Goal: Transaction & Acquisition: Purchase product/service

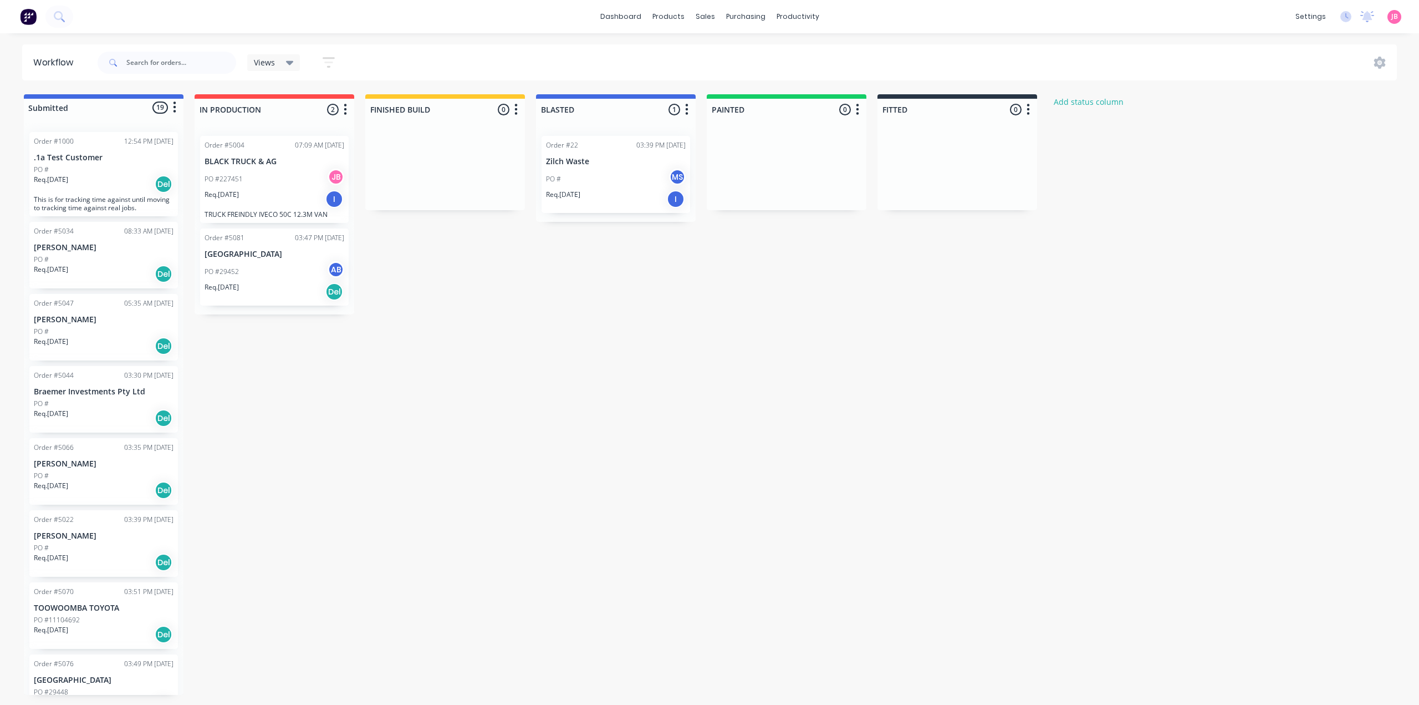
drag, startPoint x: 0, startPoint y: 0, endPoint x: 467, endPoint y: 412, distance: 622.6
click at [467, 412] on div "Submitted 19 Status colour #4169E1 hex #4169E1 Save Cancel Summaries Total orde…" at bounding box center [675, 394] width 1367 height 600
click at [738, 54] on div "Sales Orders" at bounding box center [746, 53] width 45 height 10
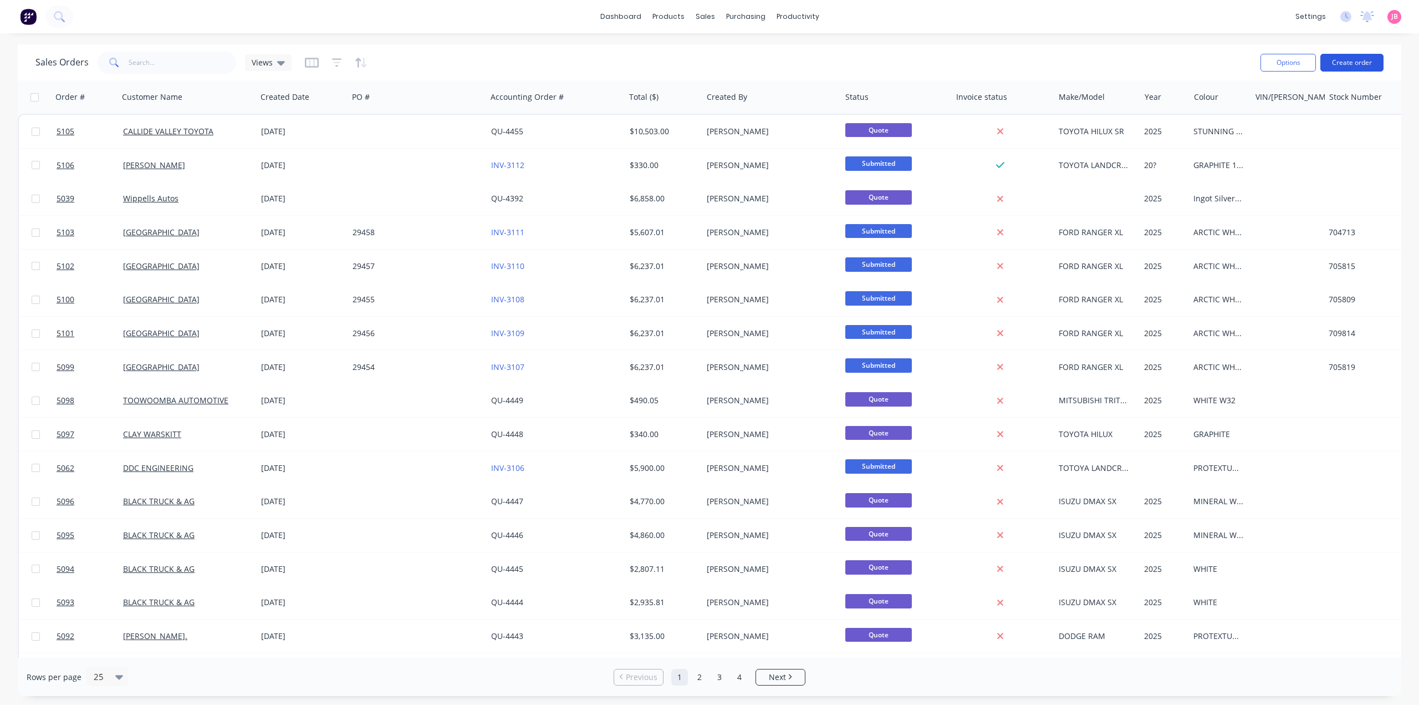
click at [1349, 66] on button "Create order" at bounding box center [1352, 63] width 63 height 18
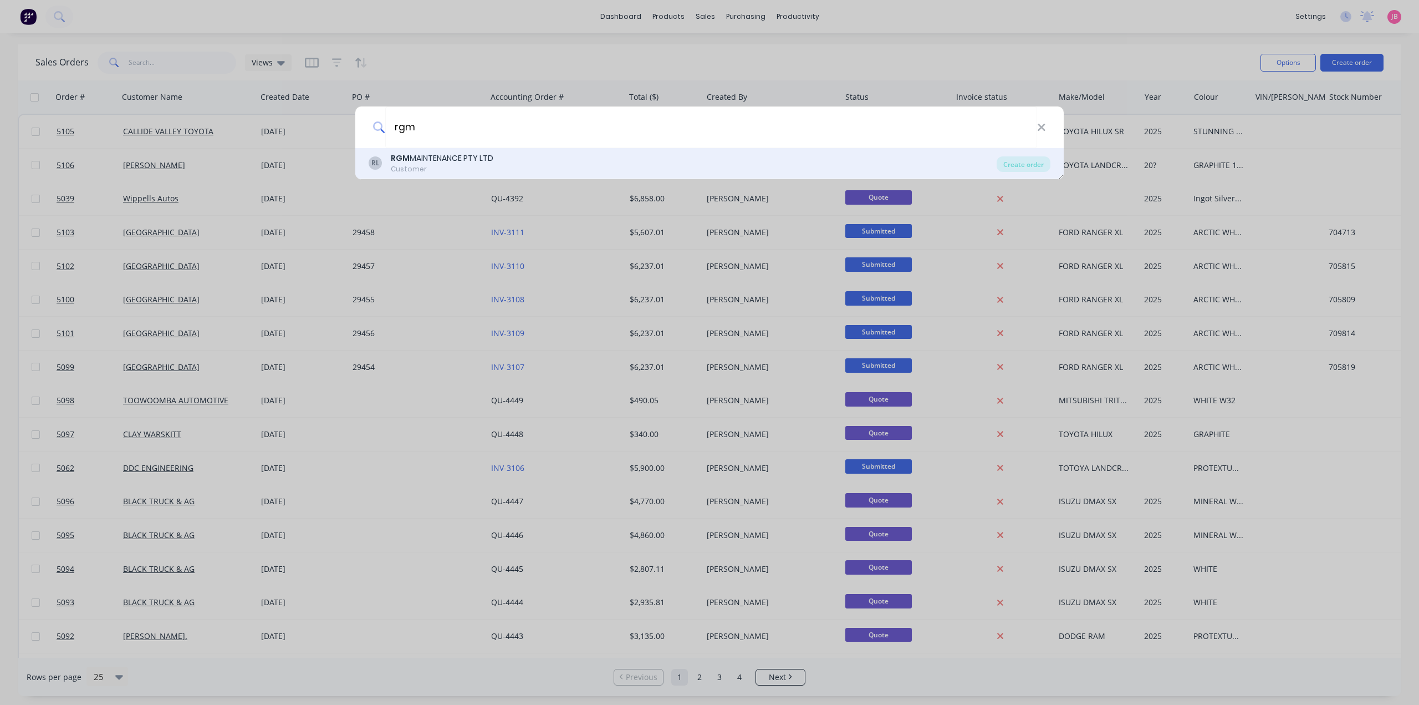
type input "rgm"
click at [696, 168] on div "RL RGM MAINTENANCE PTY LTD Customer" at bounding box center [683, 163] width 628 height 22
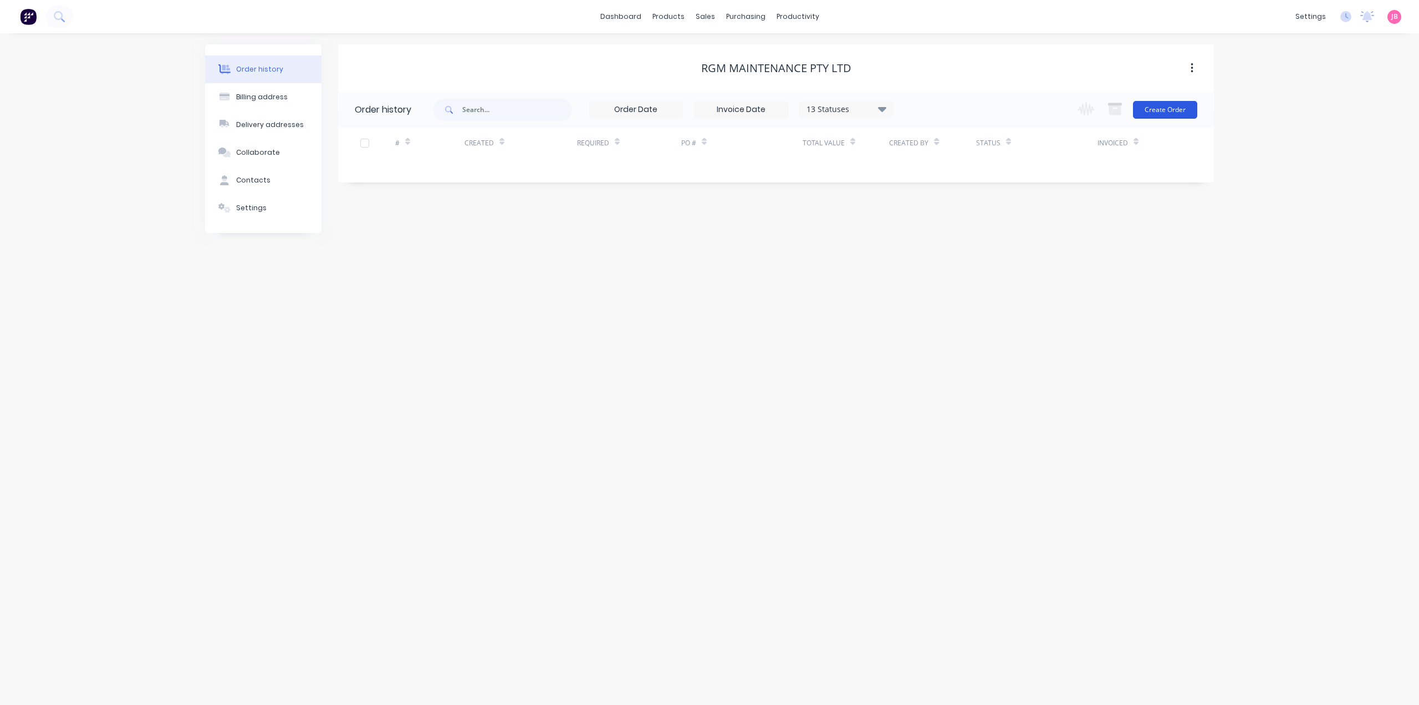
click at [1184, 111] on button "Create Order" at bounding box center [1165, 110] width 64 height 18
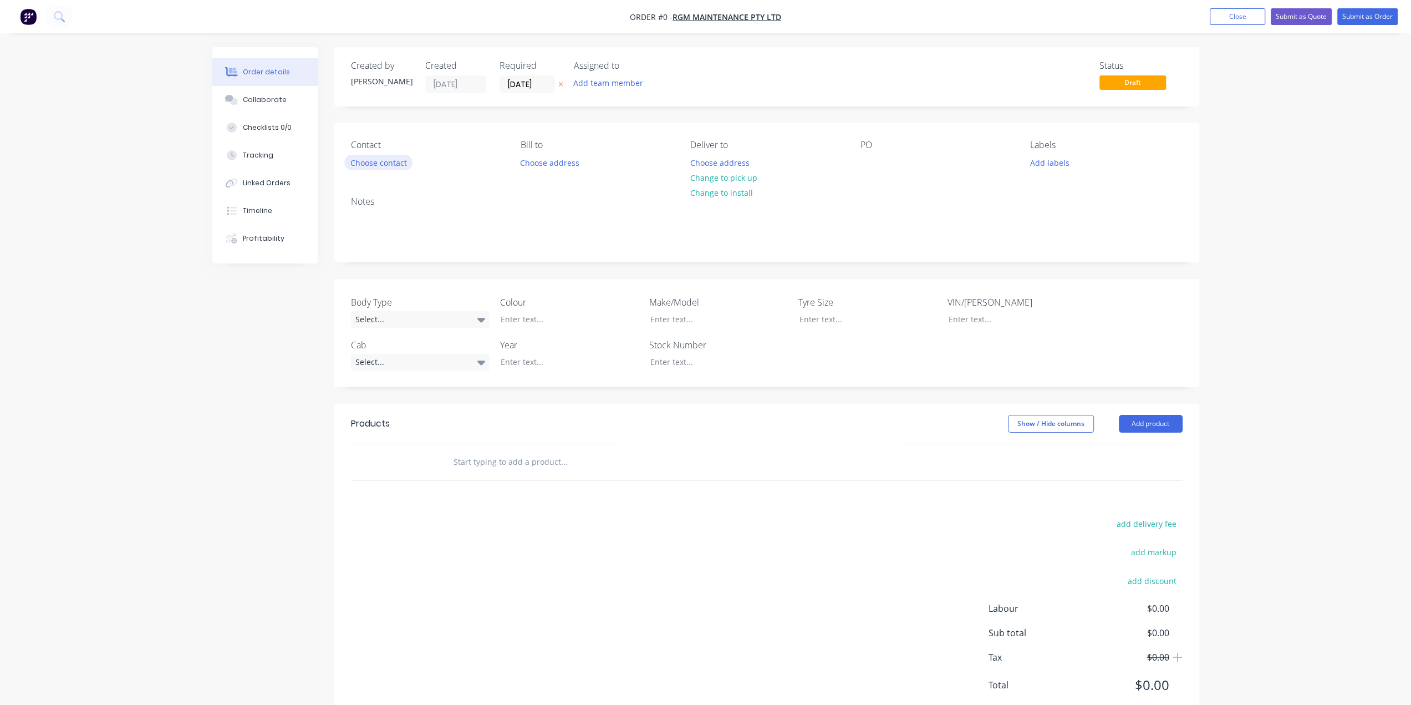
click at [389, 162] on button "Choose contact" at bounding box center [378, 162] width 68 height 15
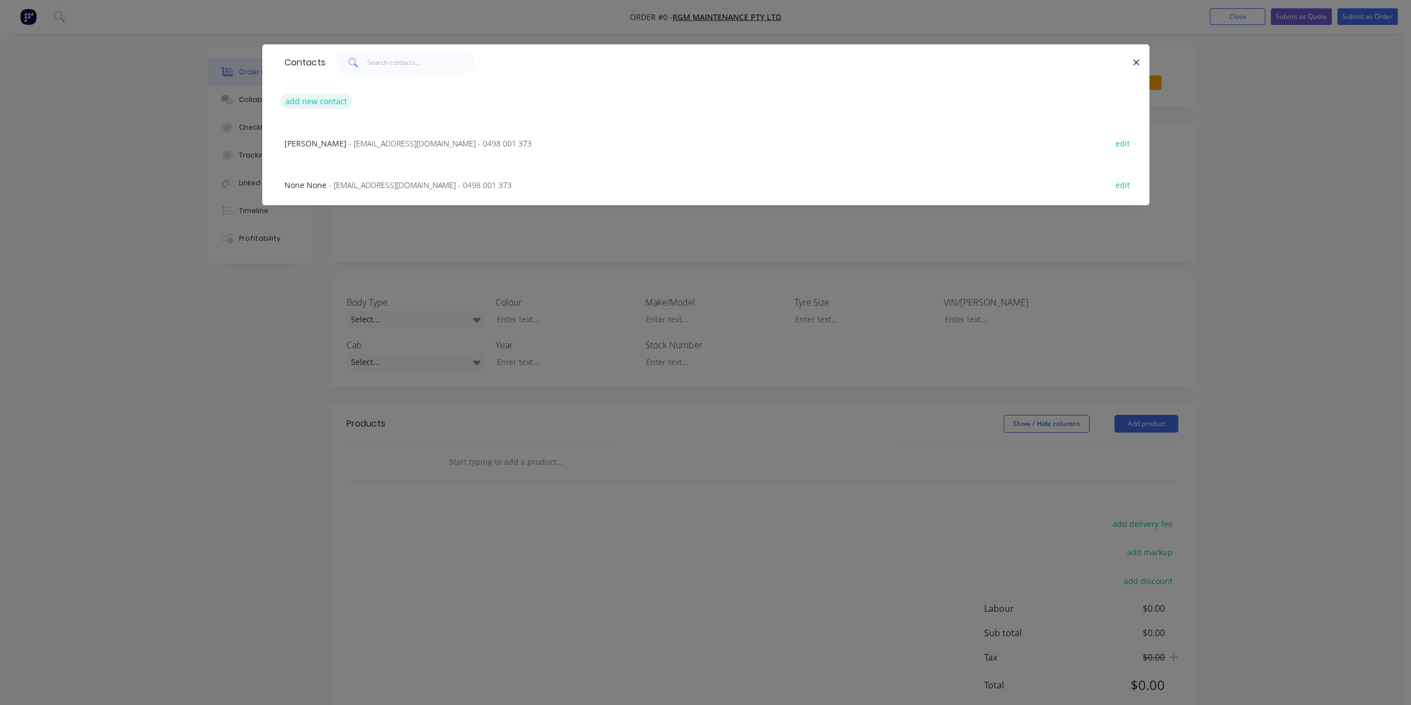
click at [328, 100] on button "add new contact" at bounding box center [316, 101] width 73 height 15
select select "AU"
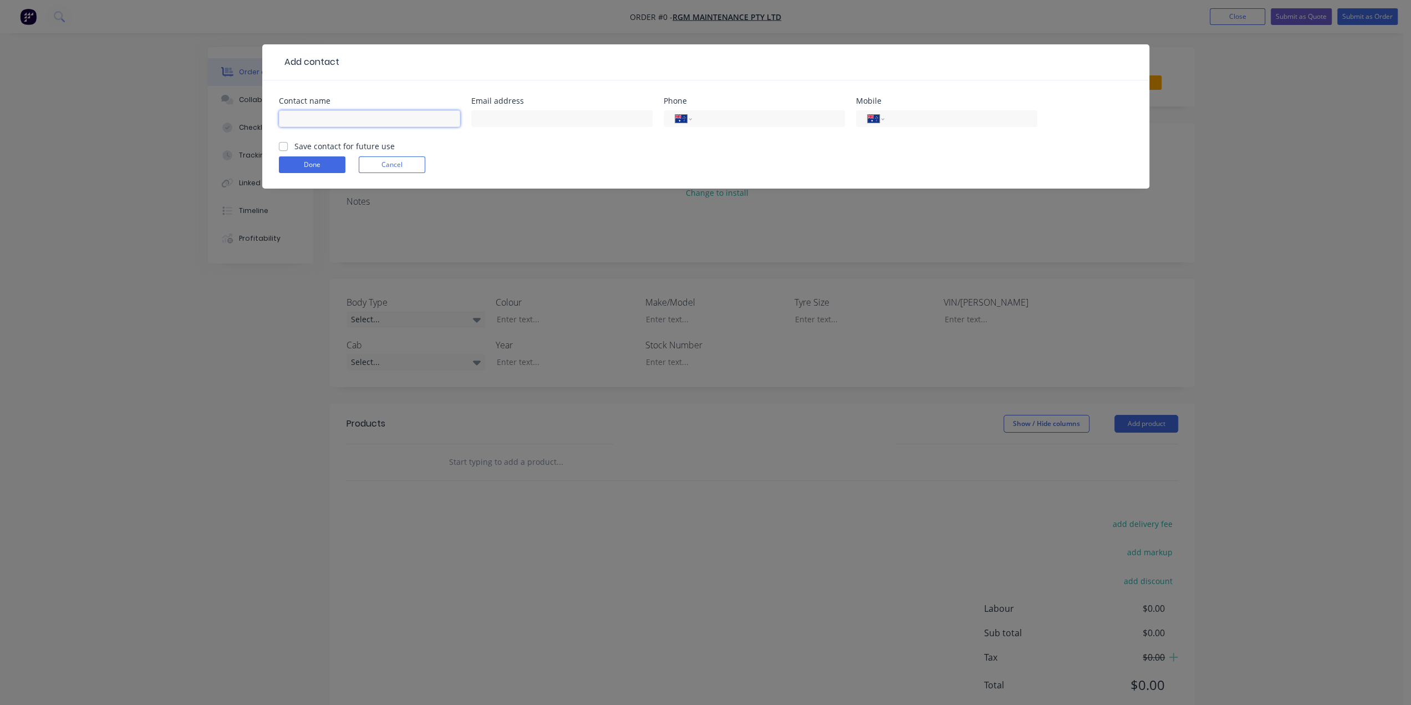
click at [334, 116] on input "text" at bounding box center [369, 118] width 181 height 17
type input "BRODIE FLETCHER"
click at [489, 118] on input "text" at bounding box center [561, 118] width 181 height 17
type input "brodief@rgmmaintenance.com.au"
click at [736, 117] on input "tel" at bounding box center [766, 119] width 133 height 13
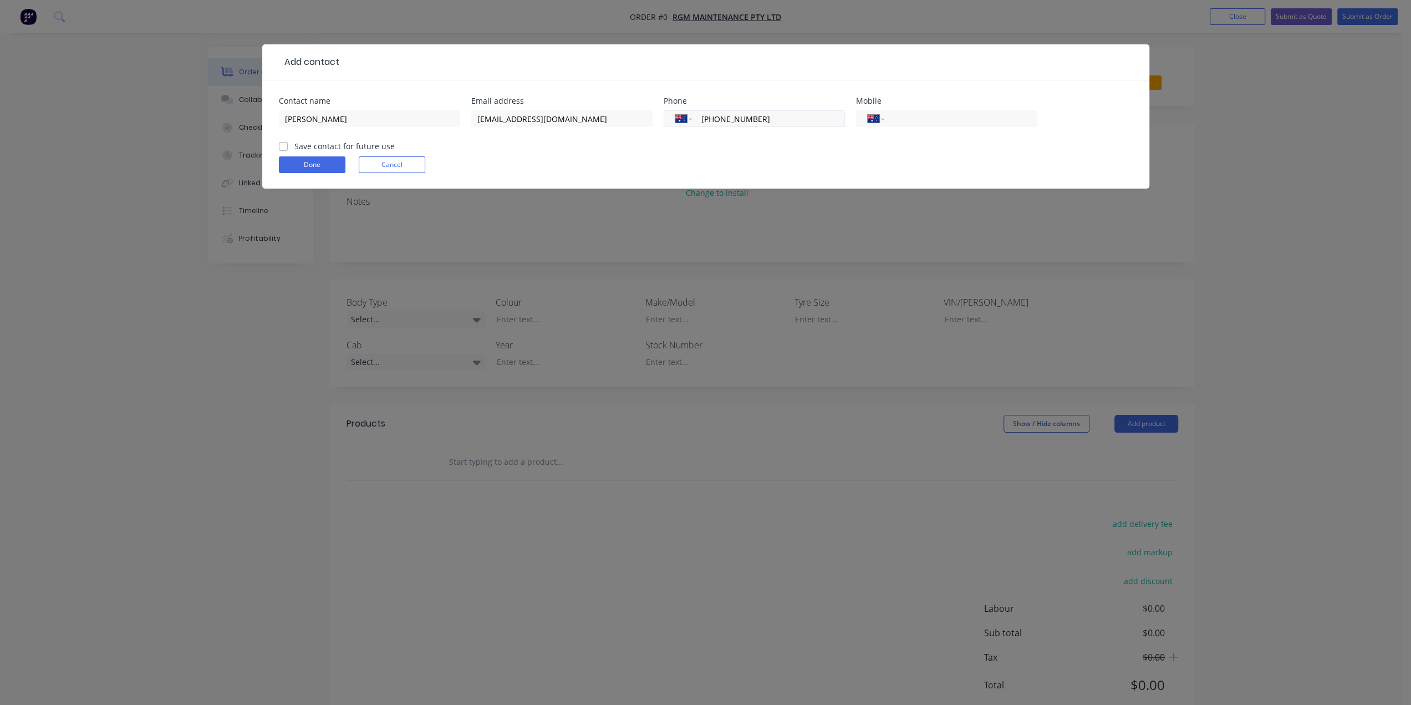
type input "(07) 4923 1000"
type input "0447 443 887"
click at [294, 147] on label "Save contact for future use" at bounding box center [344, 146] width 100 height 12
click at [279, 147] on input "Save contact for future use" at bounding box center [283, 145] width 9 height 11
checkbox input "true"
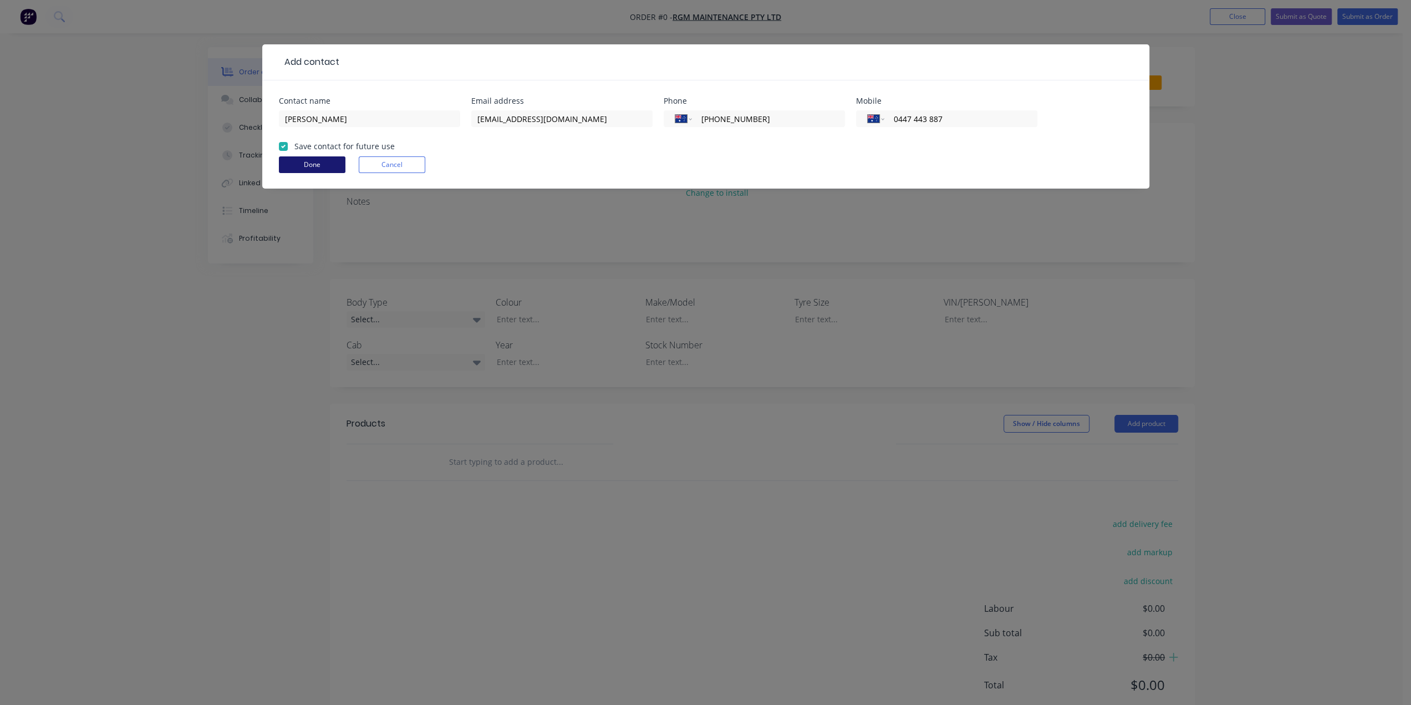
click at [293, 159] on button "Done" at bounding box center [312, 164] width 67 height 17
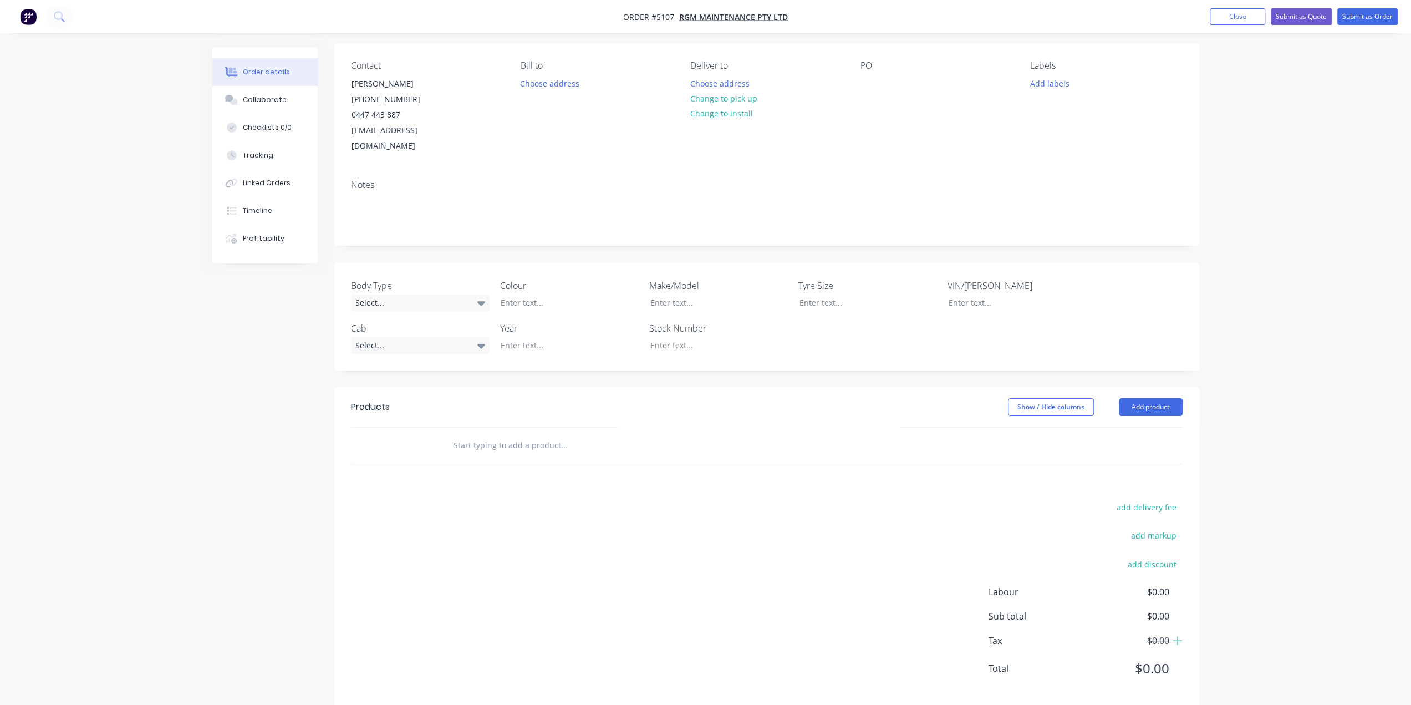
scroll to position [80, 0]
click at [533, 434] on input "text" at bounding box center [564, 445] width 222 height 22
click at [448, 294] on div "Select..." at bounding box center [420, 302] width 139 height 17
click at [422, 329] on button "Cab Chassis" at bounding box center [434, 331] width 166 height 22
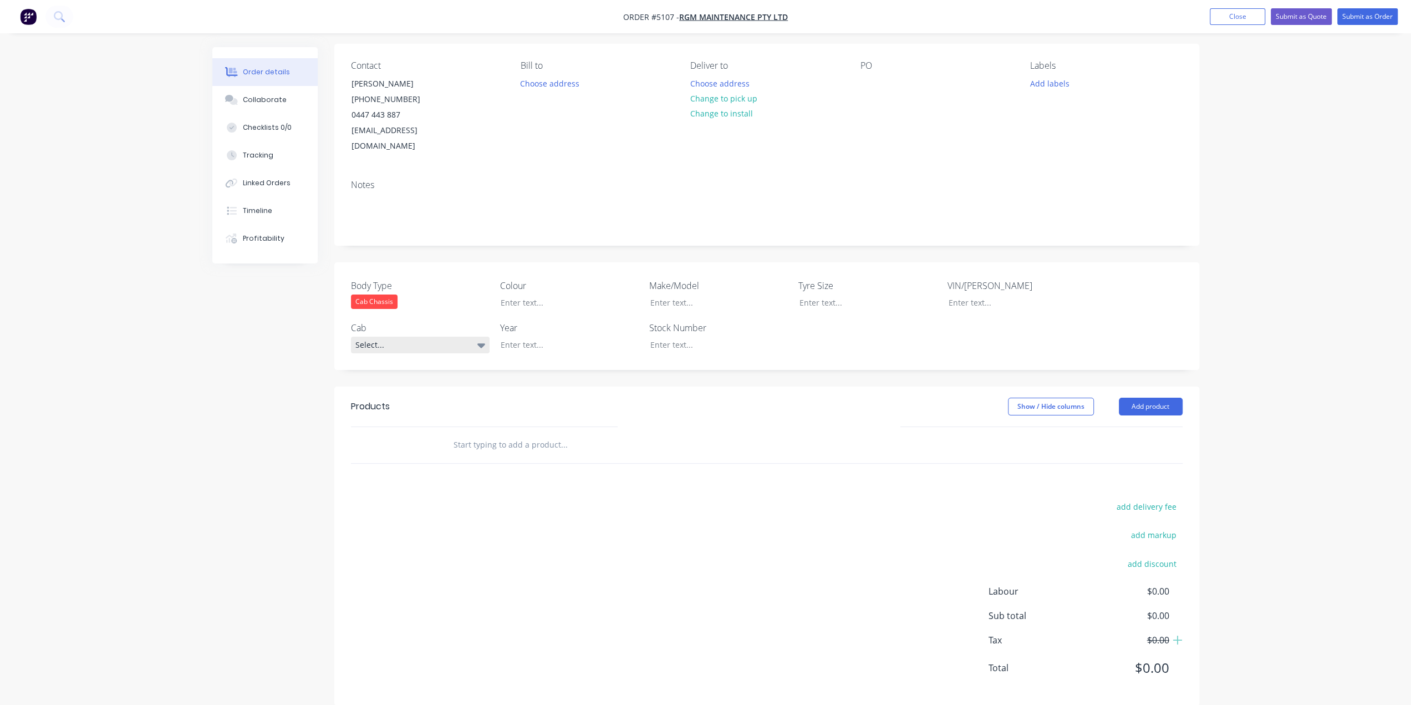
click at [427, 337] on div "Select..." at bounding box center [420, 345] width 139 height 17
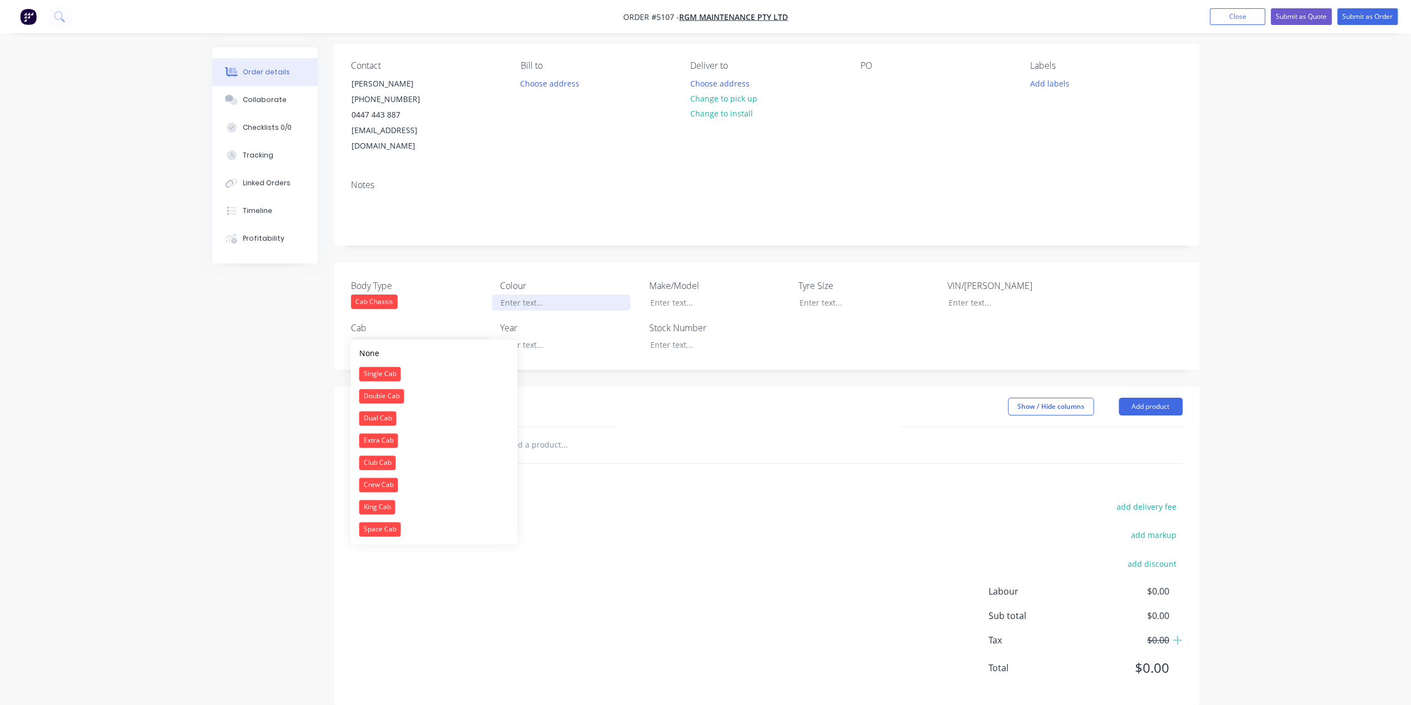
click at [553, 294] on div at bounding box center [561, 302] width 139 height 16
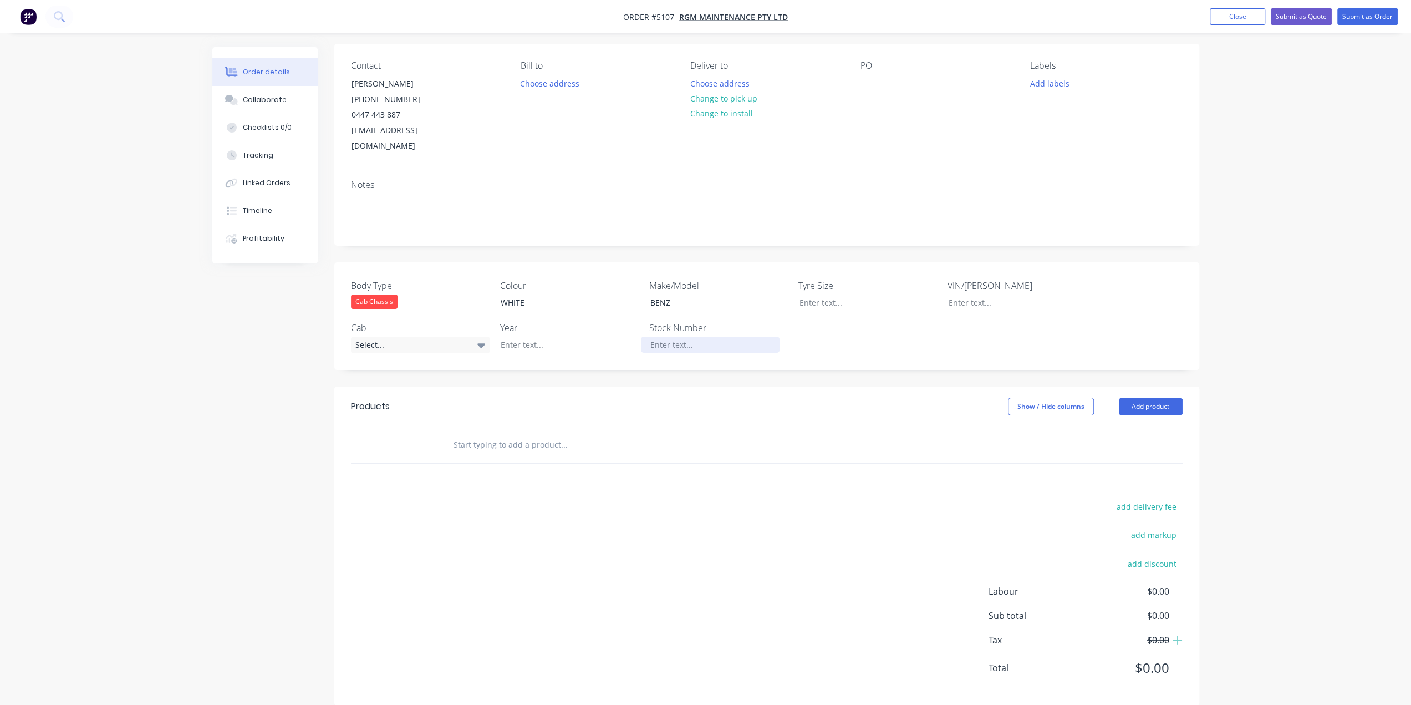
click at [675, 337] on div at bounding box center [710, 345] width 139 height 16
click at [793, 303] on div "Body Type Cab Chassis Colour WHITE Make/Model BENZ Tyre Size VIN/Rego Cab Selec…" at bounding box center [766, 316] width 865 height 108
click at [536, 435] on input "text" at bounding box center [564, 445] width 222 height 22
click at [514, 434] on input "SUPPLY AND FIT RING FEEDER BRACKET ONLY" at bounding box center [564, 445] width 222 height 22
click at [621, 434] on input "SUPPLY AND FIT RING FEEDER BRACKET ONLY" at bounding box center [564, 445] width 222 height 22
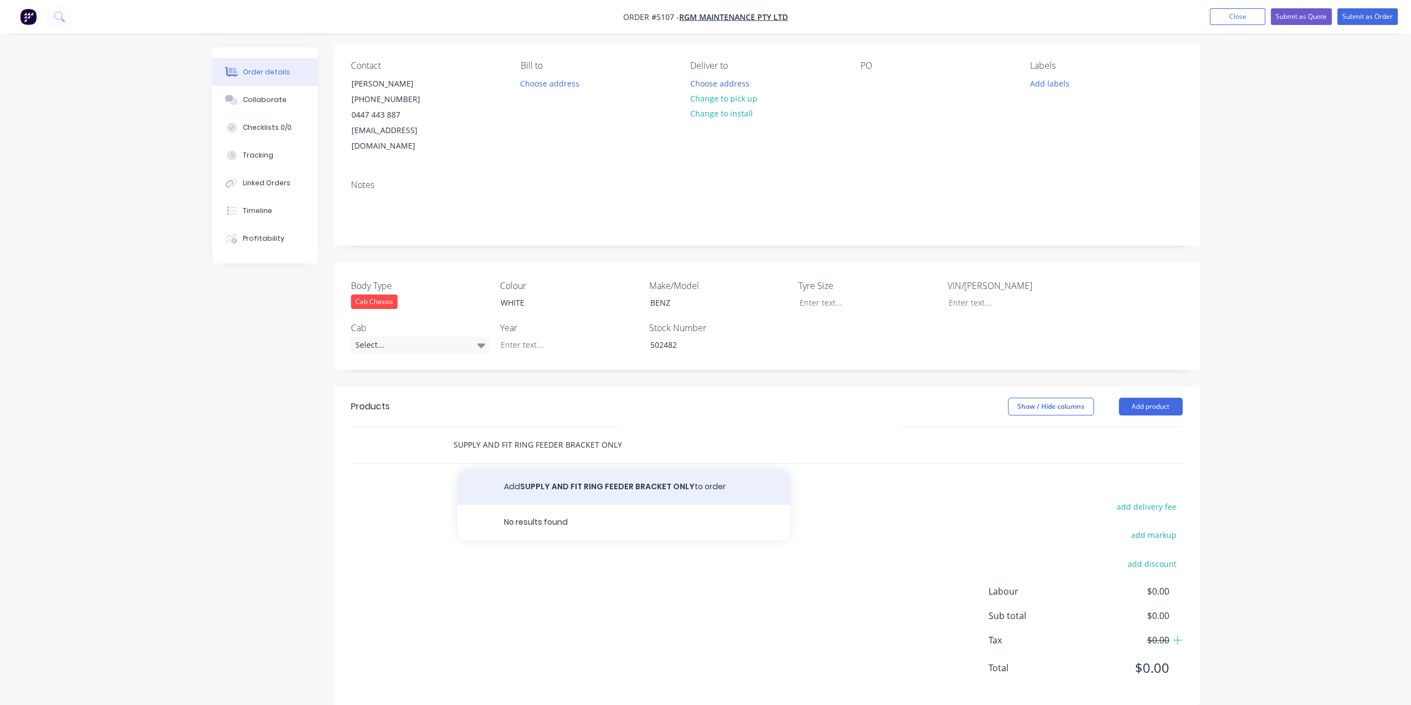
type input "SUPPLY AND FIT RING FEEDER BRACKET ONLY"
click at [641, 469] on button "Add SUPPLY AND FIT RING FEEDER BRACKET ONLY to order" at bounding box center [623, 486] width 333 height 35
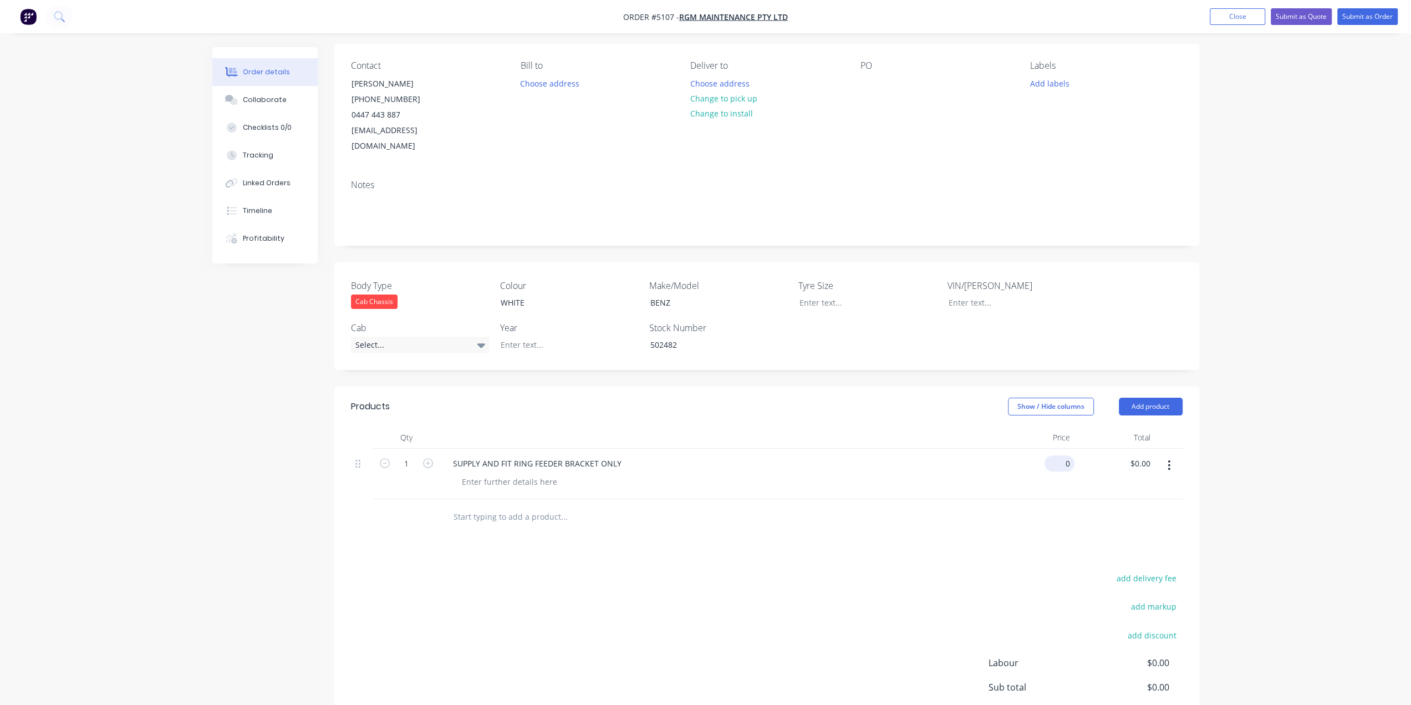
click at [1059, 455] on div "0 $0.00" at bounding box center [1059, 463] width 30 height 16
type input "$2,850.00"
click at [548, 506] on input "text" at bounding box center [564, 517] width 222 height 22
type input "SUPPLY AND FIT 50MM RINGFEEDER"
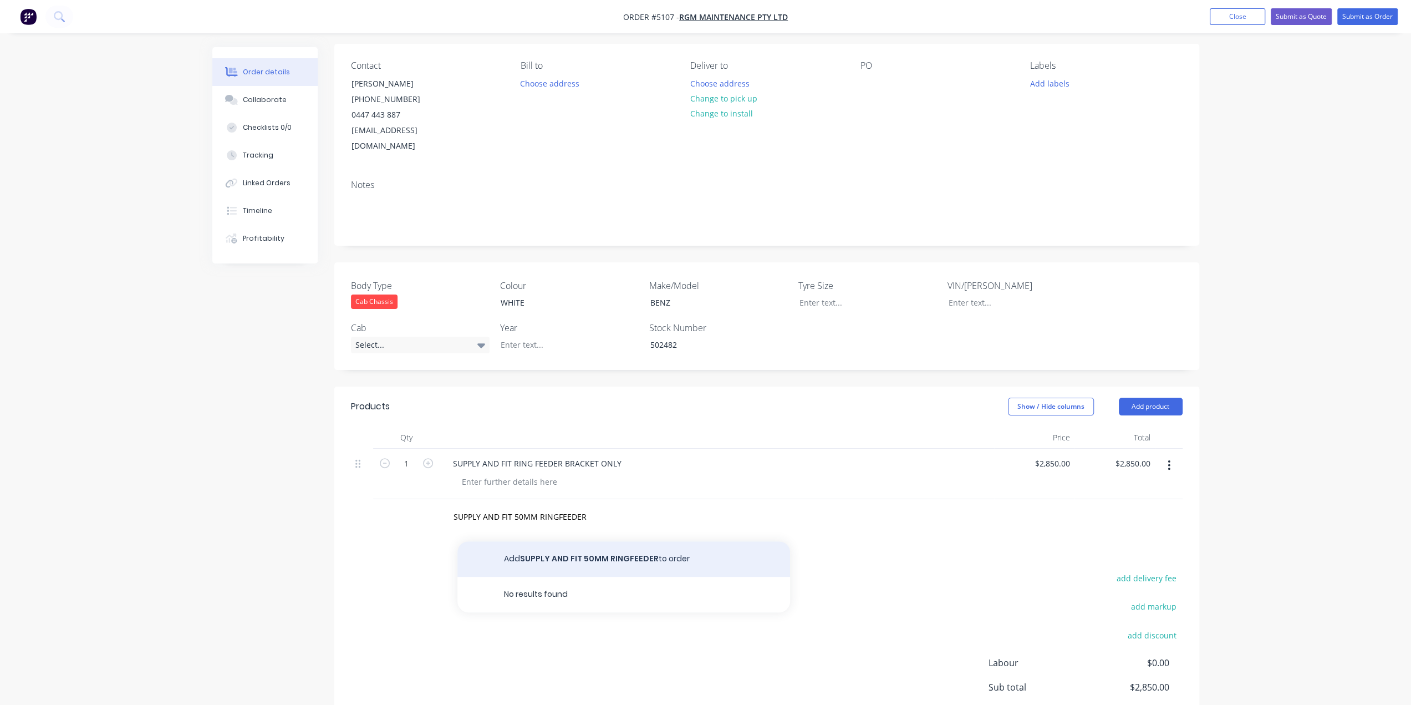
click at [673, 544] on button "Add SUPPLY AND FIT 50MM RINGFEEDER to order" at bounding box center [623, 558] width 333 height 35
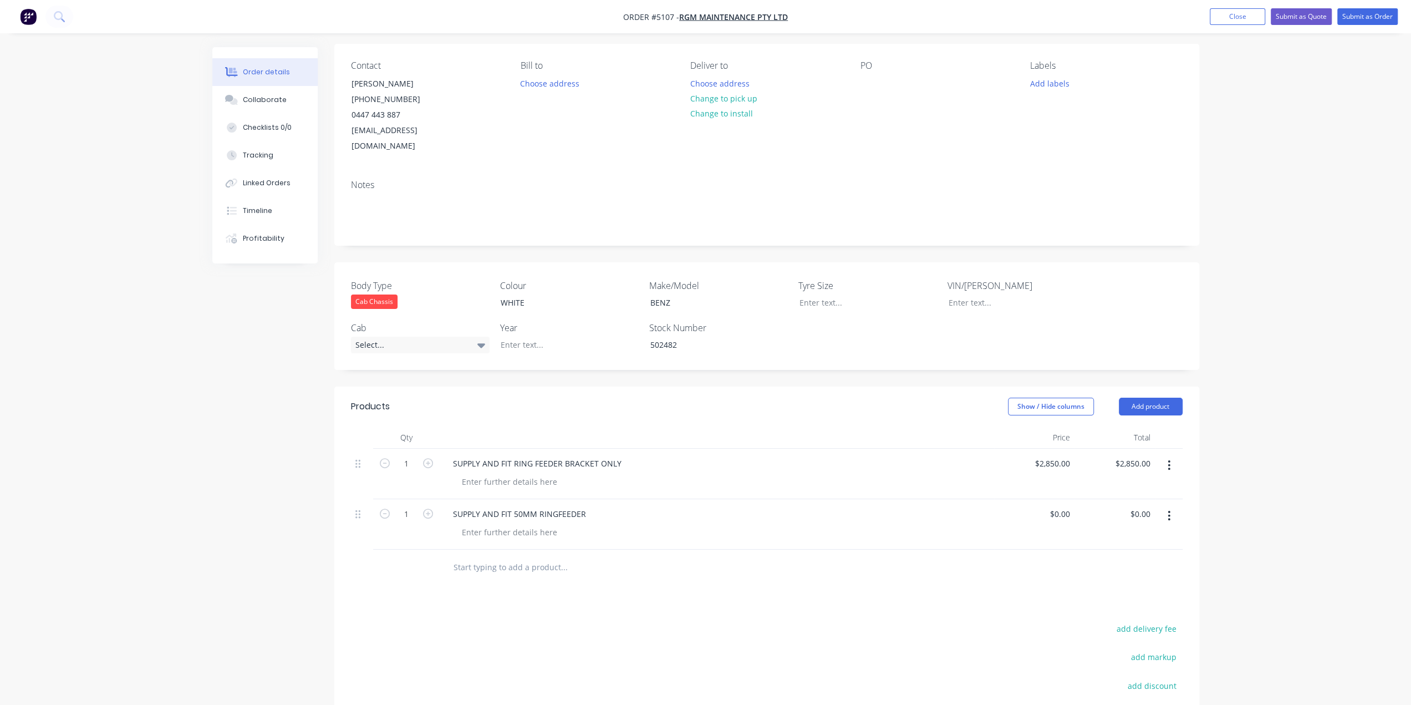
click at [1032, 499] on div "$0.00 $0.00" at bounding box center [1034, 524] width 80 height 50
click at [1057, 499] on div "0 0" at bounding box center [1034, 524] width 80 height 50
type input "$1,950.00"
click at [537, 556] on input "text" at bounding box center [564, 567] width 222 height 22
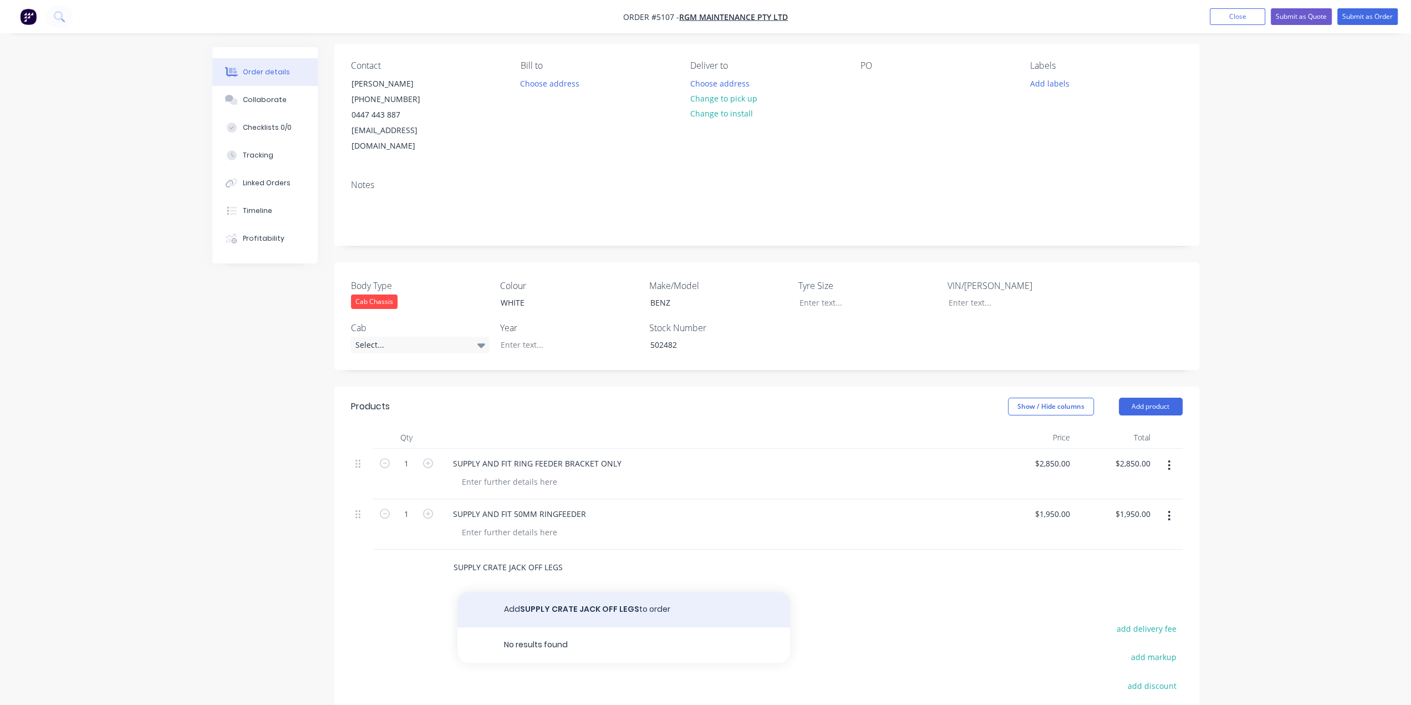
type input "SUPPLY CRATE JACK OFF LEGS"
click at [599, 592] on button "Add SUPPLY CRATE JACK OFF LEGS to order" at bounding box center [623, 609] width 333 height 35
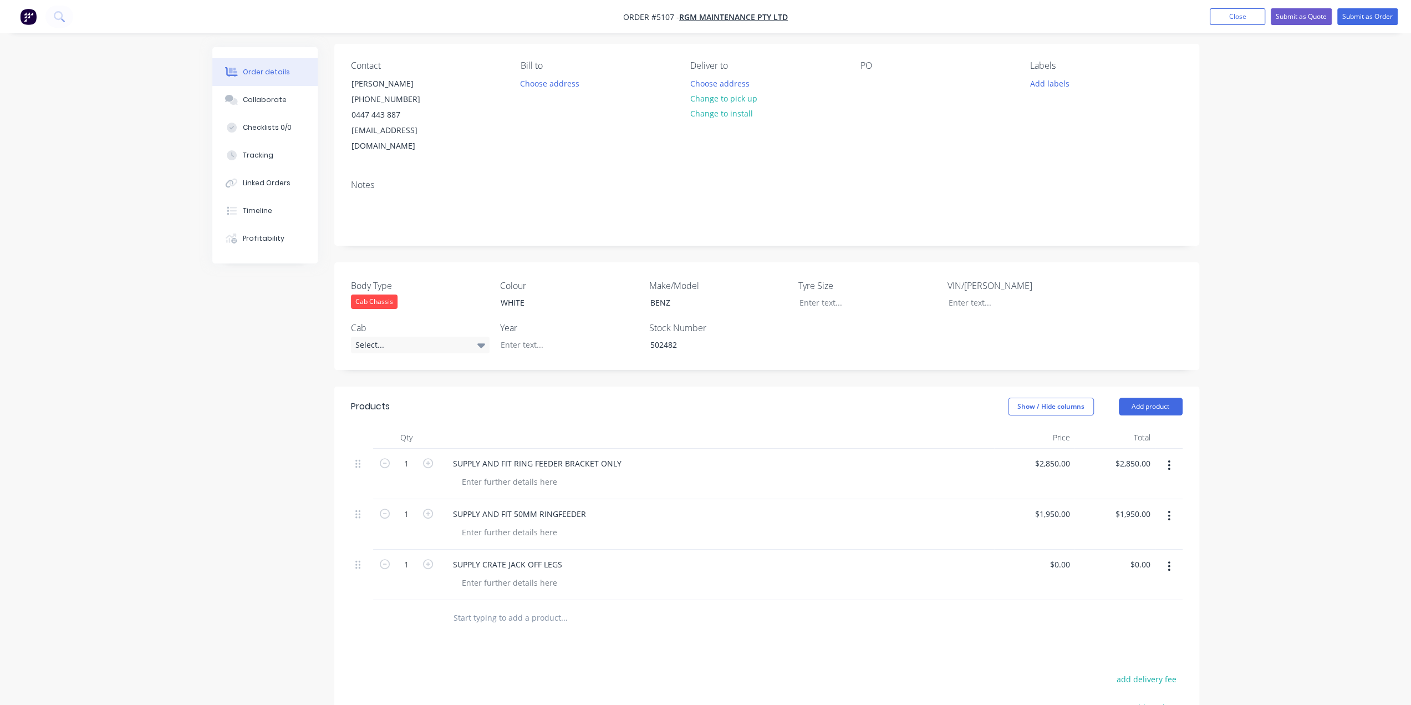
scroll to position [246, 0]
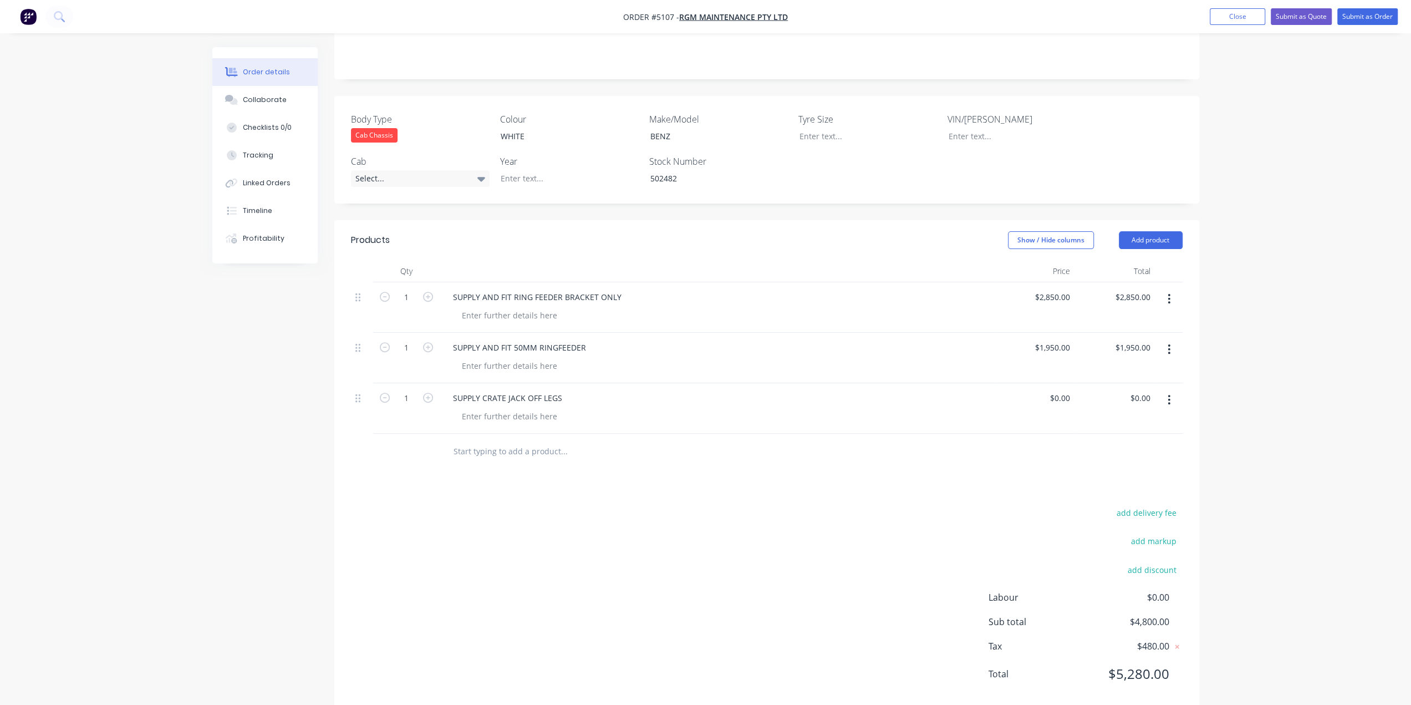
click at [522, 440] on input "text" at bounding box center [564, 451] width 222 height 22
click at [530, 440] on input "text" at bounding box center [564, 451] width 222 height 22
type input "T"
click at [453, 440] on input "UNDERBODY TOOLBOXES" at bounding box center [564, 451] width 222 height 22
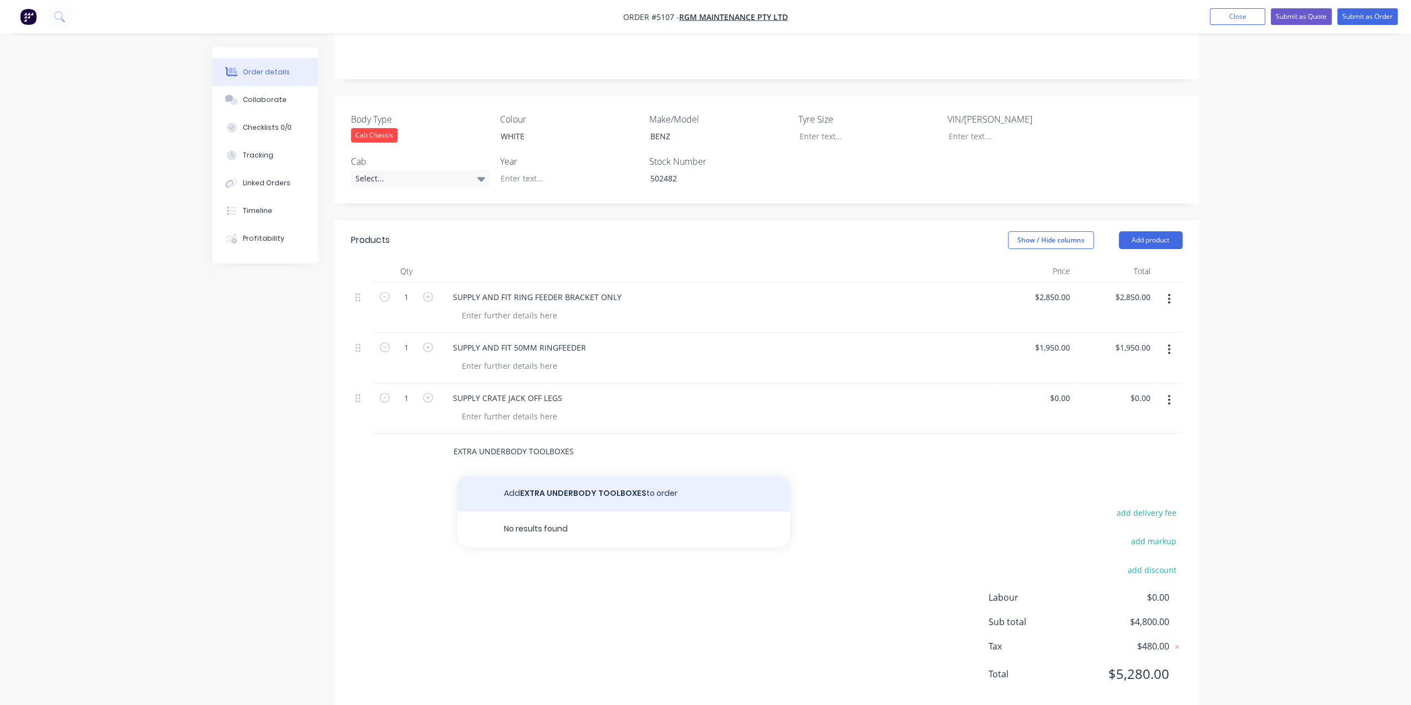
type input "EXTRA UNDERBODY TOOLBOXES"
click at [615, 478] on button "Add EXTRA UNDERBODY TOOLBOXES to order" at bounding box center [623, 493] width 333 height 35
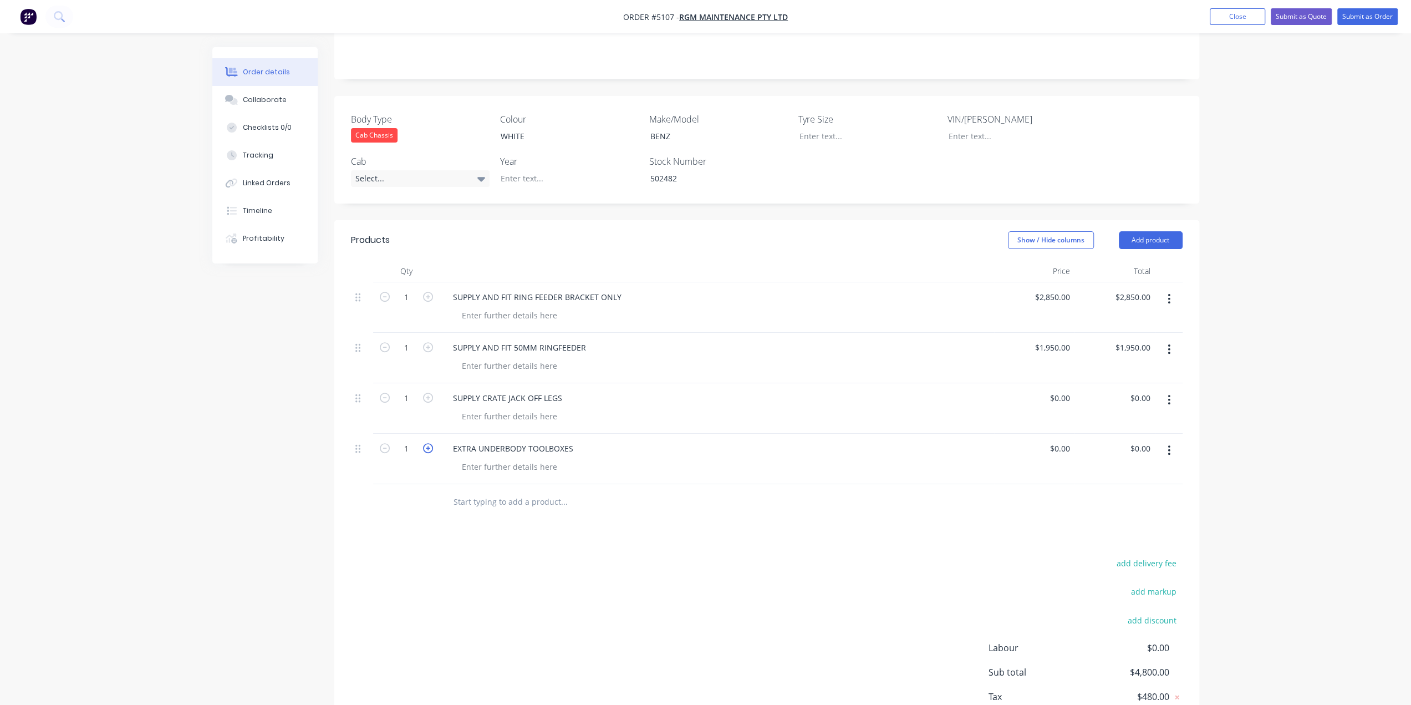
click at [428, 443] on icon "button" at bounding box center [428, 448] width 10 height 10
type input "2"
click at [1051, 434] on div "0 $0.00" at bounding box center [1034, 459] width 80 height 50
type input "$1,650.00"
type input "$3,300.00"
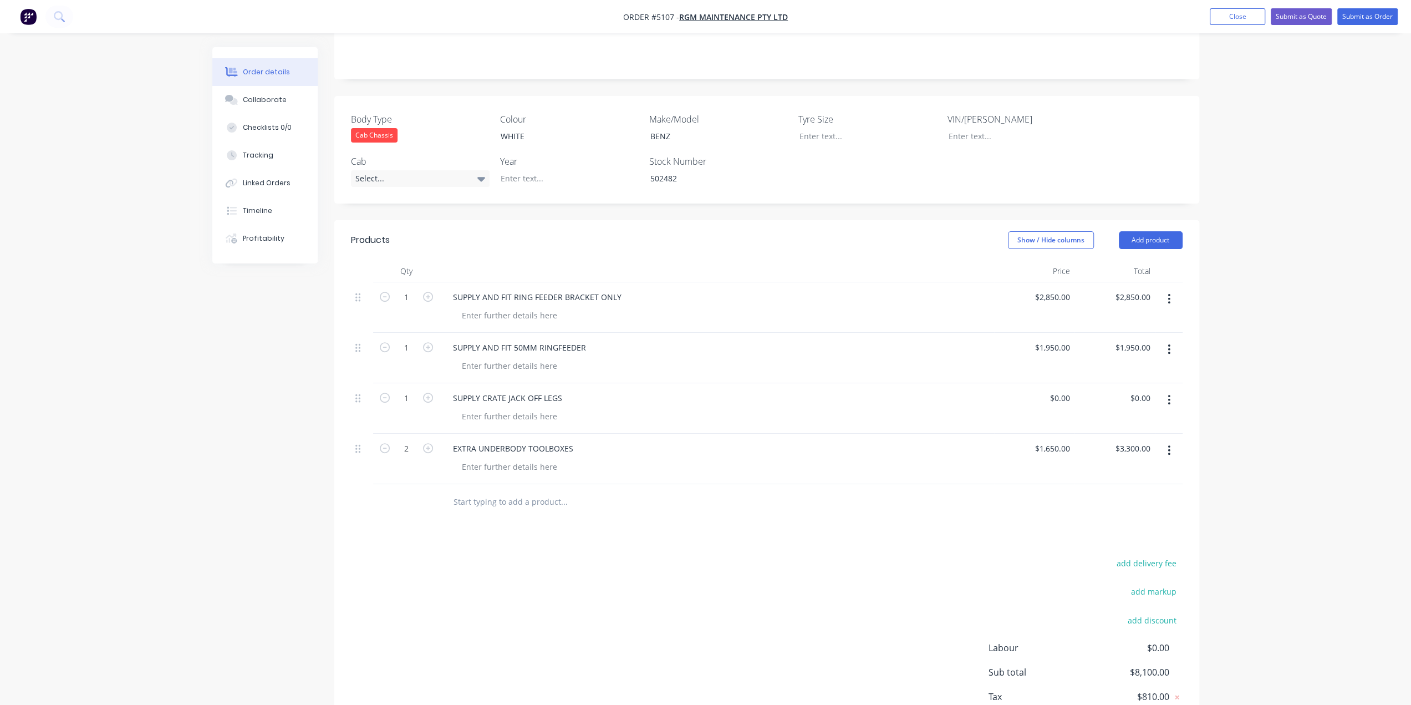
click at [915, 440] on div "EXTRA UNDERBODY TOOLBOXES" at bounding box center [717, 448] width 546 height 16
click at [1026, 434] on div "$1,650.00 $1,650.00" at bounding box center [1034, 459] width 80 height 50
click at [1048, 440] on div "1650 $1,650.00" at bounding box center [1052, 448] width 45 height 16
type input "$1,600.00"
type input "$3,200.00"
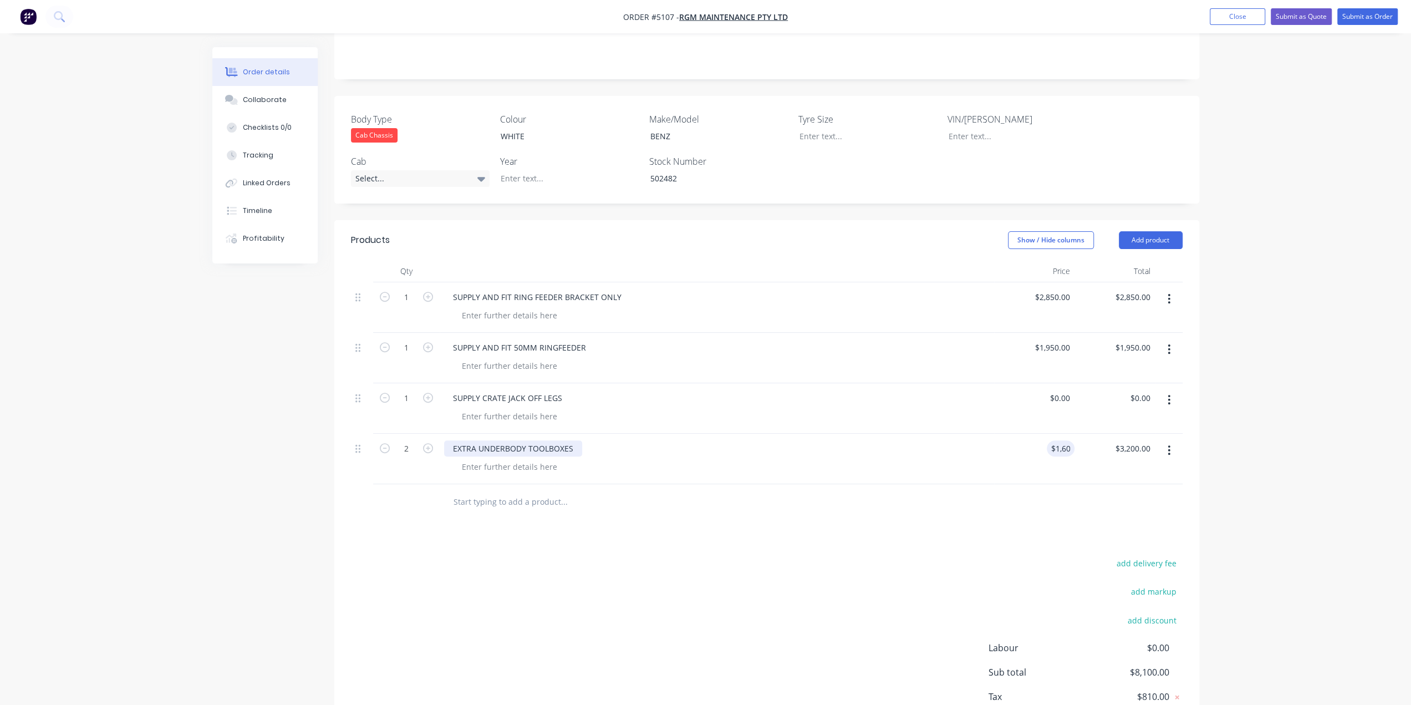
click at [481, 440] on div "EXTRA UNDERBODY TOOLBOXES" at bounding box center [513, 448] width 138 height 16
click at [478, 440] on div "EXTRA UNDERBODY TOOLBOXES" at bounding box center [513, 448] width 138 height 16
click at [753, 458] on div at bounding box center [721, 466] width 537 height 16
click at [526, 491] on input "text" at bounding box center [564, 502] width 222 height 22
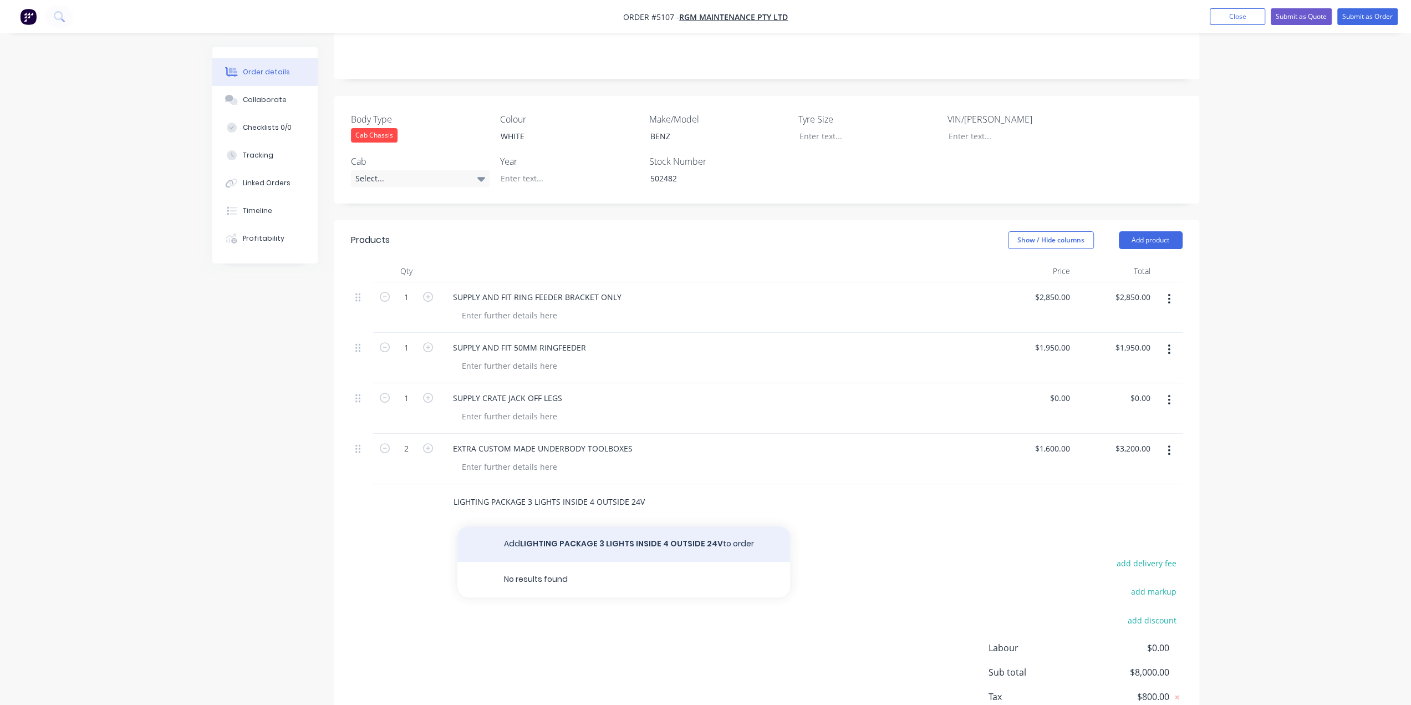
type input "LIGHTING PACKAGE 3 LIGHTS INSIDE 4 OUTSIDE 24V"
click at [551, 528] on button "Add LIGHTING PACKAGE 3 LIGHTS INSIDE 4 OUTSIDE 24V to order" at bounding box center [623, 543] width 333 height 35
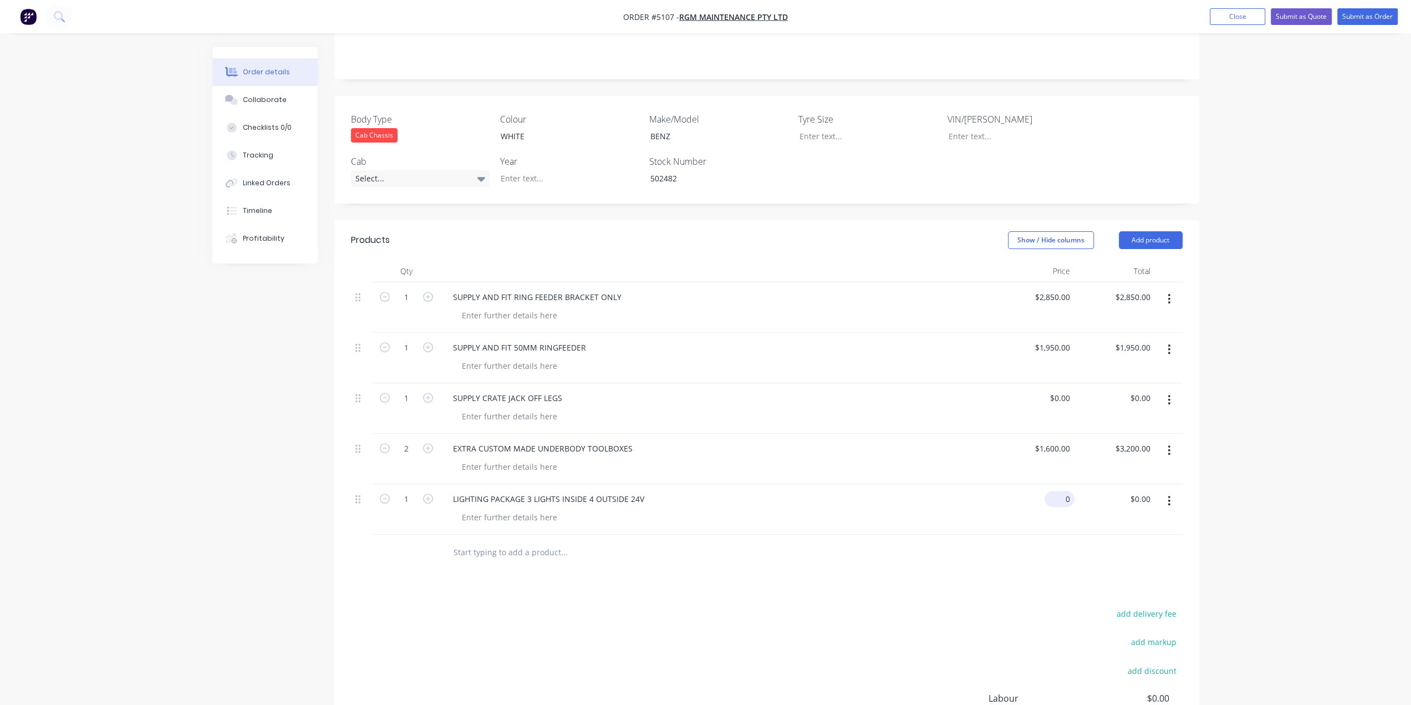
click at [1060, 491] on div "0 $0.00" at bounding box center [1059, 499] width 30 height 16
type input "$1,950.00"
click at [486, 541] on input "text" at bounding box center [564, 552] width 222 height 22
type input "2"
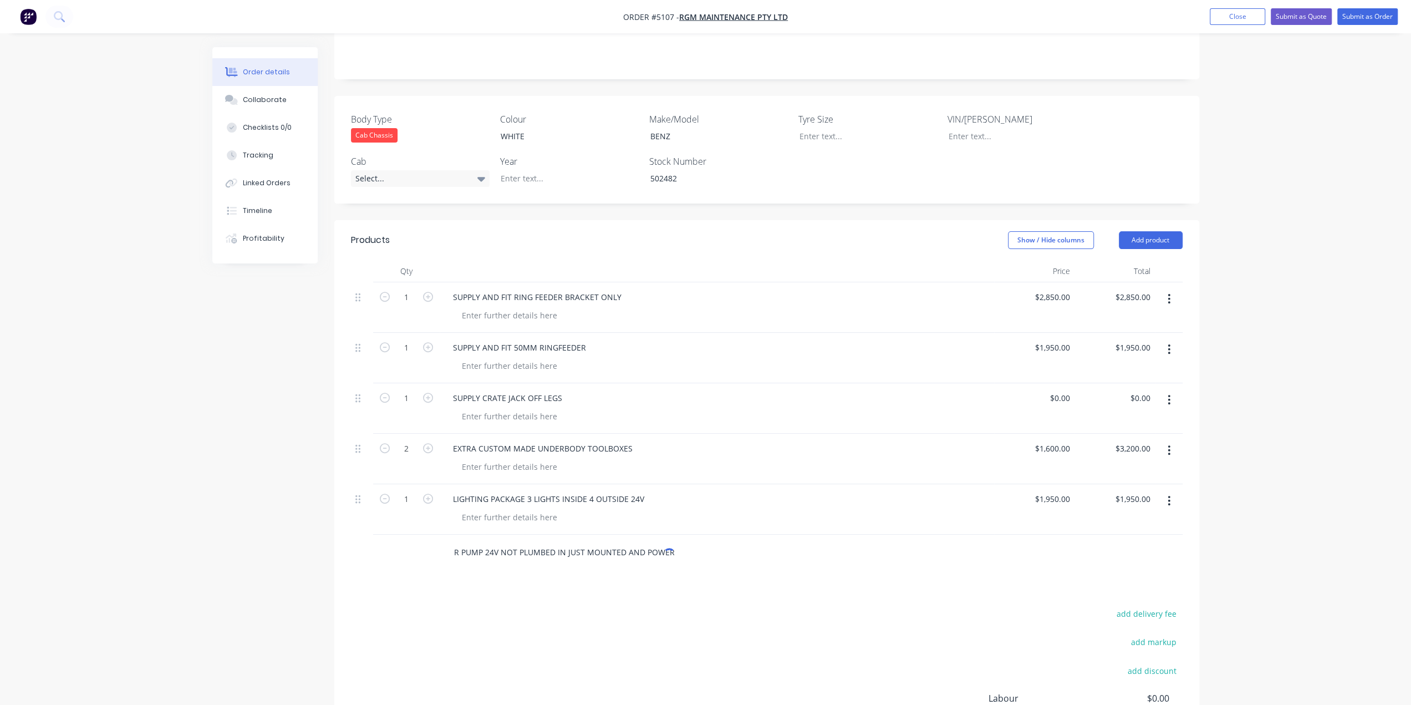
scroll to position [0, 26]
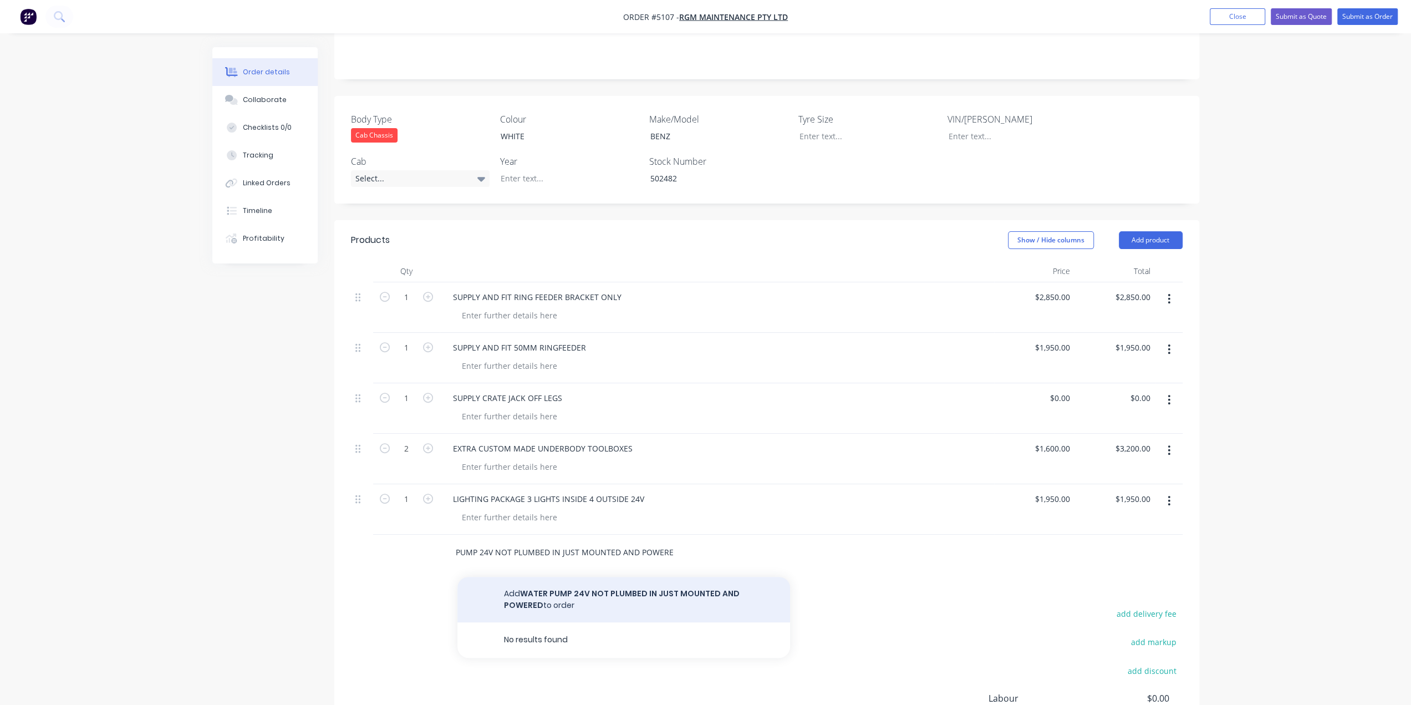
type input "WATER PUMP 24V NOT PLUMBED IN JUST MOUNTED AND POWERED"
click at [567, 580] on button "Add WATER PUMP 24V NOT PLUMBED IN JUST MOUNTED AND POWERED to order" at bounding box center [623, 599] width 333 height 45
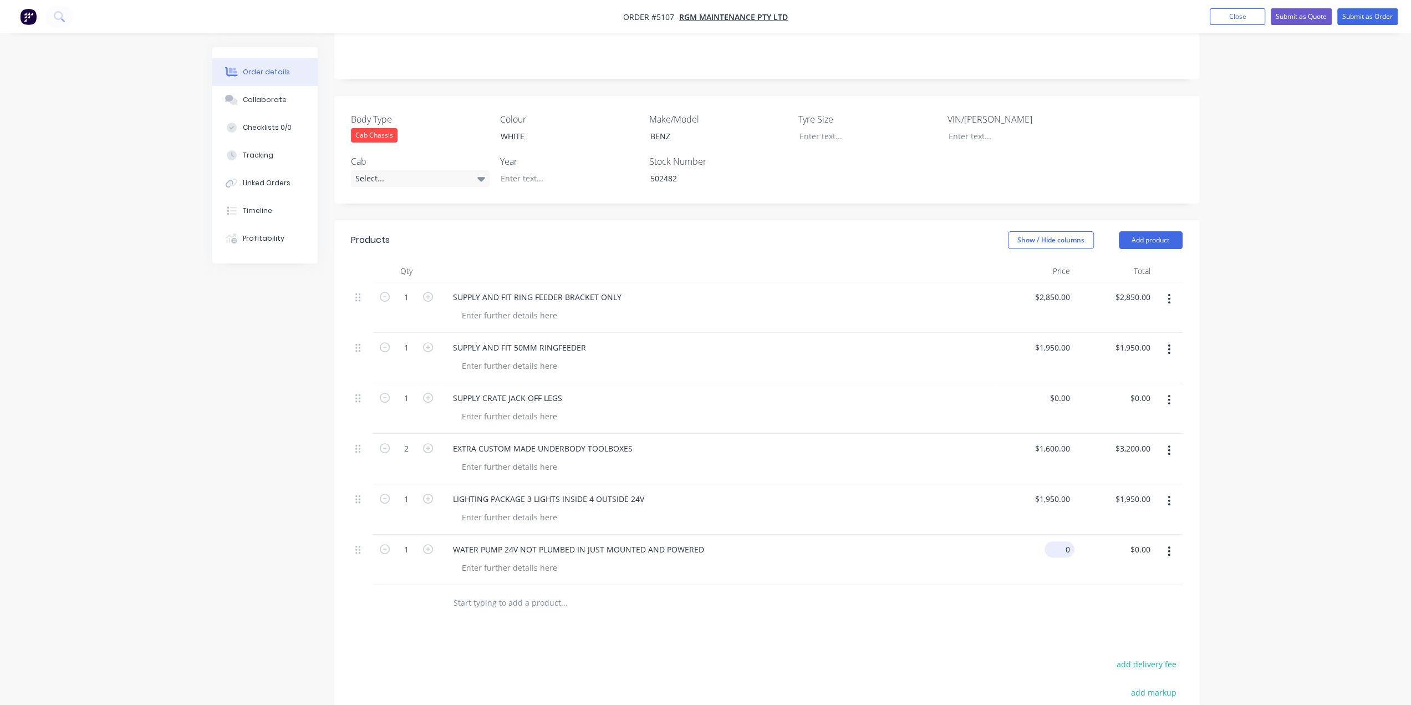
click at [1058, 536] on div "0 $0.00" at bounding box center [1034, 559] width 80 height 50
type input "$950.00"
click at [512, 592] on input "text" at bounding box center [564, 603] width 222 height 22
type input "E"
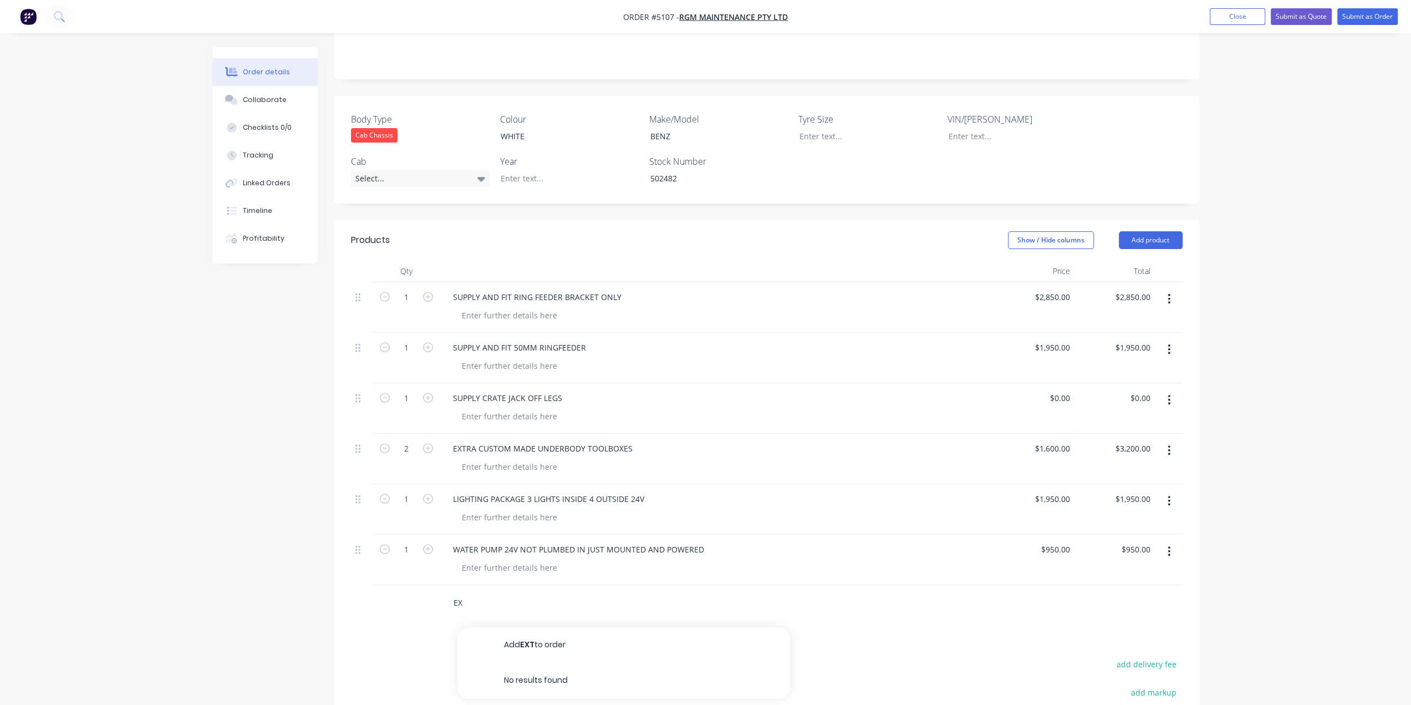
type input "E"
click at [641, 610] on div "Products Show / Hide columns Add product Qty Price Total 1 SUPPLY AND FIT RING …" at bounding box center [766, 541] width 865 height 643
click at [527, 592] on input "text" at bounding box center [564, 603] width 222 height 22
type input "V"
type input "POP UP VENTS"
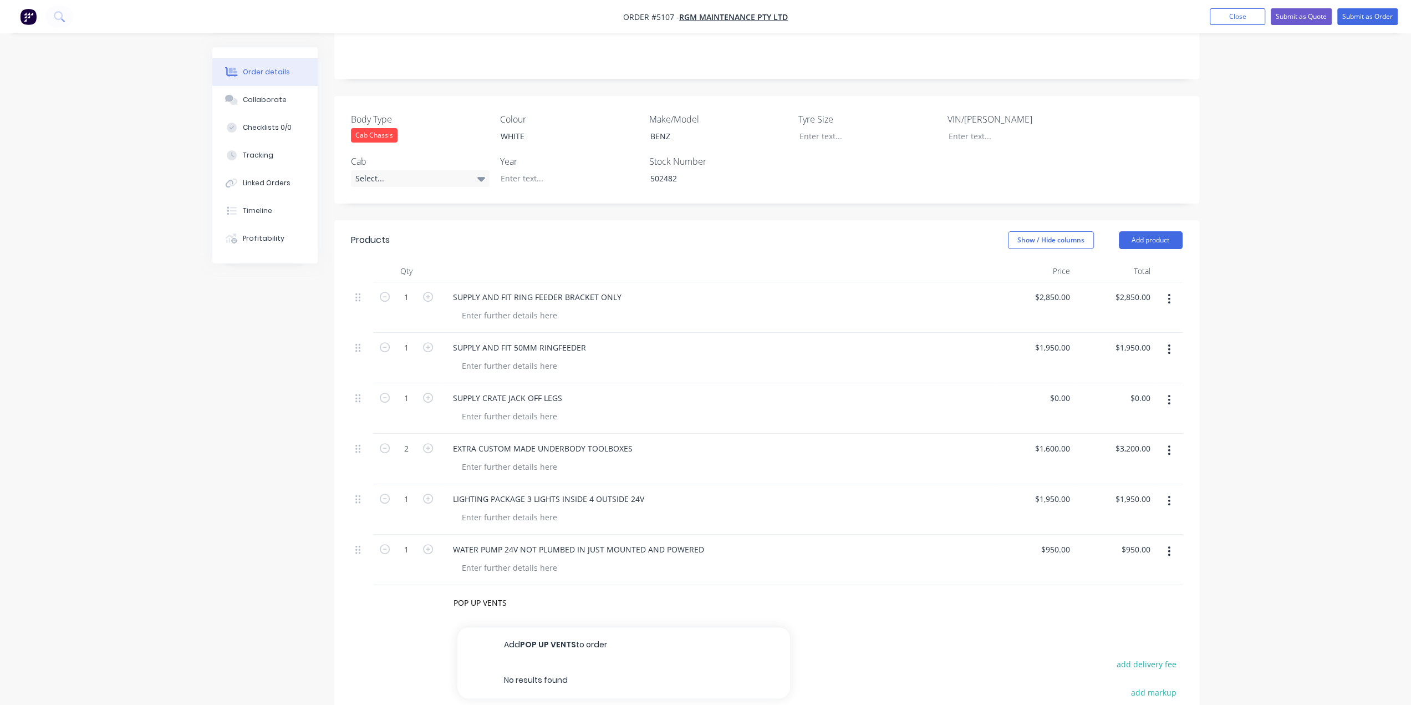
click at [433, 585] on div at bounding box center [406, 603] width 67 height 36
click at [497, 592] on input "POP UP VENTS" at bounding box center [564, 603] width 222 height 22
click at [533, 627] on button "Add POP UP VENTS to order" at bounding box center [623, 644] width 333 height 35
click at [430, 594] on icon "button" at bounding box center [428, 599] width 10 height 10
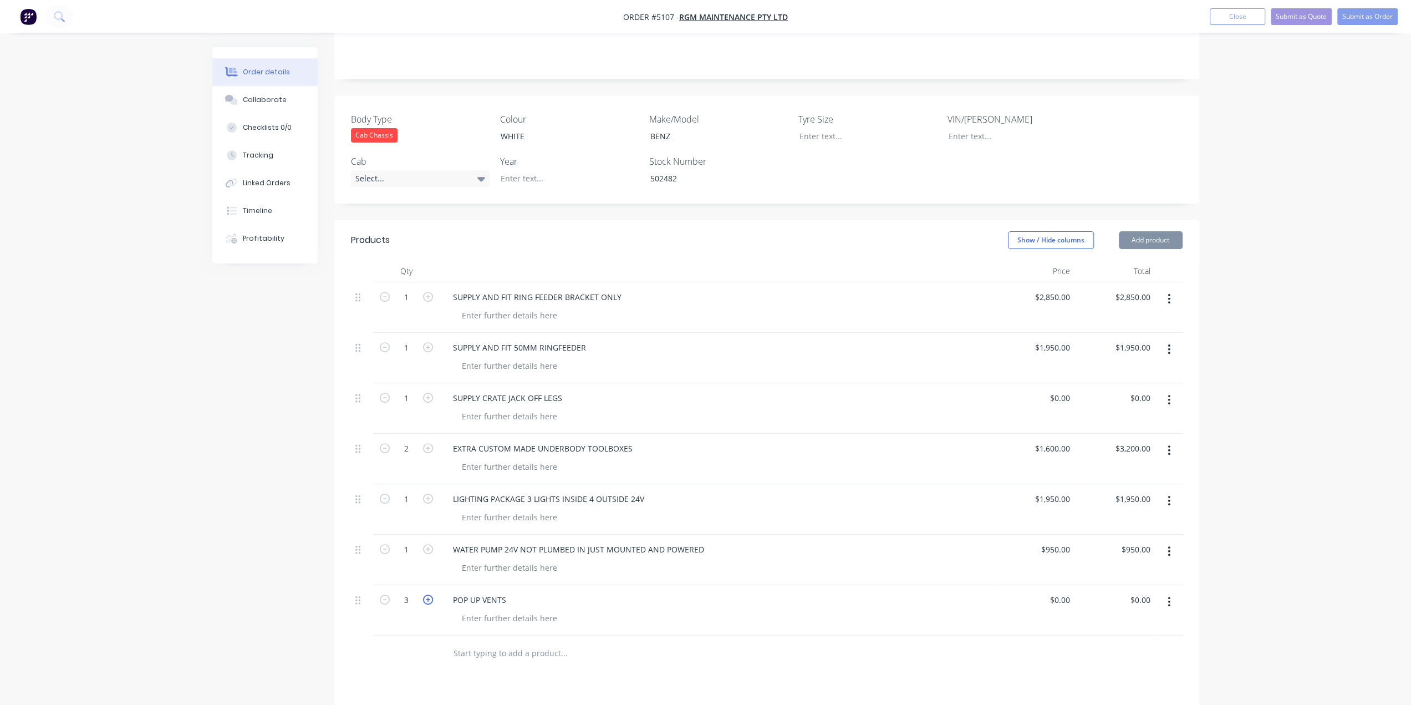
click at [430, 594] on icon "button" at bounding box center [428, 599] width 10 height 10
type input "6"
click at [1067, 592] on input "0" at bounding box center [1062, 600] width 26 height 16
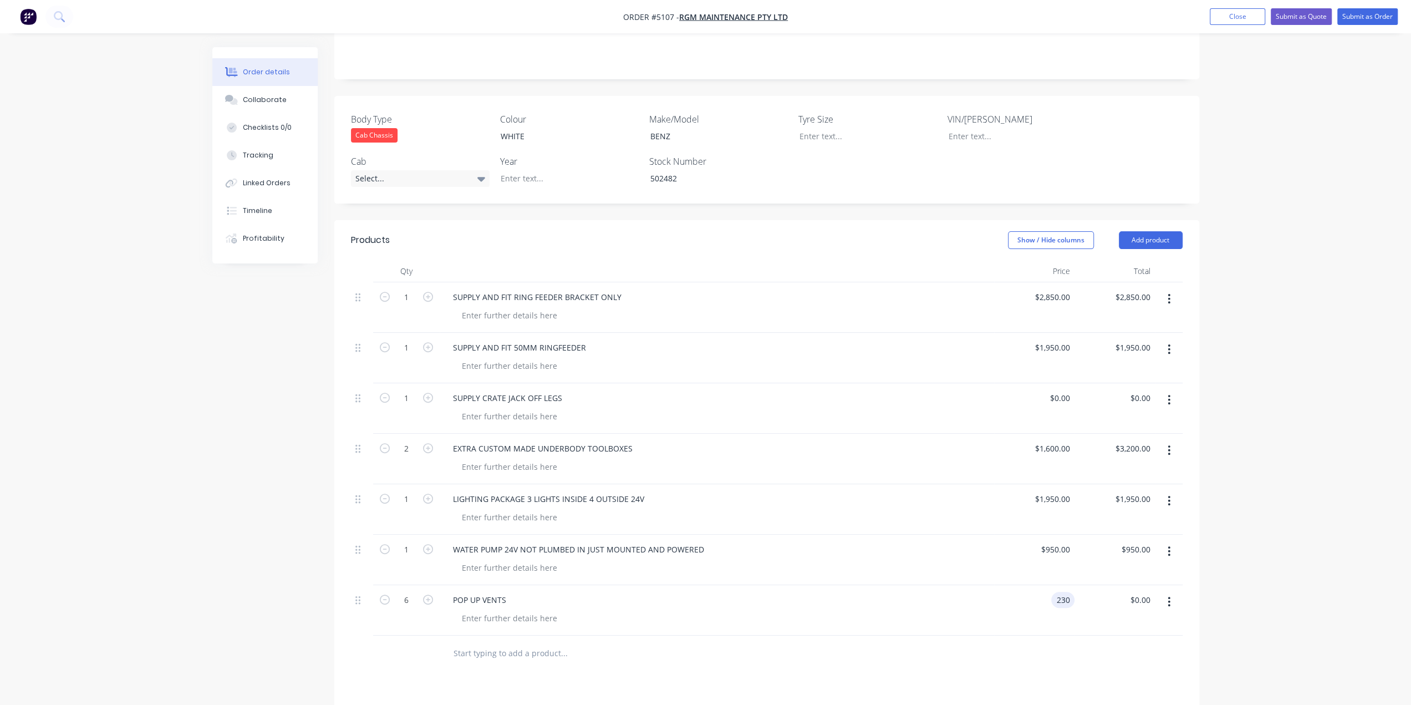
type input "$230.00"
type input "$1,380.00"
click at [517, 642] on input "text" at bounding box center [564, 653] width 222 height 22
type input "ROLL UP CURTINS"
click at [532, 680] on button "Add ROLL UP CURTINS to order" at bounding box center [623, 694] width 333 height 35
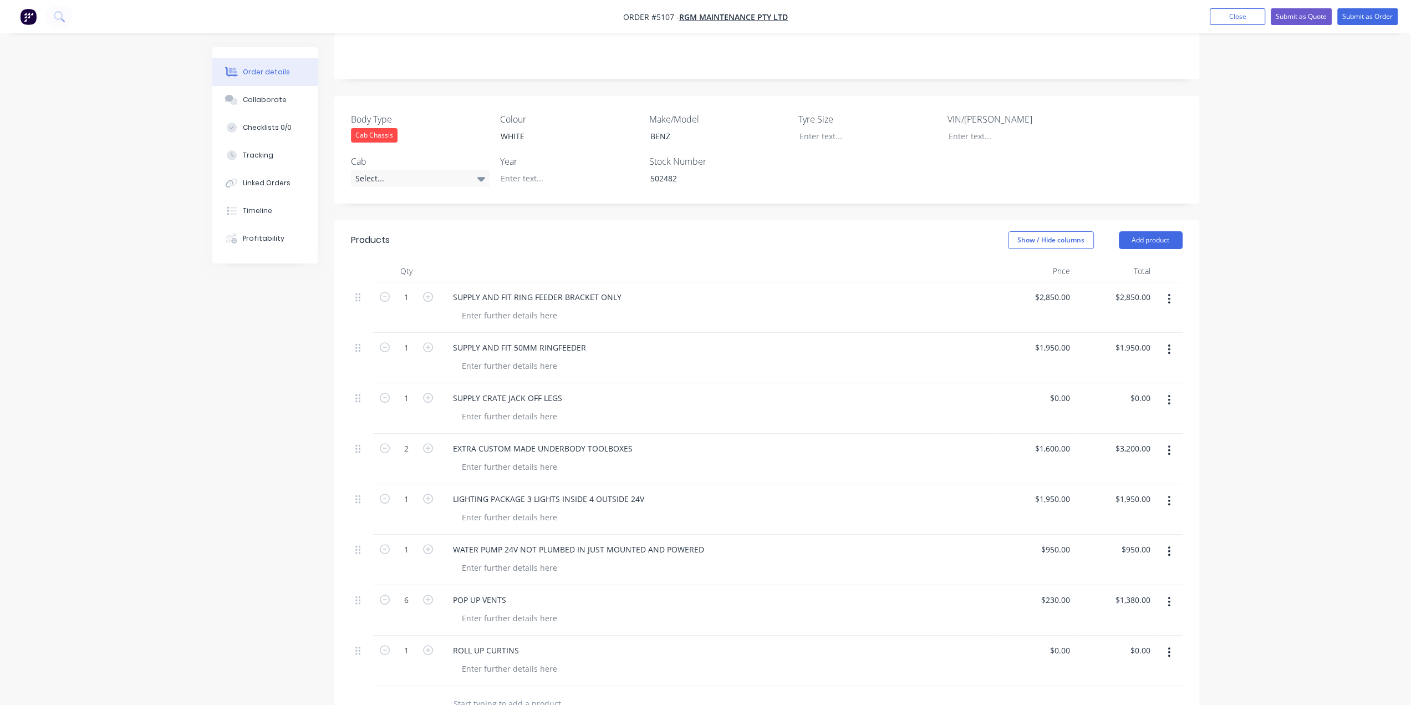
scroll to position [356, 0]
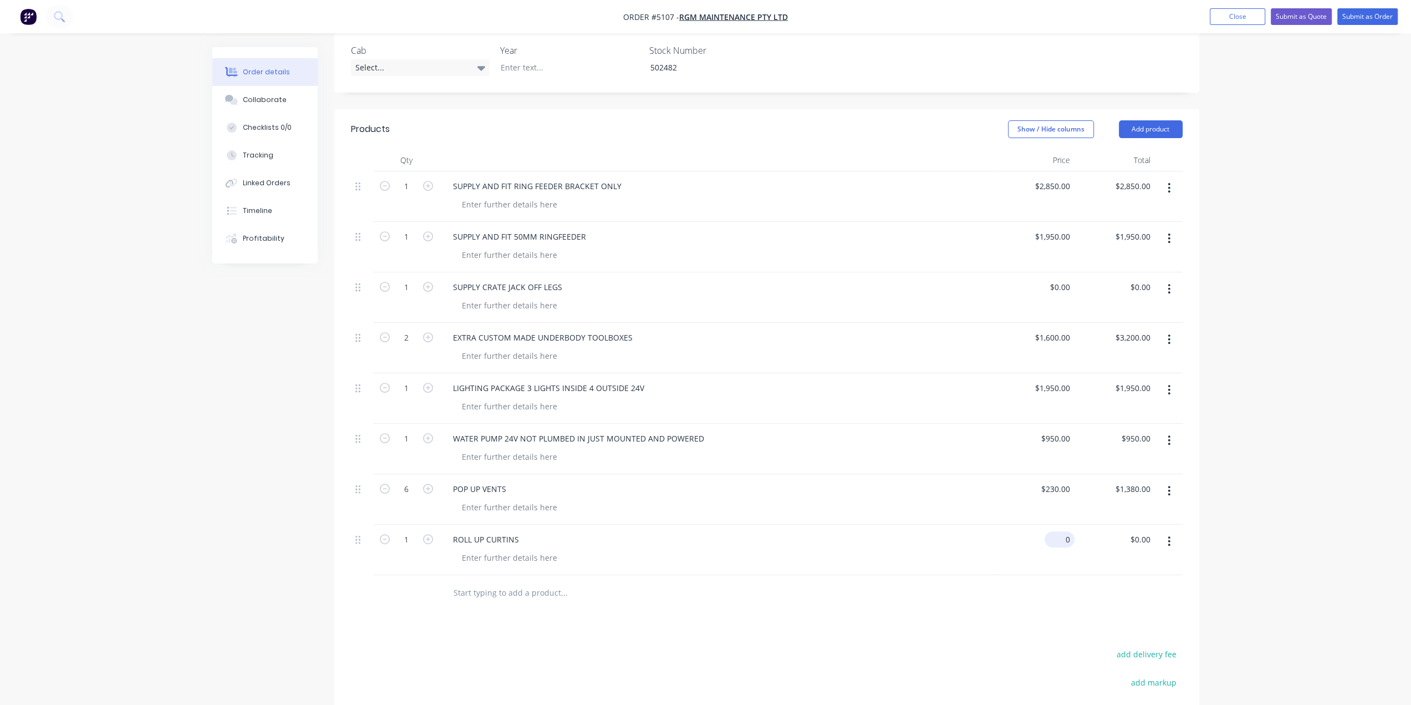
click at [1063, 531] on input "0" at bounding box center [1062, 539] width 26 height 16
type input "$2,800.00"
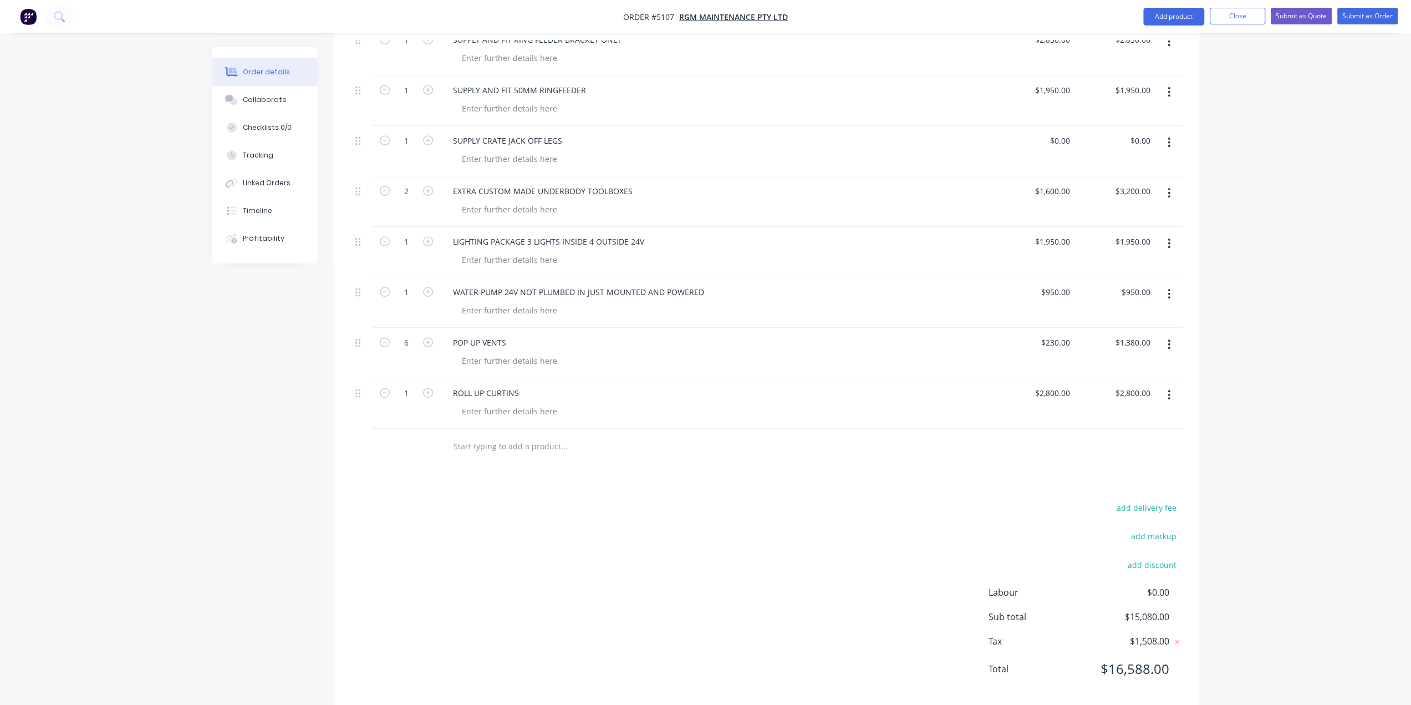
scroll to position [447, 0]
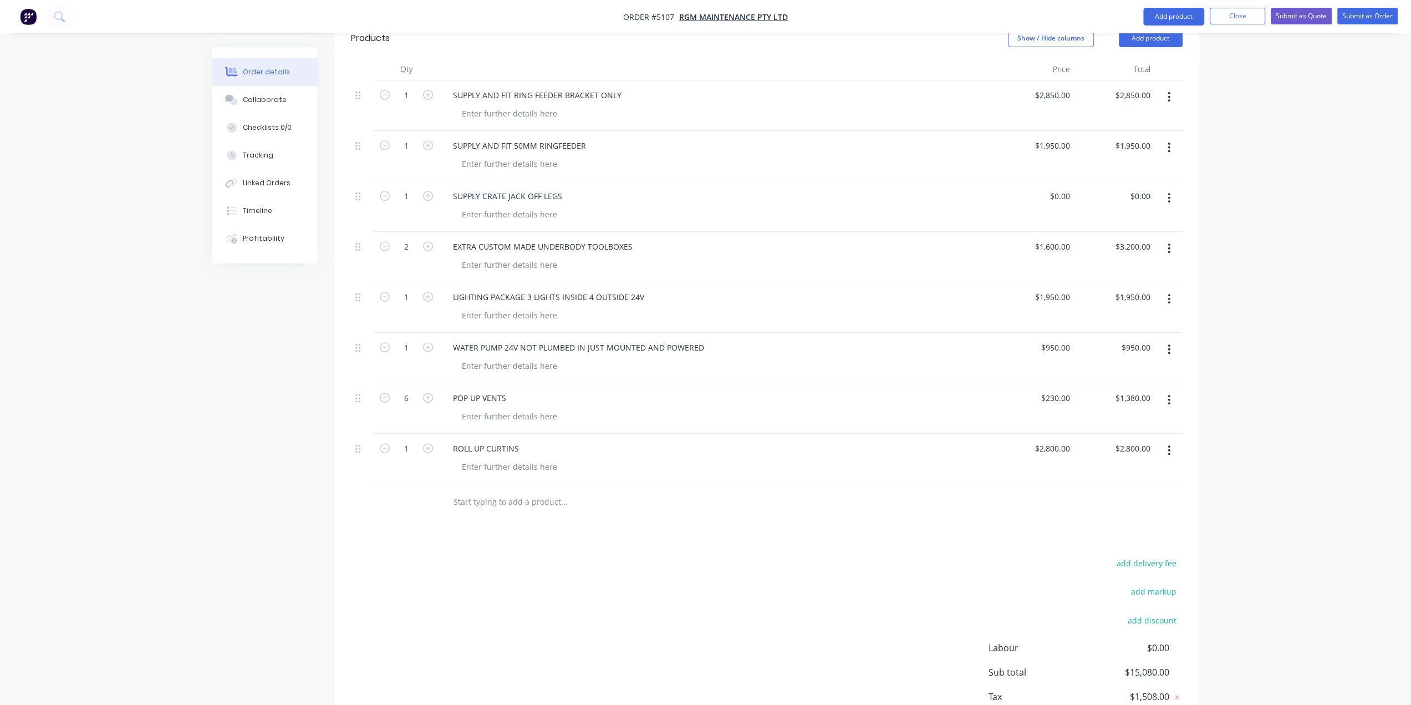
click at [924, 484] on div at bounding box center [767, 502] width 832 height 36
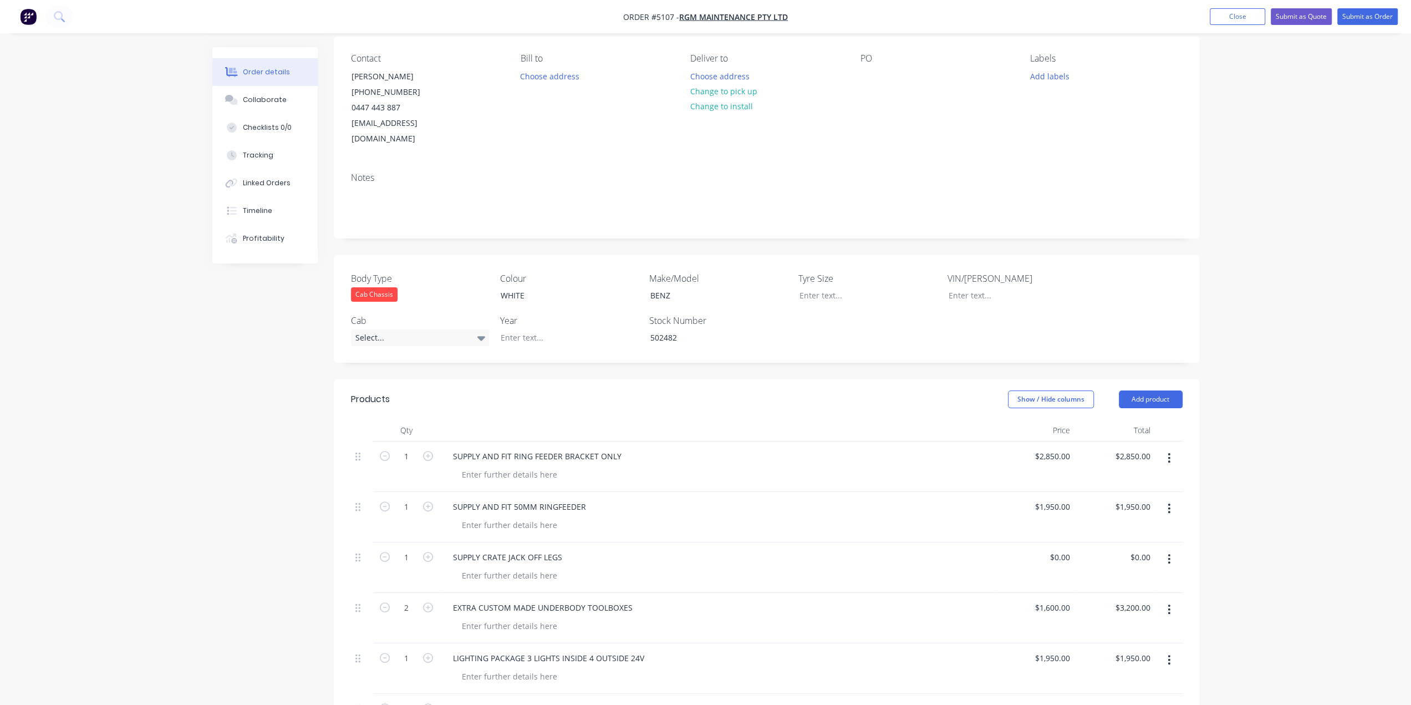
scroll to position [0, 0]
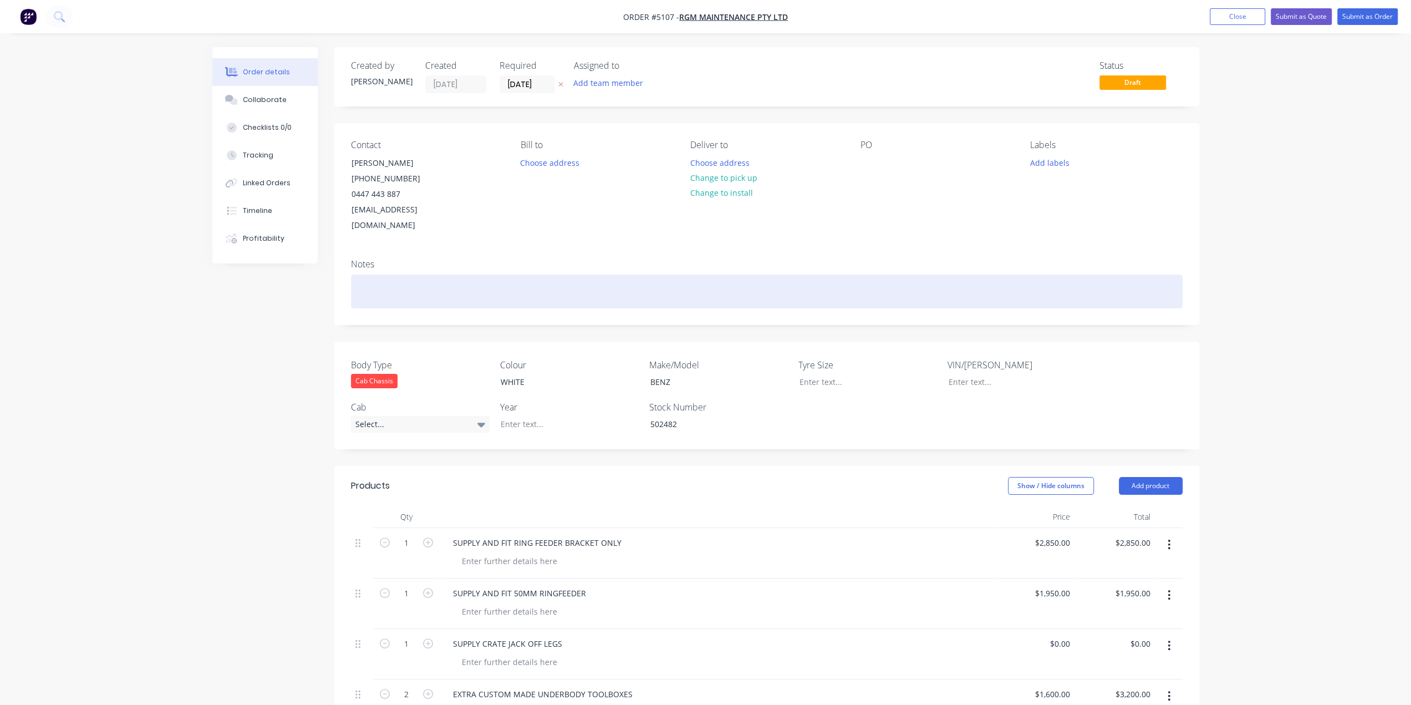
click at [522, 275] on div at bounding box center [767, 291] width 832 height 34
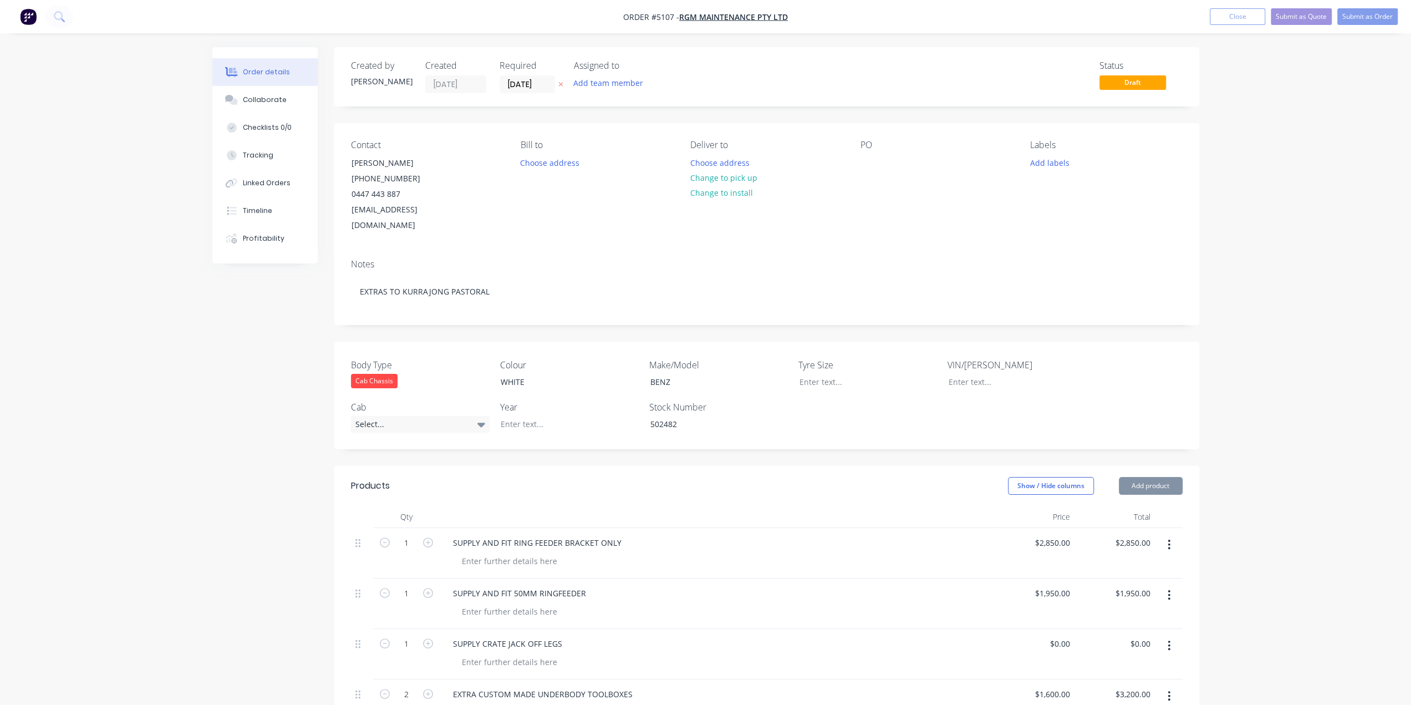
click at [539, 250] on div "Notes EXTRAS TO KURRAJONG PASTORAL" at bounding box center [766, 287] width 865 height 74
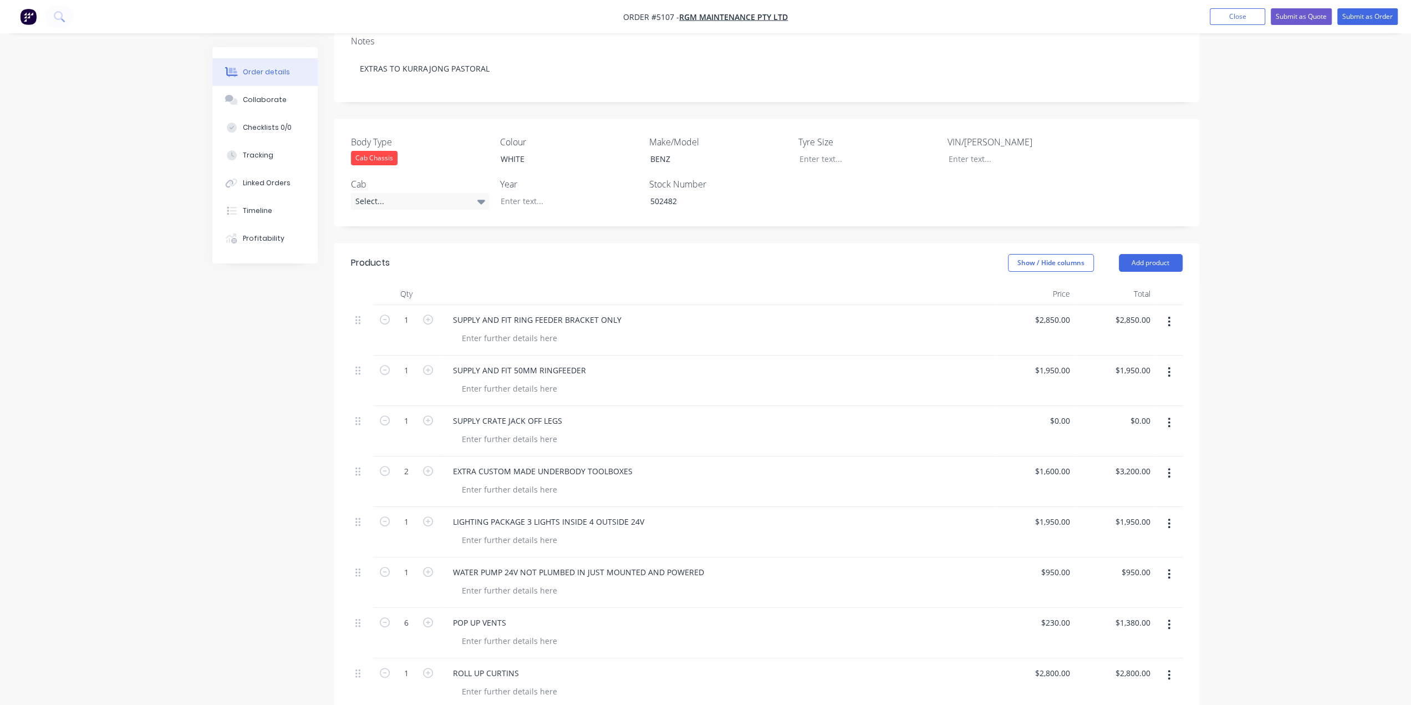
scroll to position [222, 0]
click at [1292, 16] on button "Submit as Quote" at bounding box center [1301, 16] width 61 height 17
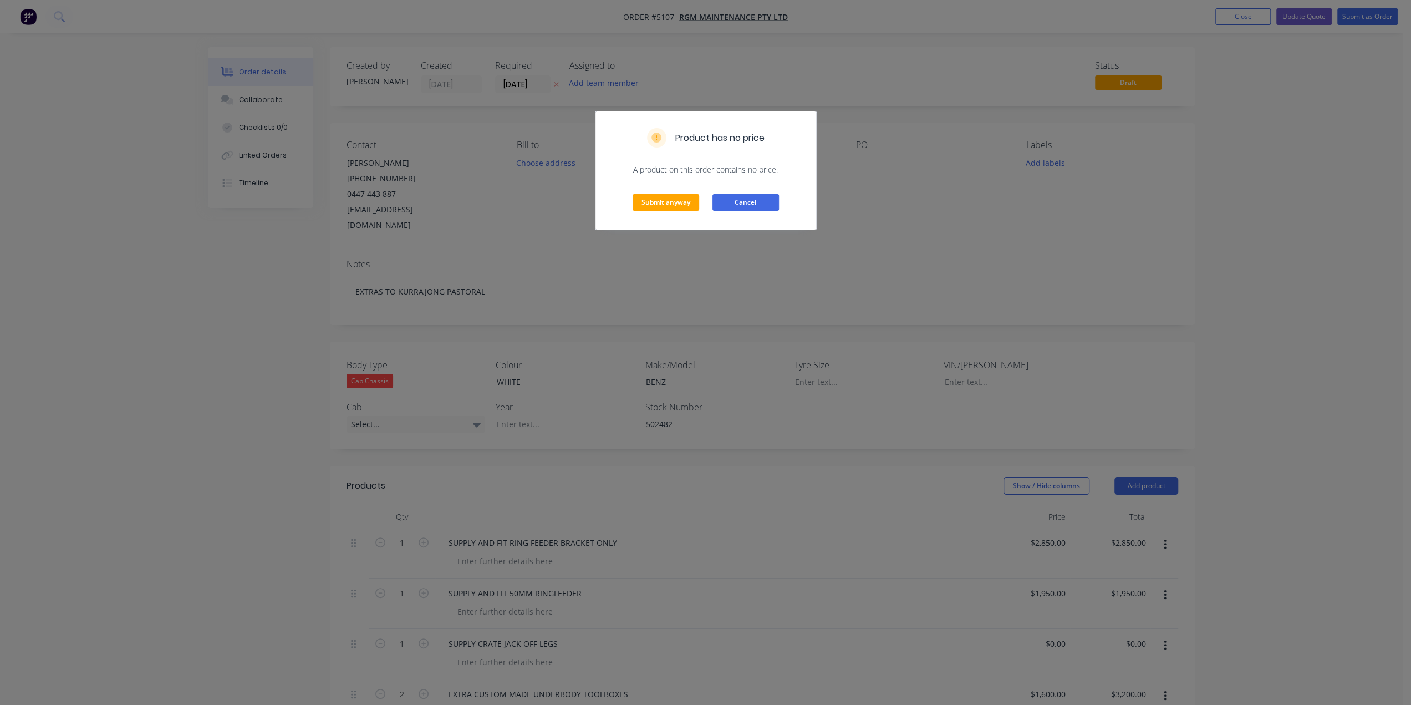
click at [733, 203] on button "Cancel" at bounding box center [745, 202] width 67 height 17
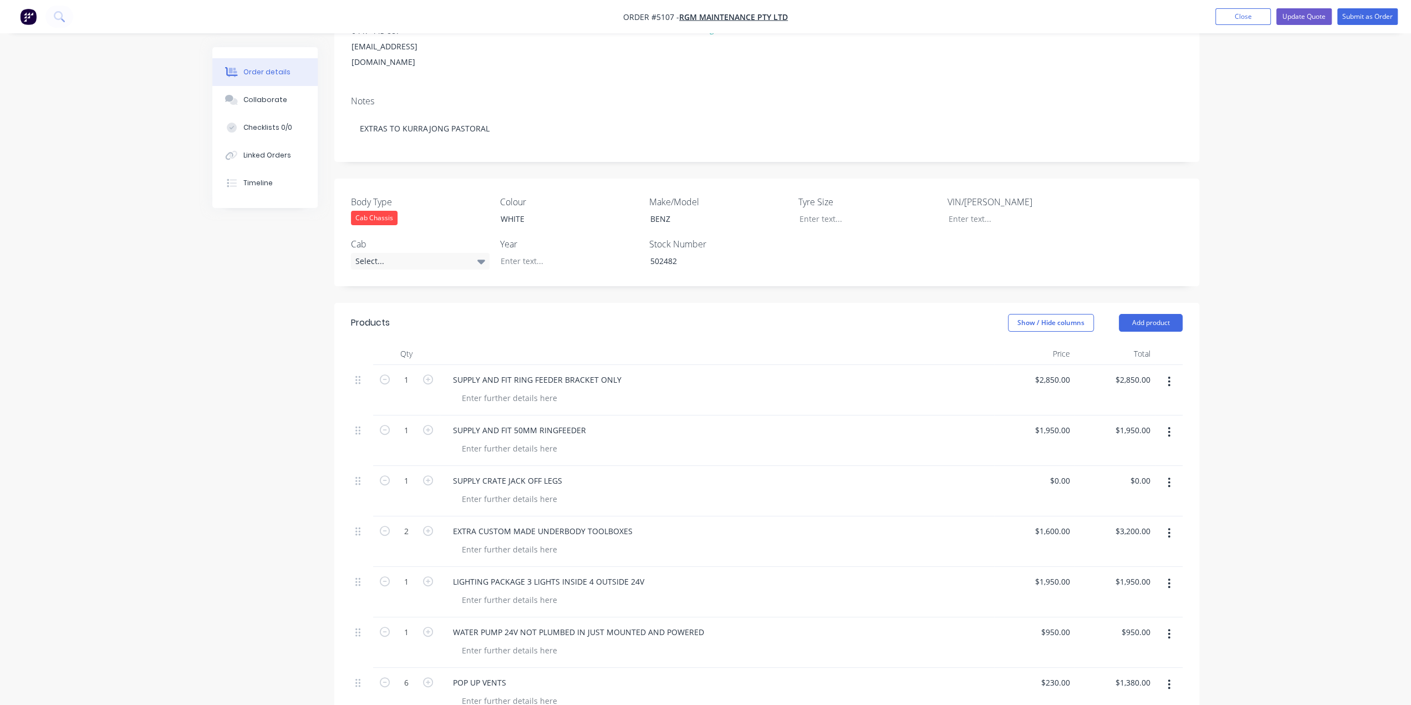
scroll to position [166, 0]
click at [1060, 469] on div "0 $0.00" at bounding box center [1059, 477] width 30 height 16
type input "$2,600.00"
click at [869, 440] on div "SUPPLY AND FIT 50MM RINGFEEDER" at bounding box center [717, 437] width 554 height 50
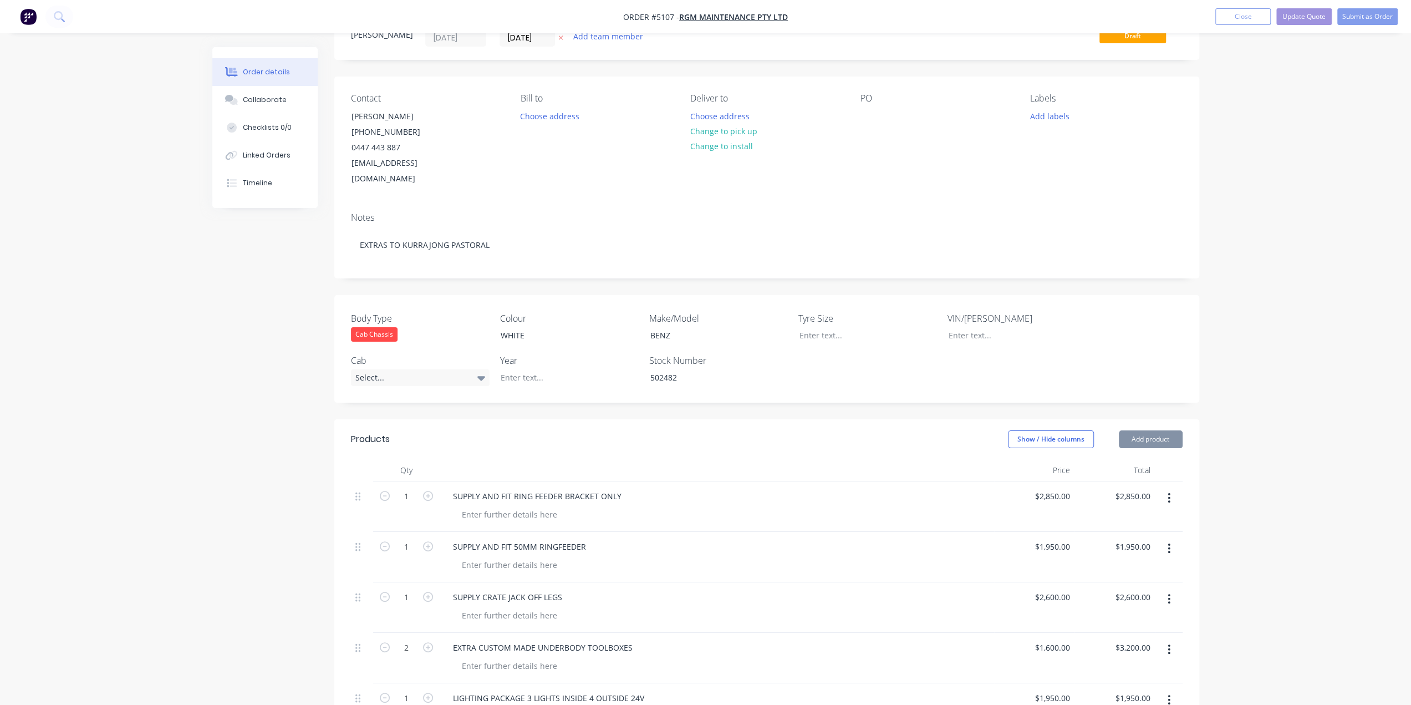
scroll to position [0, 0]
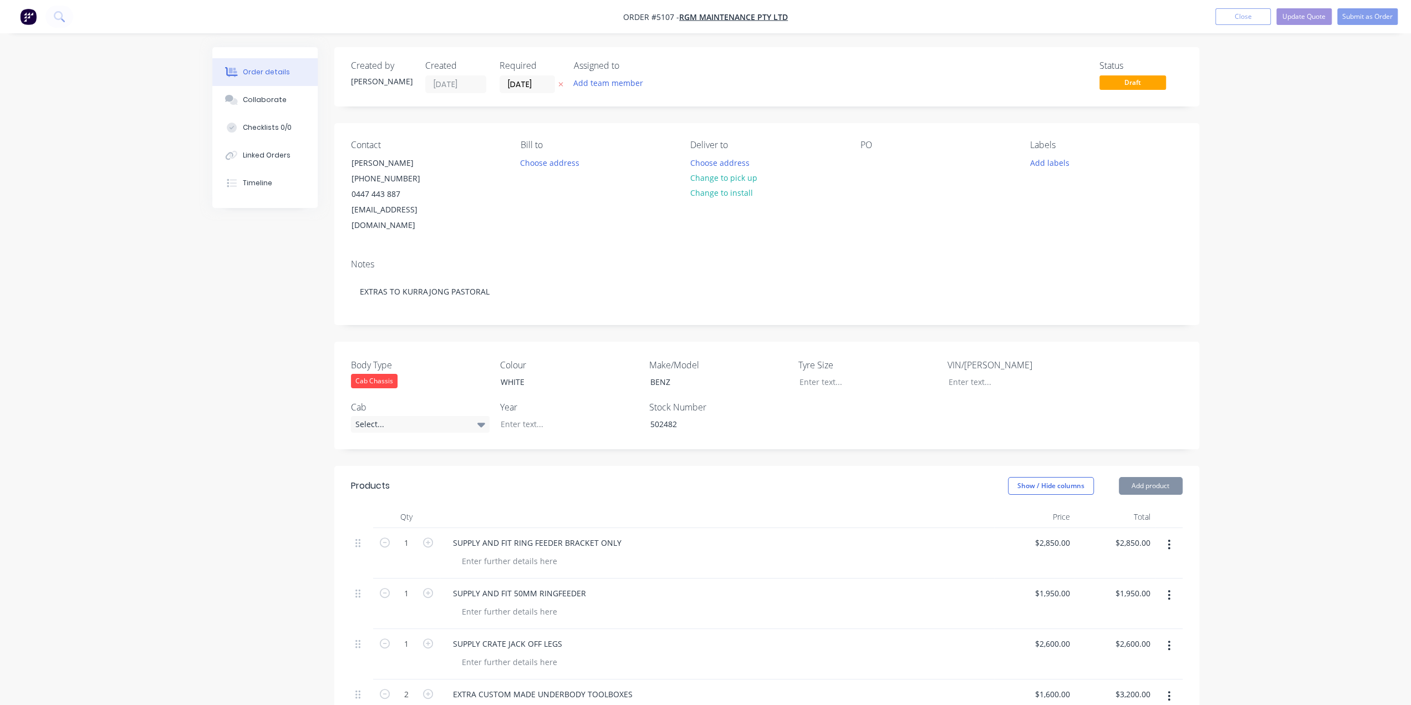
click at [1290, 79] on div "Order details Collaborate Checklists 0/0 Linked Orders Timeline Order details C…" at bounding box center [705, 613] width 1411 height 1226
click at [1310, 16] on button "Update Quote" at bounding box center [1303, 16] width 55 height 17
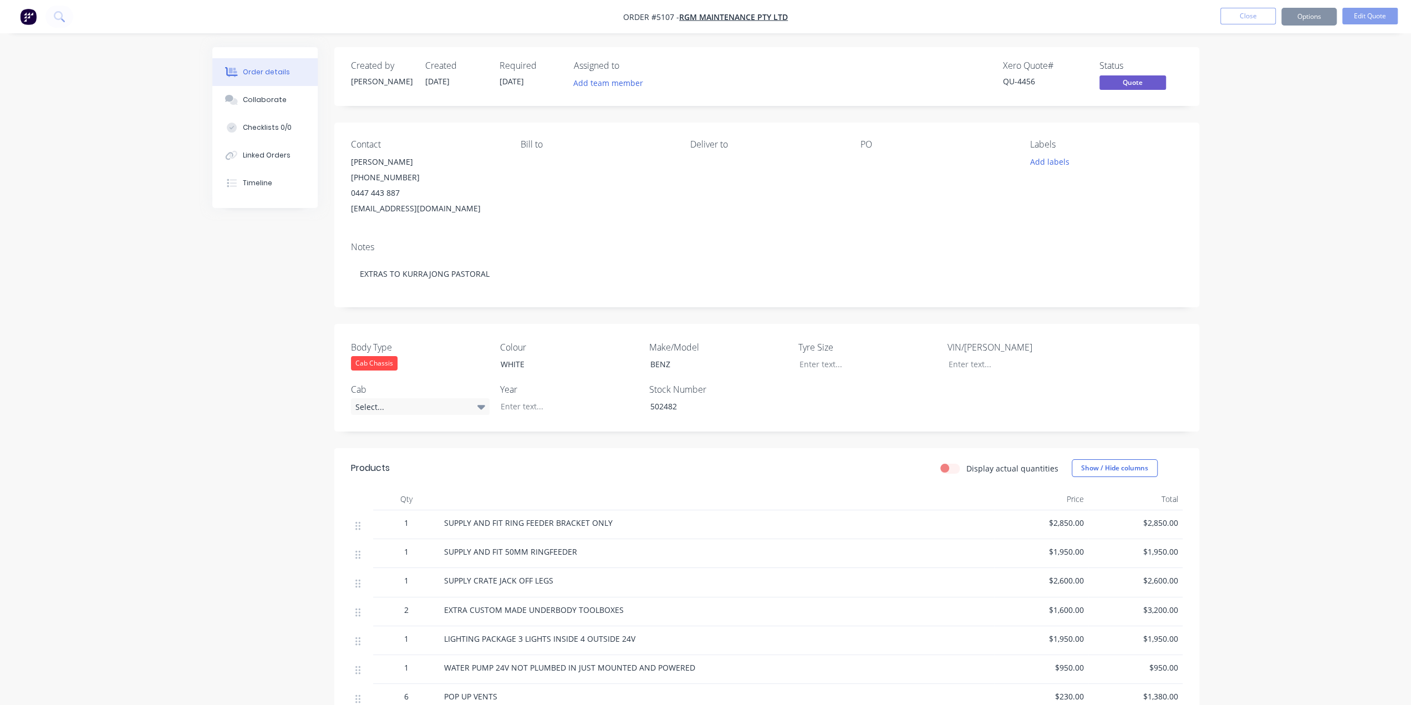
click at [1064, 241] on div "Notes EXTRAS TO KURRAJONG PASTORAL" at bounding box center [766, 270] width 865 height 74
click at [1212, 101] on div "Order details Collaborate Checklists 0/0 Linked Orders Timeline Order details C…" at bounding box center [705, 457] width 1411 height 914
click at [1306, 19] on button "Options" at bounding box center [1308, 17] width 55 height 18
click at [1266, 71] on div "Quote" at bounding box center [1276, 67] width 102 height 16
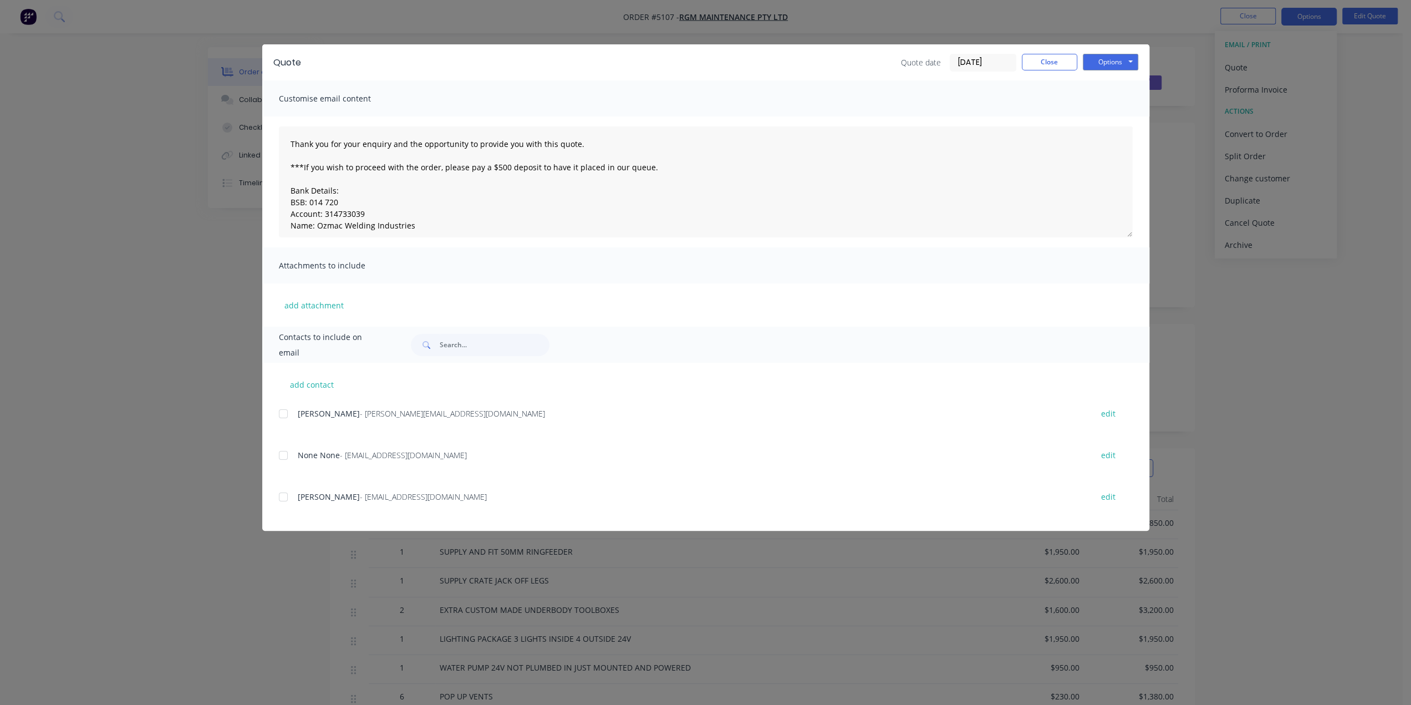
click at [280, 495] on div at bounding box center [283, 497] width 22 height 22
click at [1104, 62] on button "Options" at bounding box center [1110, 62] width 55 height 17
click at [1111, 116] on button "Email" at bounding box center [1118, 118] width 71 height 18
click at [1098, 57] on button "Options" at bounding box center [1110, 62] width 55 height 17
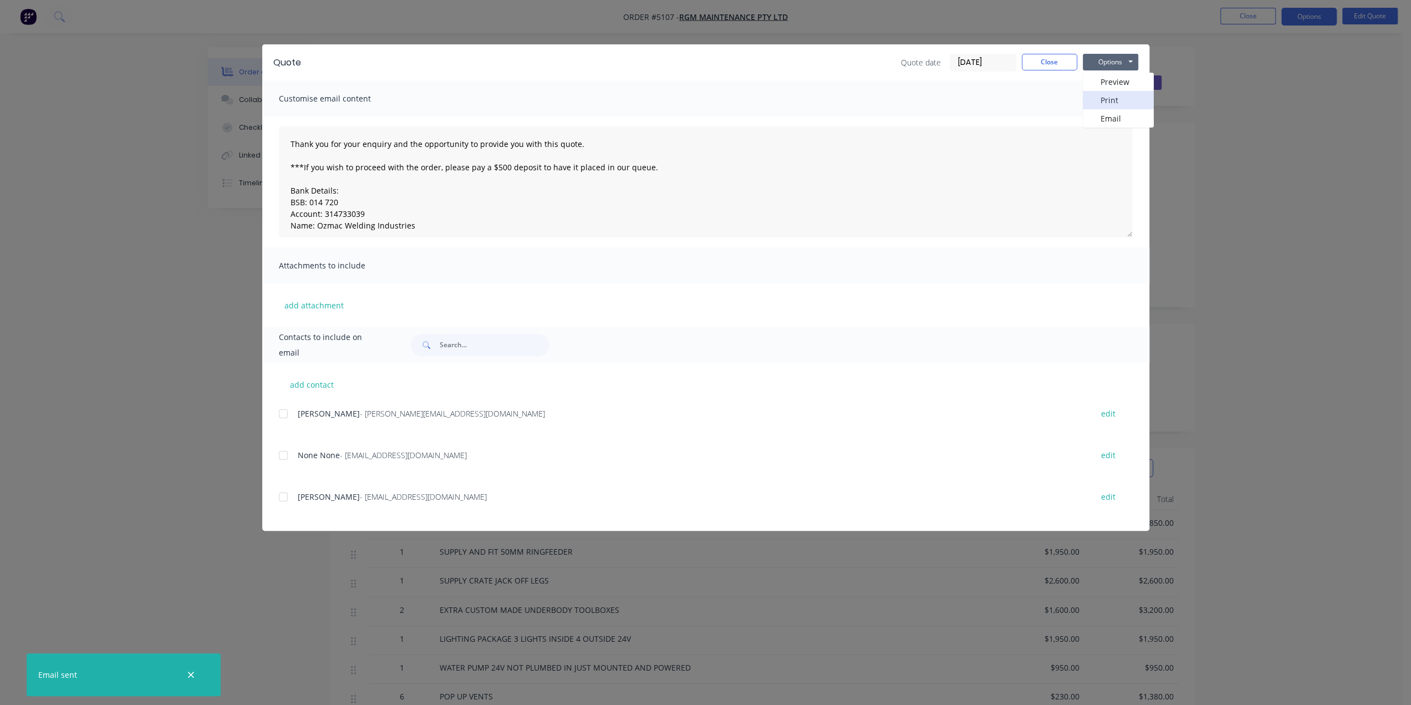
click at [1102, 96] on button "Print" at bounding box center [1118, 100] width 71 height 18
click at [1057, 60] on button "Close" at bounding box center [1049, 62] width 55 height 17
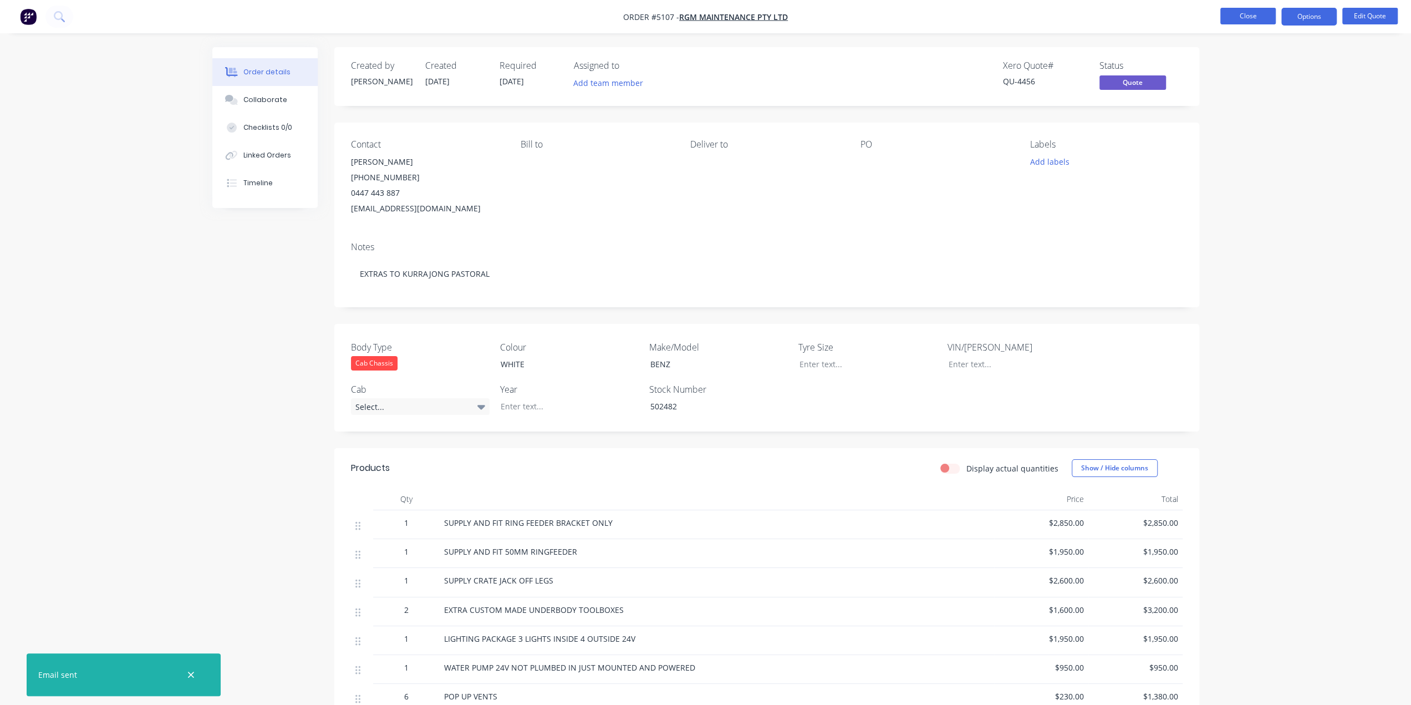
click at [1235, 22] on button "Close" at bounding box center [1247, 16] width 55 height 17
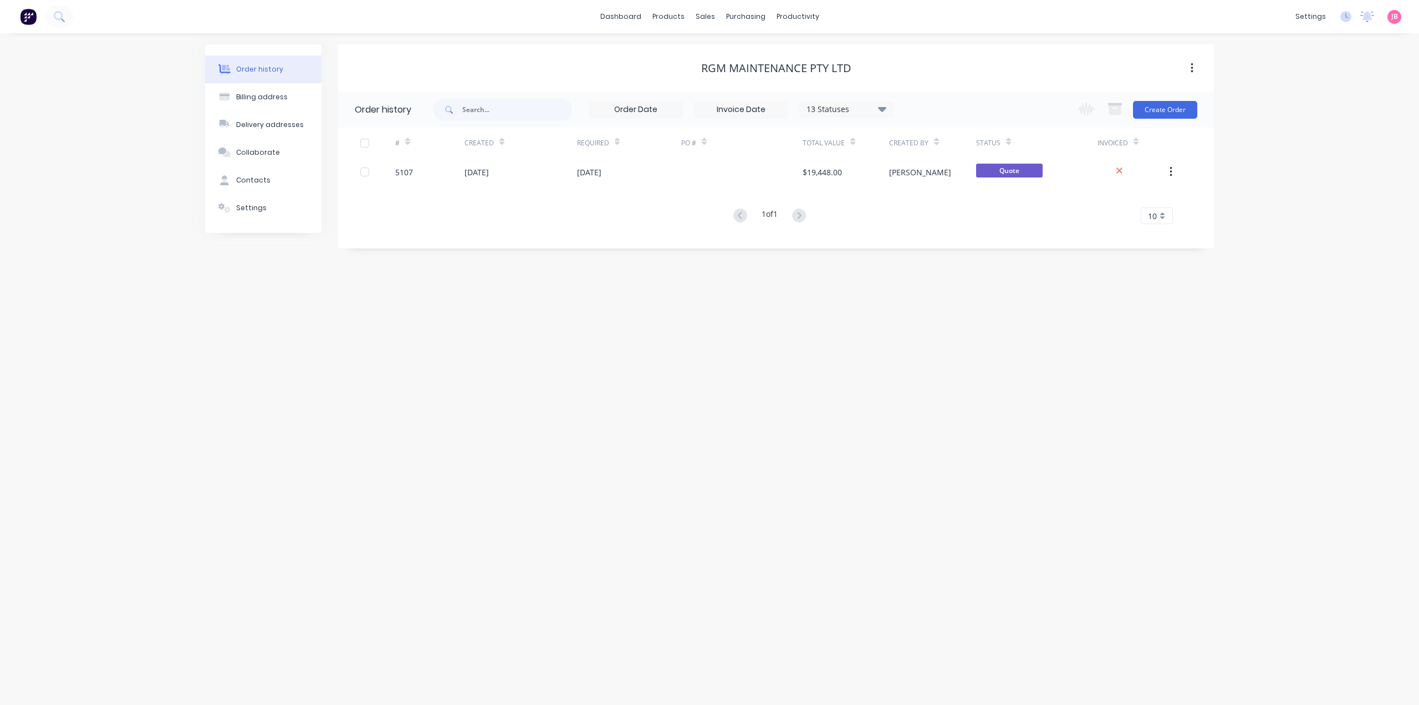
click at [741, 348] on div "Order history Billing address Delivery addresses Collaborate Contacts Settings …" at bounding box center [709, 368] width 1419 height 671
click at [1178, 103] on button "Create Order" at bounding box center [1165, 110] width 64 height 18
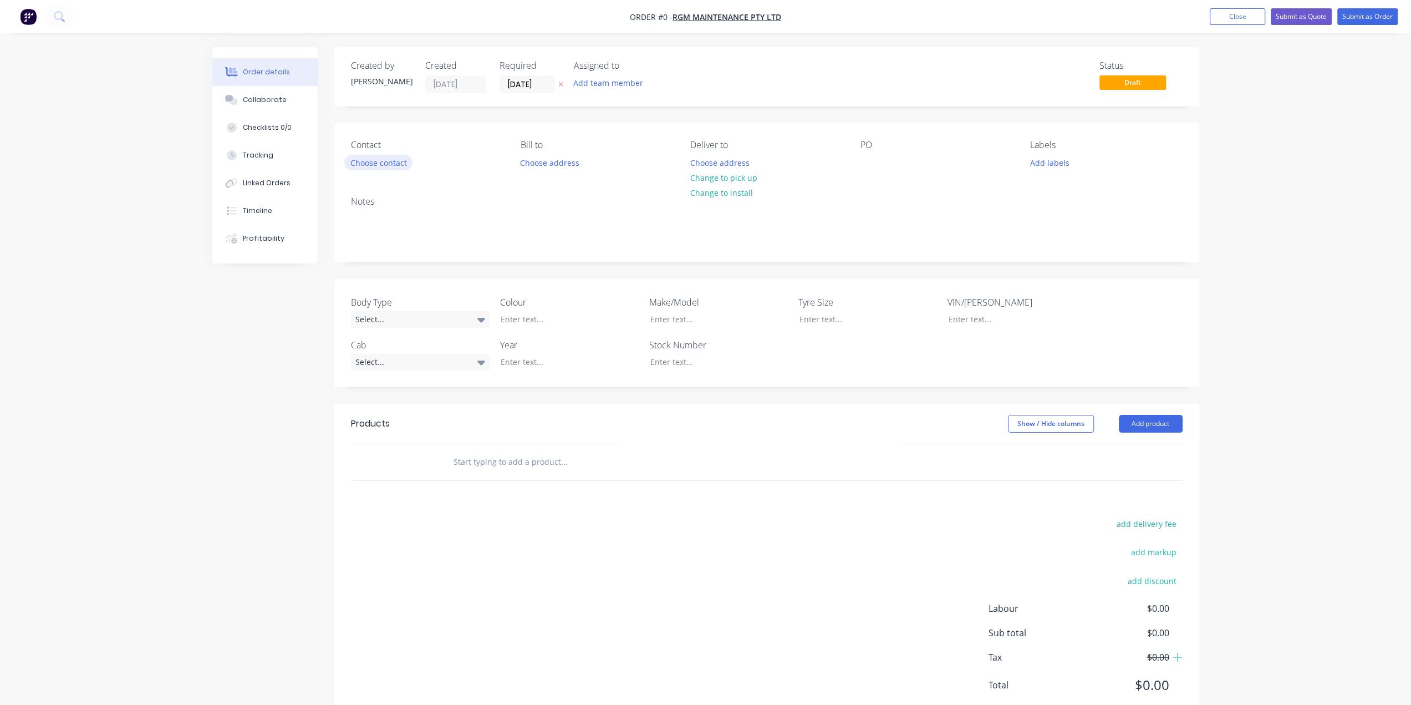
click at [385, 160] on button "Choose contact" at bounding box center [378, 162] width 68 height 15
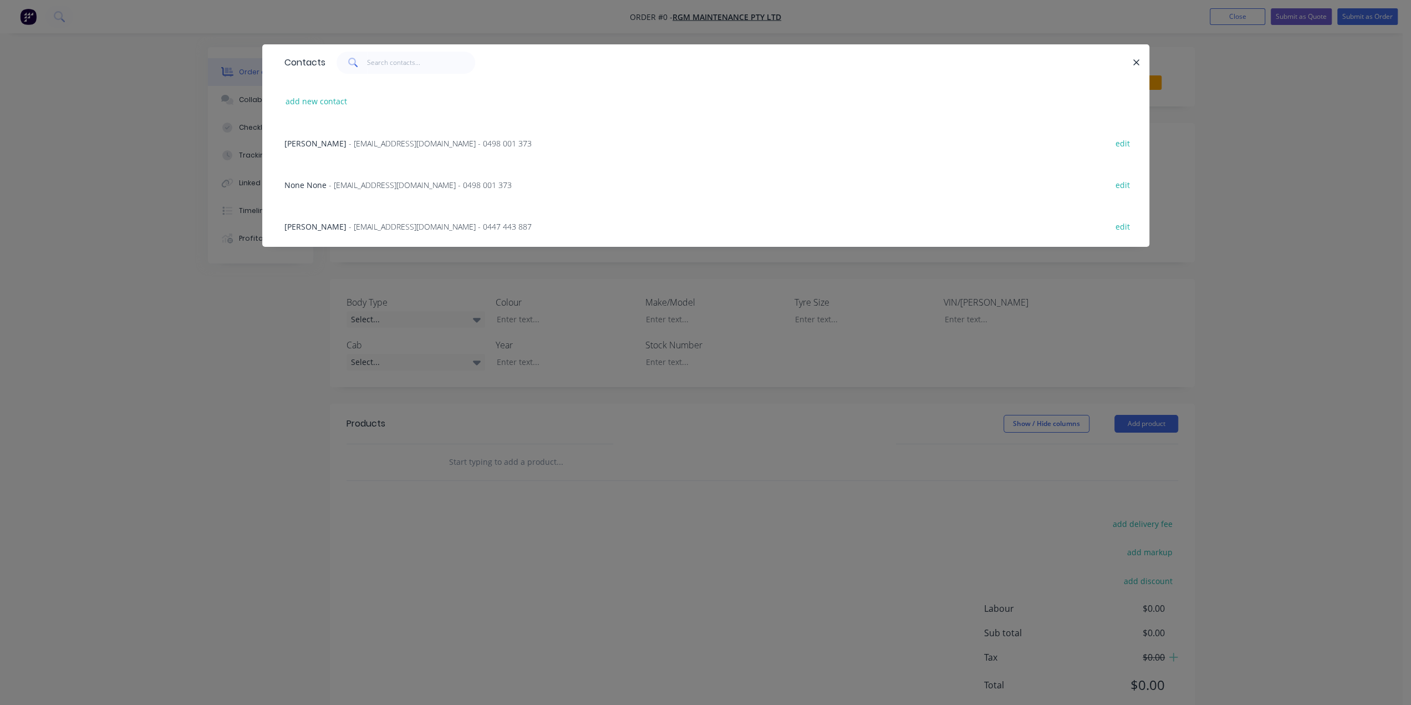
click at [317, 223] on span "BRODIE FLETCHER" at bounding box center [315, 226] width 62 height 11
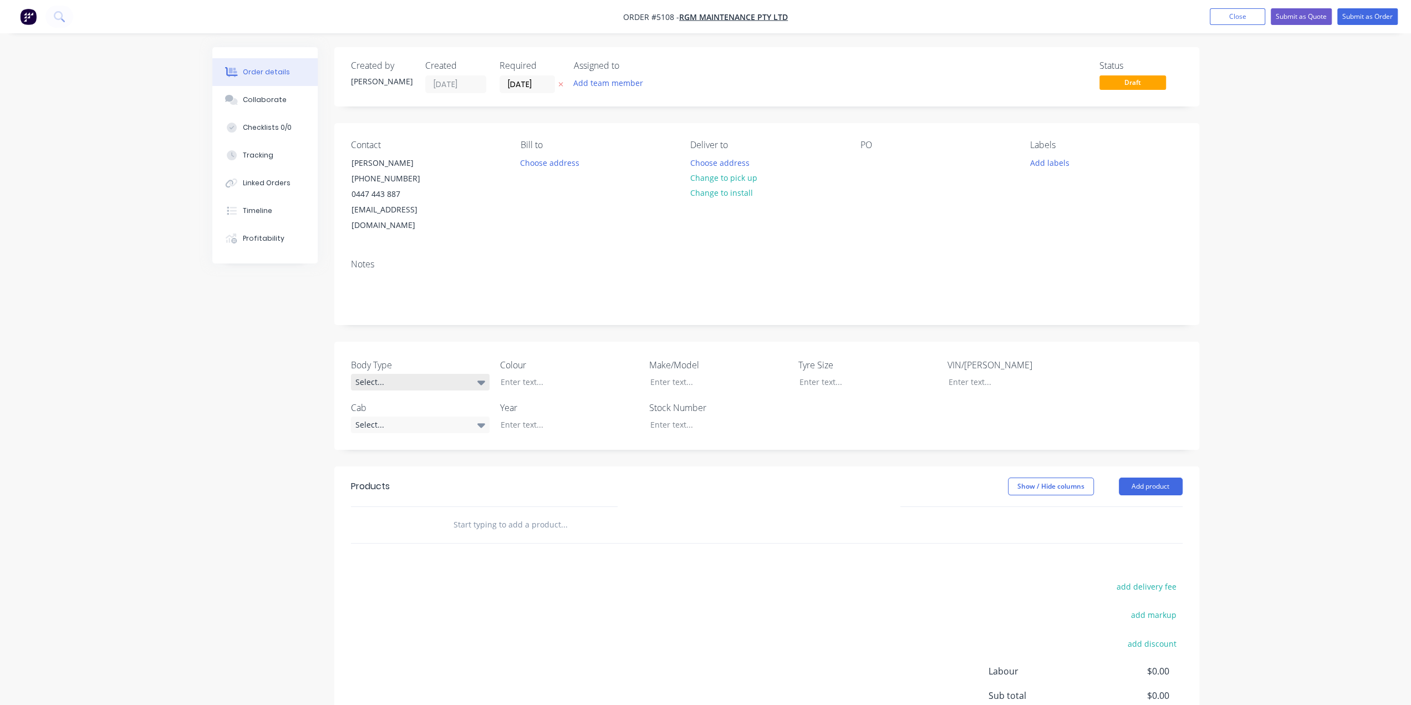
click at [421, 374] on div "Select..." at bounding box center [420, 382] width 139 height 17
click at [389, 402] on button "Cab Chassis" at bounding box center [434, 411] width 166 height 22
click at [547, 374] on div at bounding box center [561, 382] width 139 height 16
click at [533, 416] on div at bounding box center [561, 424] width 139 height 16
click at [466, 416] on div "Select..." at bounding box center [420, 424] width 139 height 17
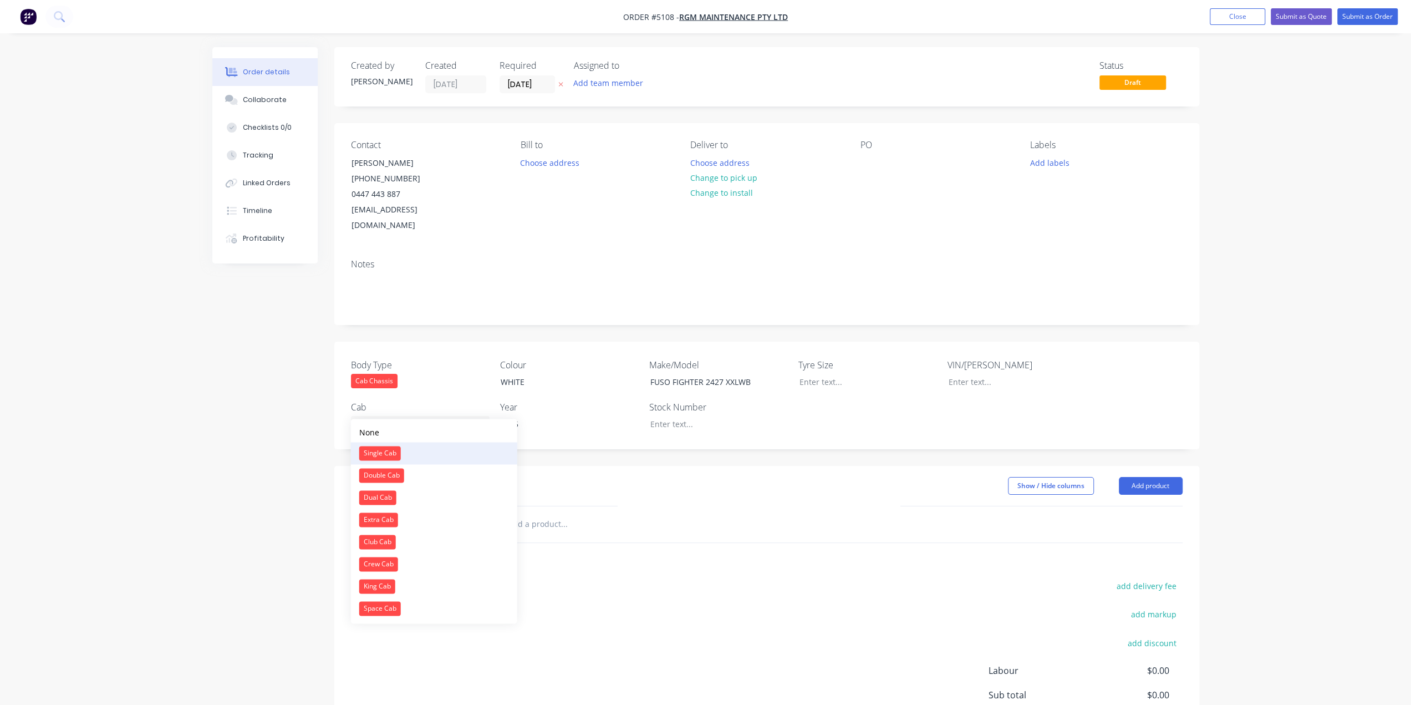
click at [393, 458] on div "Single Cab" at bounding box center [380, 453] width 42 height 14
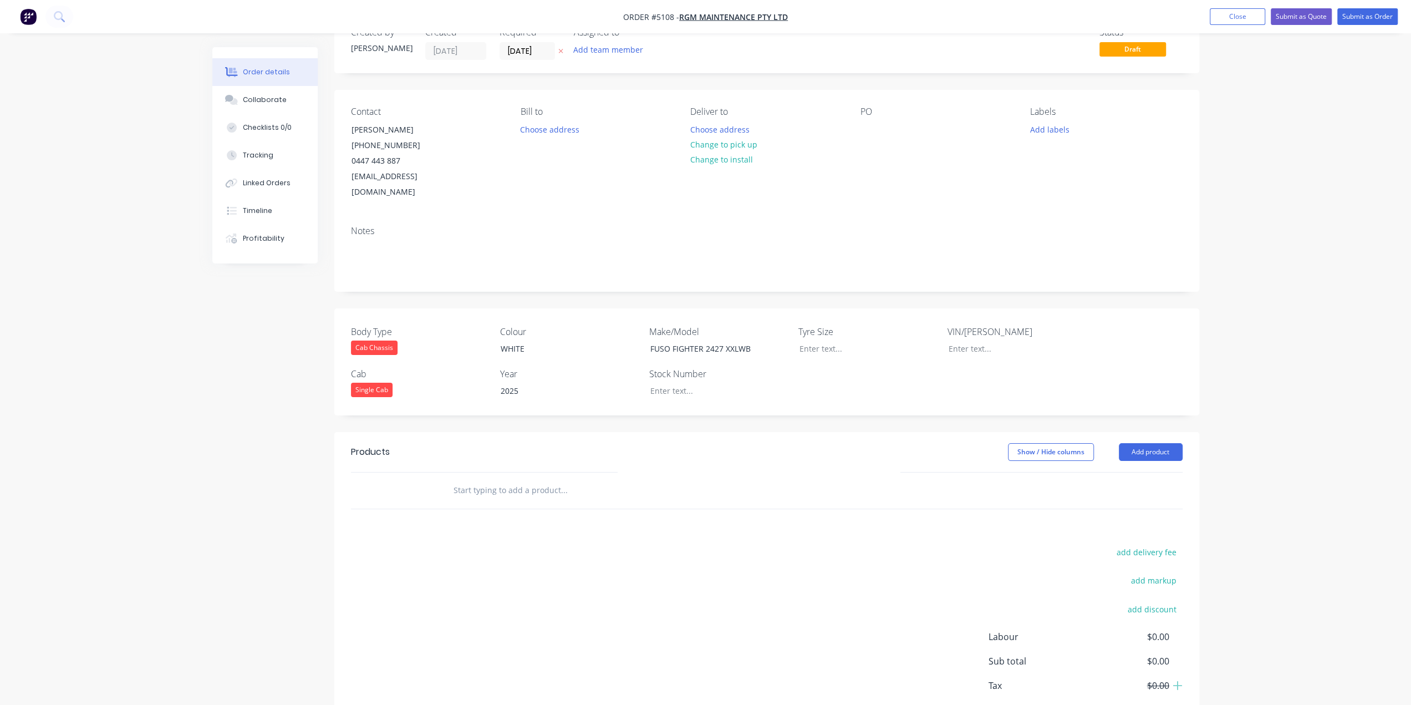
scroll to position [79, 0]
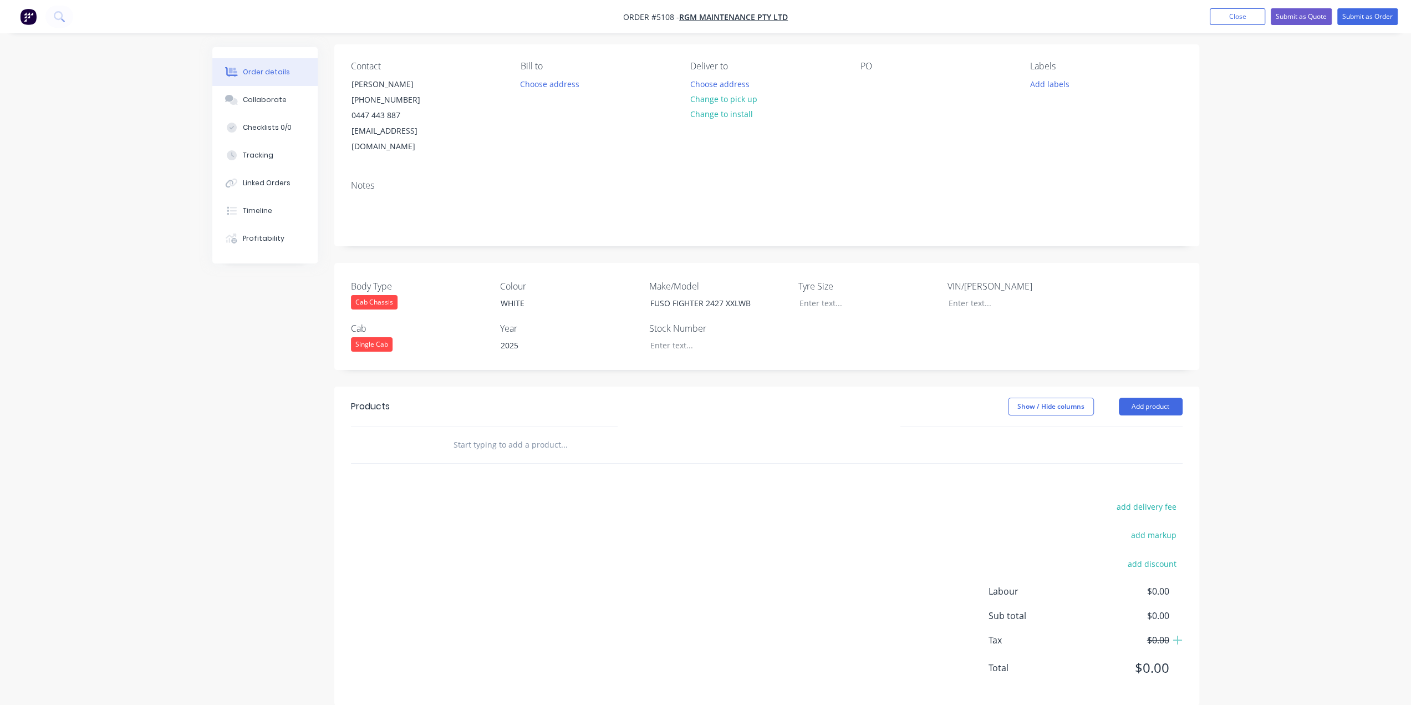
click at [561, 435] on input "text" at bounding box center [564, 445] width 222 height 22
type input "HD TRUCK BODY"
click at [562, 469] on button "Add HD TRUCK BODY to order" at bounding box center [623, 486] width 333 height 35
click at [526, 473] on div at bounding box center [509, 481] width 113 height 16
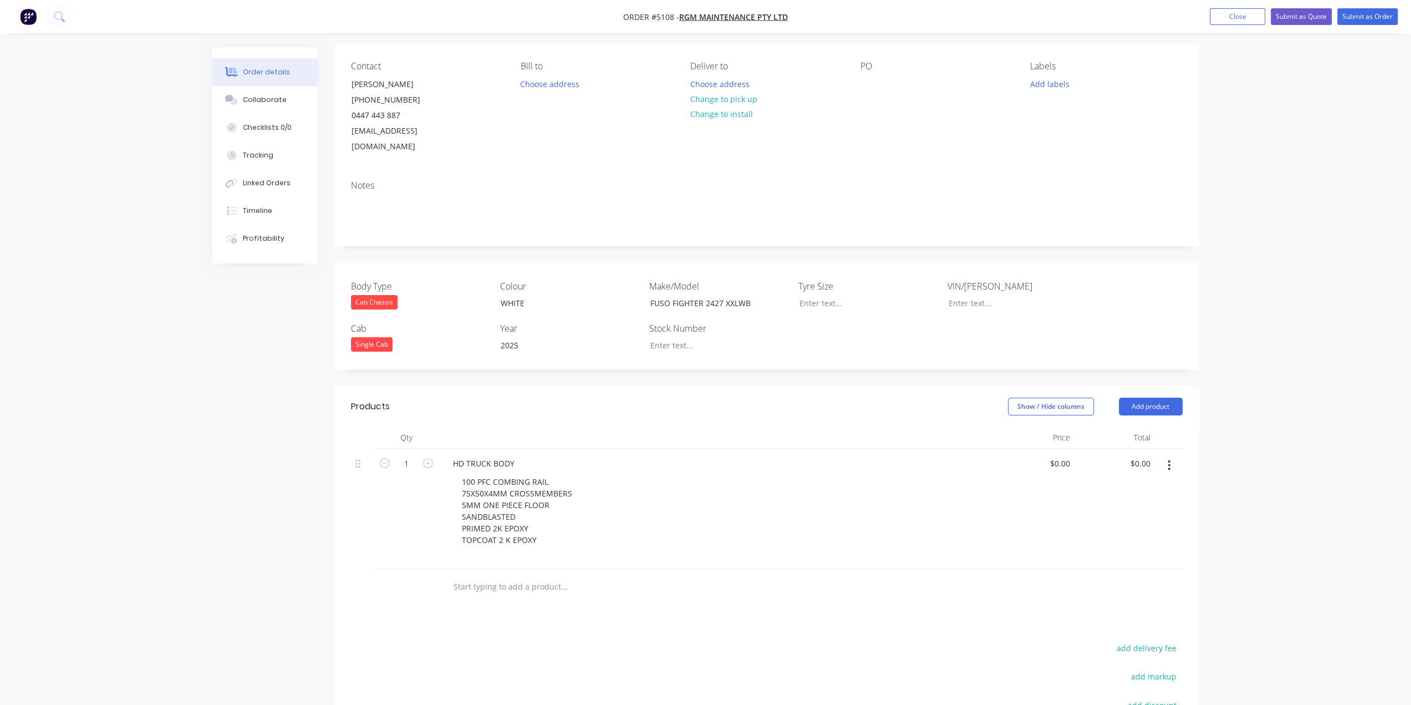
click at [717, 505] on div "100 PFC COMBING RAIL 75X50X4MM CROSSMEMBERS 5MM ONE PIECE FLOOR SANDBLASTED PRI…" at bounding box center [721, 516] width 537 height 86
click at [1062, 455] on input "0" at bounding box center [1068, 463] width 13 height 16
type input "$22,400.00"
click at [867, 557] on div at bounding box center [767, 575] width 832 height 36
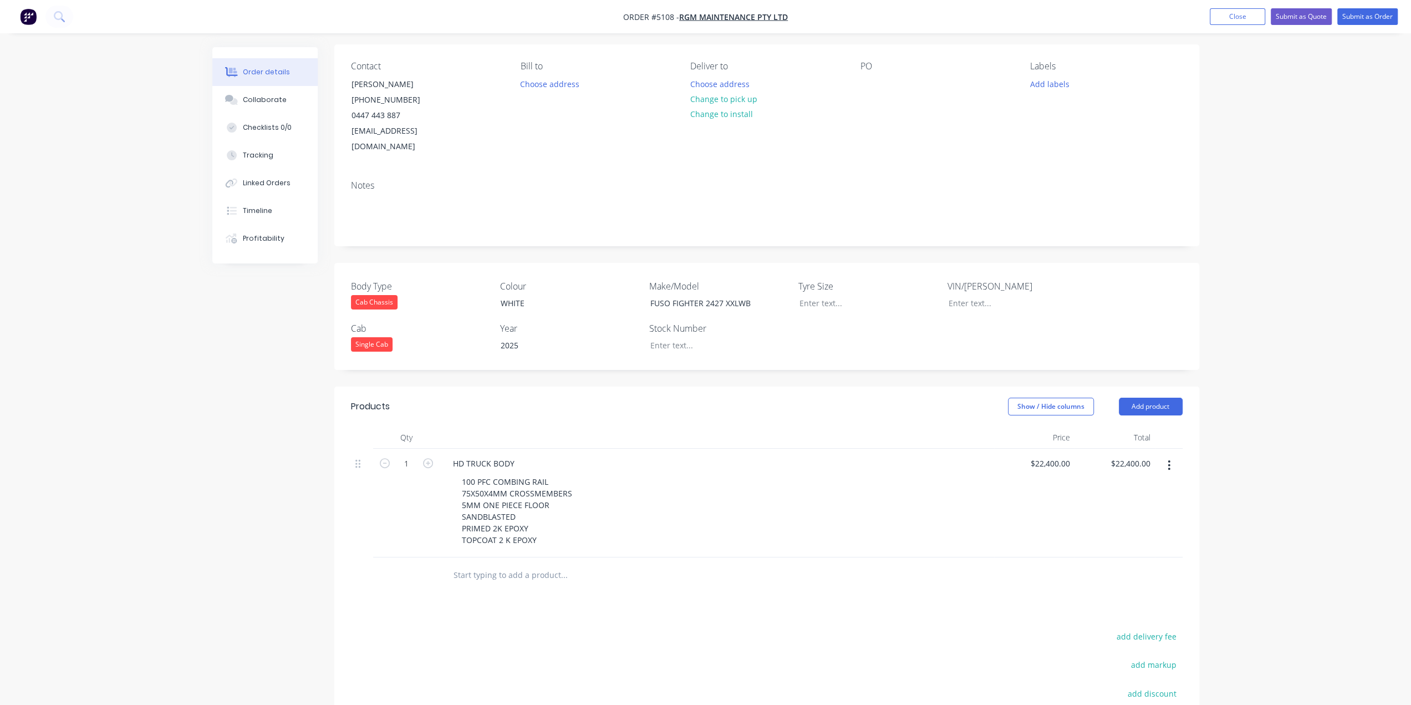
click at [536, 564] on input "text" at bounding box center [564, 575] width 222 height 22
type input "TWO WAY PULL OUT RAMP"
click at [549, 609] on button "Add TWO WAY PULL OUT RAMP to order" at bounding box center [623, 616] width 333 height 35
click at [1062, 564] on input "0" at bounding box center [1062, 572] width 26 height 16
type input "$7,300.00"
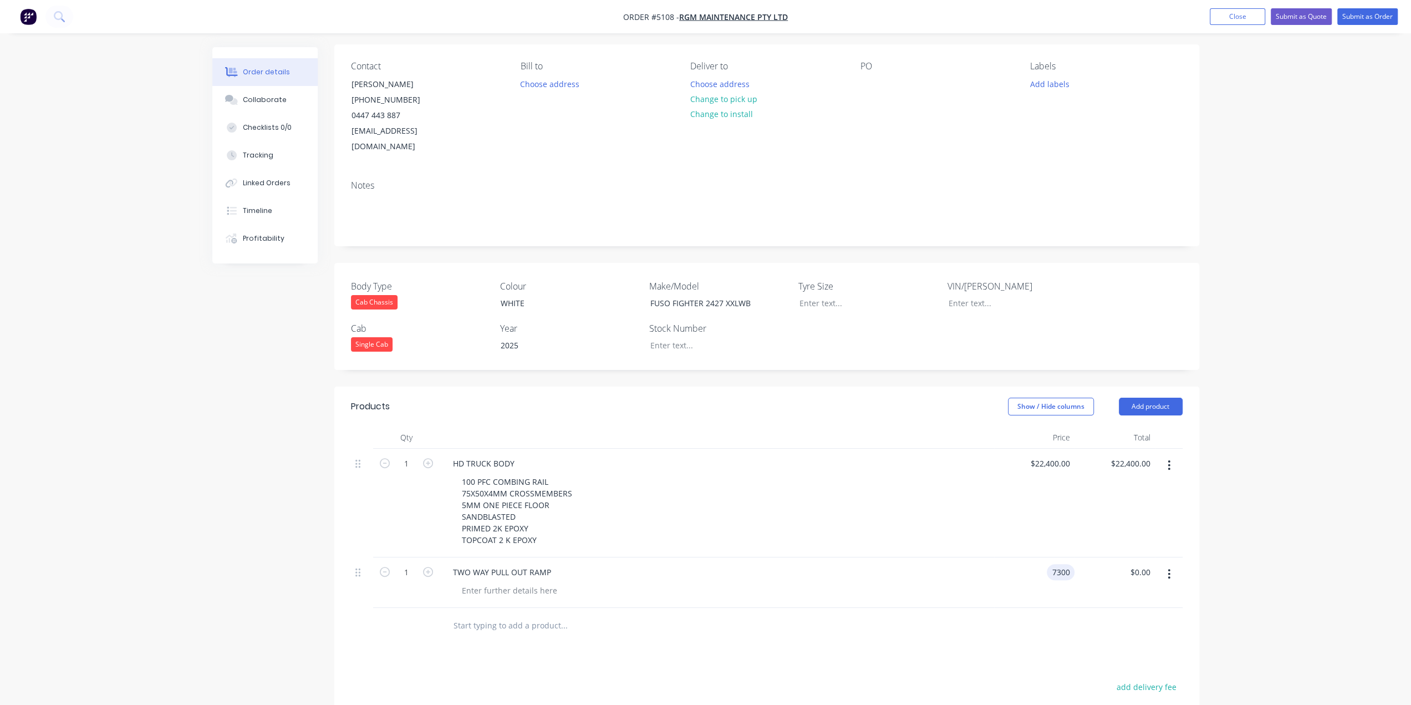
type input "$7,300.00"
click at [983, 507] on div "100 PFC COMBING RAIL 75X50X4MM CROSSMEMBERS 5MM ONE PIECE FLOOR SANDBLASTED PRI…" at bounding box center [721, 510] width 537 height 74
click at [494, 614] on input "text" at bounding box center [564, 625] width 222 height 22
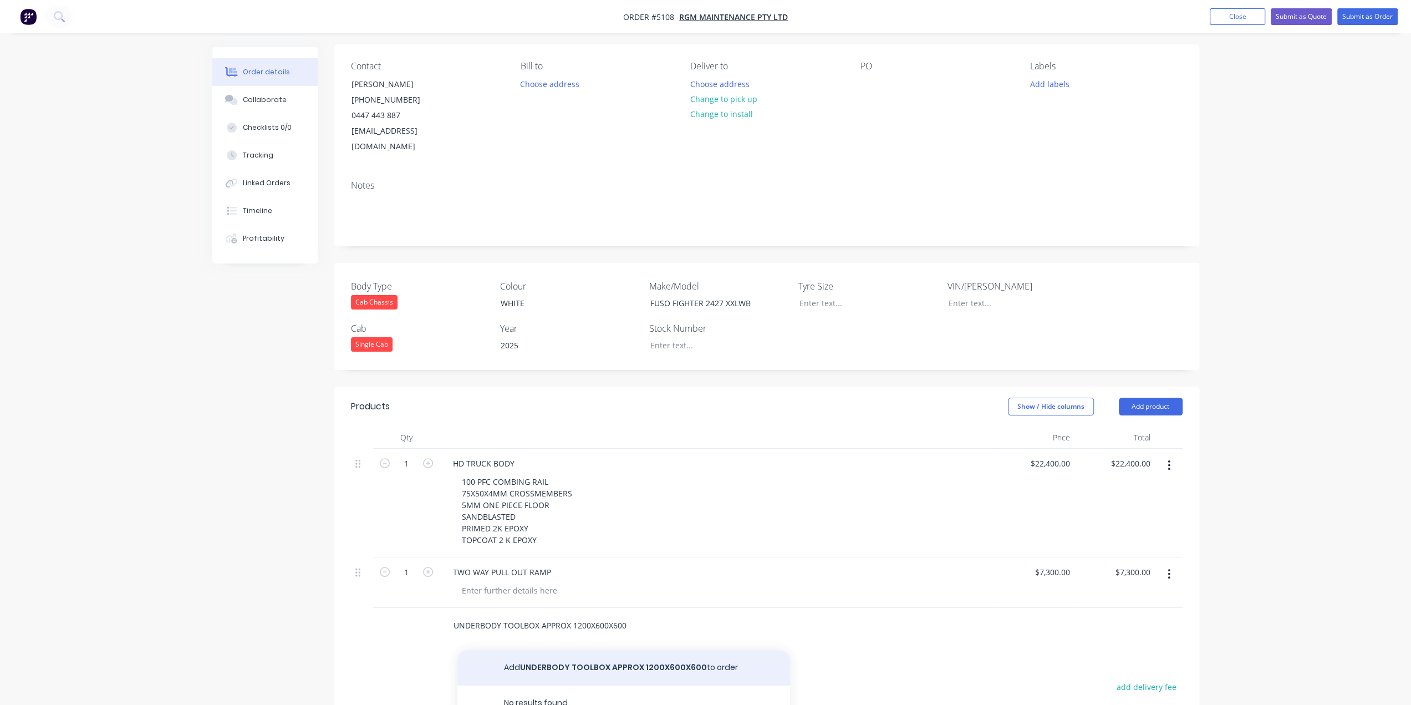
type input "UNDERBODY TOOLBOX APPROX 1200X600X600"
click at [567, 650] on button "Add UNDERBODY TOOLBOX APPROX 1200X600X600 to order" at bounding box center [623, 667] width 333 height 35
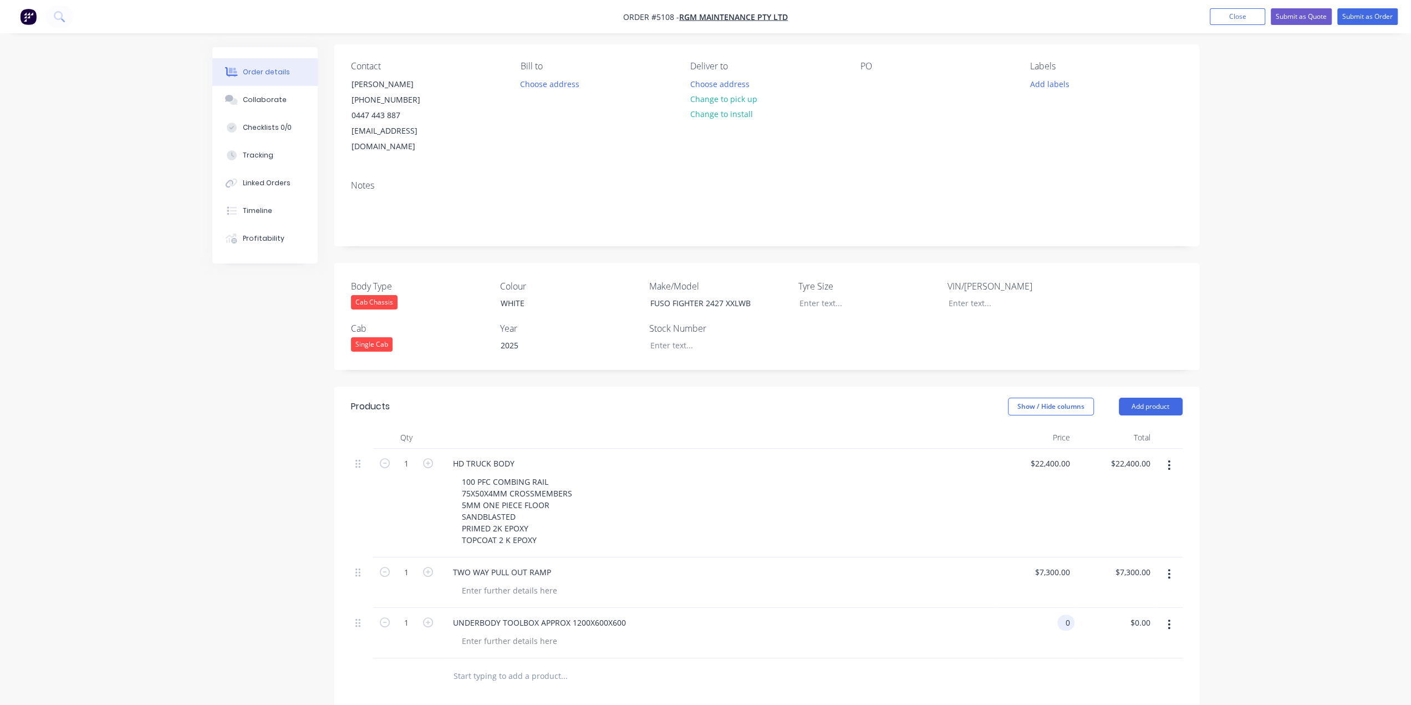
click at [1066, 614] on input "0" at bounding box center [1068, 622] width 13 height 16
type input "$1,600.00"
click at [531, 665] on input "text" at bounding box center [564, 676] width 222 height 22
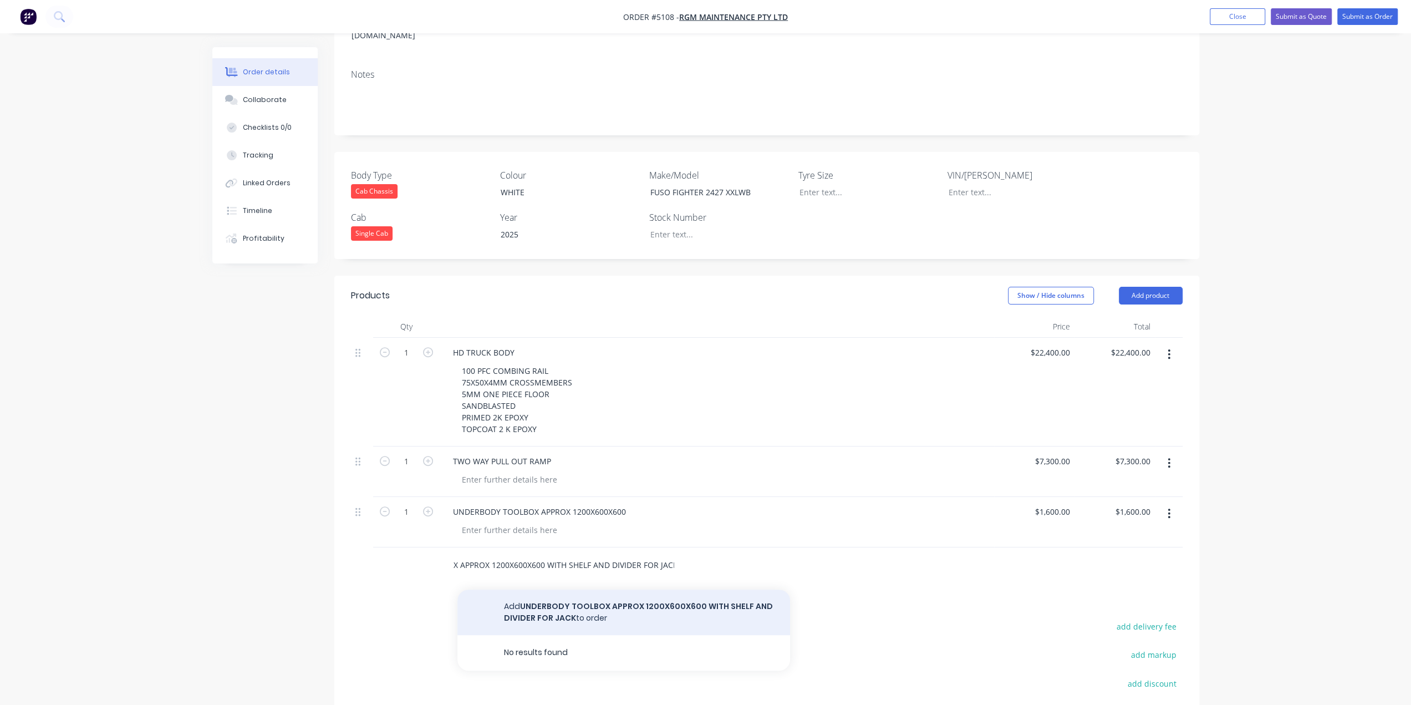
type input "UNDERBODY TOOLBOX APPROX 1200X600X600 WITH SHELF AND DIVIDER FOR JACK"
click at [603, 599] on button "Add UNDERBODY TOOLBOX APPROX 1200X600X600 WITH SHELF AND DIVIDER FOR JACK to or…" at bounding box center [623, 611] width 333 height 45
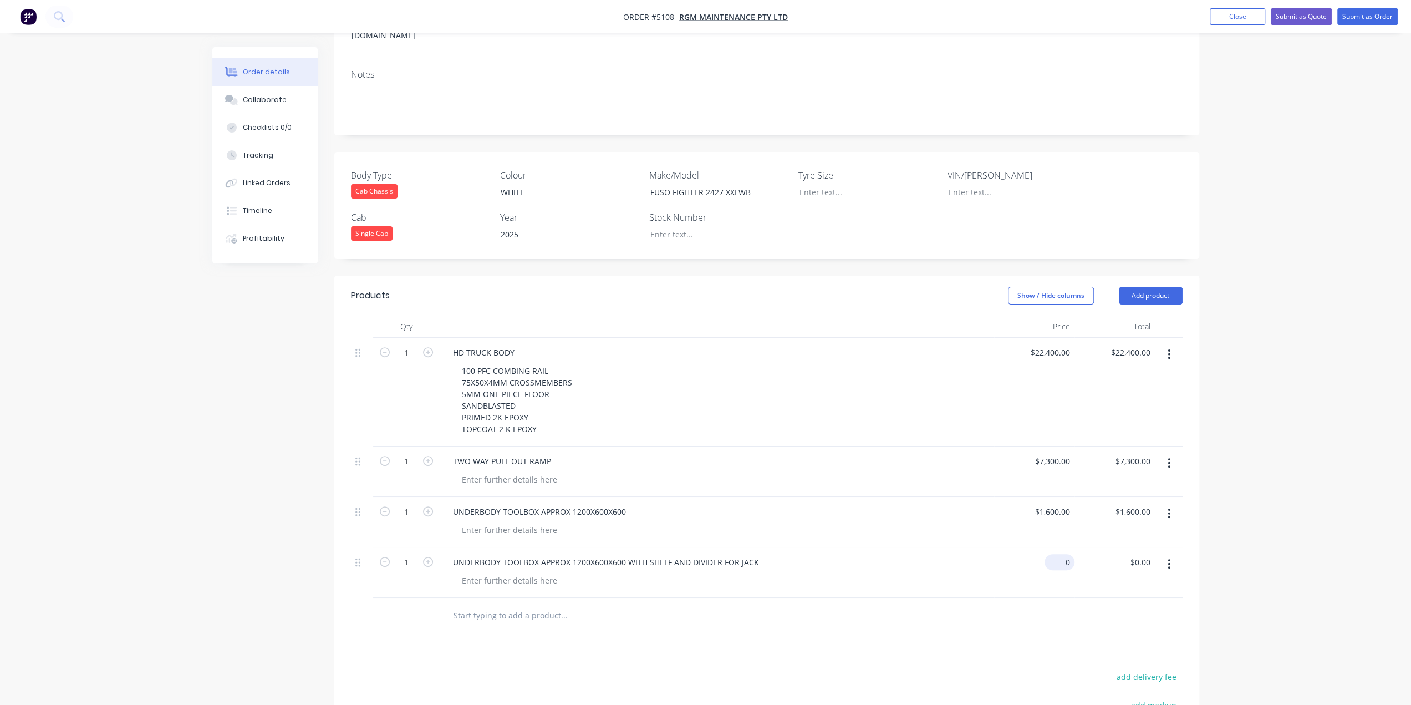
click at [1059, 554] on div "0 $0.00" at bounding box center [1059, 562] width 30 height 16
type input "$1,750.00"
click at [525, 604] on input "text" at bounding box center [564, 615] width 222 height 22
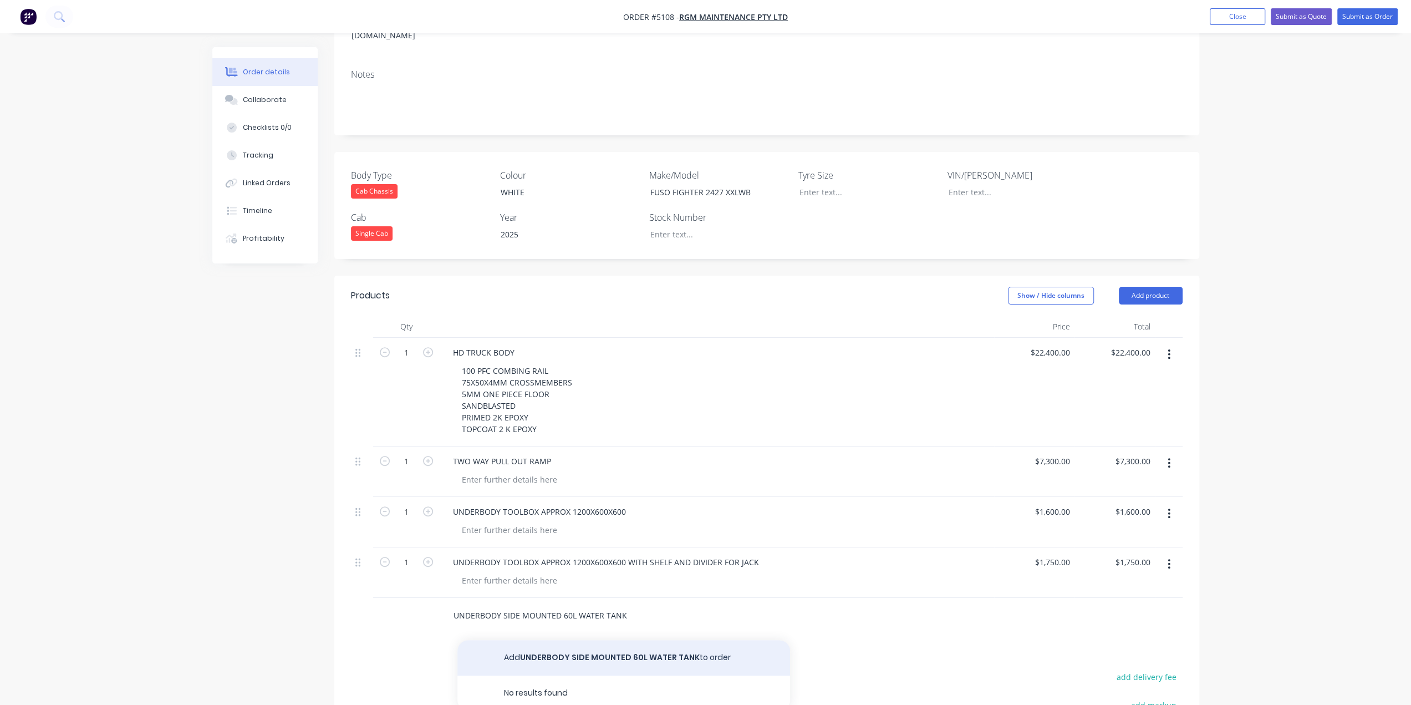
type input "UNDERBODY SIDE MOUNTED 60L WATER TANK"
click at [594, 646] on button "Add UNDERBODY SIDE MOUNTED 60L WATER TANK to order" at bounding box center [623, 657] width 333 height 35
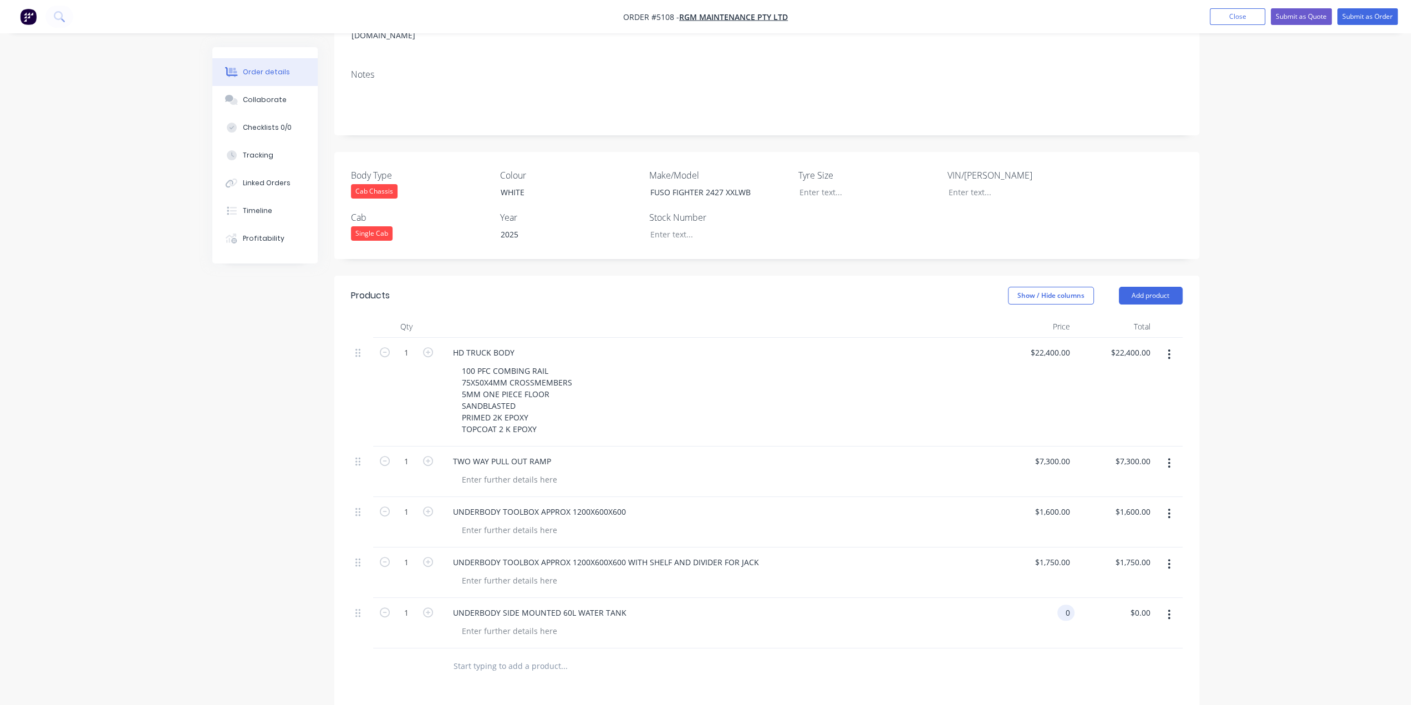
click at [1054, 598] on div "0 0" at bounding box center [1034, 623] width 80 height 50
type input "$500.00"
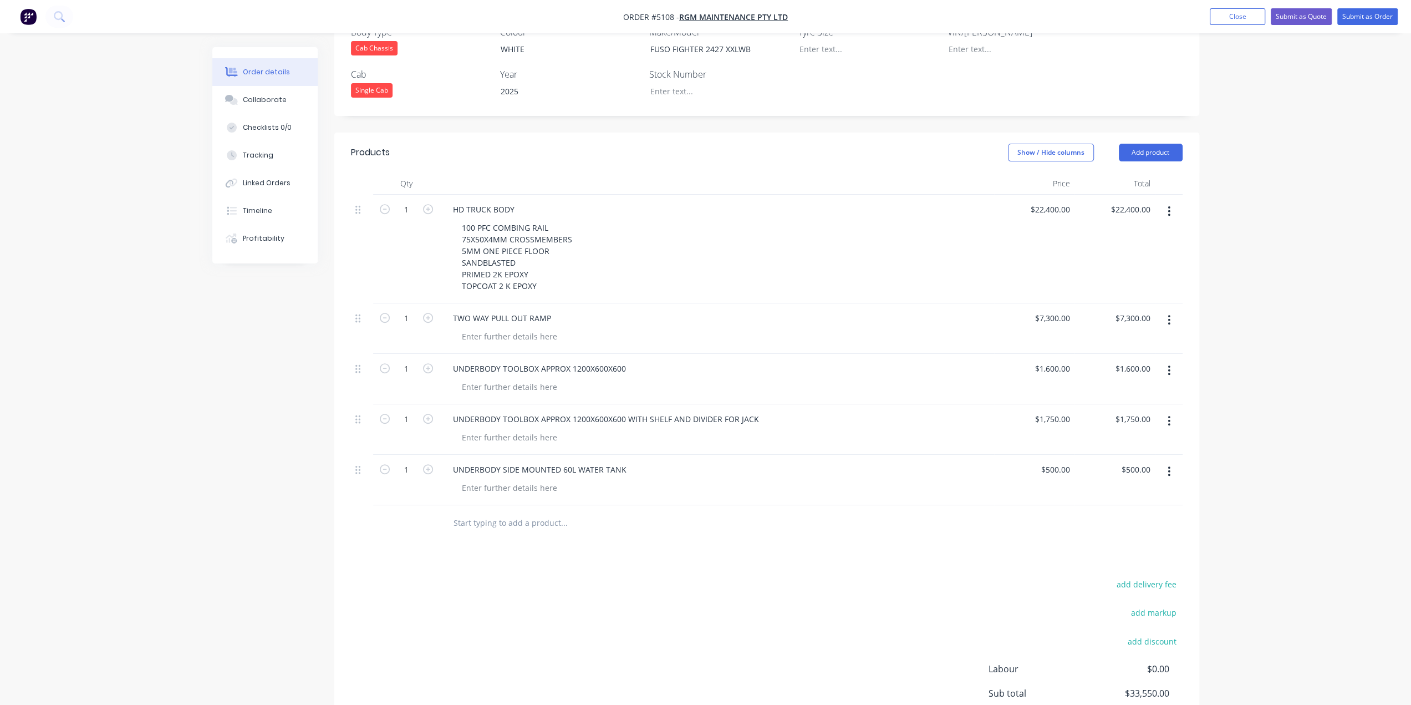
scroll to position [356, 0]
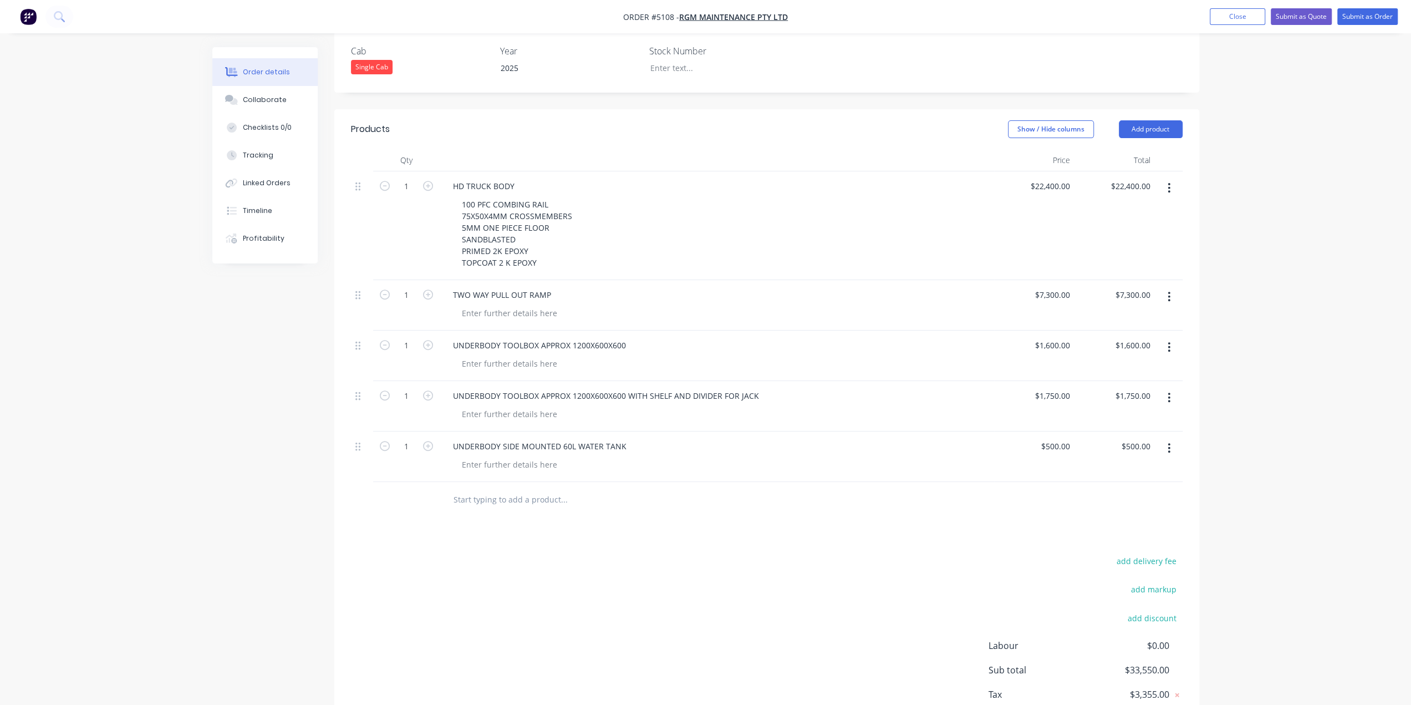
click at [522, 488] on input "text" at bounding box center [564, 499] width 222 height 22
type input "HD STOCKCRATE ALLOY INTERLOCKING BOARDS"
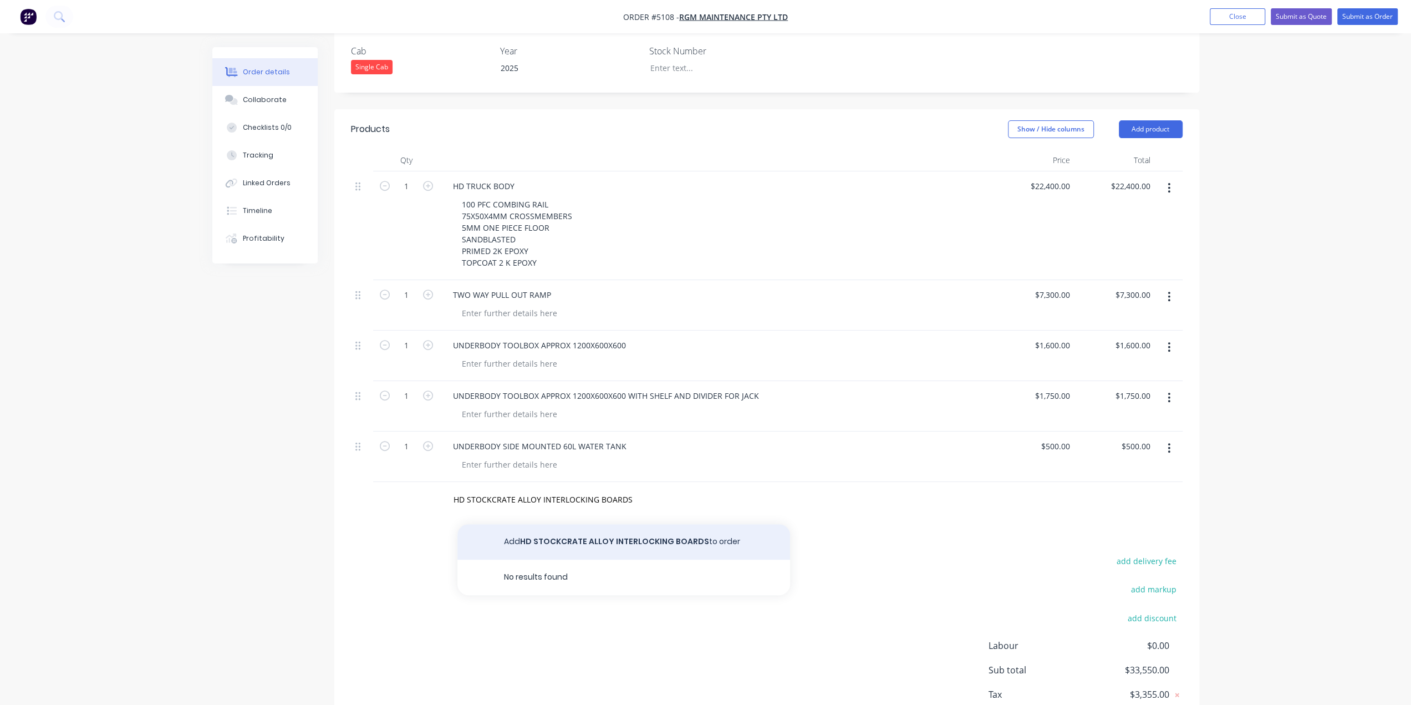
click at [547, 531] on button "Add HD STOCKCRATE ALLOY INTERLOCKING BOARDS to order" at bounding box center [623, 541] width 333 height 35
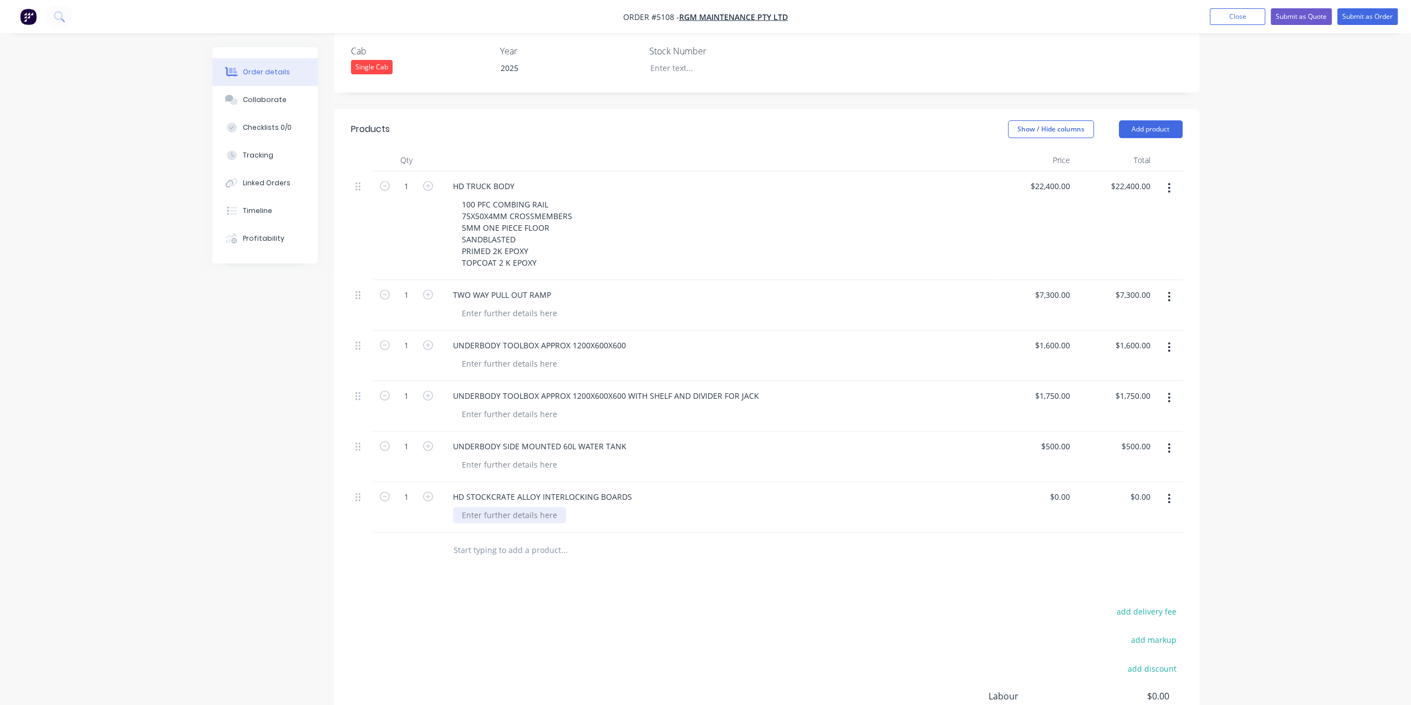
click at [559, 507] on div at bounding box center [509, 515] width 113 height 16
click at [463, 507] on div "1/2 SLIDING BACK DOOR" at bounding box center [507, 521] width 109 height 28
click at [477, 524] on div "40X40X3MM RHS BOWS 1/2 SLIDING BACK DOOR" at bounding box center [551, 521] width 196 height 28
click at [1066, 488] on input "0" at bounding box center [1062, 496] width 26 height 16
type input "$23,800.00"
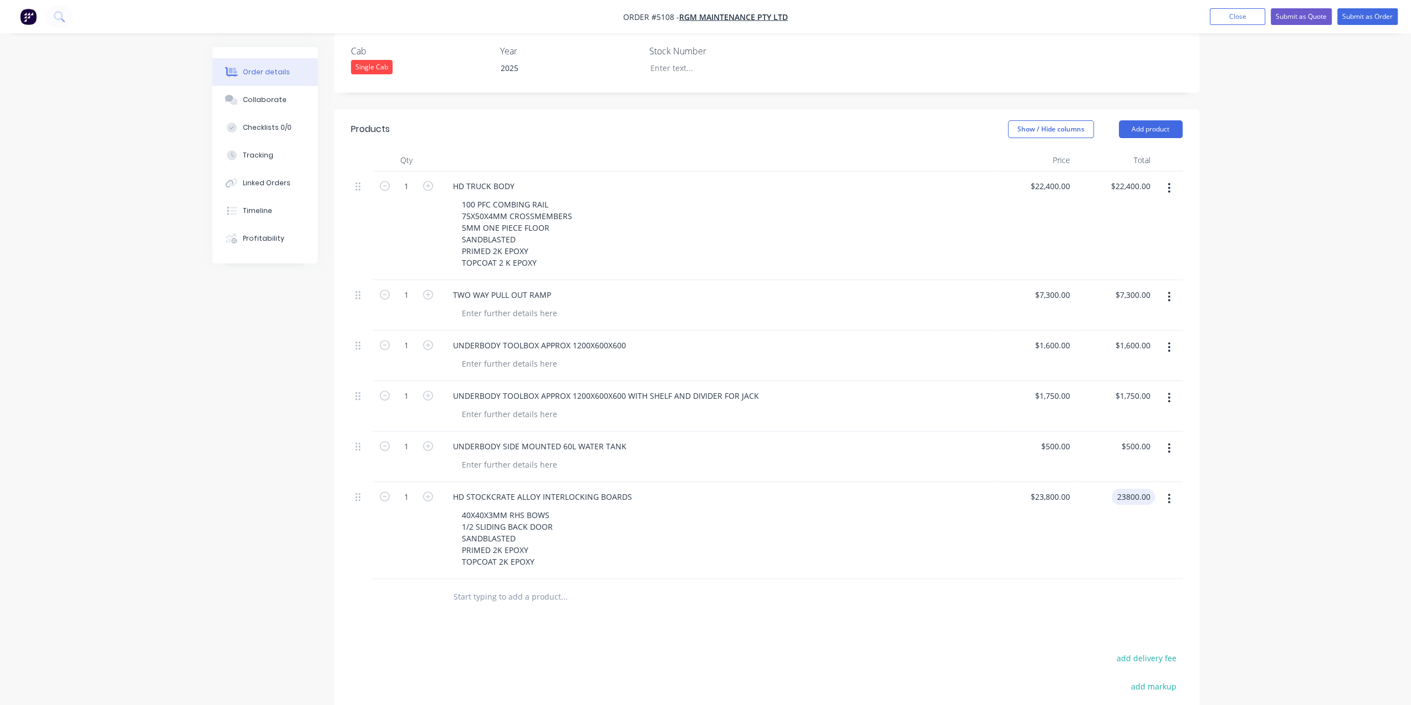
type input "$23,800.00"
click at [508, 585] on input "text" at bounding box center [564, 596] width 222 height 22
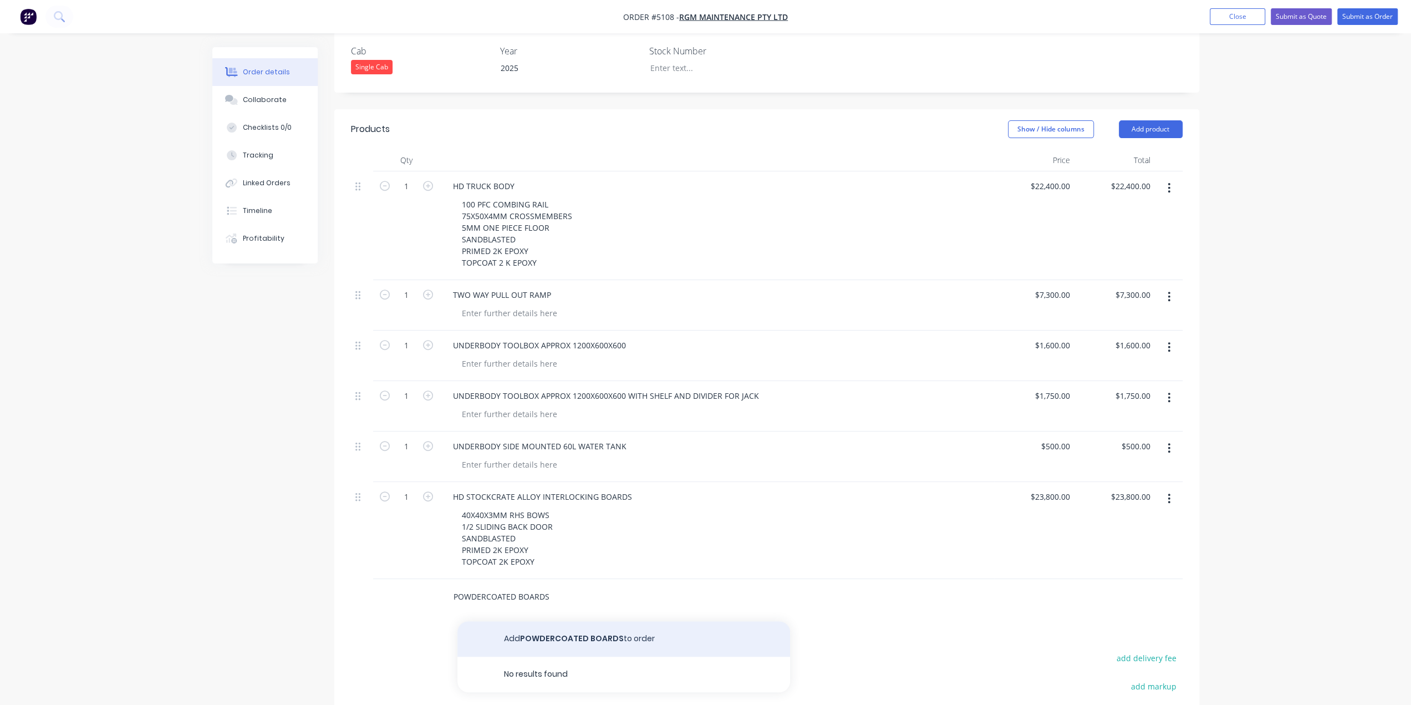
type input "POWDERCOATED BOARDS"
click at [539, 621] on button "Add POWDERCOATED BOARDS to order" at bounding box center [623, 638] width 333 height 35
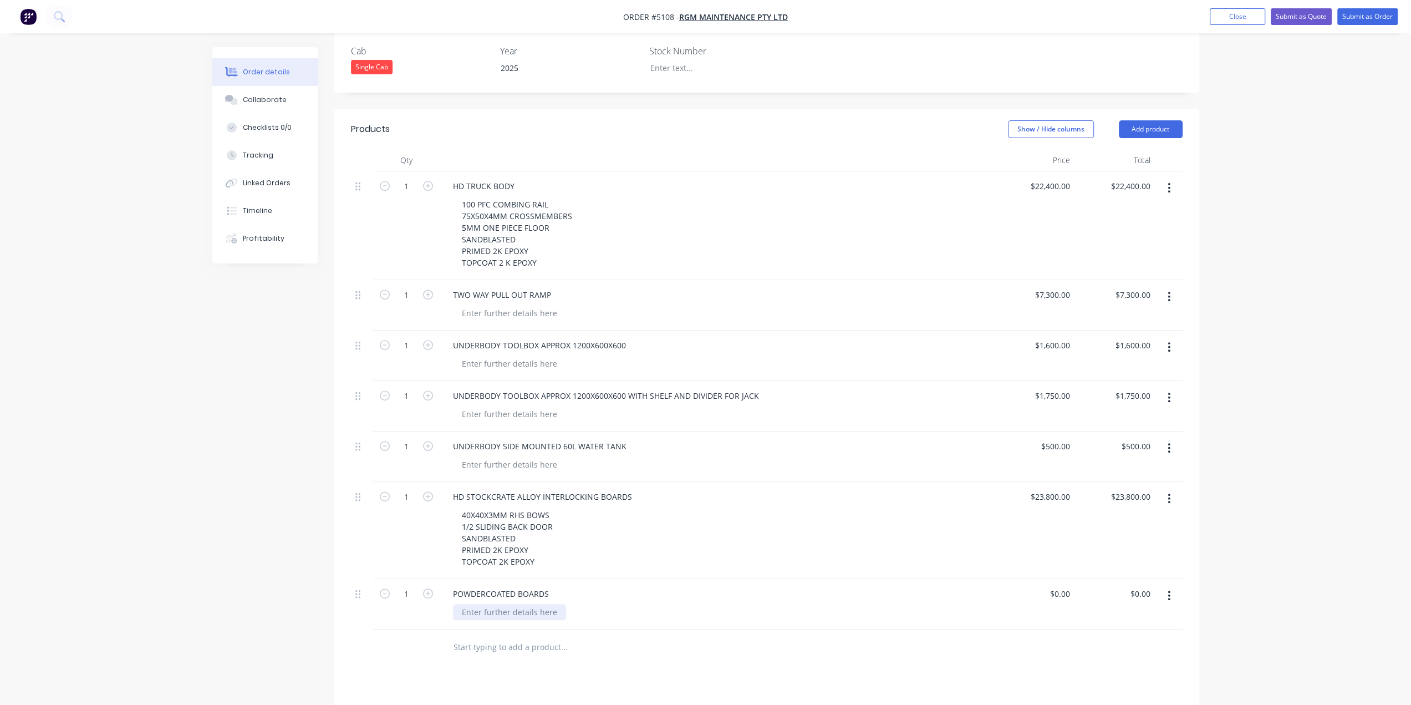
click at [541, 604] on div at bounding box center [509, 612] width 113 height 16
click at [1056, 579] on div "$0.00 $0.00" at bounding box center [1034, 604] width 80 height 50
click at [1061, 585] on div "0 $0.00" at bounding box center [1059, 593] width 30 height 16
type input "$5,000.00"
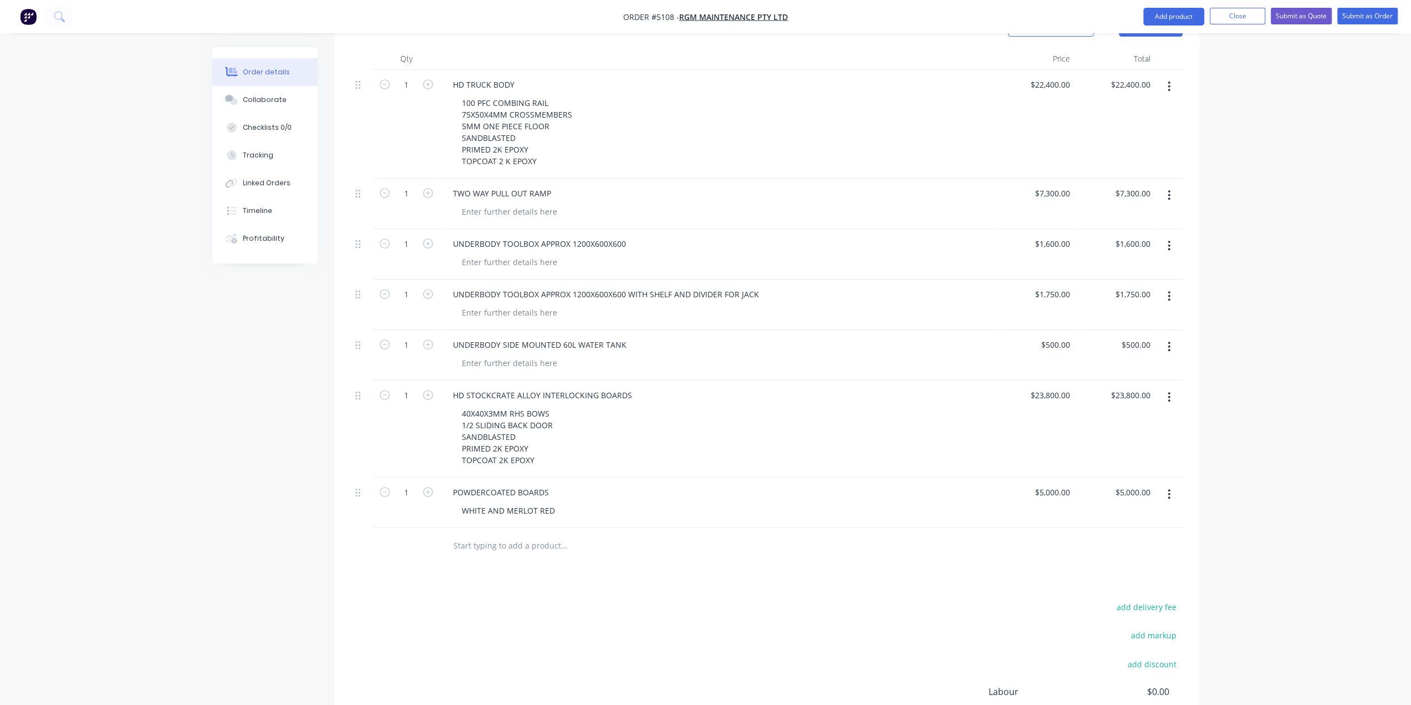
scroll to position [557, 0]
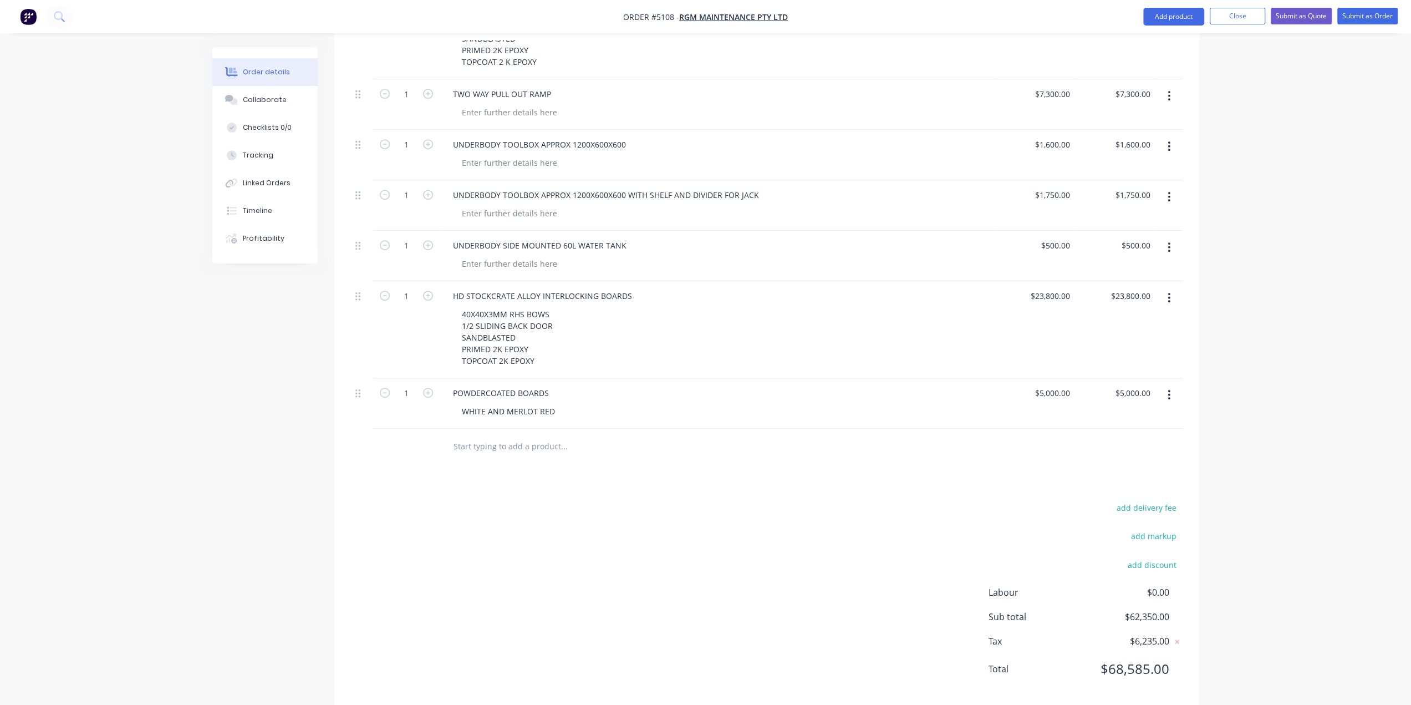
click at [495, 435] on input "text" at bounding box center [564, 446] width 222 height 22
click at [1060, 385] on input "5000" at bounding box center [1054, 393] width 40 height 16
type input "$4,800.00"
click at [502, 435] on input "text" at bounding box center [564, 446] width 222 height 22
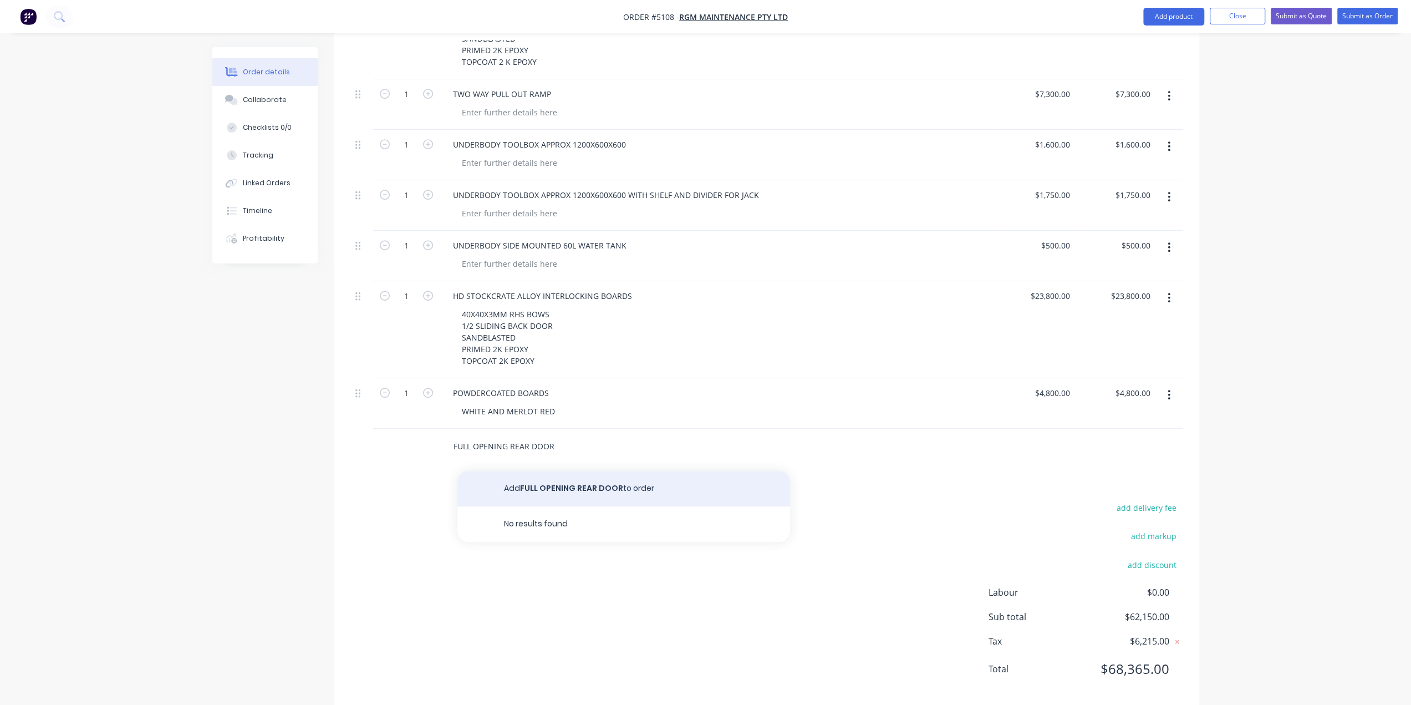
type input "FULL OPENING REAR DOOR"
click at [635, 476] on button "Add FULL OPENING REAR DOOR to order" at bounding box center [623, 488] width 333 height 35
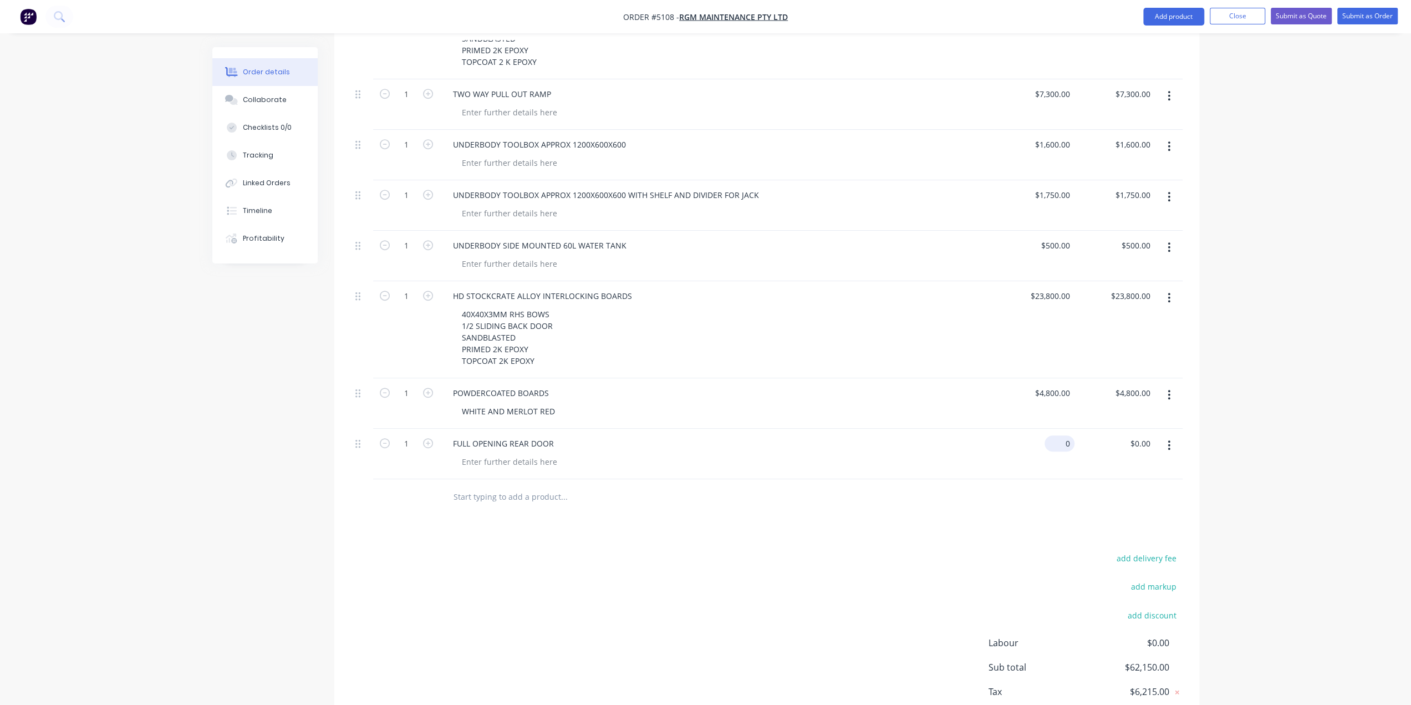
click at [1052, 429] on div "0 $0.00" at bounding box center [1034, 454] width 80 height 50
type input "$2,310.00"
click at [972, 435] on div "FULL OPENING REAR DOOR" at bounding box center [717, 443] width 546 height 16
click at [497, 486] on input "text" at bounding box center [564, 497] width 222 height 22
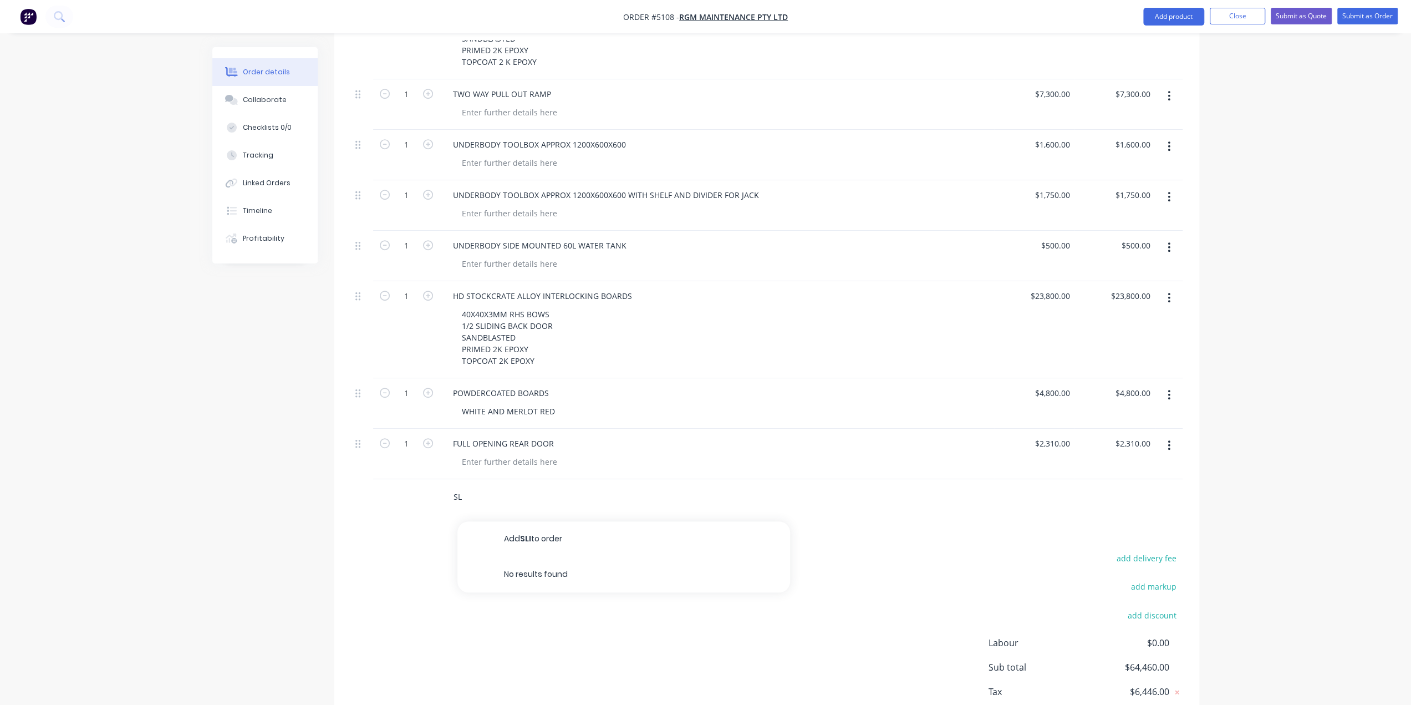
type input "S"
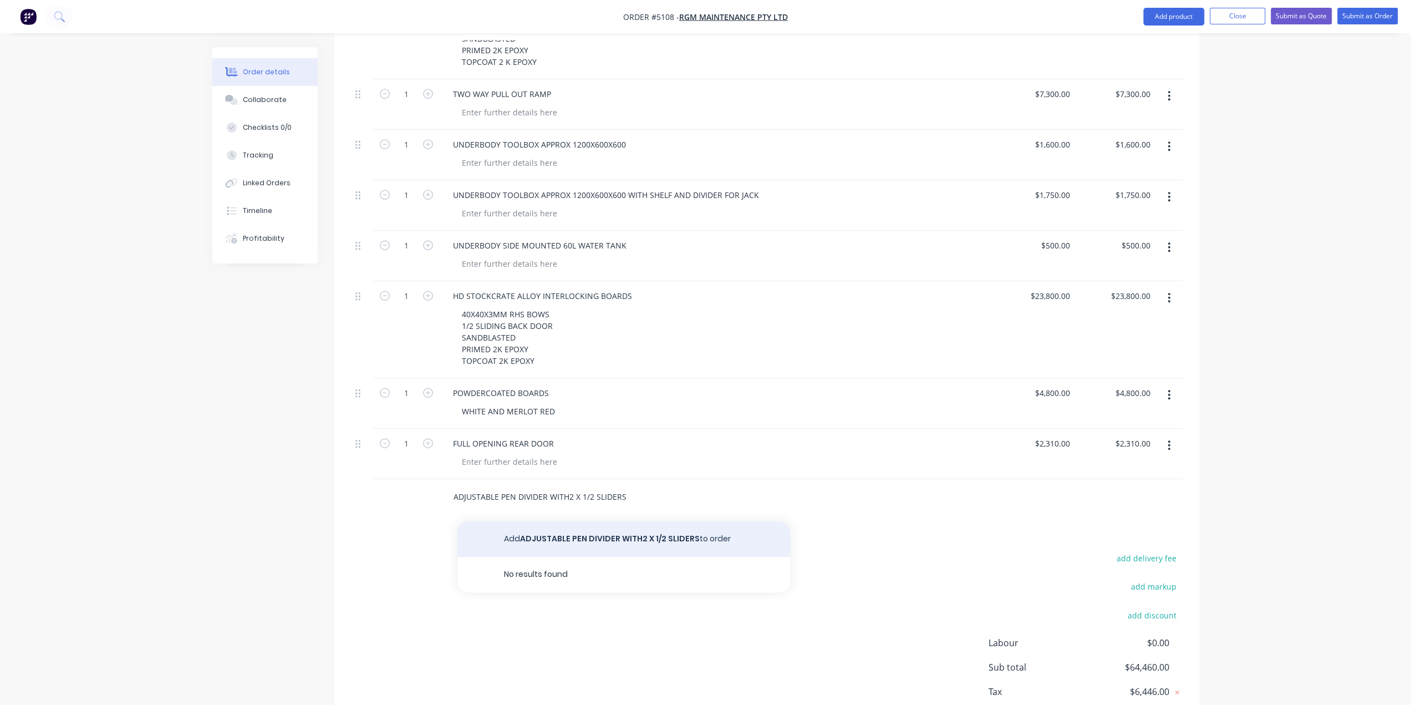
type input "ADJUSTABLE PEN DIVIDER WITH2 X 1/2 SLIDERS"
drag, startPoint x: 640, startPoint y: 521, endPoint x: 728, endPoint y: 527, distance: 88.4
click at [641, 521] on button "Add ADJUSTABLE PEN DIVIDER WITH2 X 1/2 SLIDERS to order" at bounding box center [623, 538] width 333 height 35
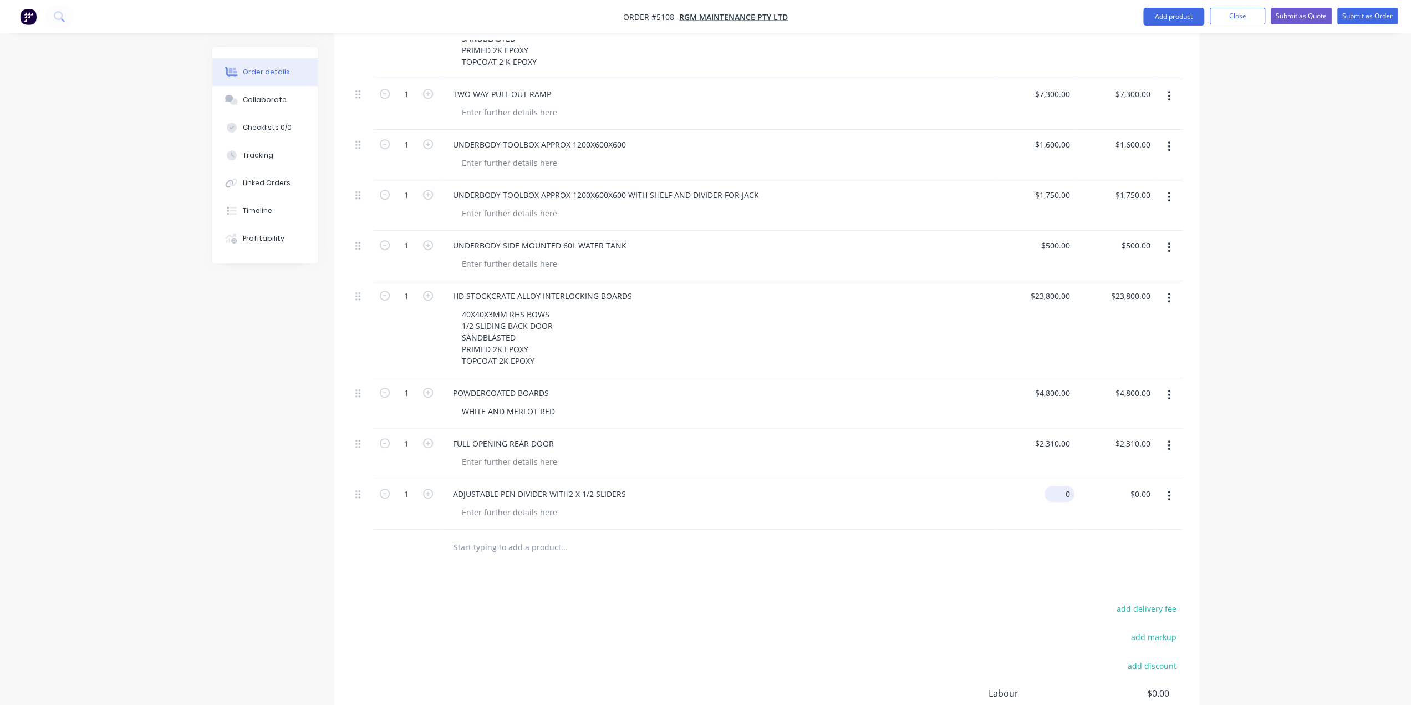
click at [1064, 486] on input "0" at bounding box center [1062, 494] width 26 height 16
type input "$4,725.00"
click at [869, 531] on div at bounding box center [767, 547] width 832 height 36
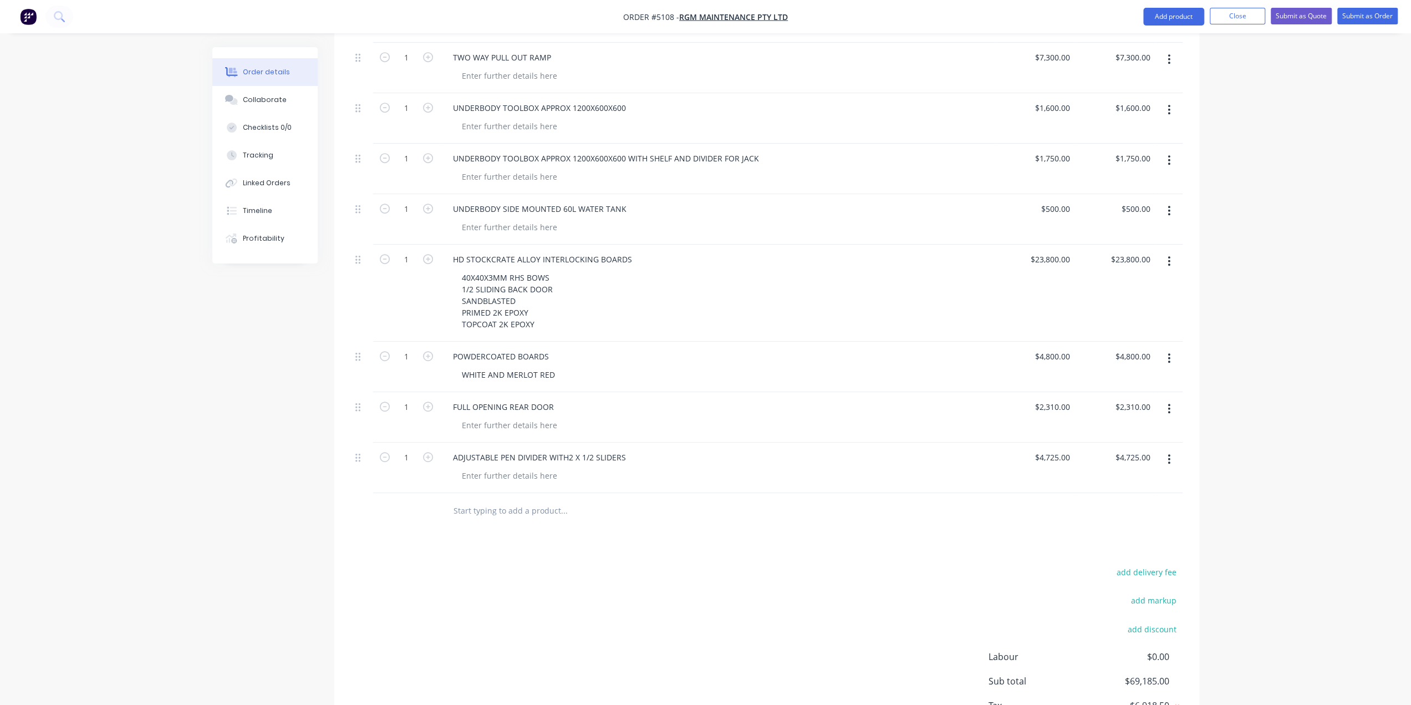
scroll to position [602, 0]
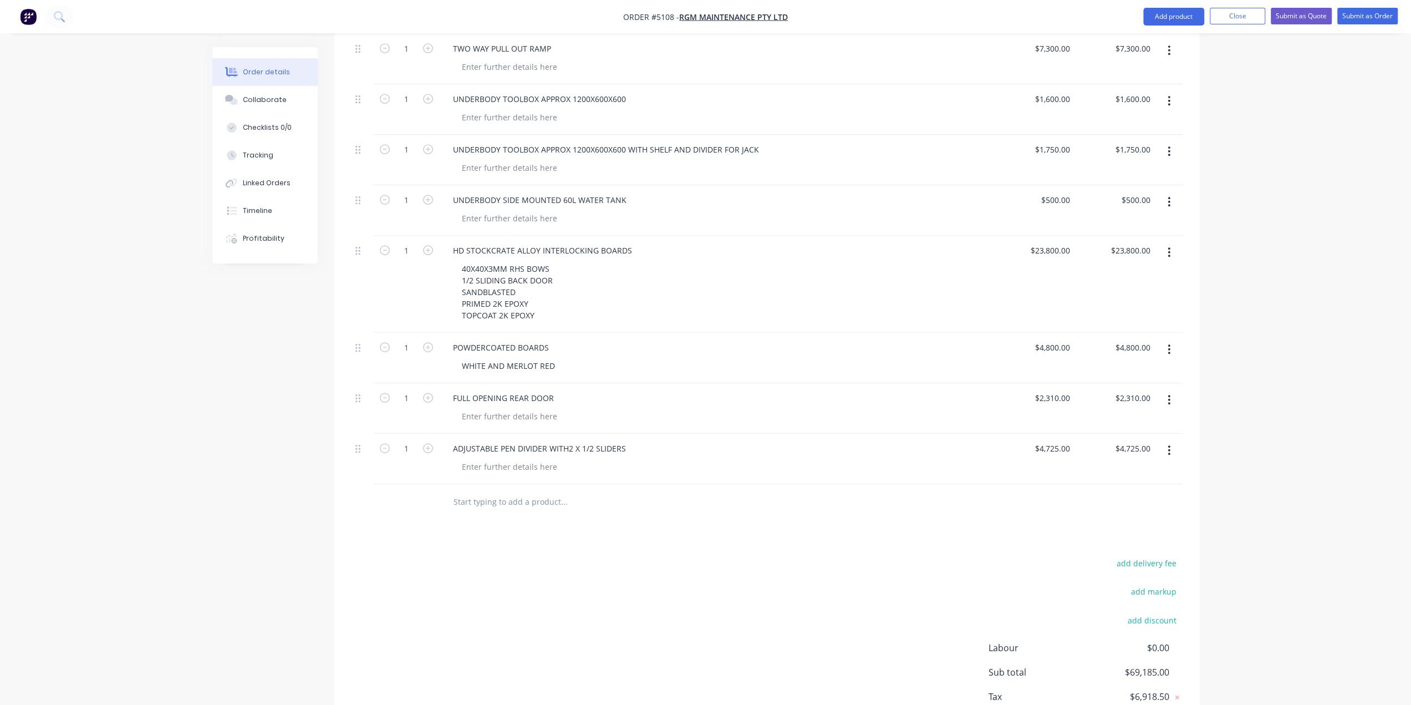
click at [542, 491] on input "text" at bounding box center [564, 502] width 222 height 22
type input "PALLET/HORSE DOORS OVER RAMP"
click at [564, 526] on button "Add PALLET/HORSE DOORS OVER RAMP to order" at bounding box center [623, 543] width 333 height 35
click at [1067, 491] on input "0" at bounding box center [1062, 499] width 26 height 16
type input "$1,575.00"
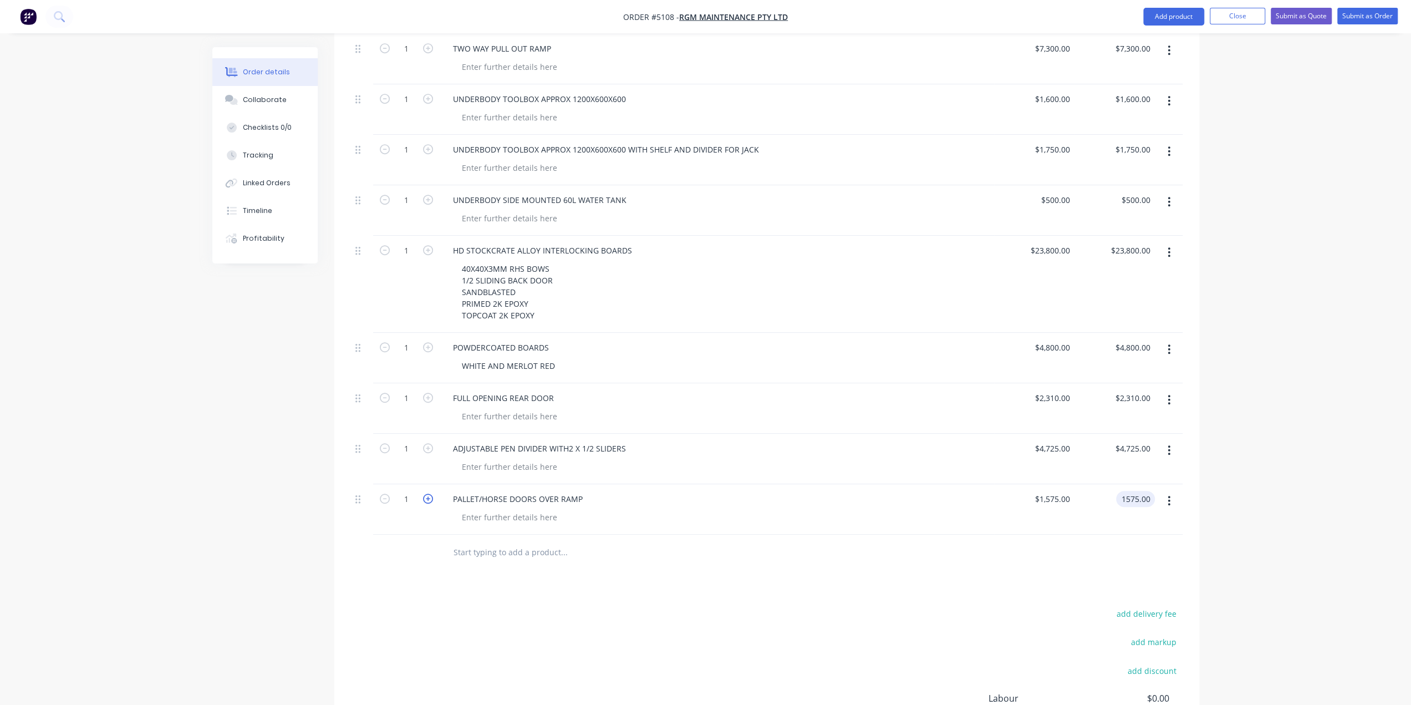
type input "$1,575.00"
click at [424, 493] on icon "button" at bounding box center [428, 498] width 10 height 10
type input "2"
type input "$3,150.00"
click at [576, 541] on input "text" at bounding box center [564, 552] width 222 height 22
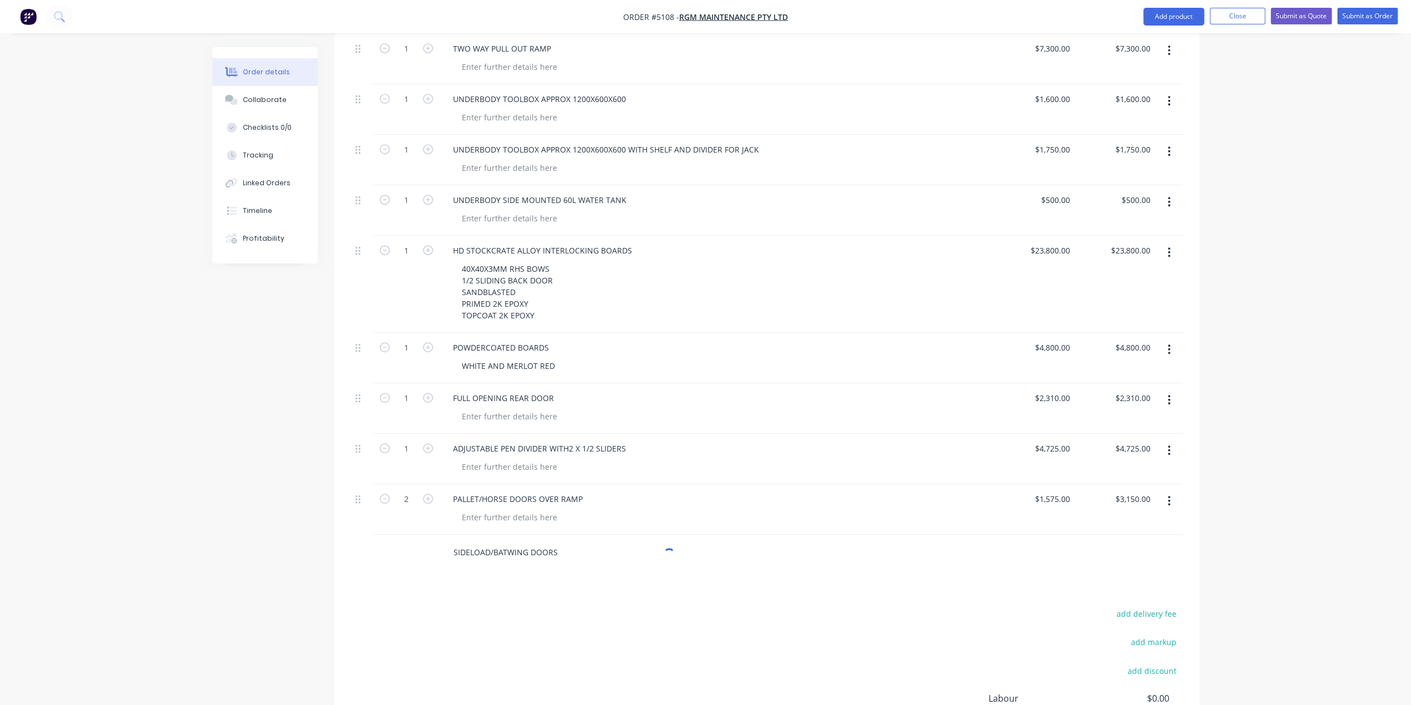
type input "SIDELOAD/BATWING DOORS"
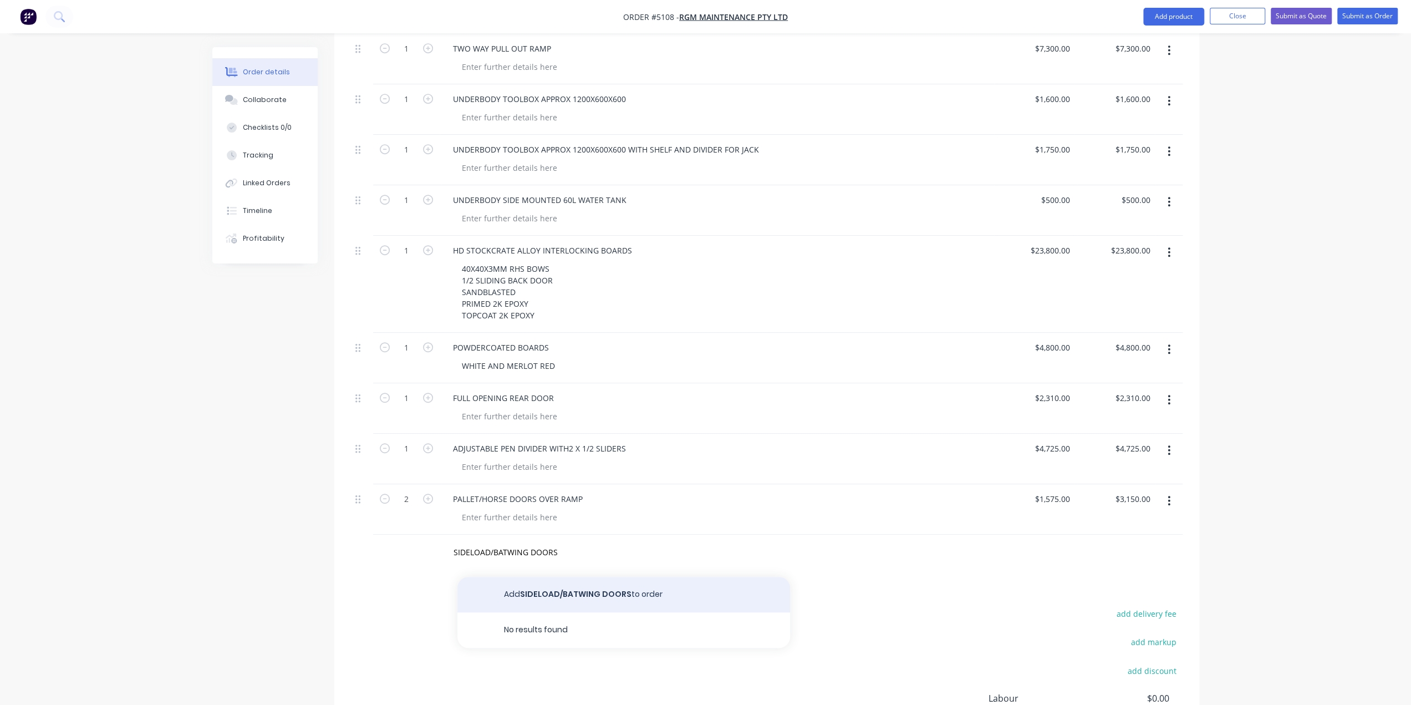
click at [599, 577] on button "Add SIDELOAD/BATWING DOORS to order" at bounding box center [623, 594] width 333 height 35
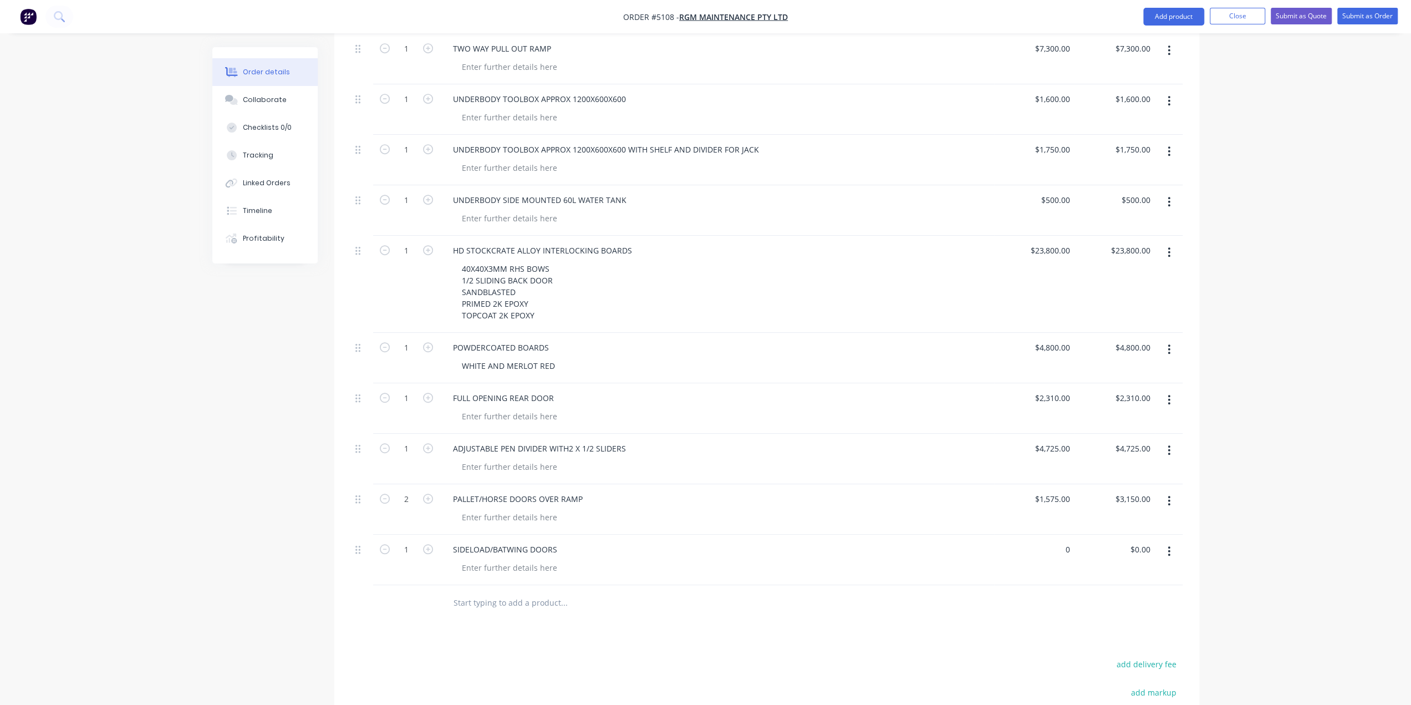
click at [1050, 534] on div "0 $0.00" at bounding box center [1034, 559] width 80 height 50
type input "$1,835.00"
click at [1037, 534] on div "1835 $1,835.00" at bounding box center [1034, 559] width 80 height 50
type input "$2,300.00"
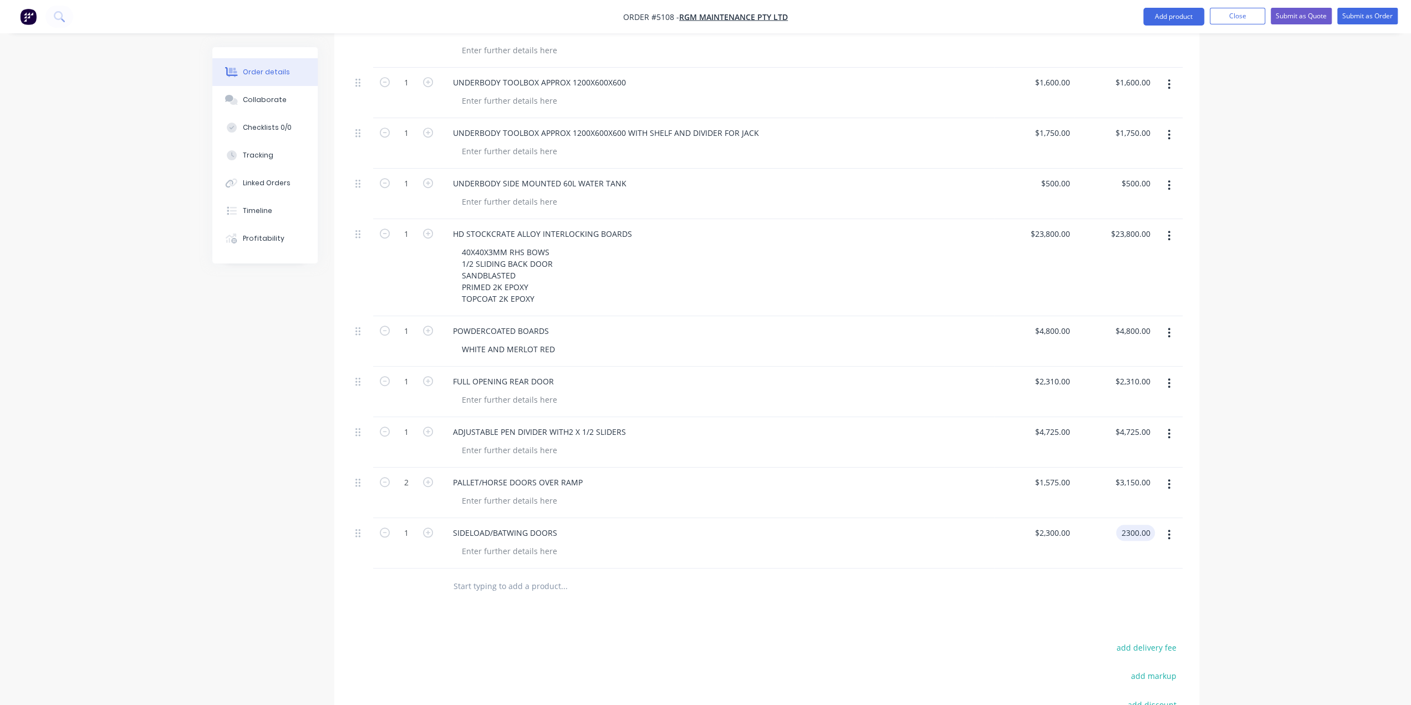
scroll to position [592, 0]
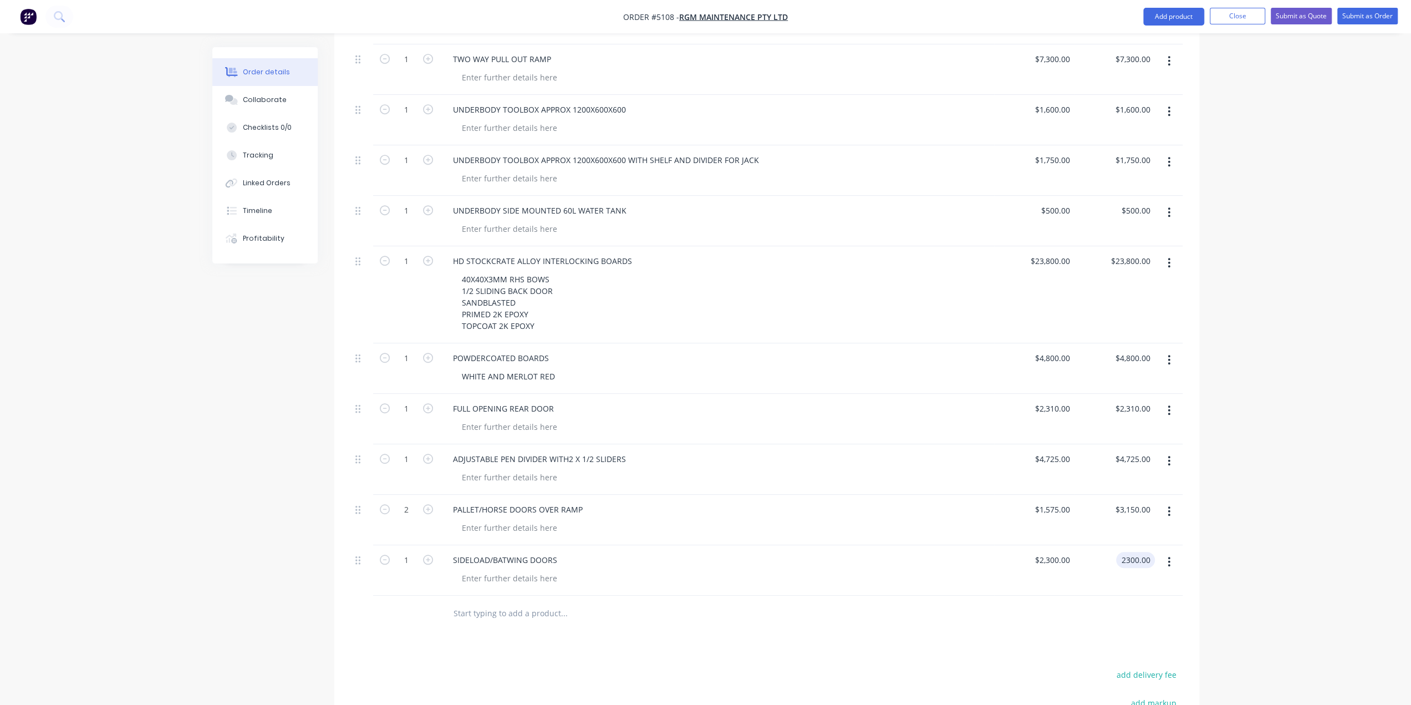
type input "$2,300.00"
click at [496, 602] on input "text" at bounding box center [564, 613] width 222 height 22
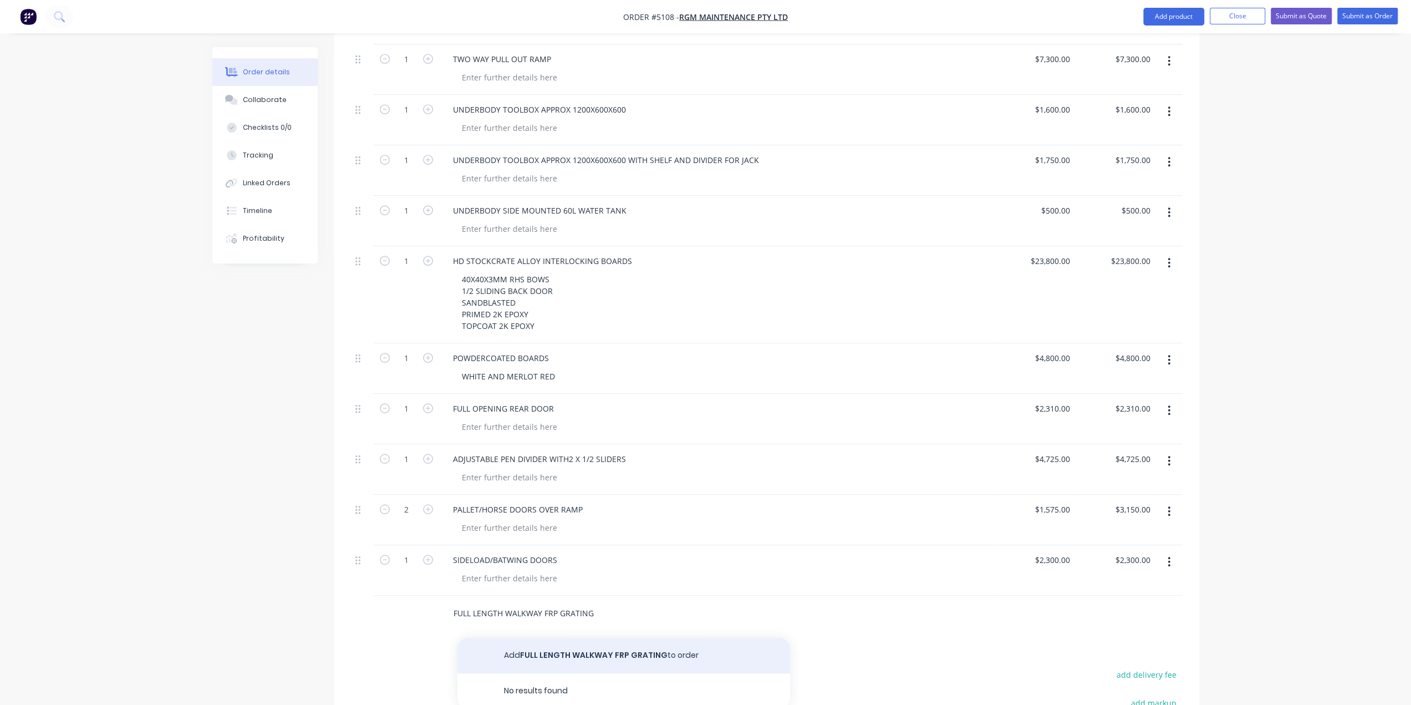
type input "FULL LENGTH WALKWAY FRP GRATING"
click at [553, 646] on button "Add FULL LENGTH WALKWAY FRP GRATING to order" at bounding box center [623, 655] width 333 height 35
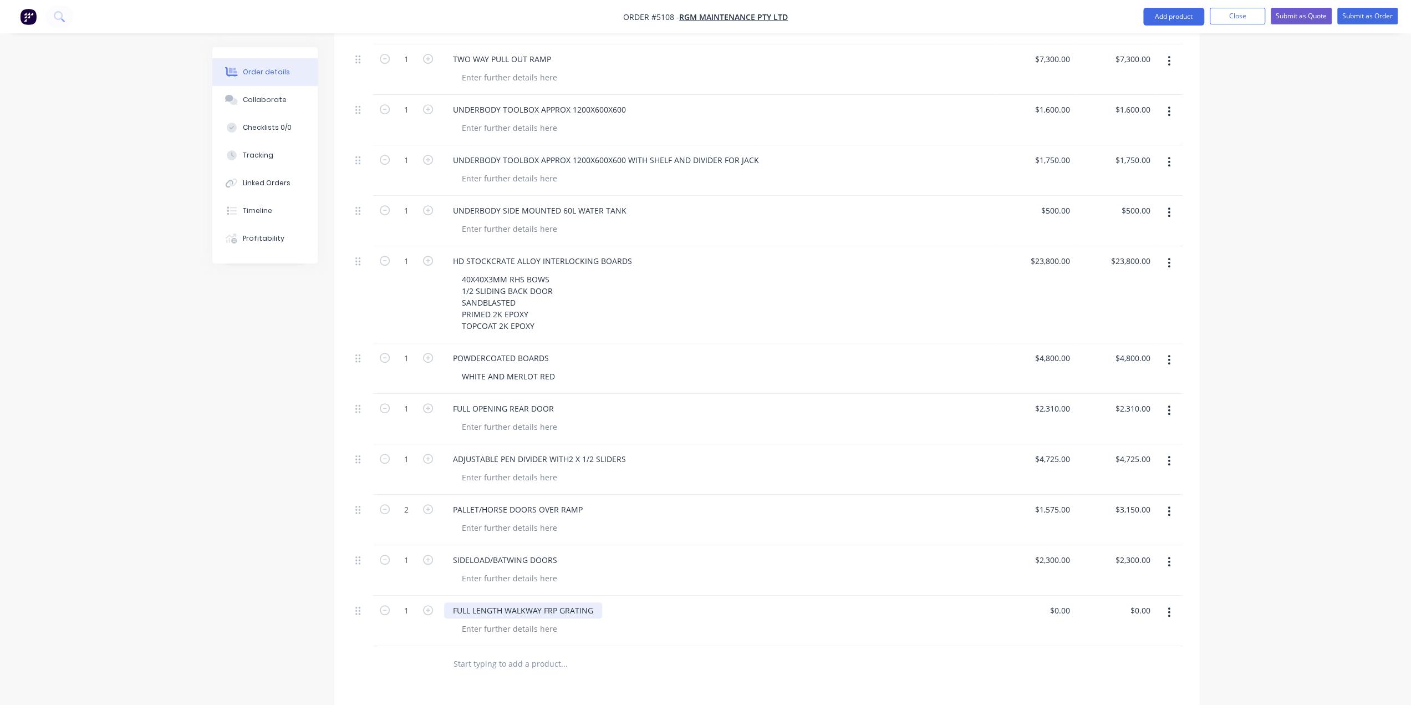
drag, startPoint x: 473, startPoint y: 590, endPoint x: 481, endPoint y: 593, distance: 7.7
click at [473, 602] on div "FULL LENGTH WALKWAY FRP GRATING" at bounding box center [523, 610] width 158 height 16
click at [507, 602] on div "FULL LENGTH WALKWAY FRP GRATING" at bounding box center [523, 610] width 158 height 16
click at [1050, 595] on div "0 $0.00" at bounding box center [1034, 620] width 80 height 50
type input "$3,500.00"
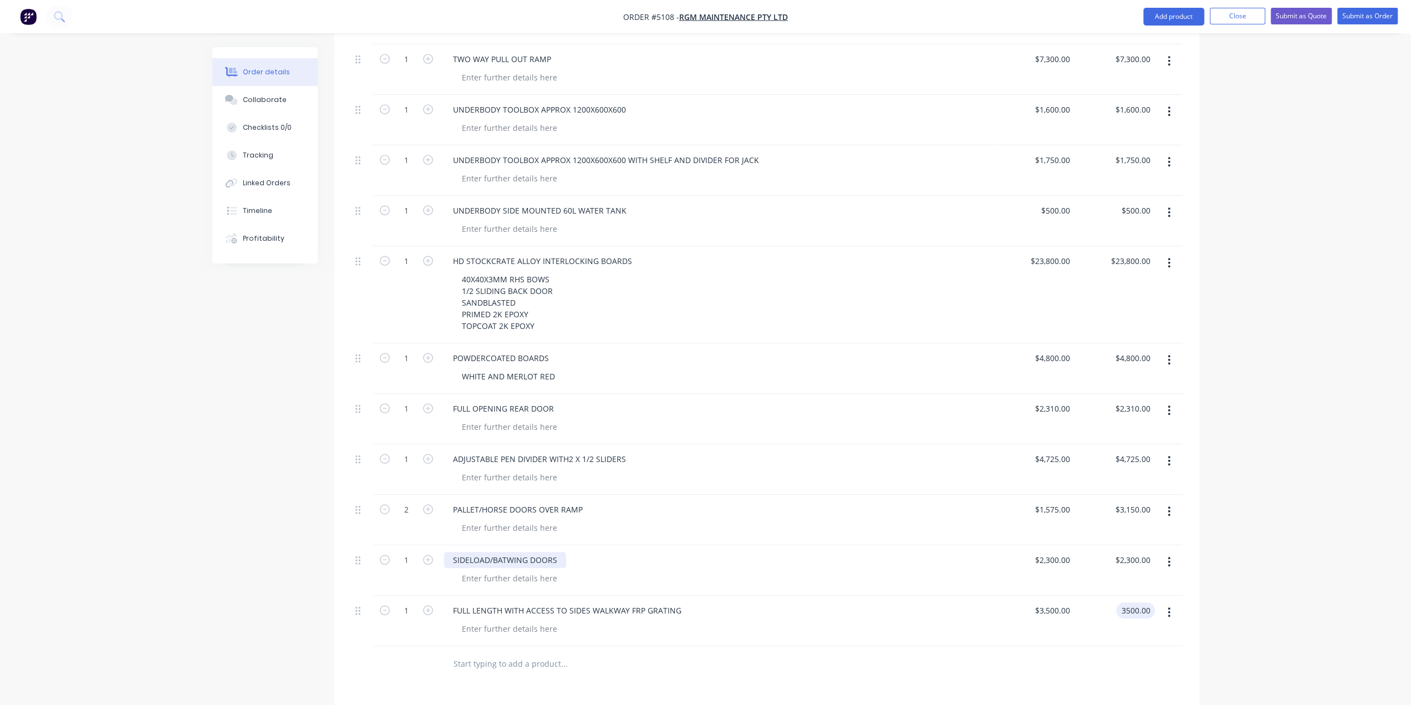
type input "$3,500.00"
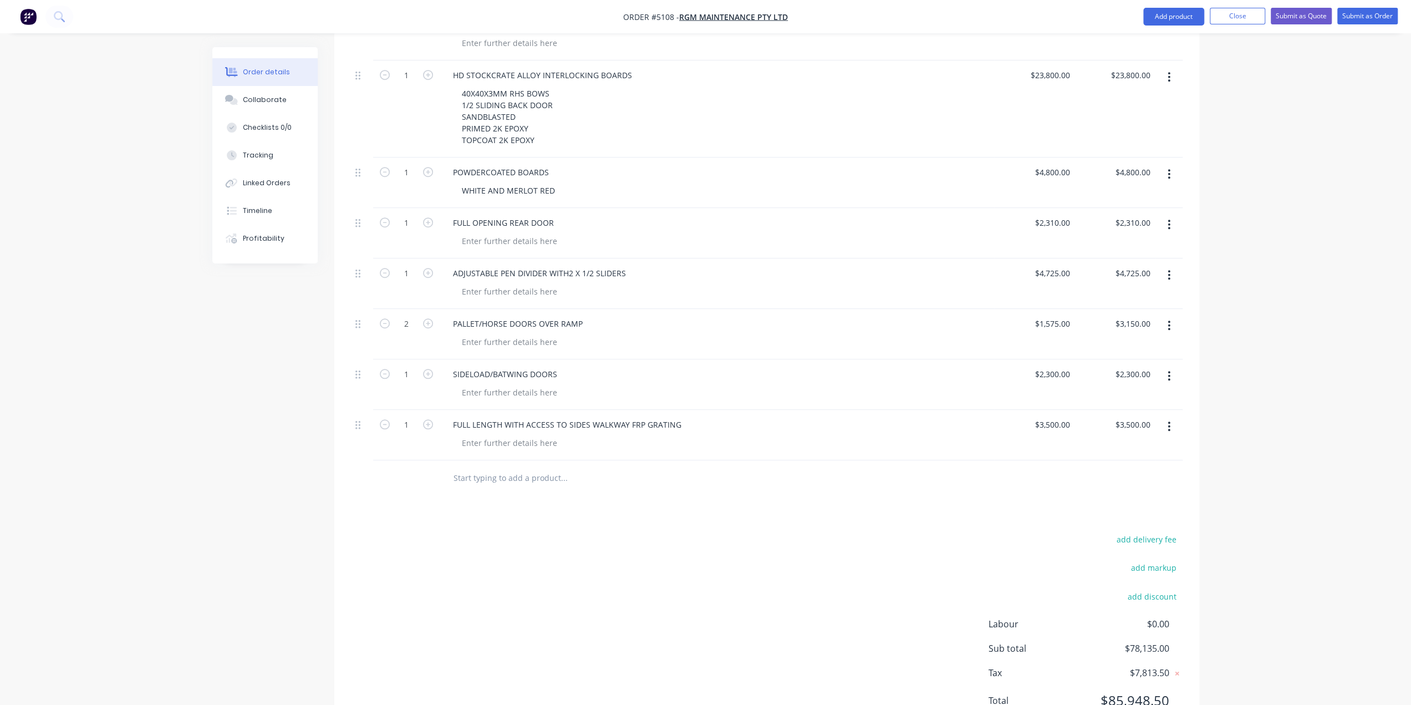
scroll to position [753, 0]
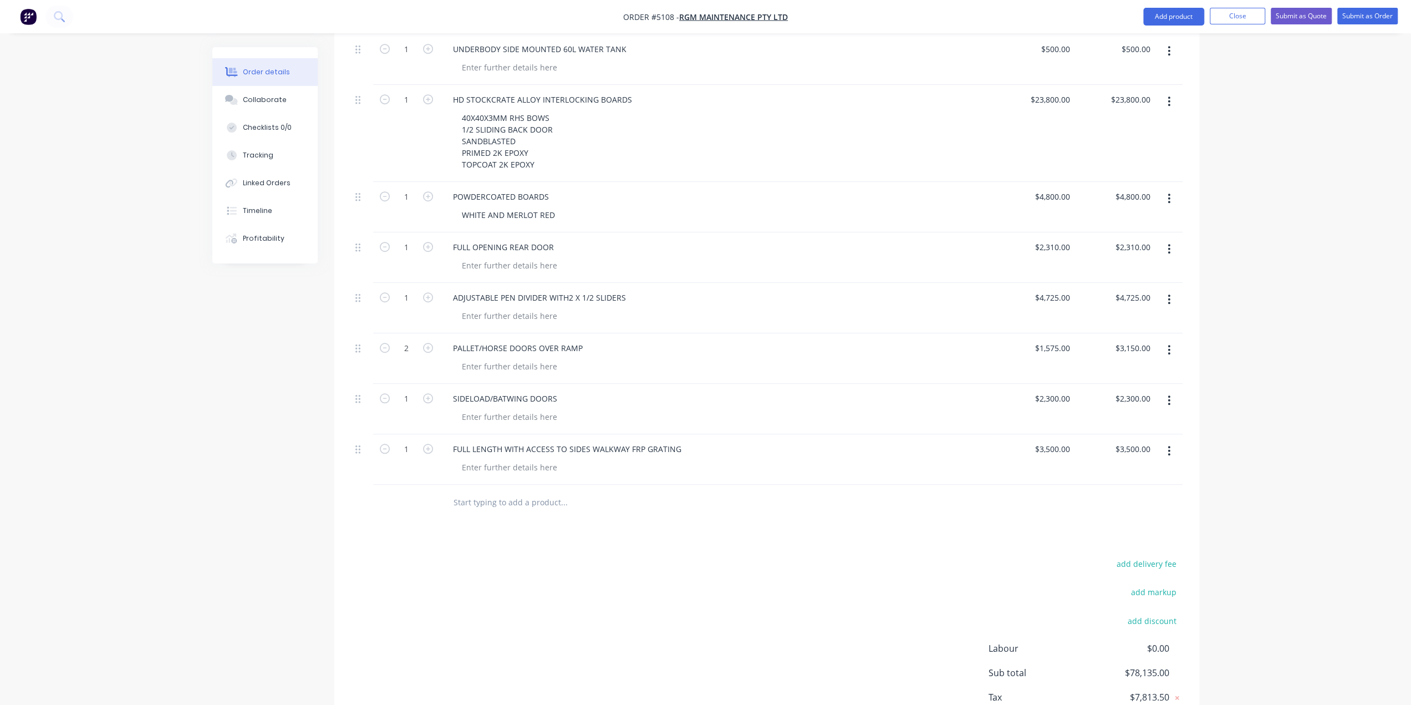
click at [555, 491] on input "text" at bounding box center [564, 502] width 222 height 22
click at [513, 491] on input "FLOOR GRATING HORSE STYLE MADE FLUSH" at bounding box center [564, 502] width 222 height 22
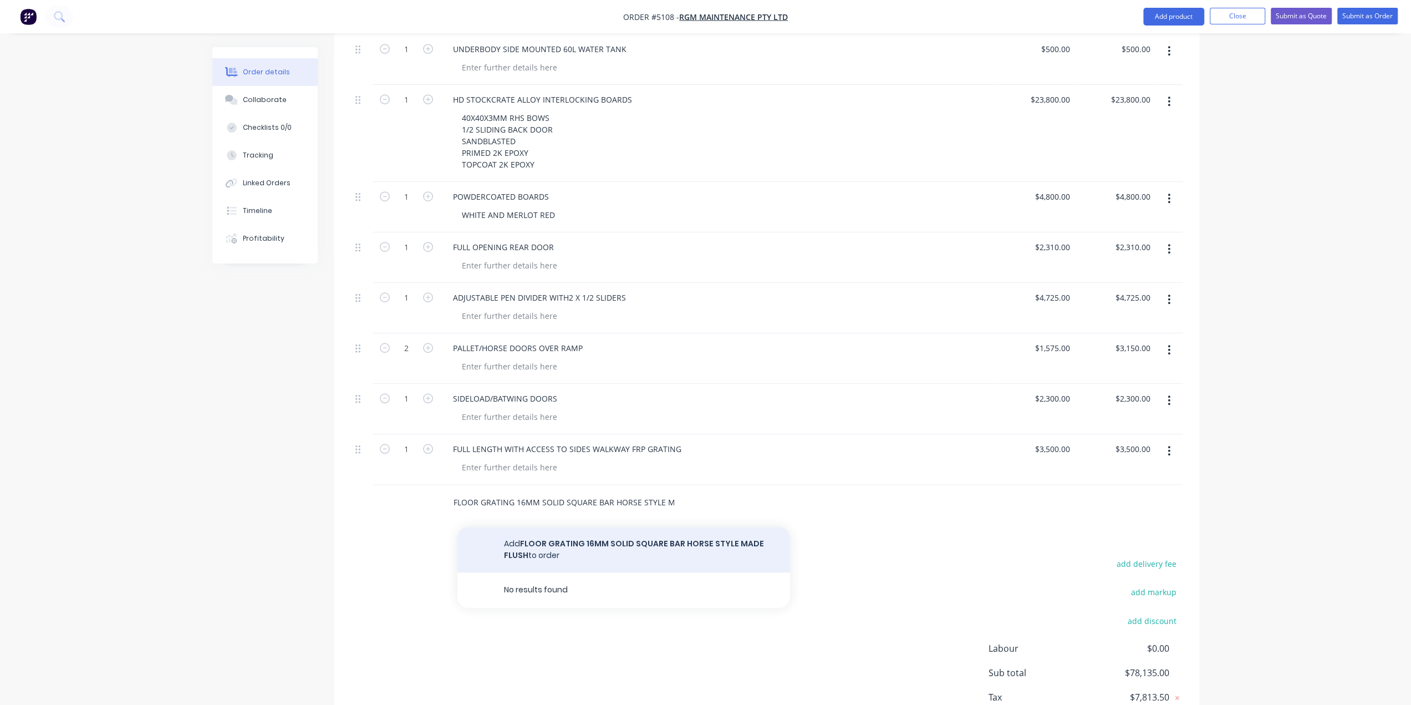
type input "FLOOR GRATING 16MM SOLID SQUARE BAR HORSE STYLE MADE FLUSH"
click at [572, 536] on button "Add FLOOR GRATING 16MM SOLID SQUARE BAR HORSE STYLE MADE FLUSH to order" at bounding box center [623, 549] width 333 height 45
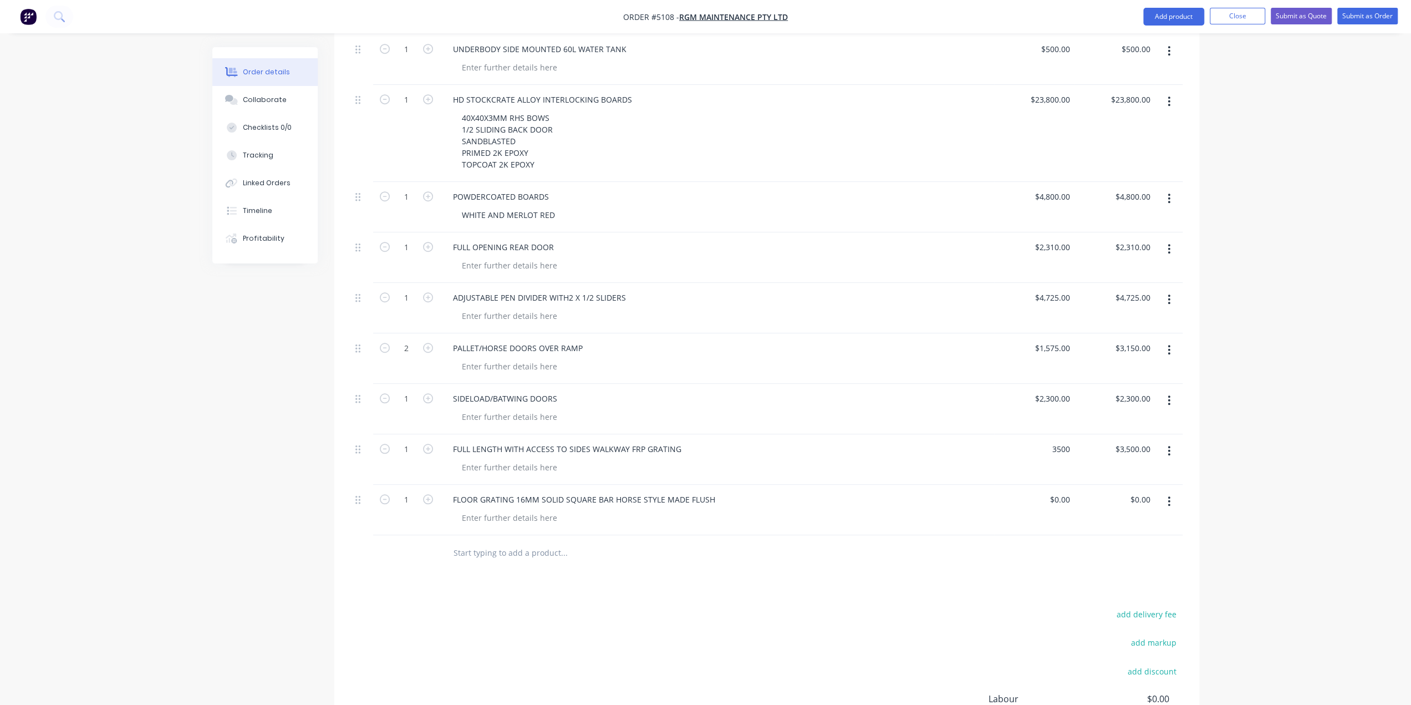
click at [1039, 434] on div "3500 $3,500.00" at bounding box center [1034, 459] width 80 height 50
type input "$3,500.00"
click at [1060, 491] on div "0 $0.00" at bounding box center [1059, 499] width 30 height 16
type input "$3,528.00"
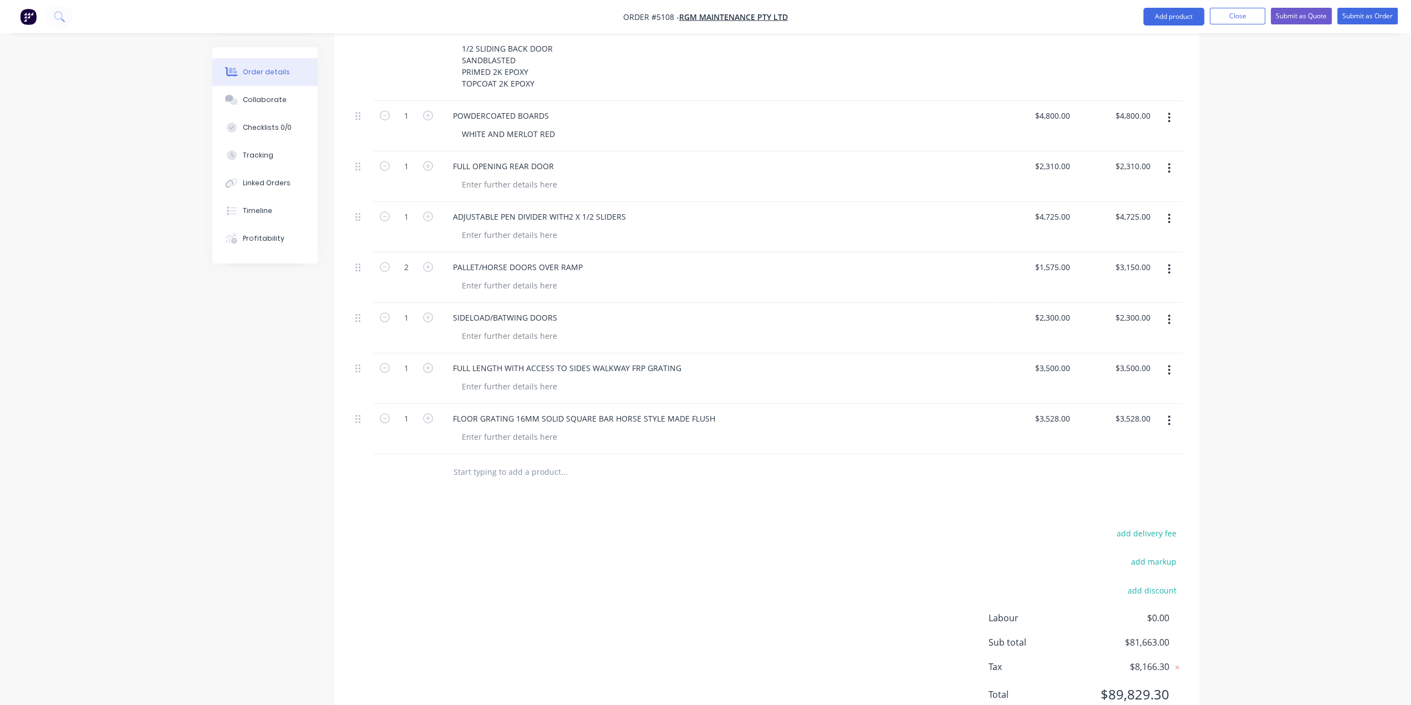
scroll to position [858, 0]
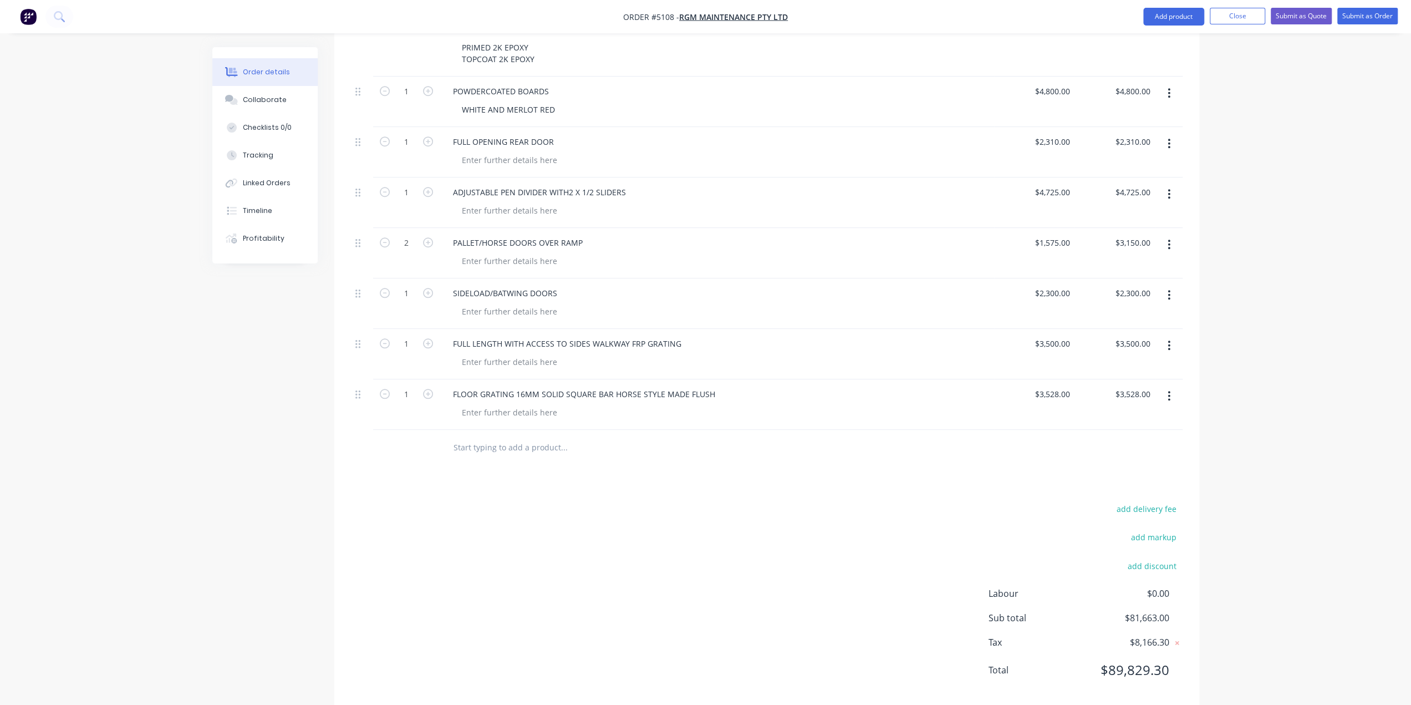
click at [868, 501] on div "add delivery fee add markup add discount Labour $0.00 Sub total $81,663.00 Tax …" at bounding box center [767, 596] width 832 height 190
click at [537, 436] on input "text" at bounding box center [564, 447] width 222 height 22
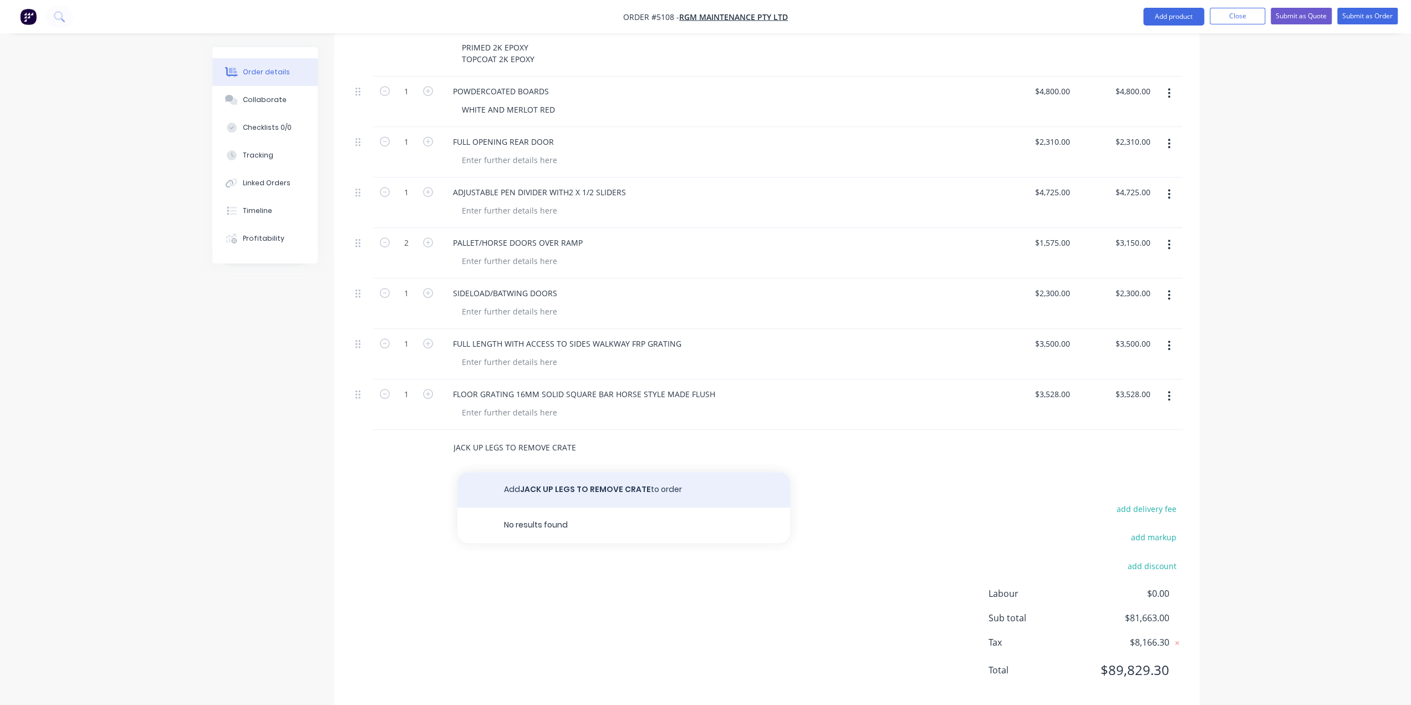
type input "JACK UP LEGS TO REMOVE CRATE"
click at [542, 472] on button "Add JACK UP LEGS TO REMOVE CRATE to order" at bounding box center [623, 489] width 333 height 35
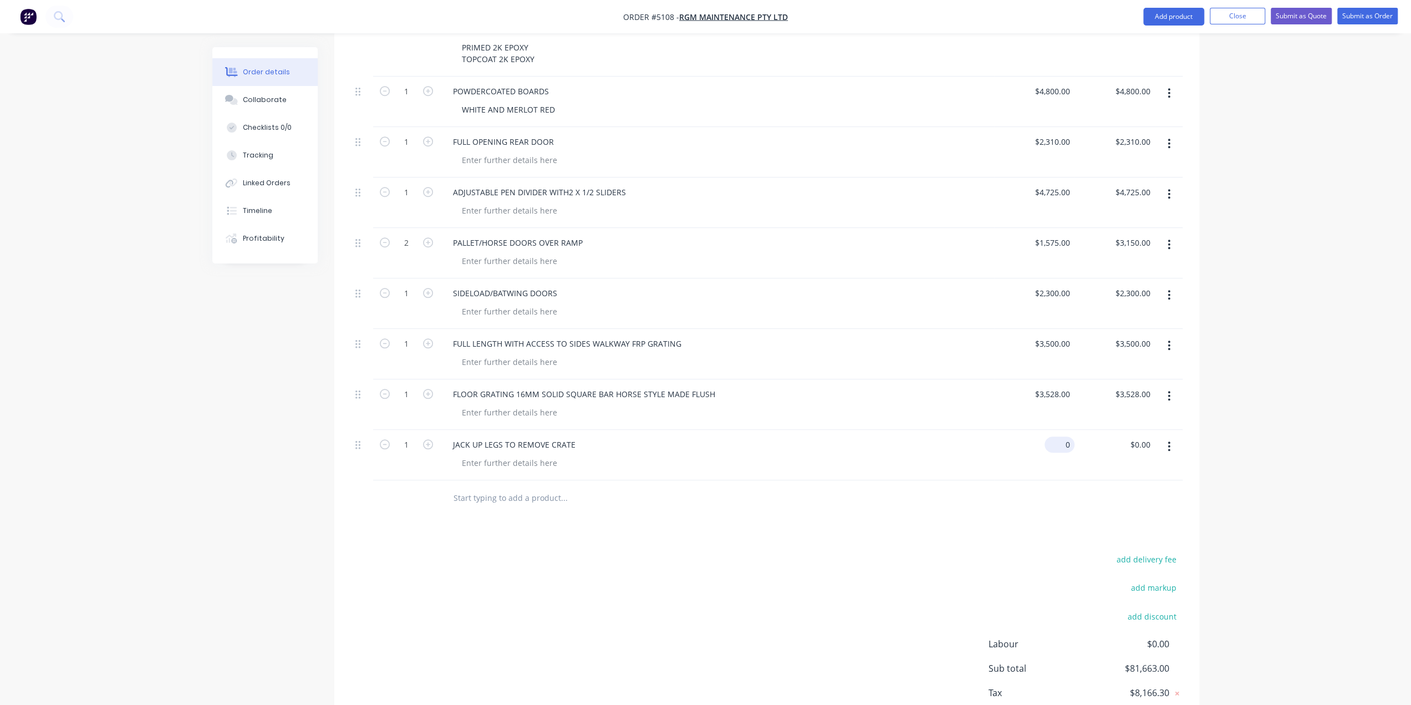
click at [1063, 436] on input "0" at bounding box center [1062, 444] width 26 height 16
type input "$2,600.00"
click at [837, 480] on div at bounding box center [639, 498] width 399 height 36
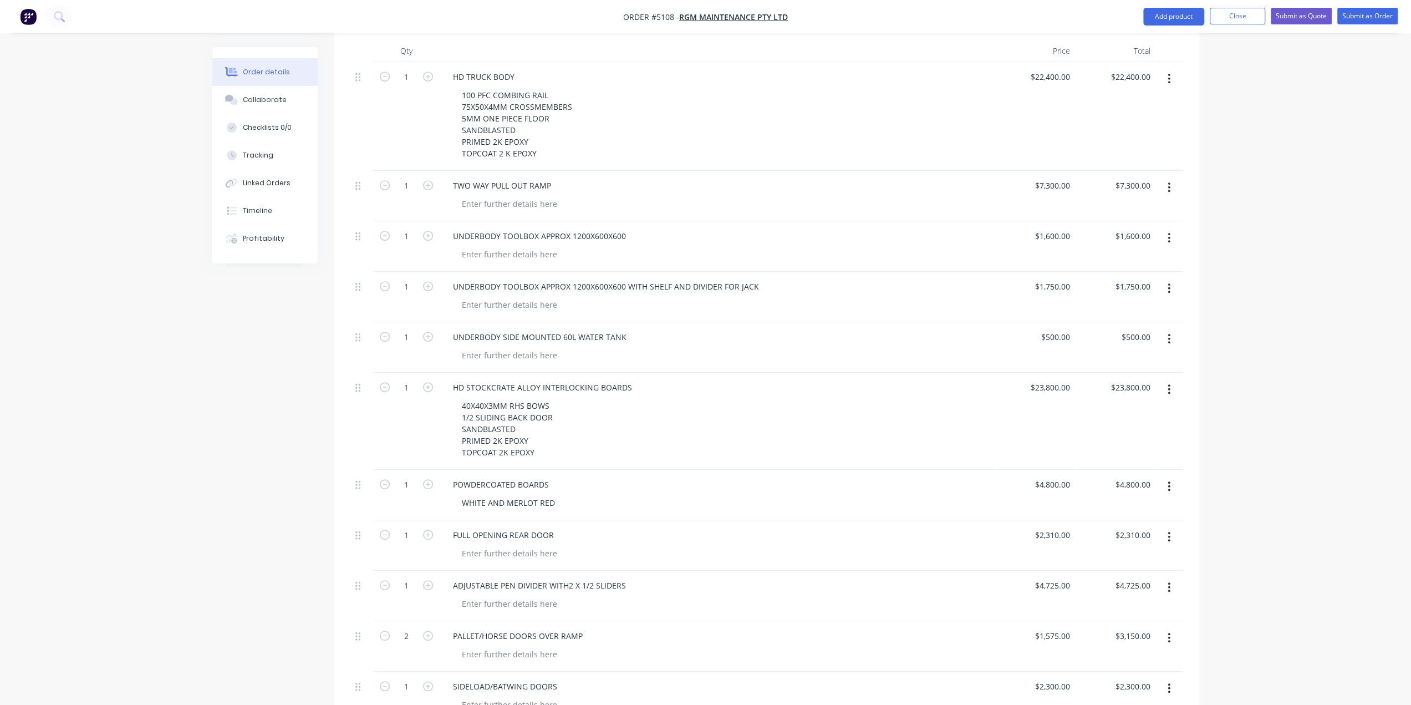
scroll to position [188, 0]
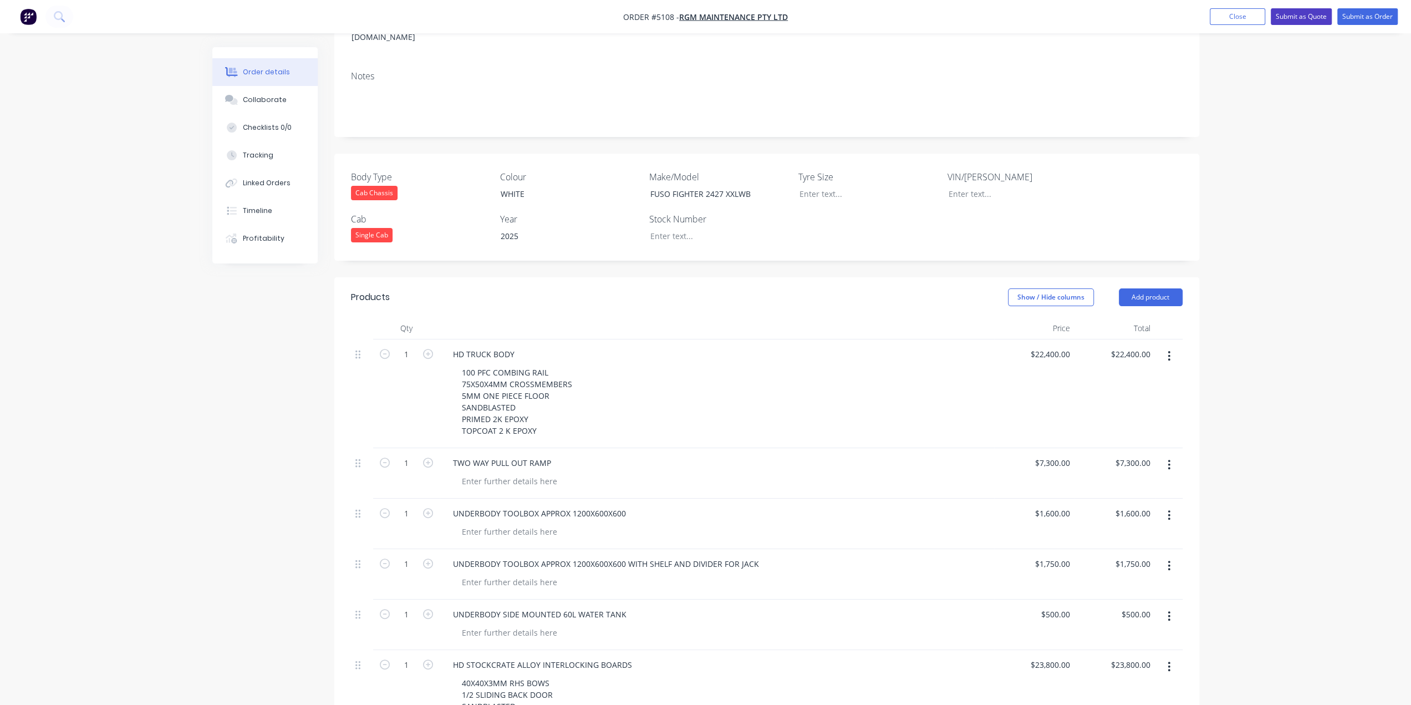
click at [1306, 17] on button "Submit as Quote" at bounding box center [1301, 16] width 61 height 17
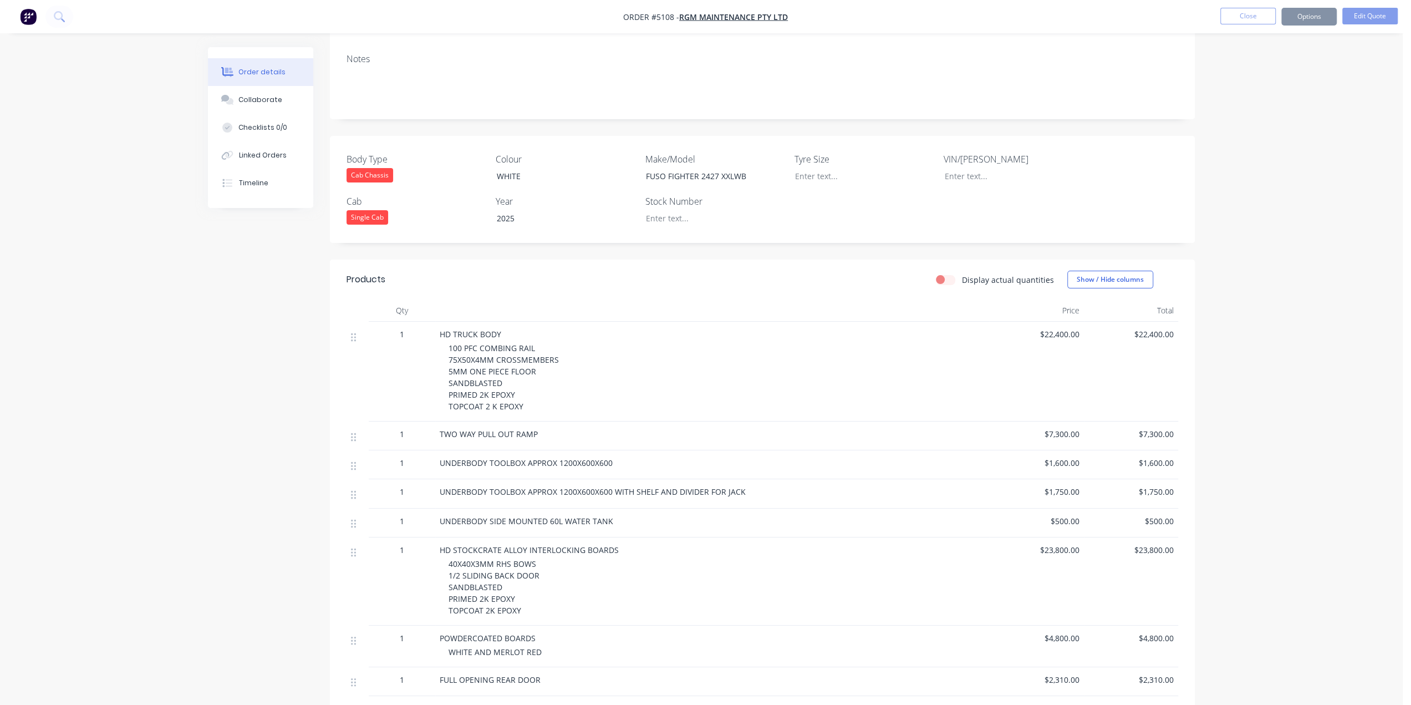
scroll to position [0, 0]
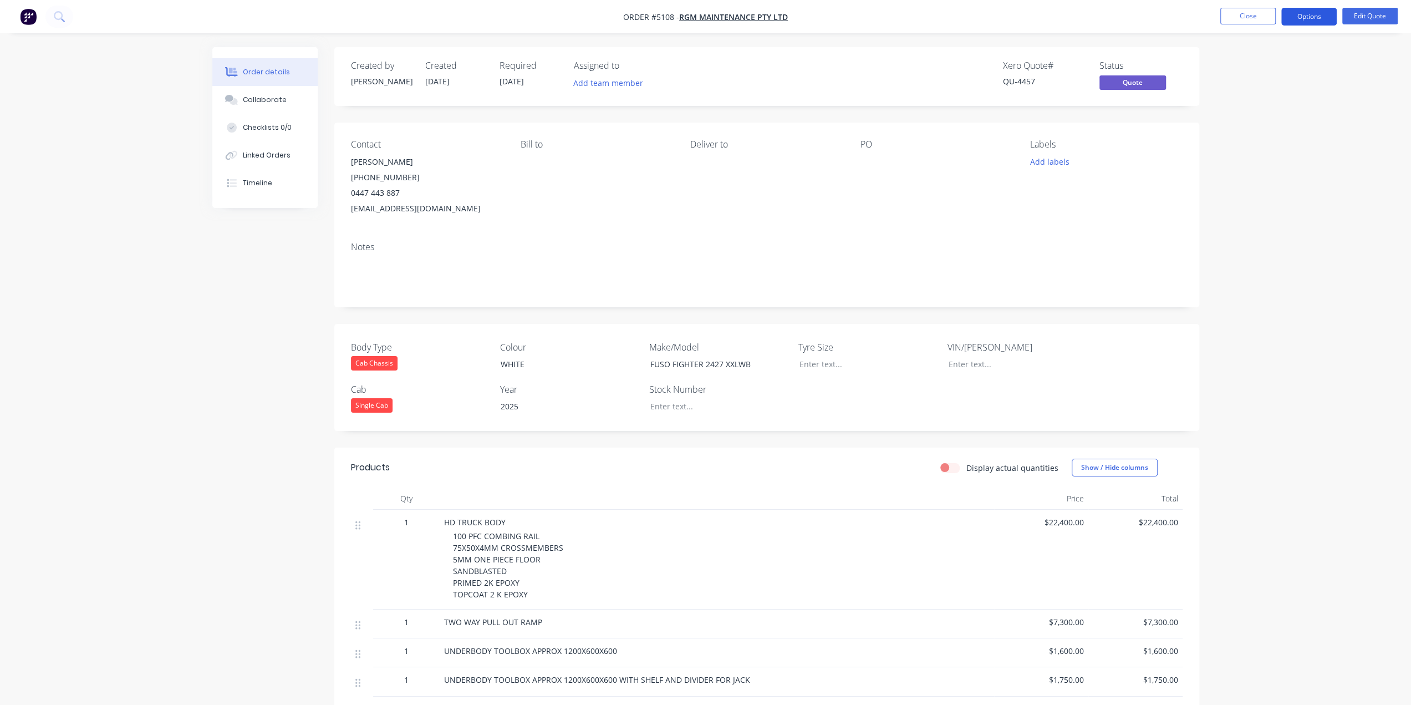
click at [1307, 13] on button "Options" at bounding box center [1308, 17] width 55 height 18
click at [1262, 69] on div "Quote" at bounding box center [1276, 67] width 102 height 16
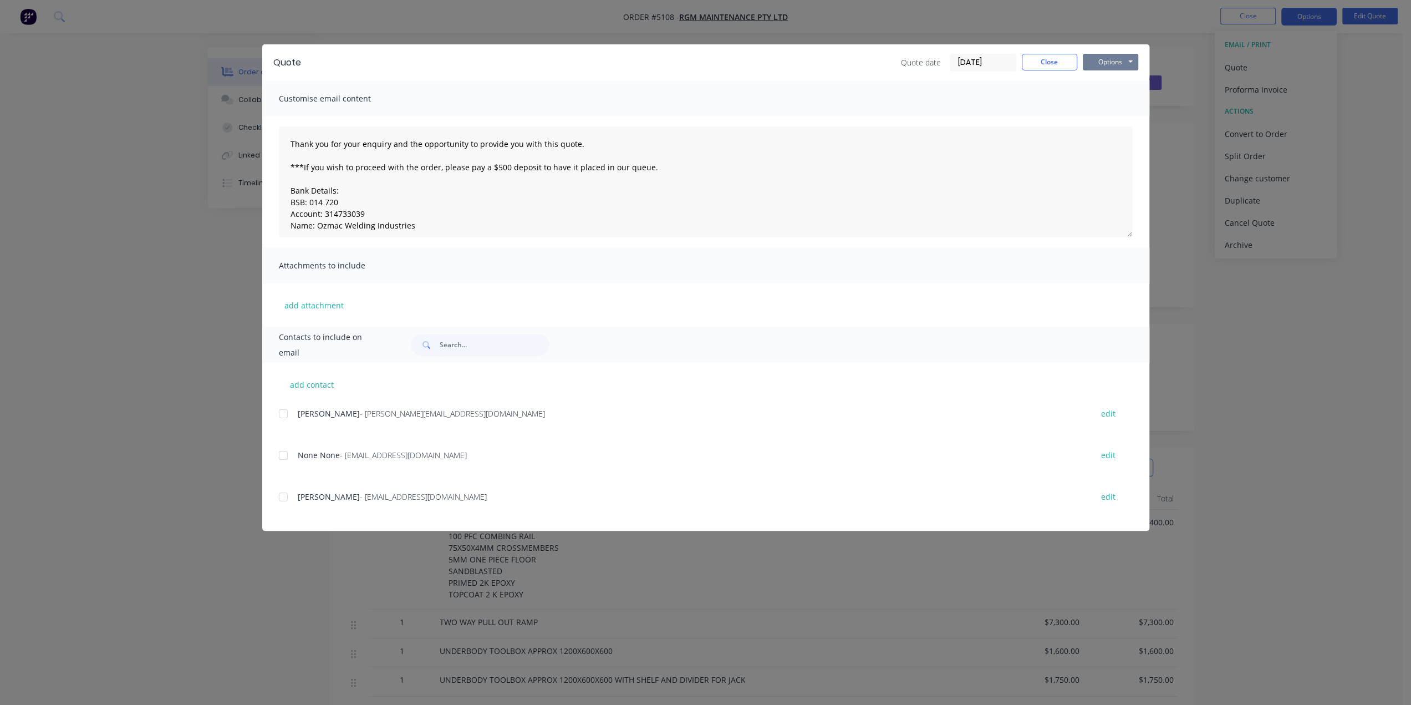
click at [1114, 54] on button "Options" at bounding box center [1110, 62] width 55 height 17
click at [1111, 117] on button "Email" at bounding box center [1118, 118] width 71 height 18
click at [284, 498] on div at bounding box center [283, 497] width 22 height 22
click at [1118, 62] on button "Options" at bounding box center [1110, 62] width 55 height 17
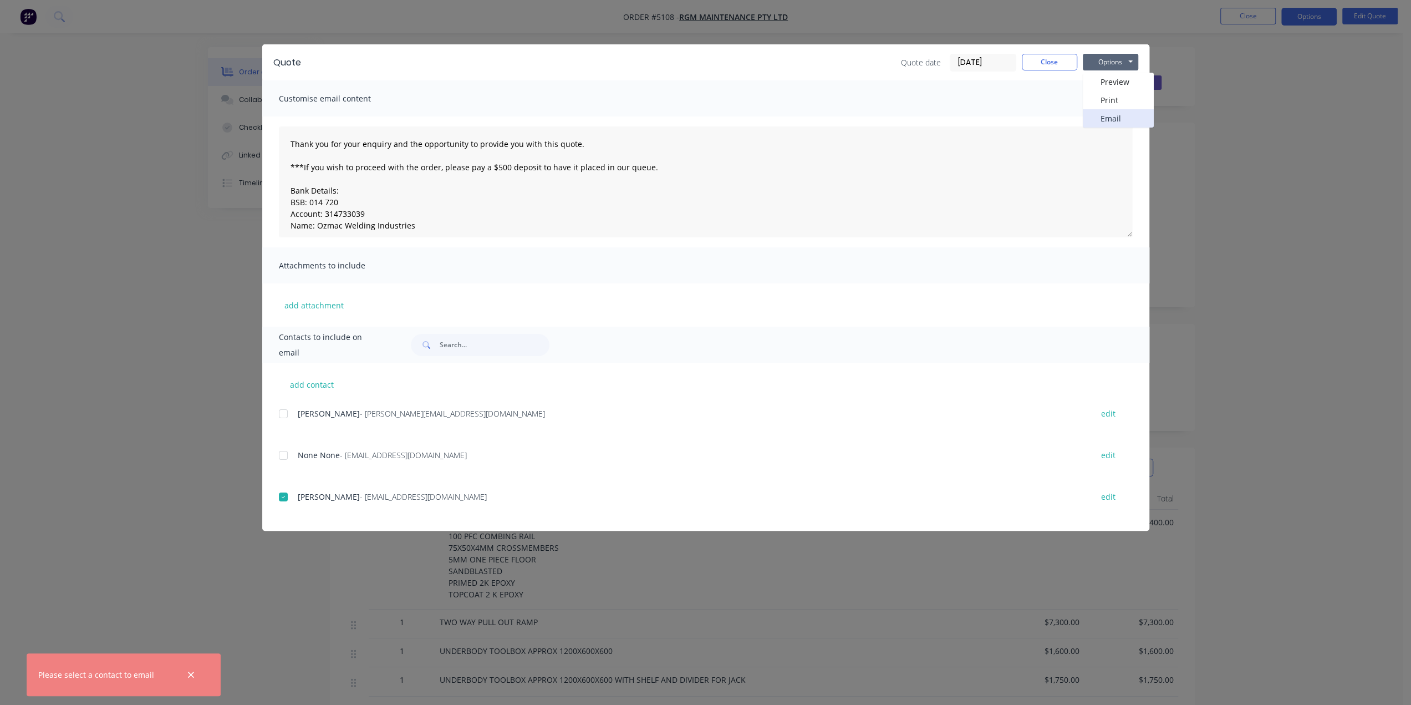
click at [1112, 116] on button "Email" at bounding box center [1118, 118] width 71 height 18
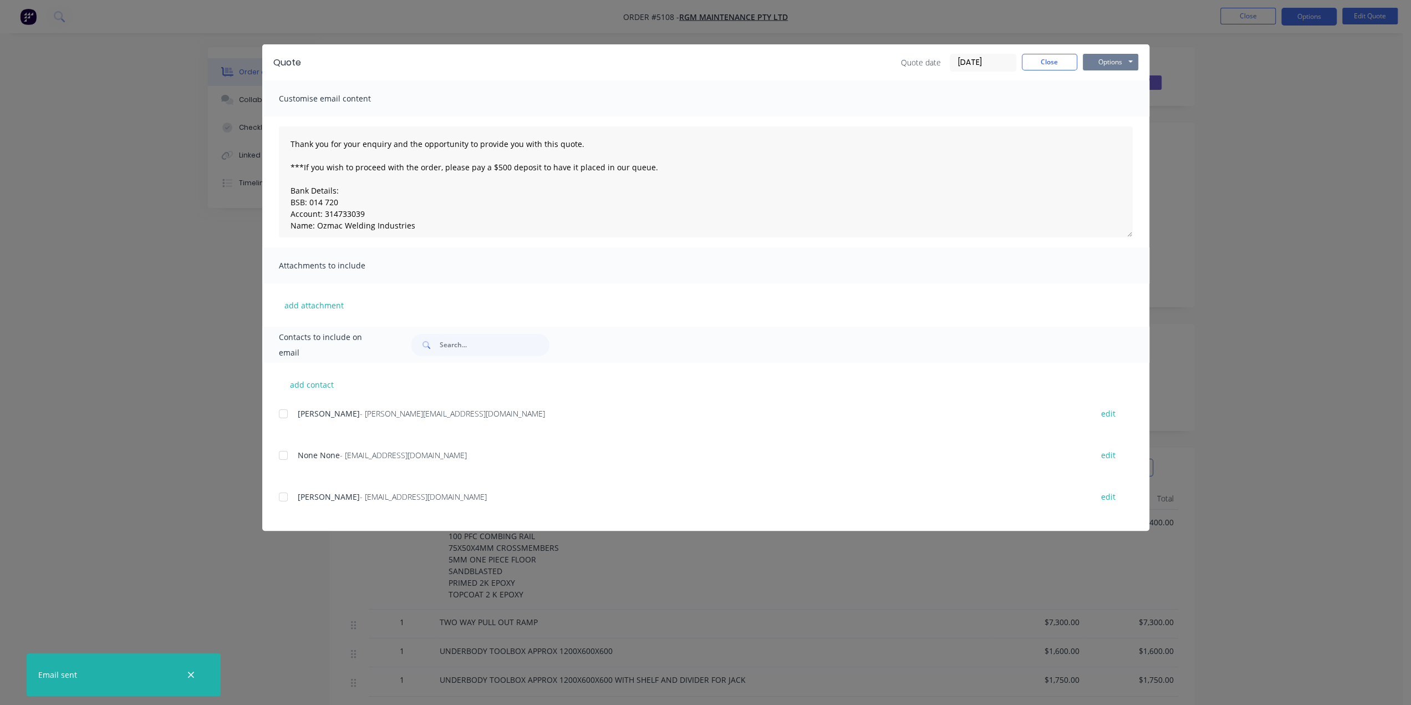
click at [1119, 58] on button "Options" at bounding box center [1110, 62] width 55 height 17
click at [1114, 101] on button "Print" at bounding box center [1118, 100] width 71 height 18
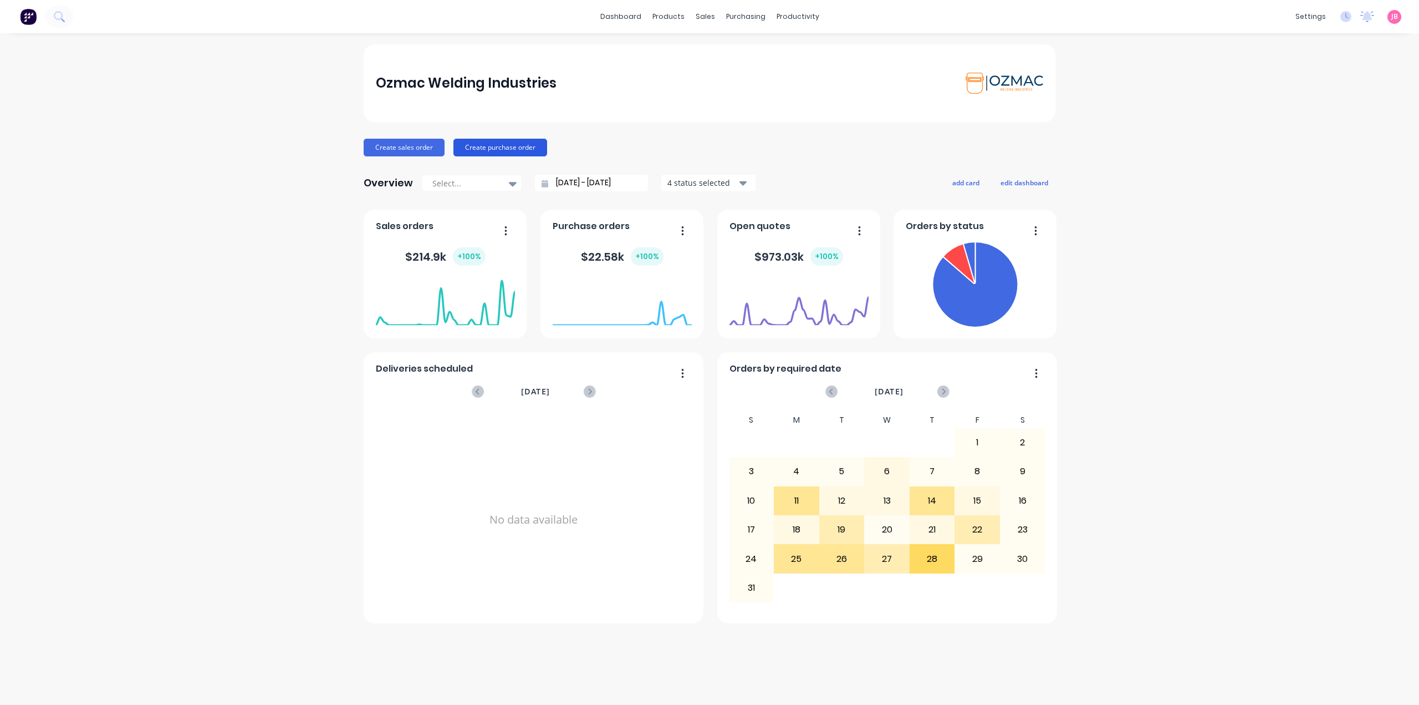
click at [514, 154] on button "Create purchase order" at bounding box center [500, 148] width 94 height 18
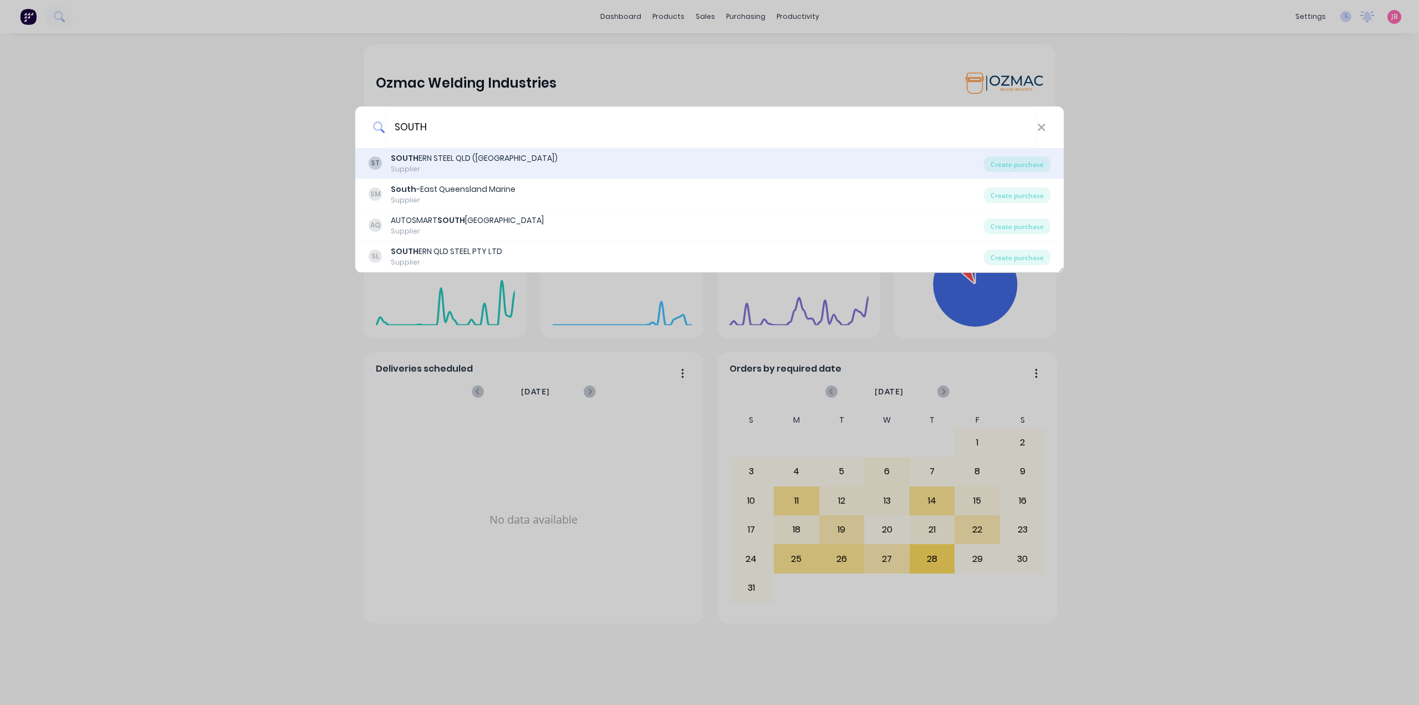
type input "SOUTH"
click at [531, 164] on div "ST SOUTH ERN STEEL QLD ([GEOGRAPHIC_DATA]) Supplier" at bounding box center [676, 163] width 615 height 22
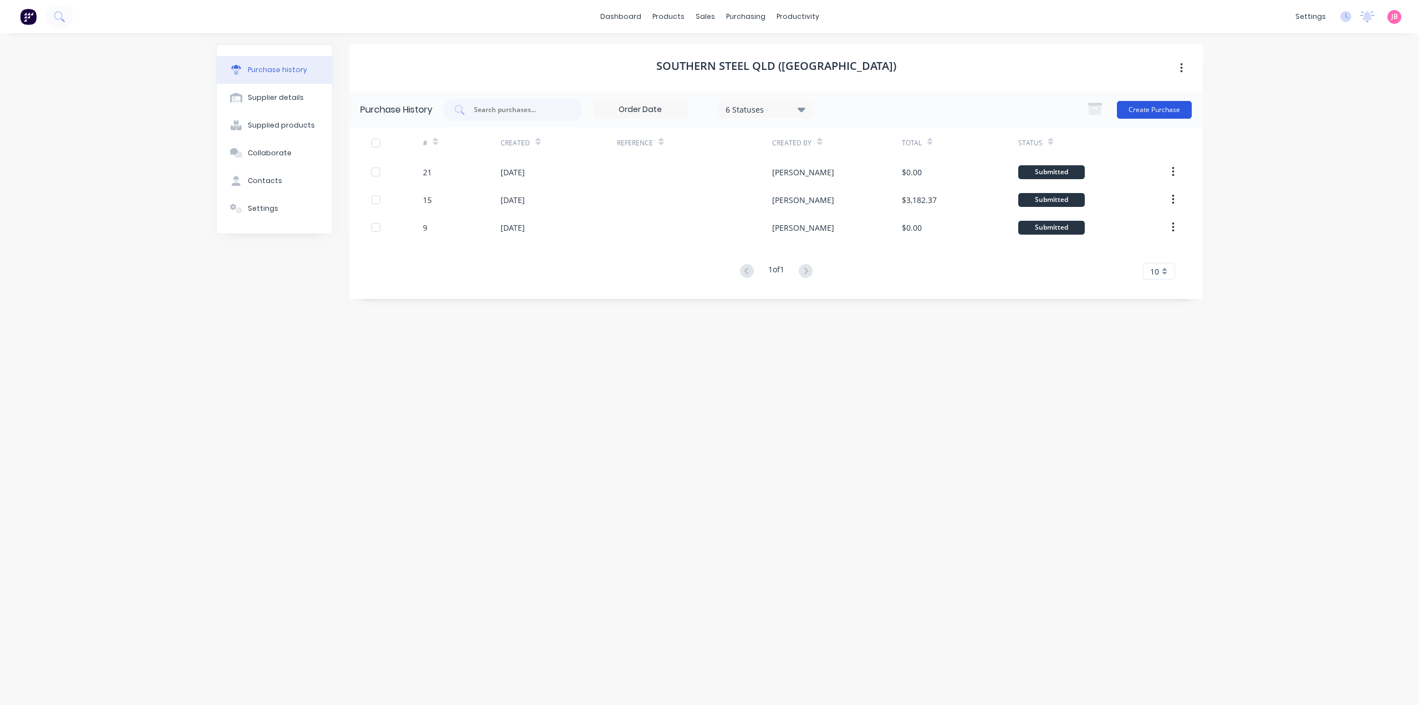
click at [1156, 114] on button "Create Purchase" at bounding box center [1154, 110] width 75 height 18
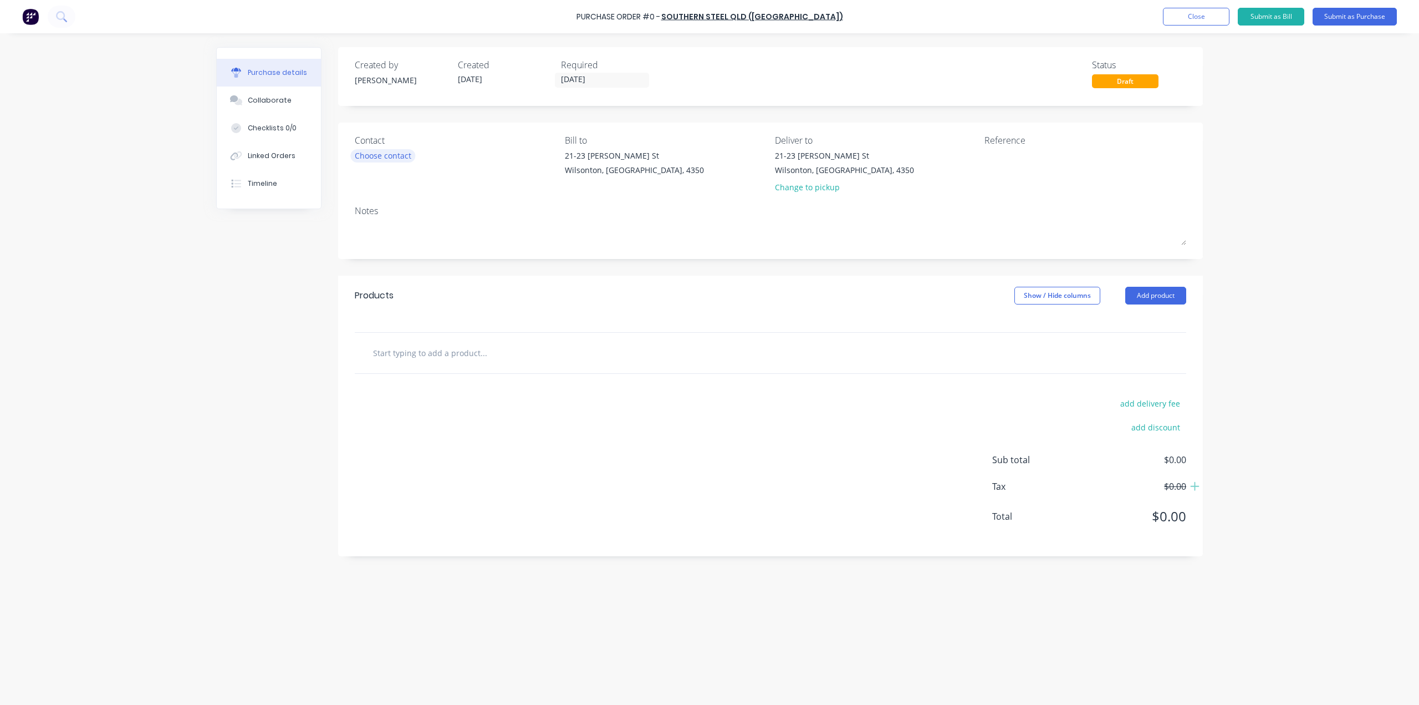
click at [405, 161] on div "Choose contact" at bounding box center [383, 156] width 57 height 12
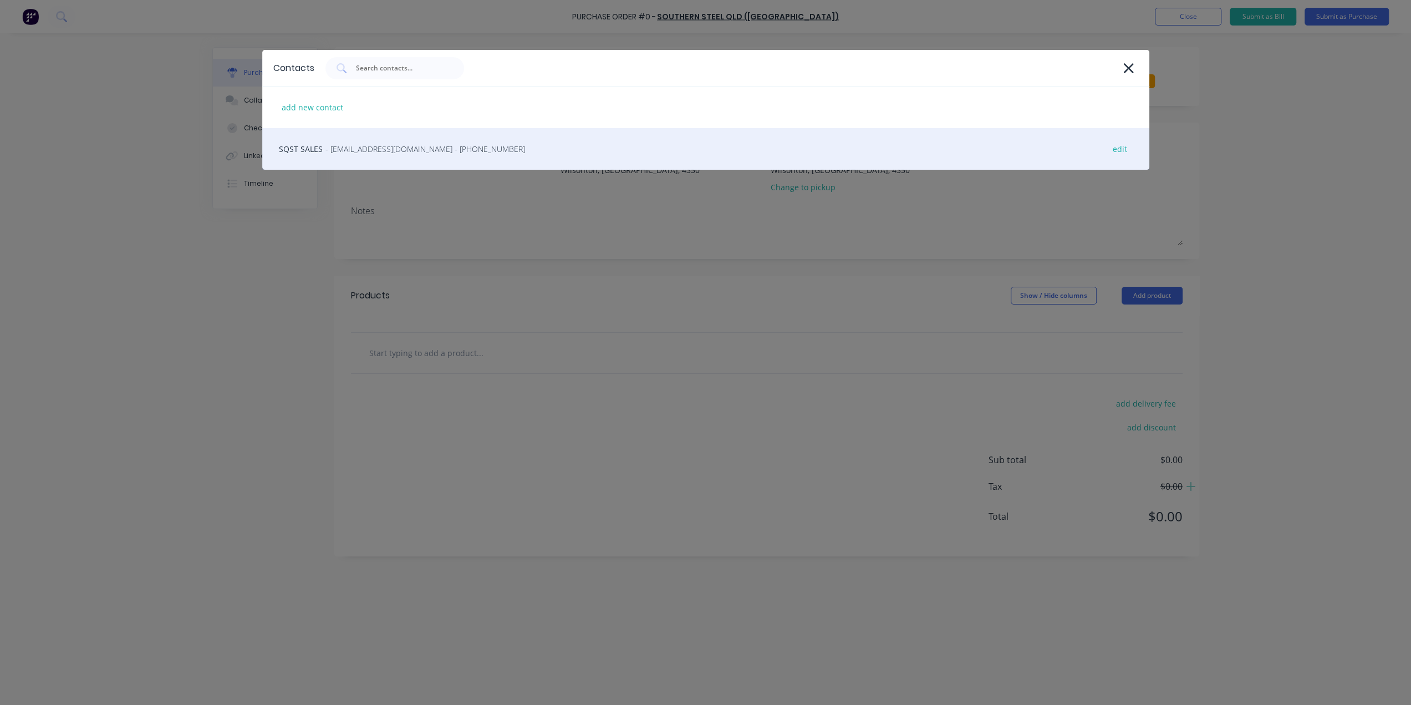
click at [403, 157] on div "SQST SALES - [EMAIL_ADDRESS][DOMAIN_NAME] - [PHONE_NUMBER] edit" at bounding box center [705, 149] width 887 height 42
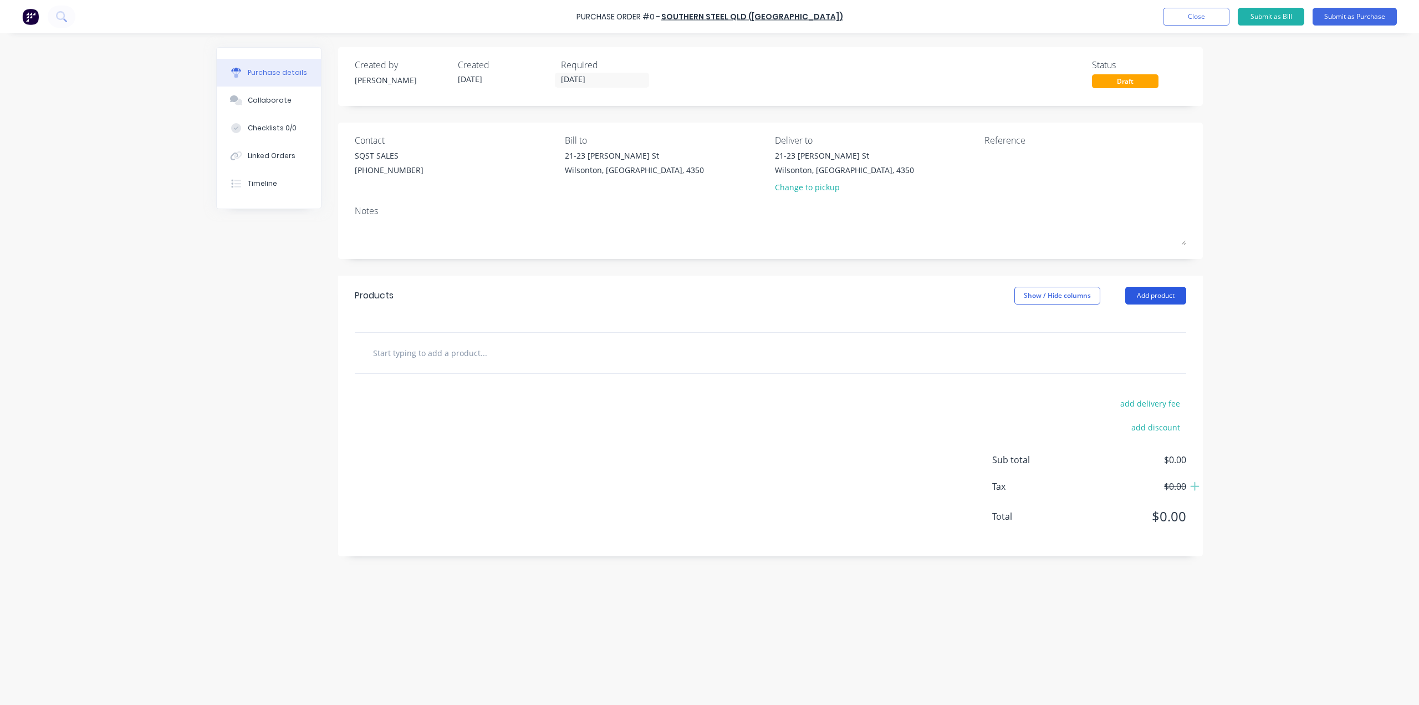
click at [1166, 289] on button "Add product" at bounding box center [1155, 296] width 61 height 18
click at [1138, 324] on div "Product catalogue" at bounding box center [1133, 324] width 85 height 16
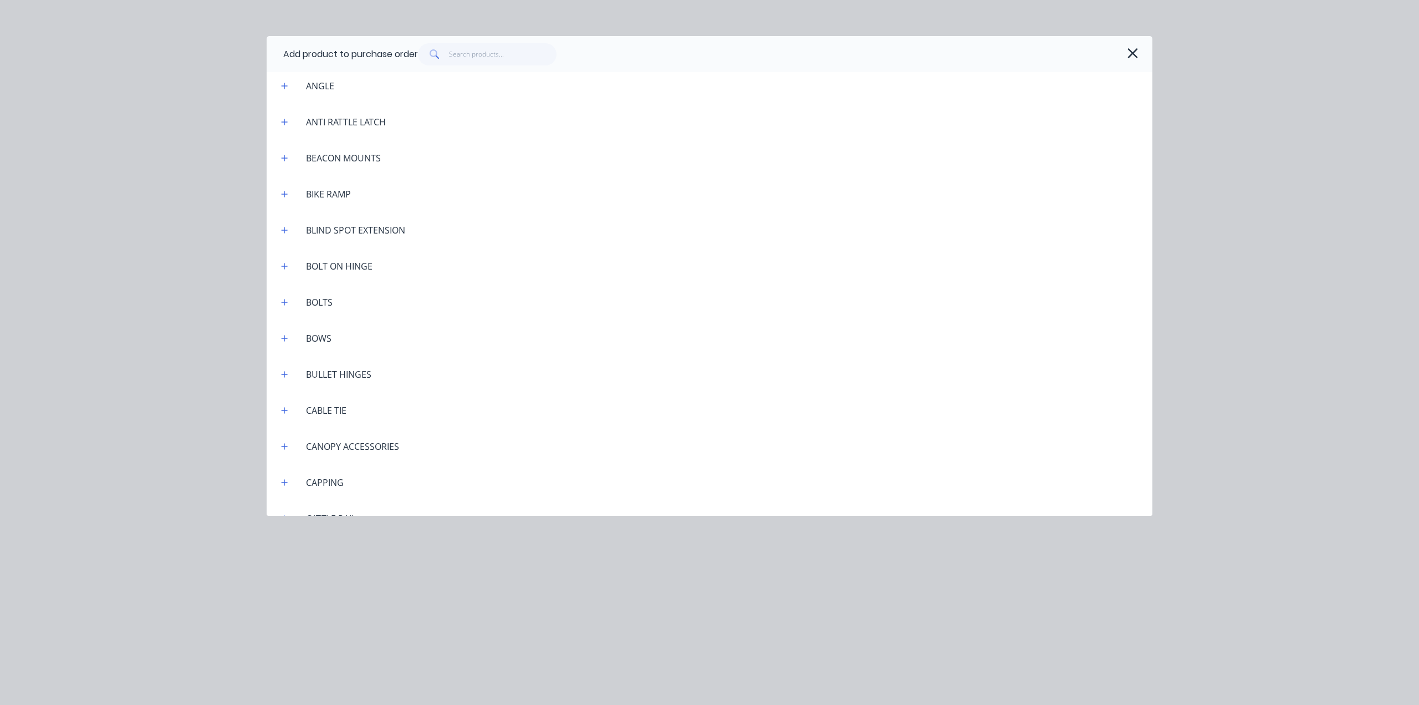
scroll to position [111, 0]
click at [288, 191] on button "button" at bounding box center [285, 195] width 14 height 14
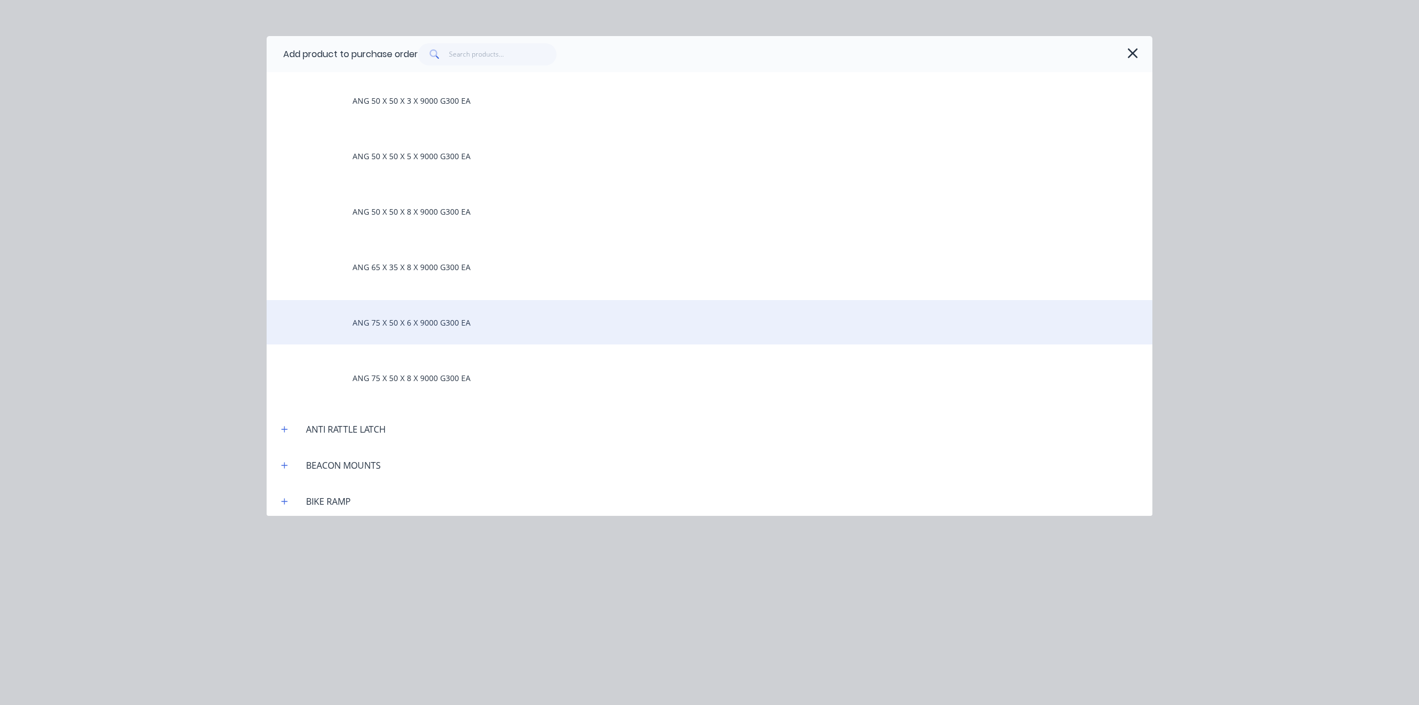
scroll to position [388, 0]
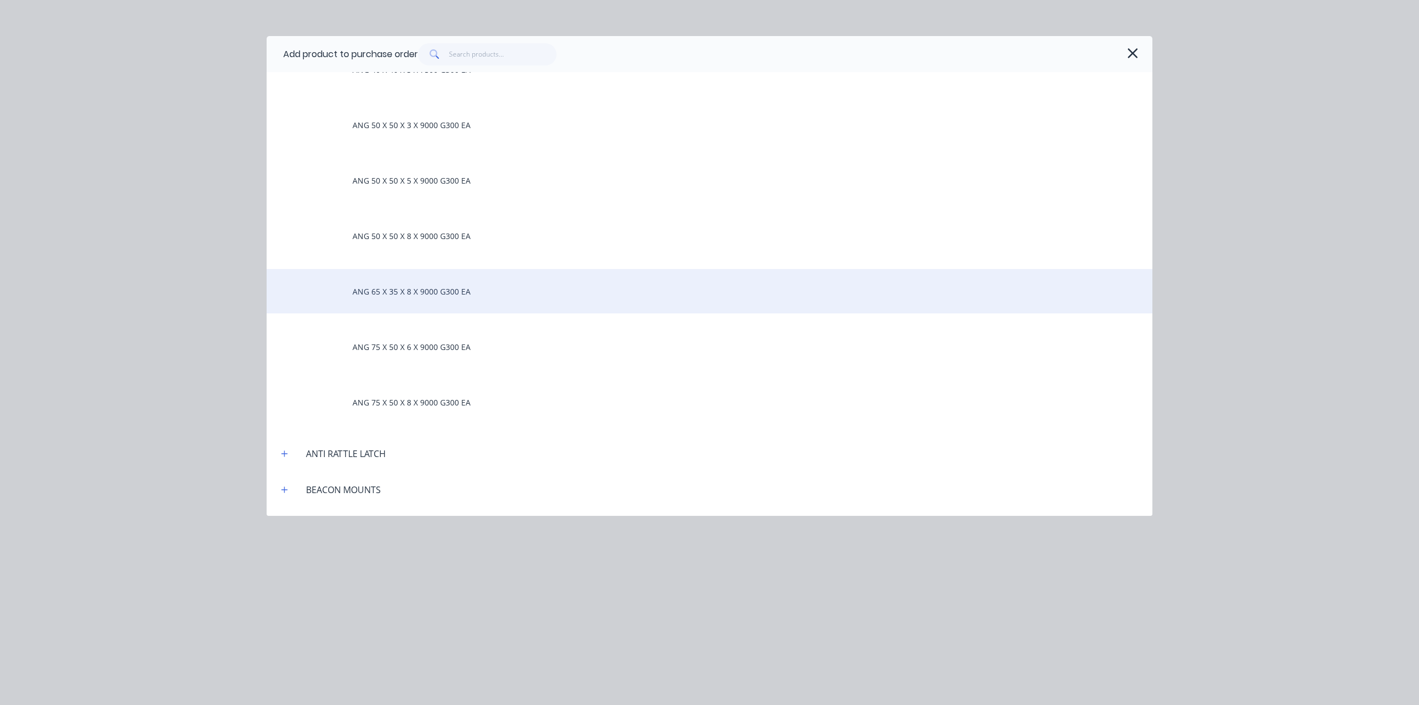
click at [404, 290] on div "ANG 65 X 35 X 8 X 9000 G300 EA" at bounding box center [710, 291] width 886 height 44
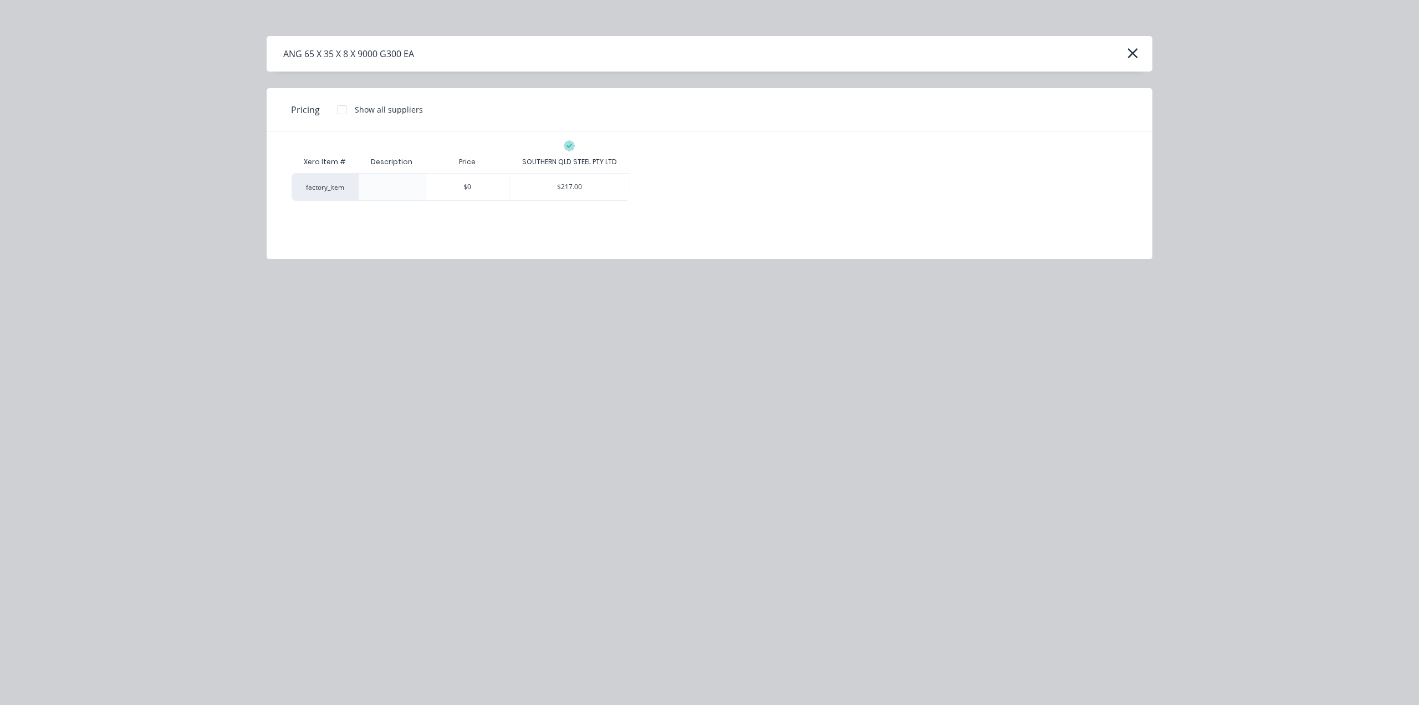
click at [496, 225] on div "Xero Item # Description Price SOUTHERN QLD STEEL PTY LTD factory_item $0 $217.00" at bounding box center [710, 186] width 886 height 111
drag, startPoint x: 418, startPoint y: 53, endPoint x: 282, endPoint y: 58, distance: 136.5
click at [282, 58] on div "ANG 65 X 35 X 8 X 9000 G300 EA" at bounding box center [710, 53] width 886 height 35
copy div "ANG 65 X 35 X 8 X 9000 G300 EA"
click at [1131, 53] on icon "button" at bounding box center [1133, 53] width 12 height 16
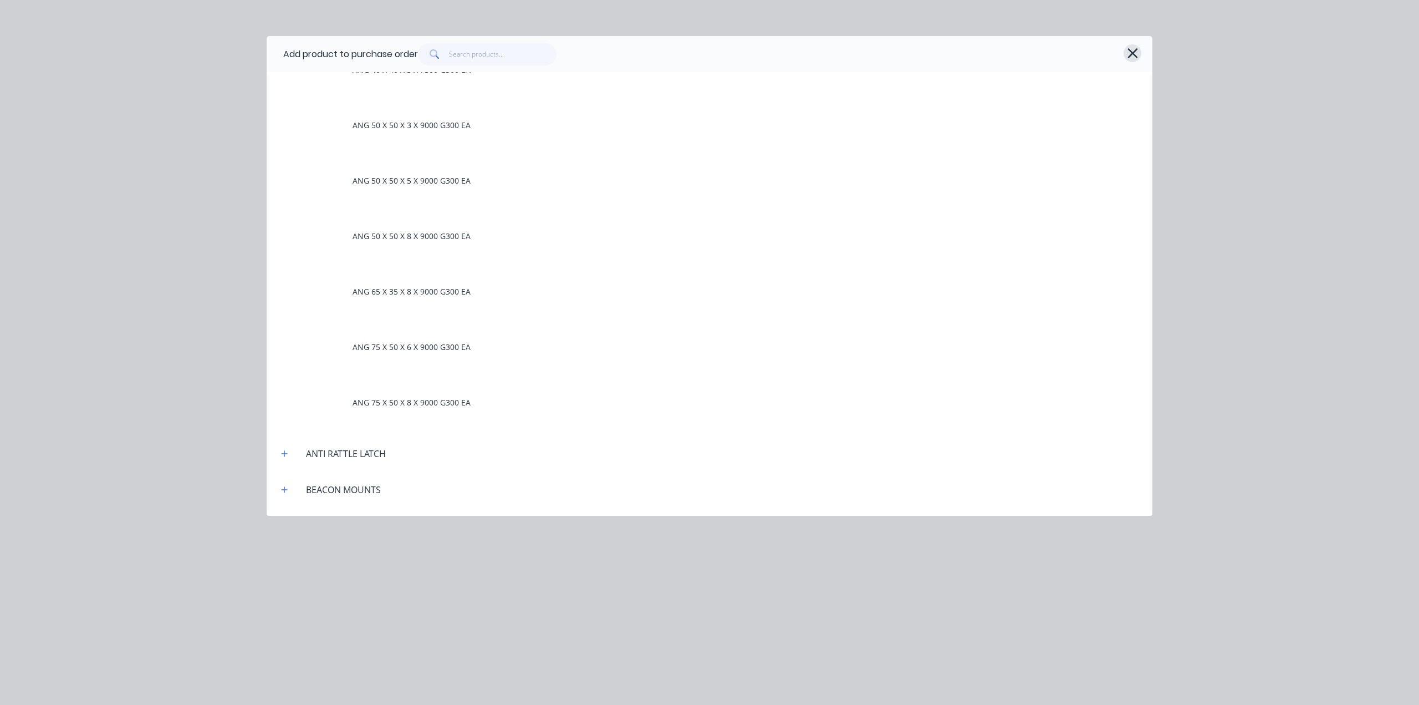
click at [1135, 54] on icon "button" at bounding box center [1133, 53] width 12 height 16
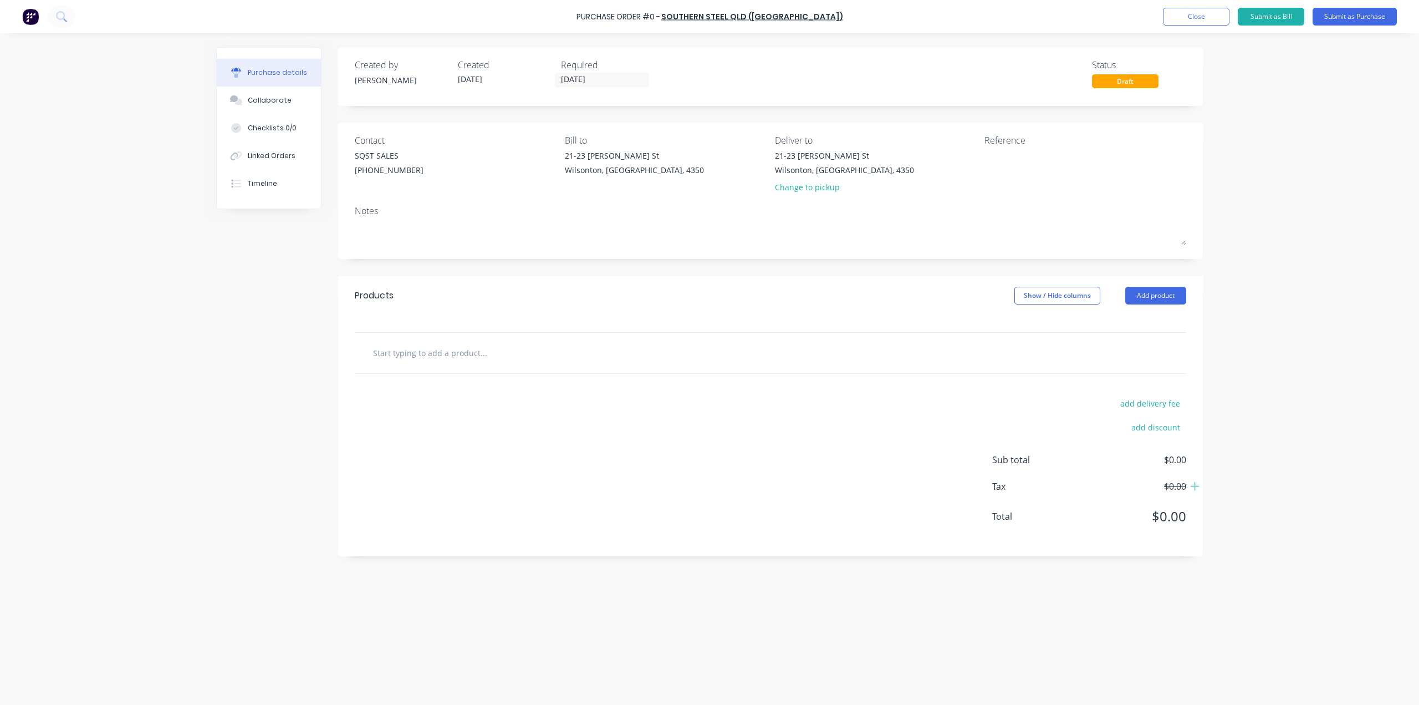
click at [448, 361] on input "text" at bounding box center [484, 353] width 222 height 22
paste input "ANG 65 X 35 X 8 X 9000 G300 EA"
click at [419, 354] on input "ANG 65 X 35 X 8 X 9000 G300 EA" at bounding box center [484, 353] width 222 height 22
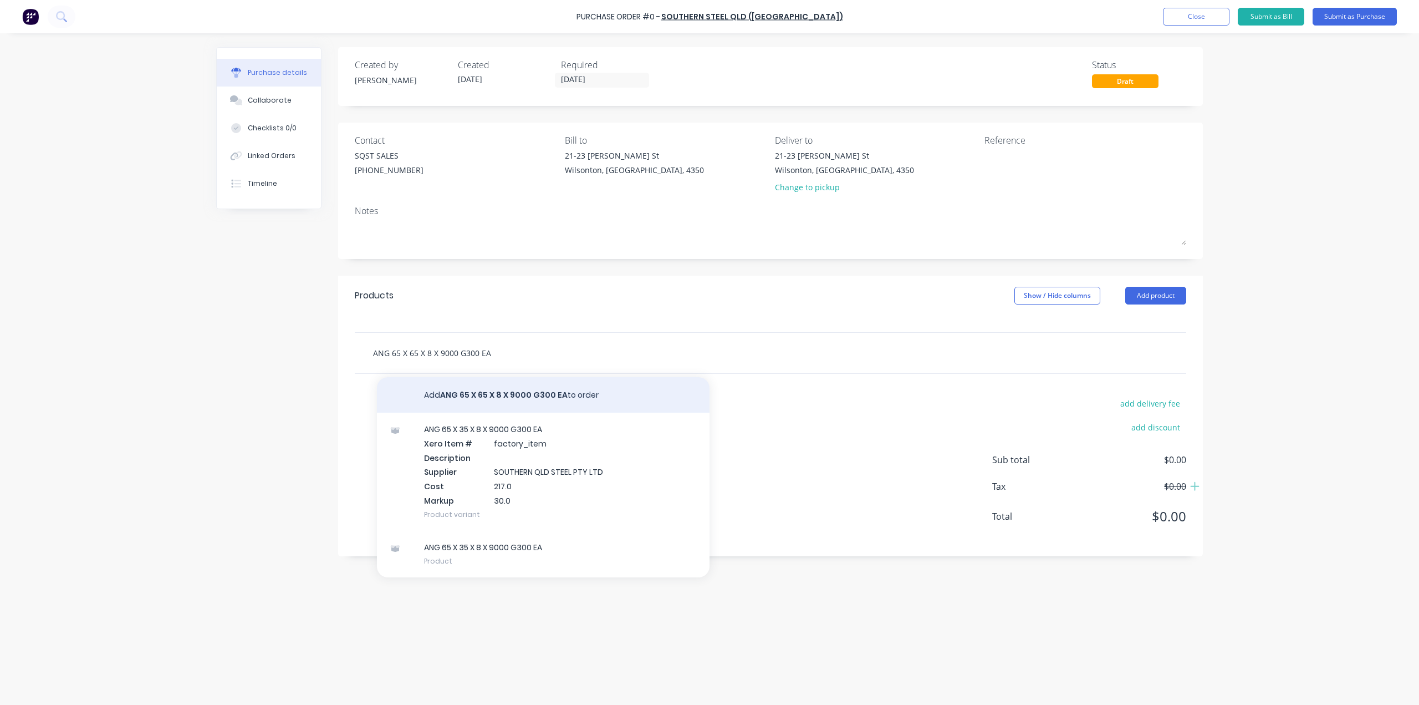
type input "ANG 65 X 65 X 8 X 9000 G300 EA"
click at [509, 396] on button "Add ANG 65 X 65 X 8 X 9000 G300 EA to order" at bounding box center [543, 394] width 333 height 35
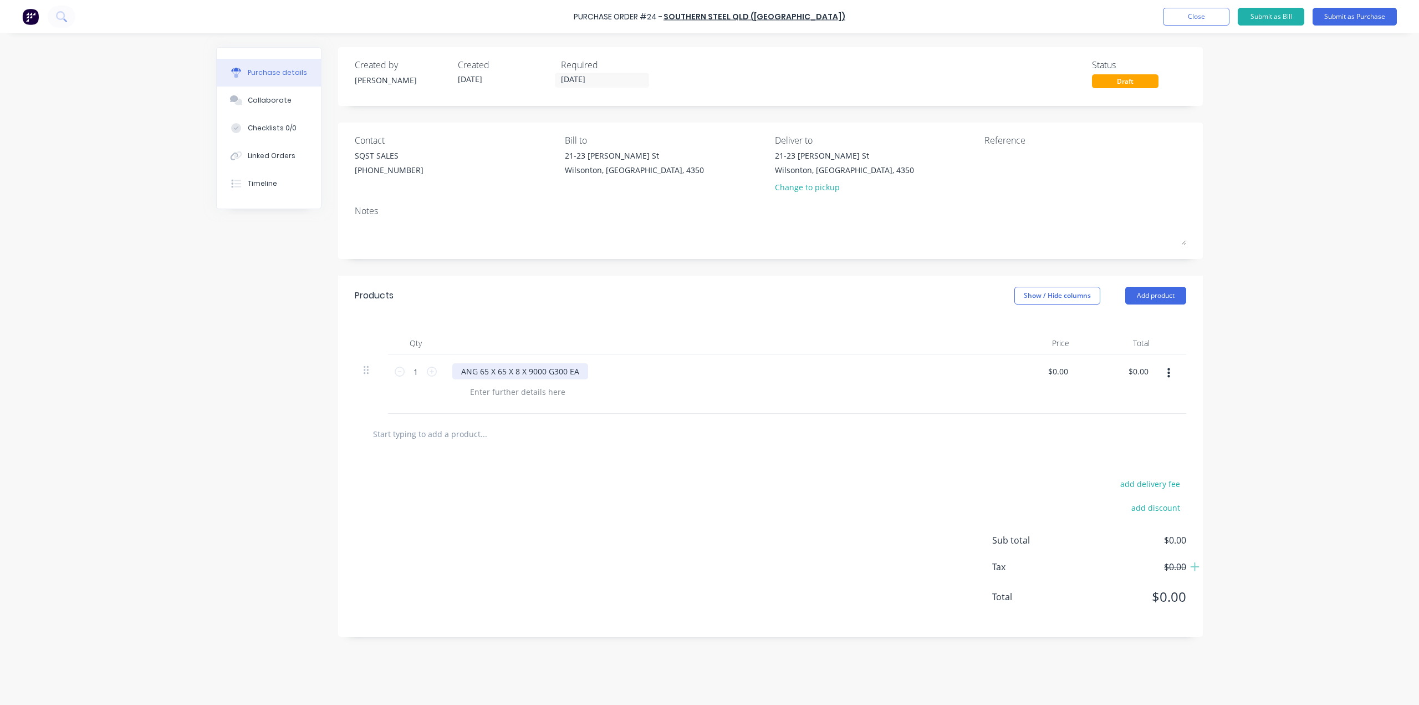
click at [512, 373] on div "ANG 65 X 65 X 8 X 9000 G300 EA" at bounding box center [520, 371] width 136 height 16
drag, startPoint x: 579, startPoint y: 373, endPoint x: 453, endPoint y: 371, distance: 125.9
click at [453, 371] on div "ANG 65 X 65 X 8 X 9000 G300 EA" at bounding box center [520, 371] width 136 height 16
click at [1171, 371] on button "button" at bounding box center [1169, 373] width 26 height 20
click at [1134, 462] on button "Delete" at bounding box center [1135, 469] width 94 height 22
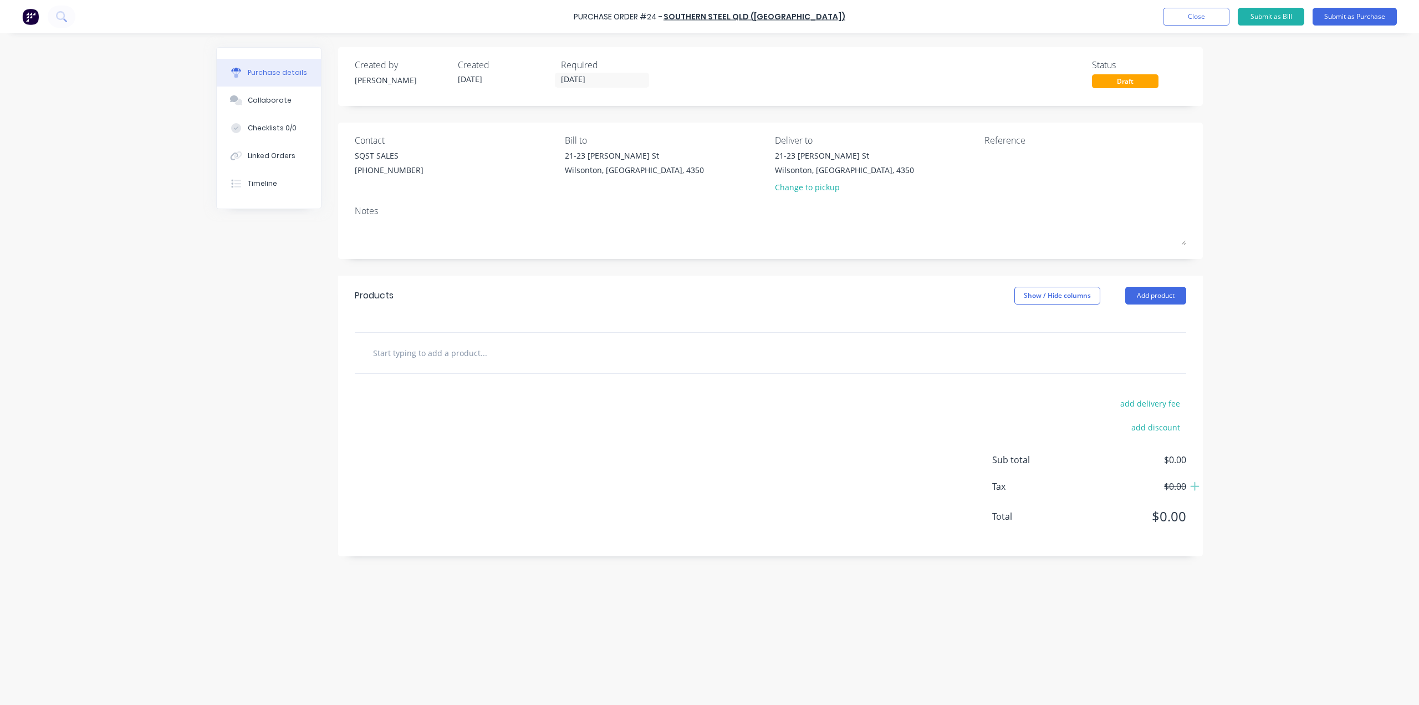
click at [530, 358] on input "text" at bounding box center [484, 353] width 222 height 22
paste input "ANG 65 X 35 X 8 X 9000 G300 EA"
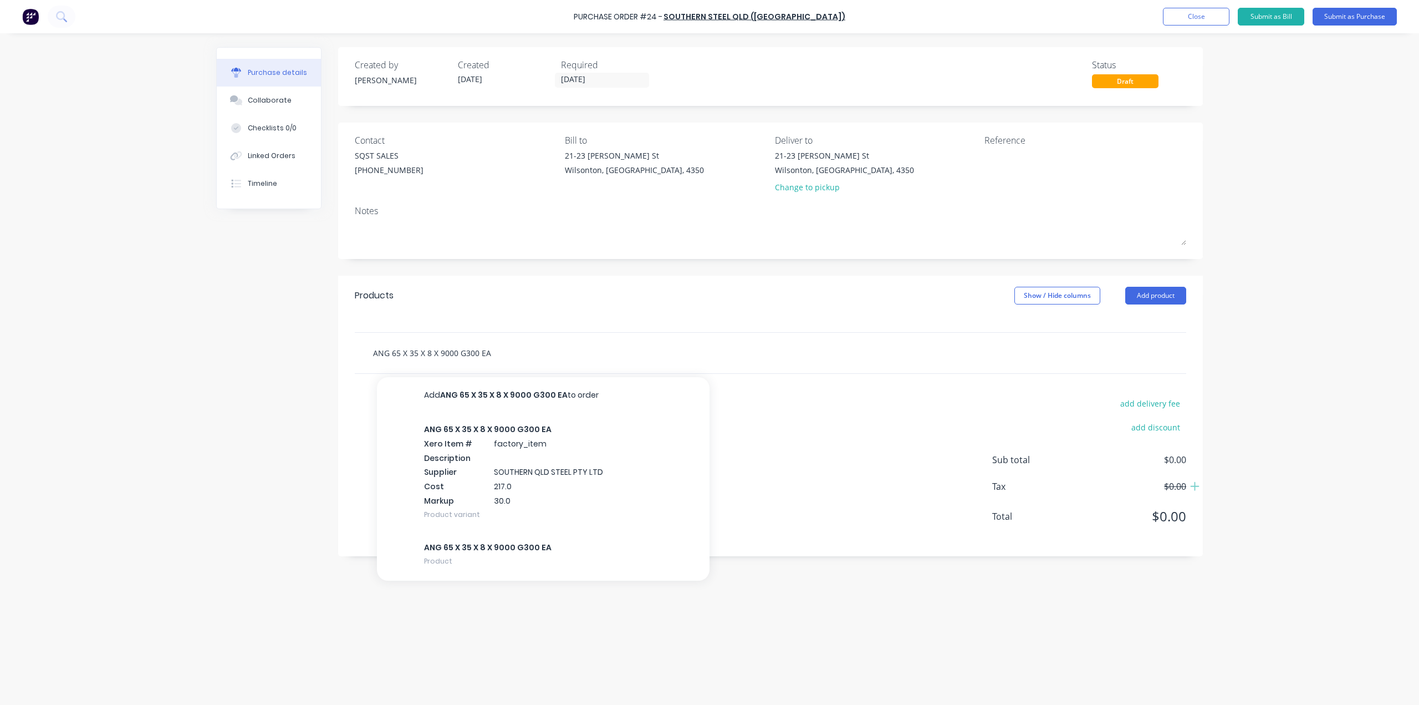
click at [415, 353] on input "ANG 65 X 35 X 8 X 9000 G300 EA" at bounding box center [484, 353] width 222 height 22
drag, startPoint x: 418, startPoint y: 353, endPoint x: 410, endPoint y: 353, distance: 7.8
click at [410, 353] on input "ANG 65 X 35 X 8 X 9000 G300 EA" at bounding box center [484, 353] width 222 height 22
type input "ANG 65 X 65 X 8 X 9000 G300 EA"
click at [513, 390] on button "Add ANG 65 X 65 X 8 X 9000 G300 EA to order" at bounding box center [543, 394] width 333 height 35
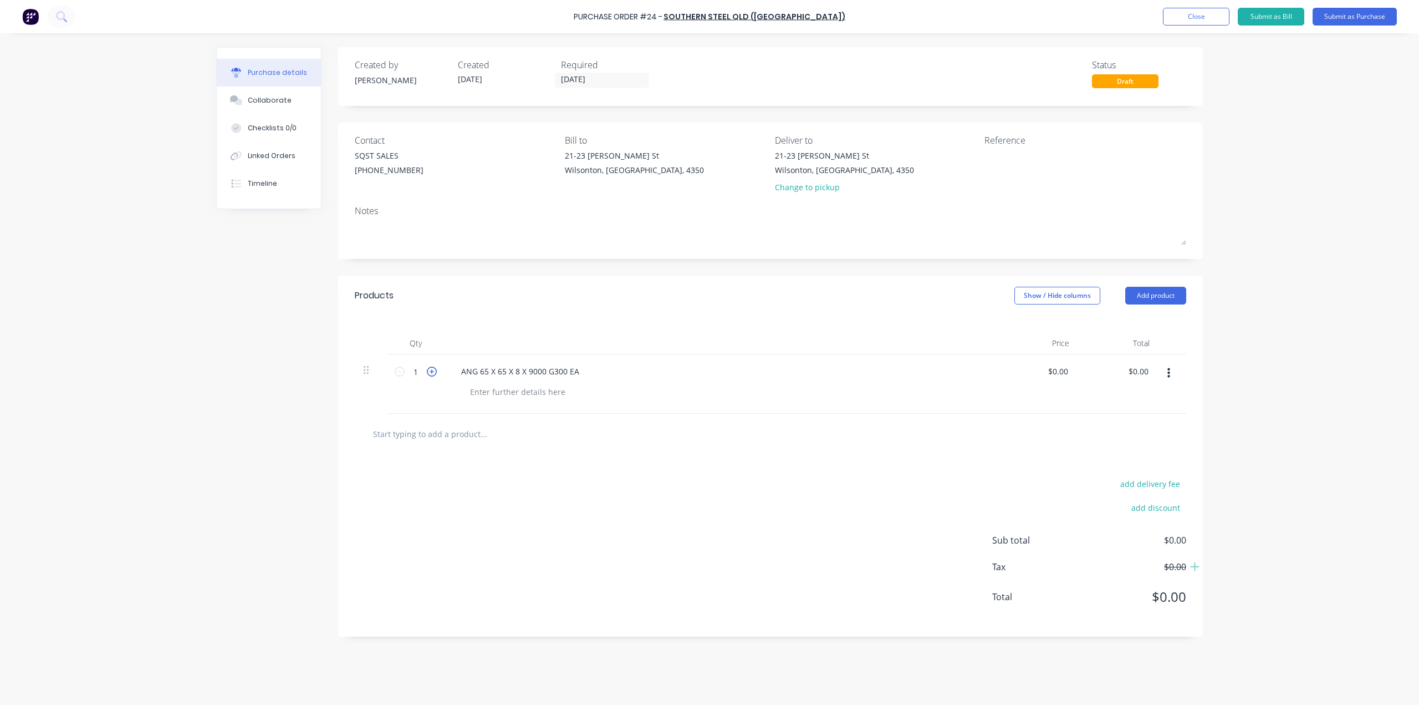
click at [430, 370] on icon at bounding box center [432, 371] width 10 height 10
type input "2"
click at [909, 436] on div at bounding box center [771, 433] width 814 height 22
click at [495, 439] on input "text" at bounding box center [484, 433] width 222 height 22
drag, startPoint x: 492, startPoint y: 433, endPoint x: 481, endPoint y: 427, distance: 12.4
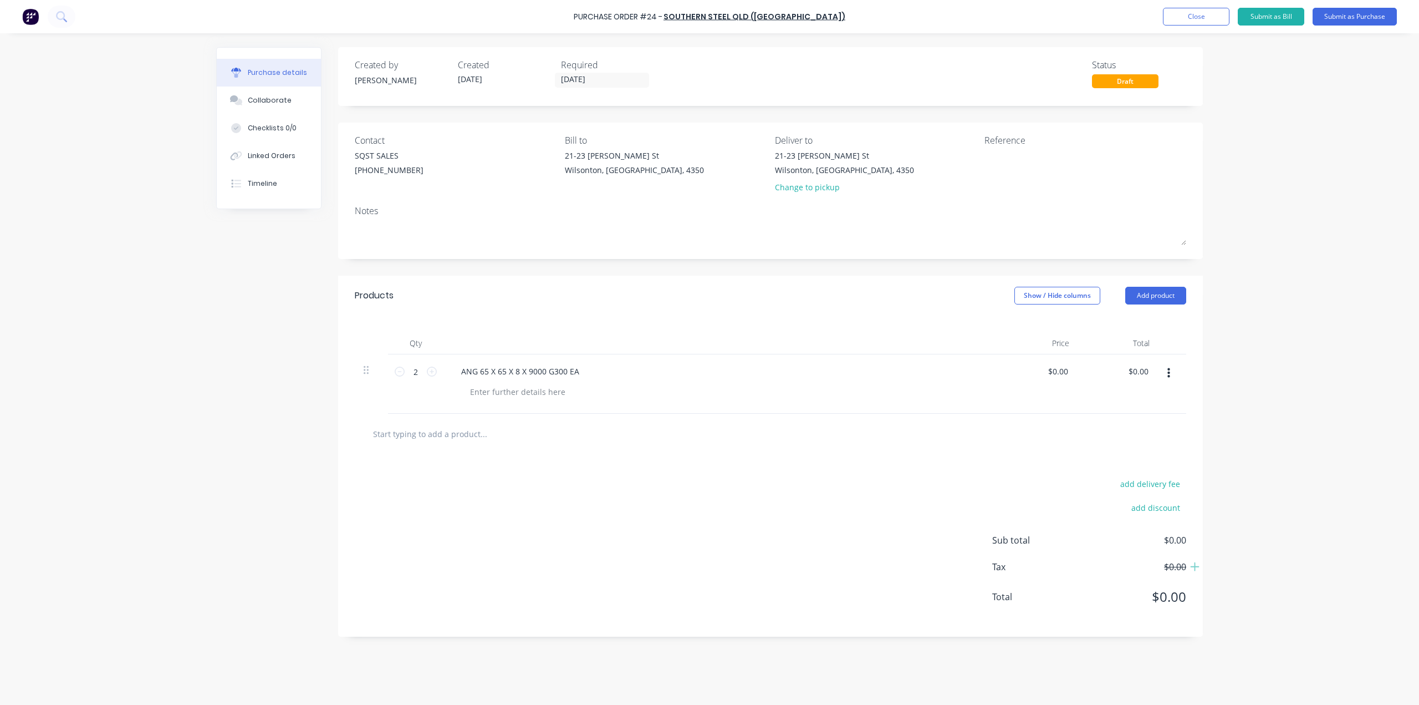
click at [481, 427] on input "text" at bounding box center [484, 433] width 222 height 22
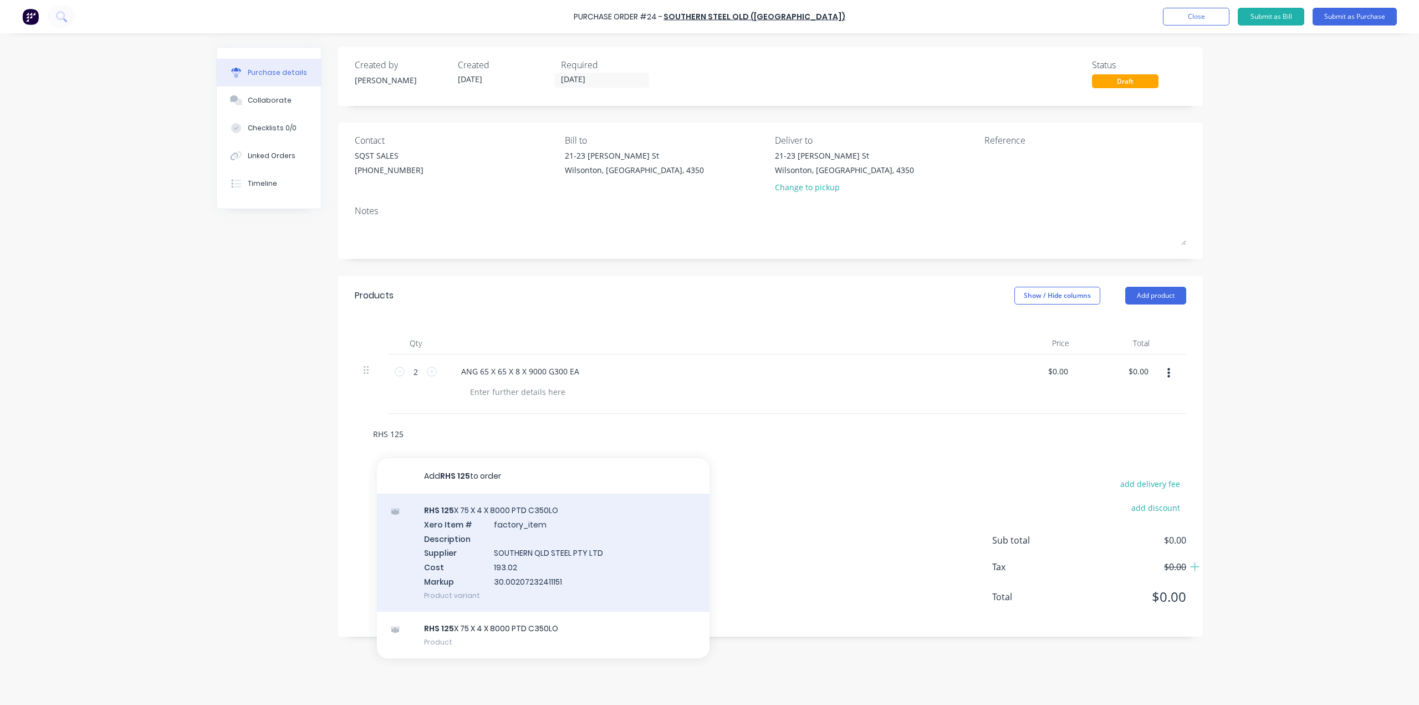
type input "RHS 125"
click at [517, 548] on div "RHS 125 X 75 X 4 X 8000 PTD C350LO Xero Item # factory_item Description Supplie…" at bounding box center [543, 552] width 333 height 118
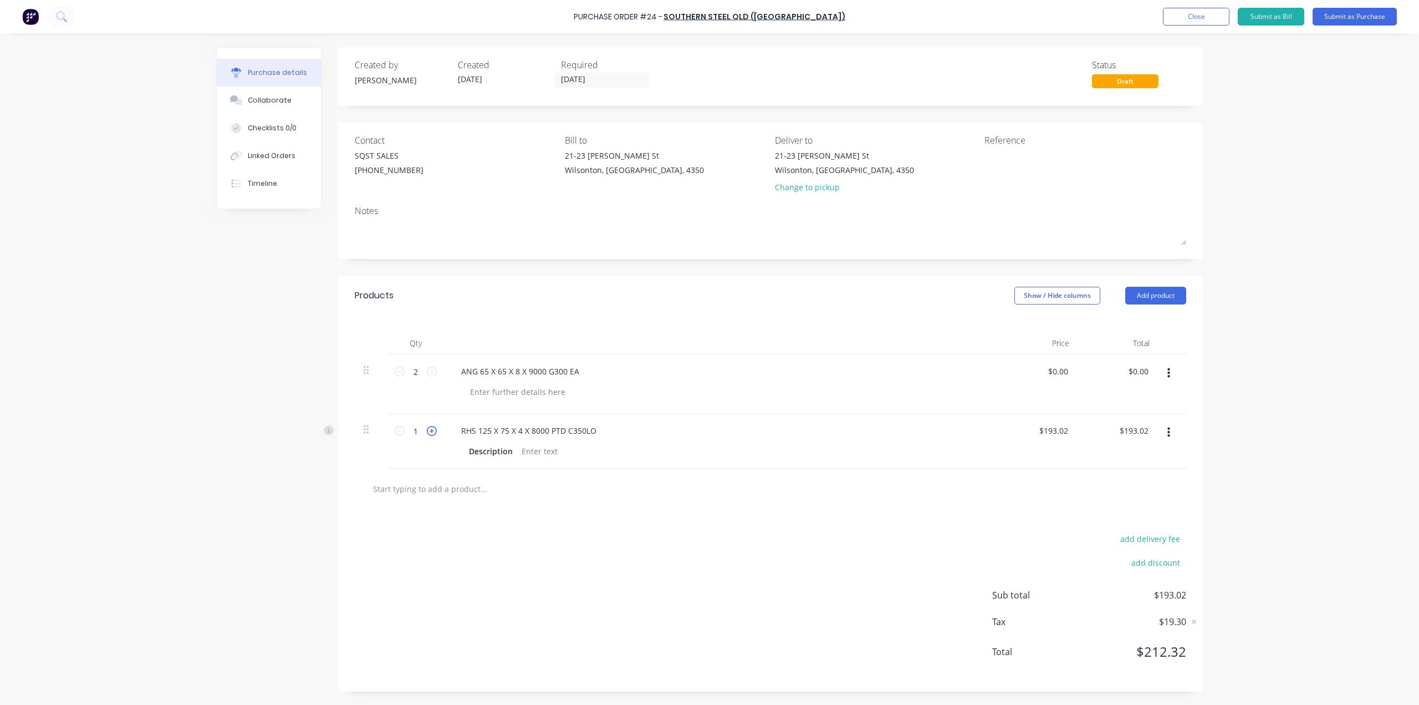
click at [432, 432] on icon at bounding box center [432, 431] width 10 height 10
type input "2"
type input "$386.04"
click at [431, 433] on icon at bounding box center [432, 431] width 10 height 10
type input "3"
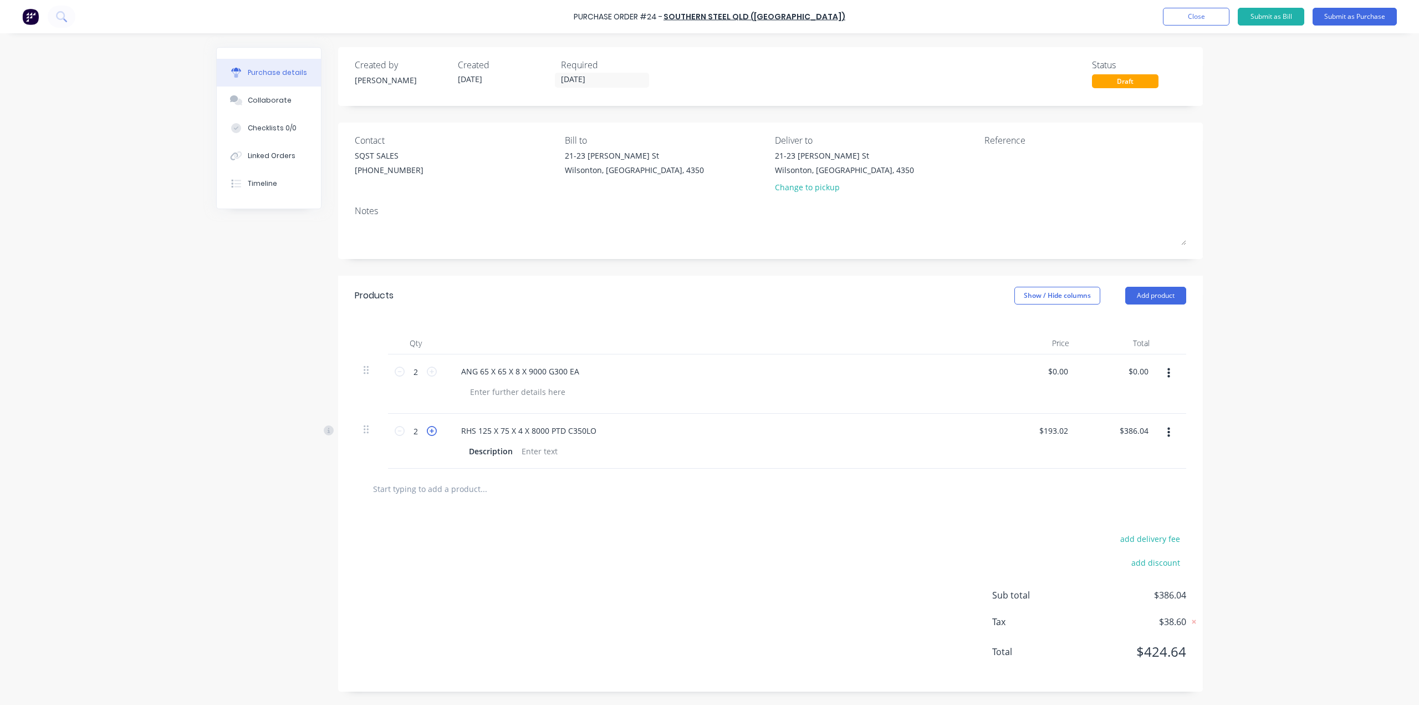
type input "$579.06"
click at [431, 433] on icon at bounding box center [432, 431] width 10 height 10
type input "4"
type input "$772.08"
click at [489, 488] on input "text" at bounding box center [484, 488] width 222 height 22
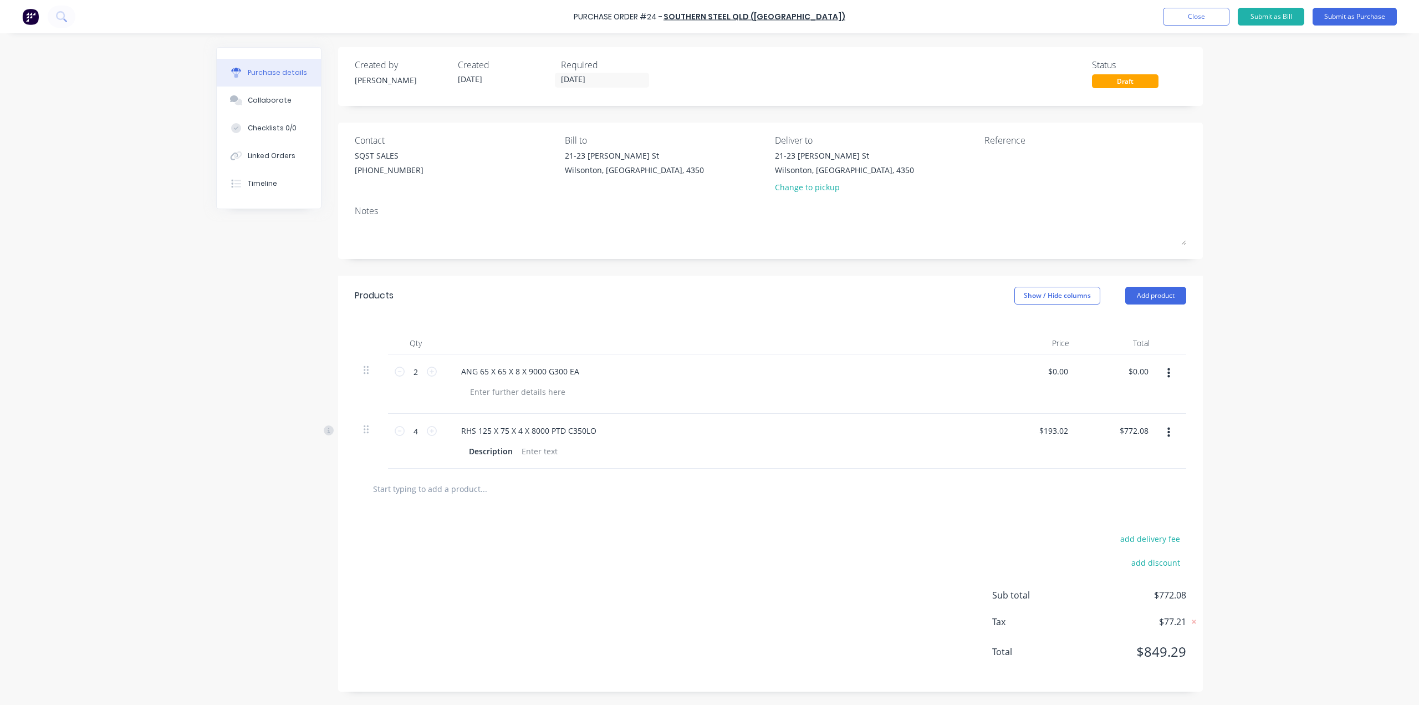
click at [432, 487] on input "text" at bounding box center [484, 488] width 222 height 22
click at [1345, 16] on button "Submit as Purchase" at bounding box center [1355, 17] width 84 height 18
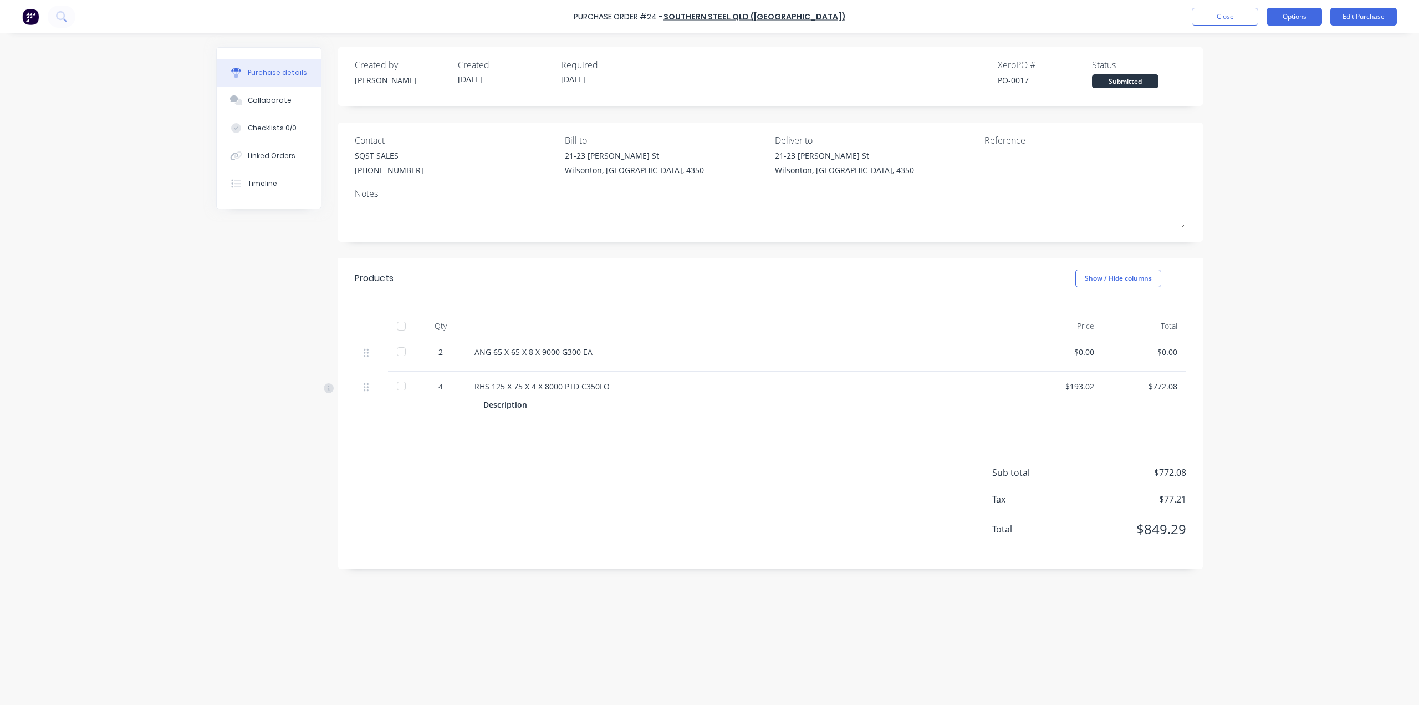
click at [1307, 12] on button "Options" at bounding box center [1294, 17] width 55 height 18
click at [1259, 45] on div "Print / Email" at bounding box center [1269, 45] width 85 height 16
click at [1265, 89] on div "Without pricing" at bounding box center [1269, 89] width 85 height 16
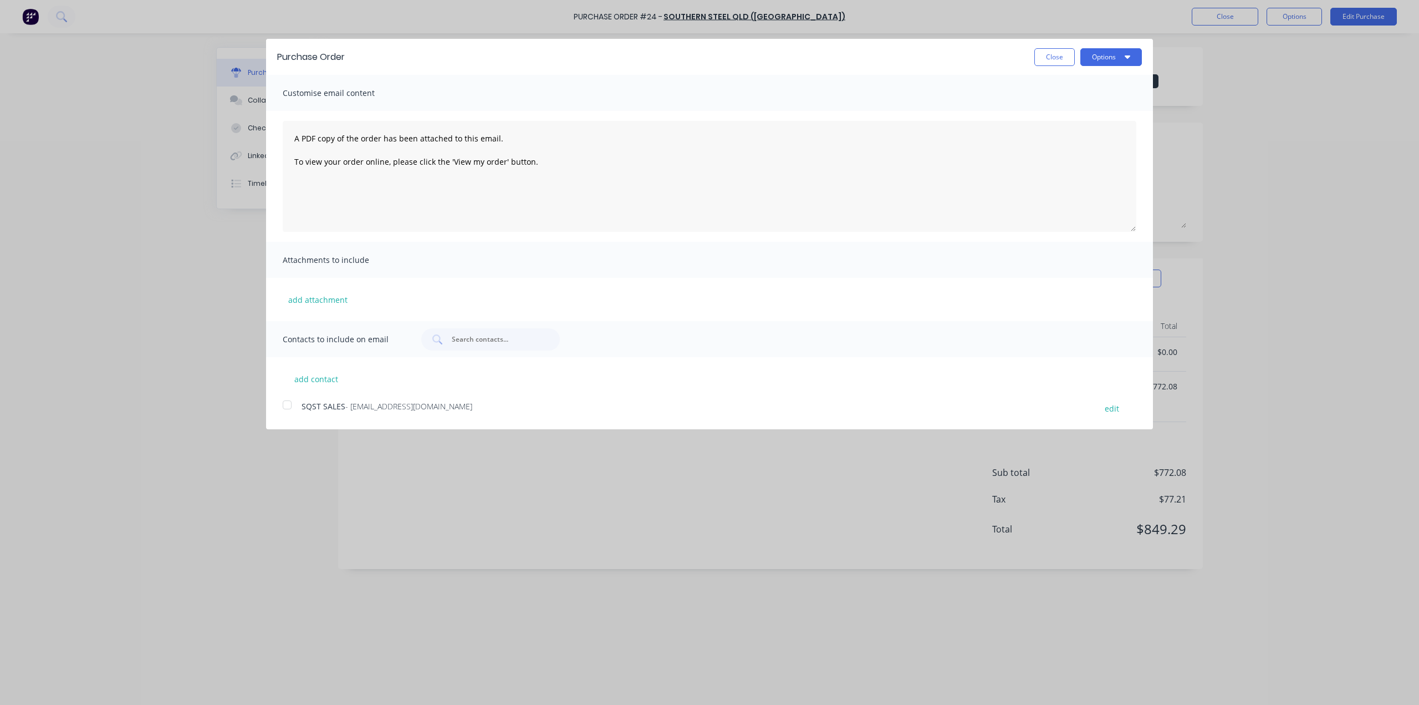
click at [282, 408] on div at bounding box center [287, 405] width 22 height 22
click at [1124, 62] on button "Options" at bounding box center [1112, 57] width 62 height 18
click at [1095, 113] on div "Email" at bounding box center [1089, 107] width 85 height 16
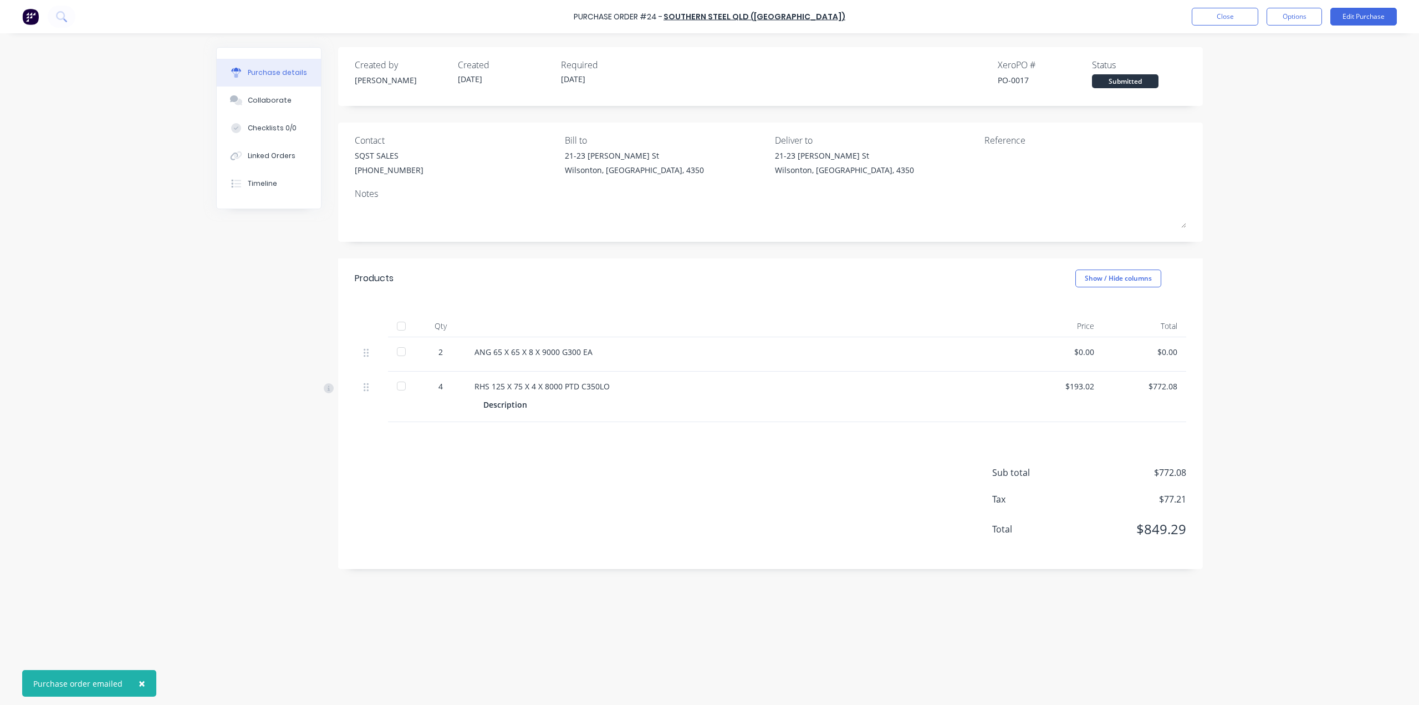
click at [1340, 145] on div "× Purchase order emailed Purchase Order #24 - SOUTHERN STEEL QLD (TOOWOOMBA) Cl…" at bounding box center [709, 352] width 1419 height 705
click at [1232, 16] on button "Close" at bounding box center [1225, 17] width 67 height 18
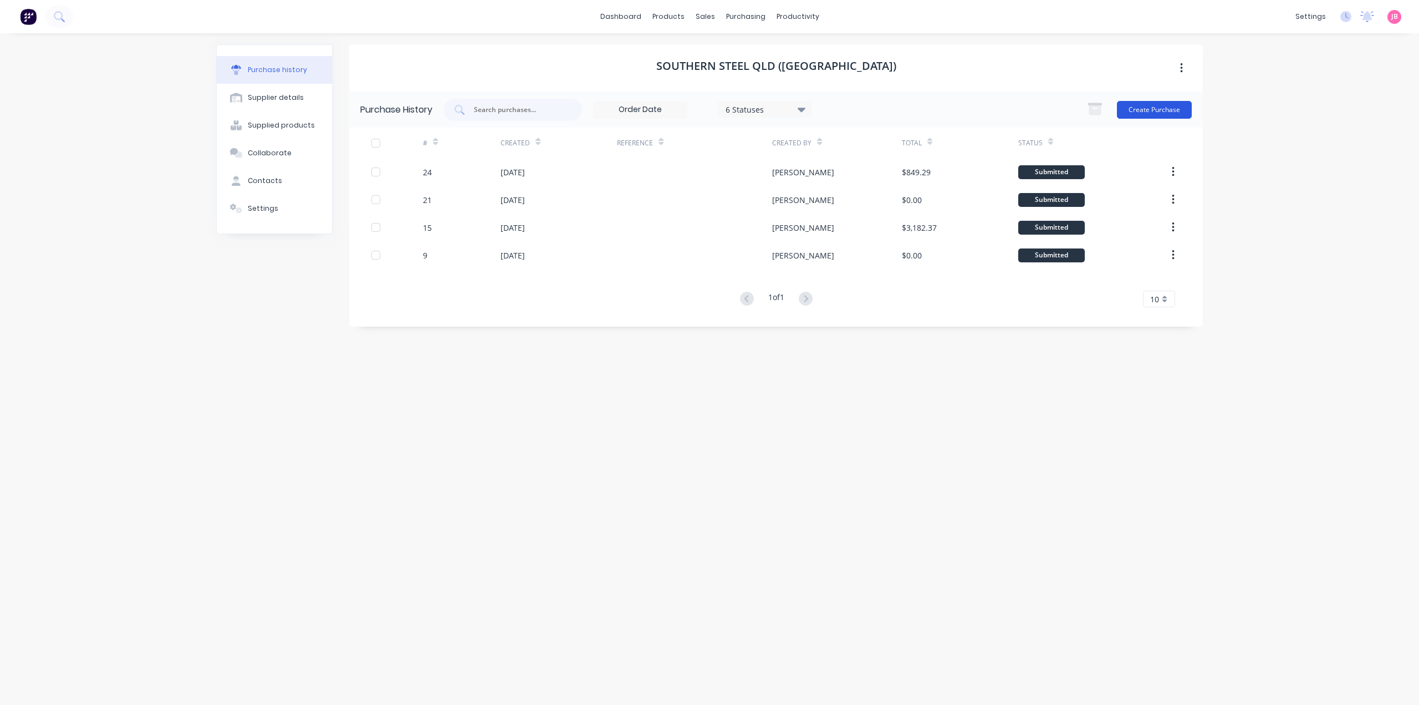
click at [1155, 106] on button "Create Purchase" at bounding box center [1154, 110] width 75 height 18
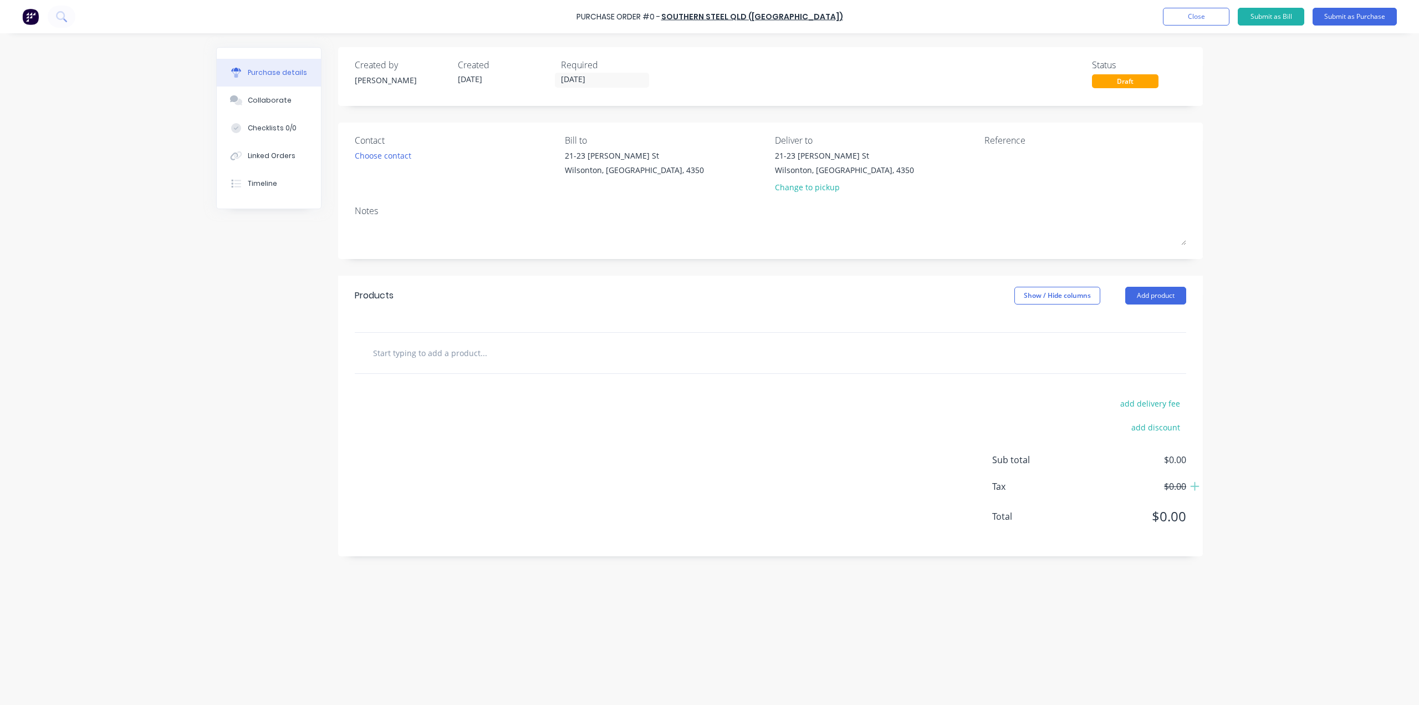
click at [481, 349] on input "text" at bounding box center [484, 353] width 222 height 22
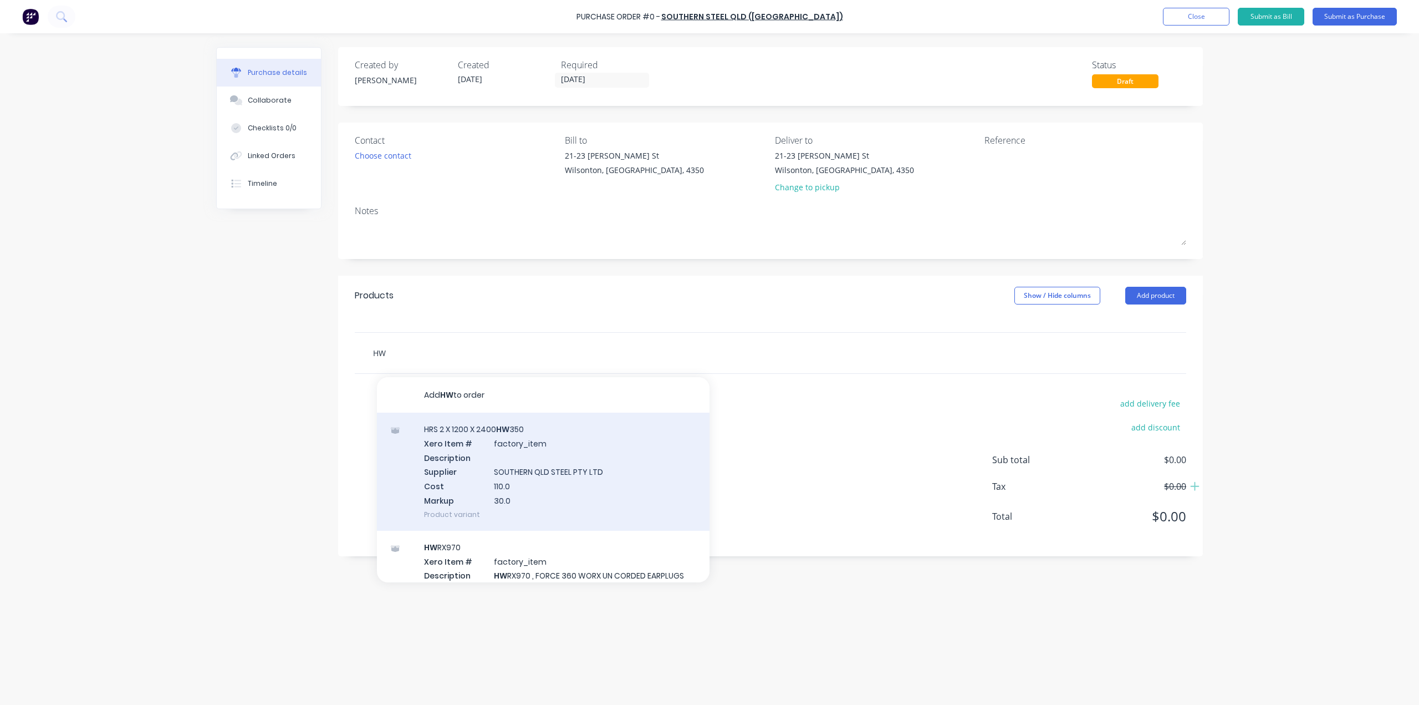
type input "HW"
click at [451, 433] on div "HRS 2 X 1200 X 2400 HW 350 Xero Item # factory_item Description Supplier SOUTHE…" at bounding box center [543, 471] width 333 height 118
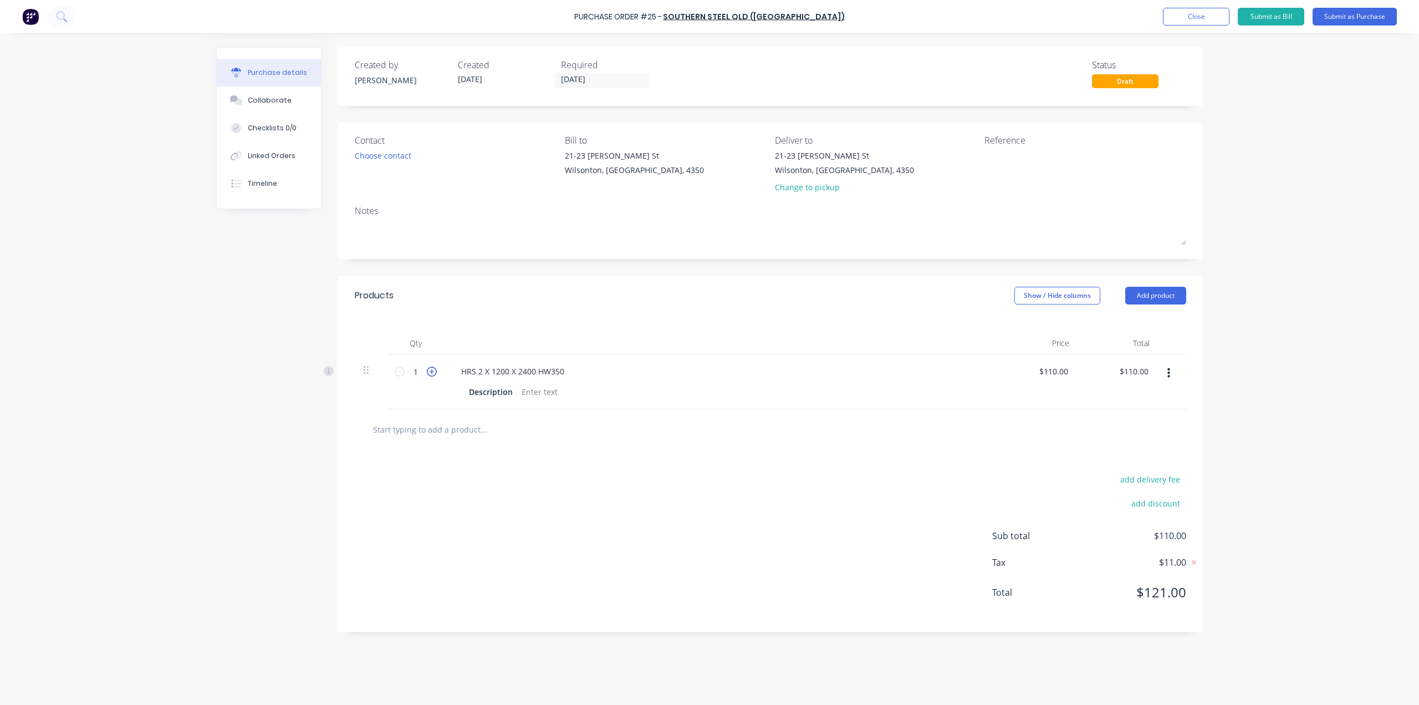
click at [433, 375] on icon at bounding box center [432, 371] width 10 height 10
type input "2"
type input "$220.00"
click at [433, 375] on icon at bounding box center [432, 371] width 10 height 10
type input "3"
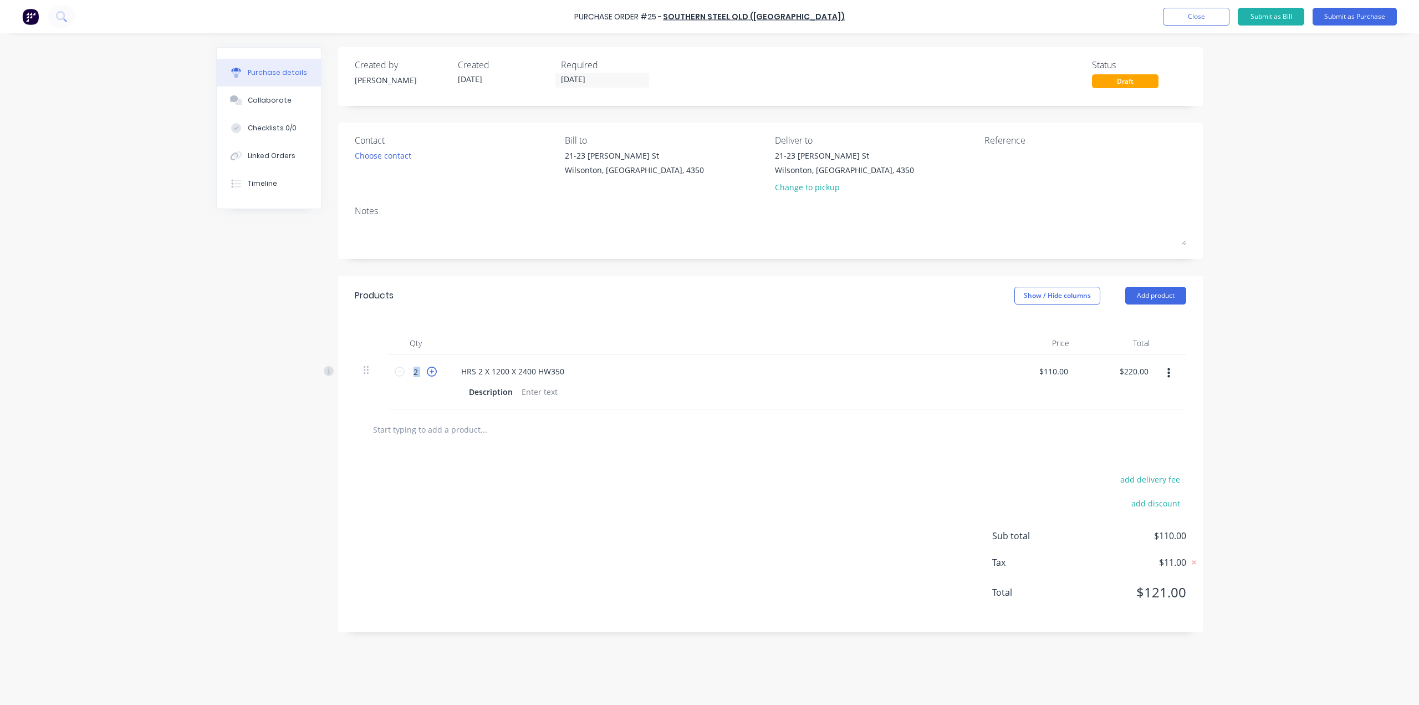
type input "$330.00"
click at [433, 375] on icon at bounding box center [432, 371] width 10 height 10
type input "4"
type input "$440.00"
click at [433, 375] on icon at bounding box center [432, 371] width 10 height 10
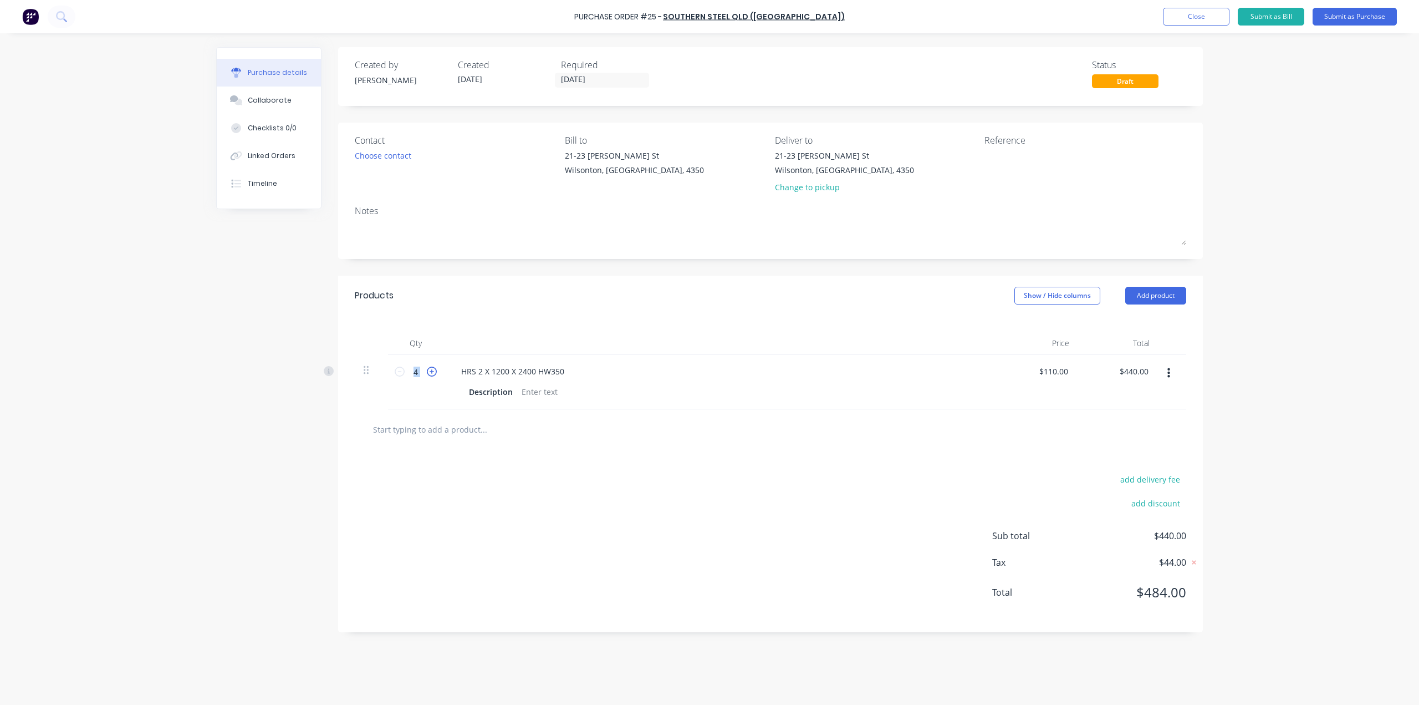
type input "5"
type input "$550.00"
click at [433, 375] on icon at bounding box center [432, 371] width 10 height 10
type input "6"
type input "$660.00"
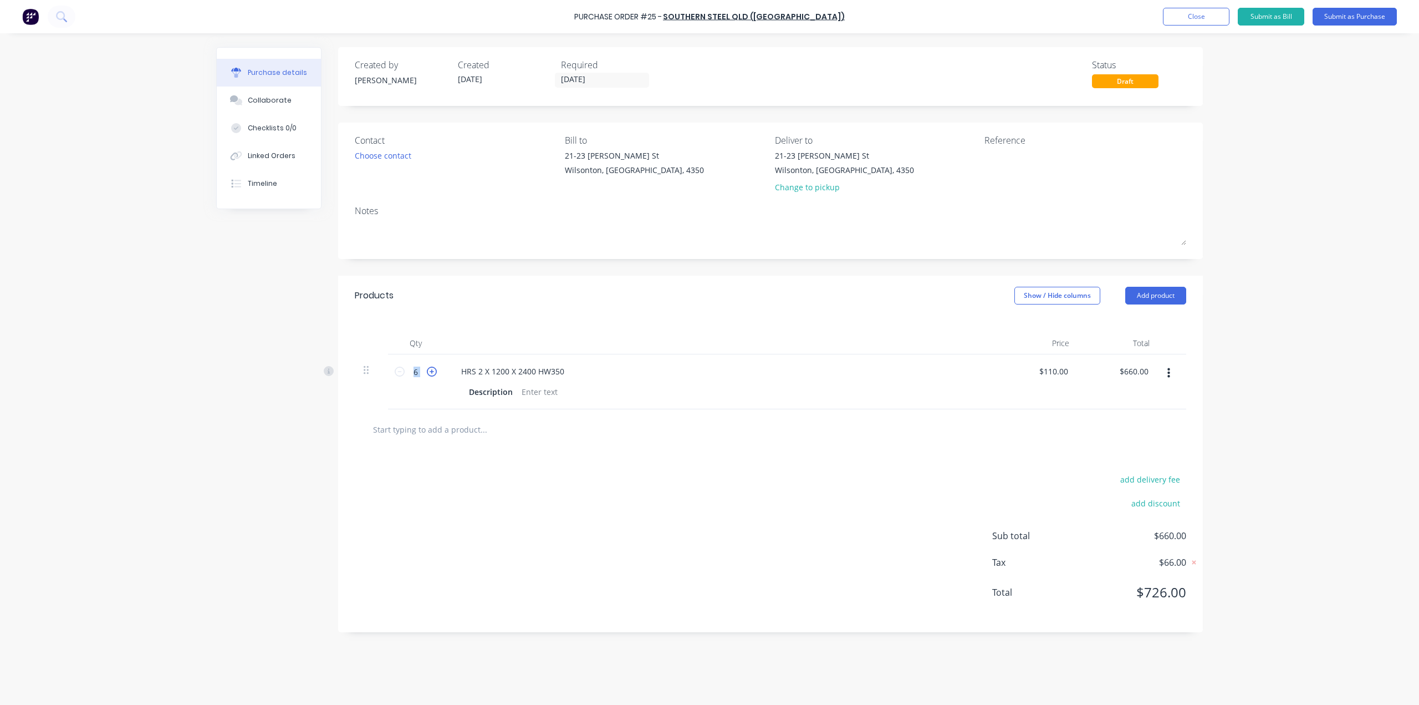
click at [433, 375] on icon at bounding box center [432, 371] width 10 height 10
type input "7"
type input "$770.00"
click at [433, 375] on icon at bounding box center [432, 371] width 10 height 10
type input "8"
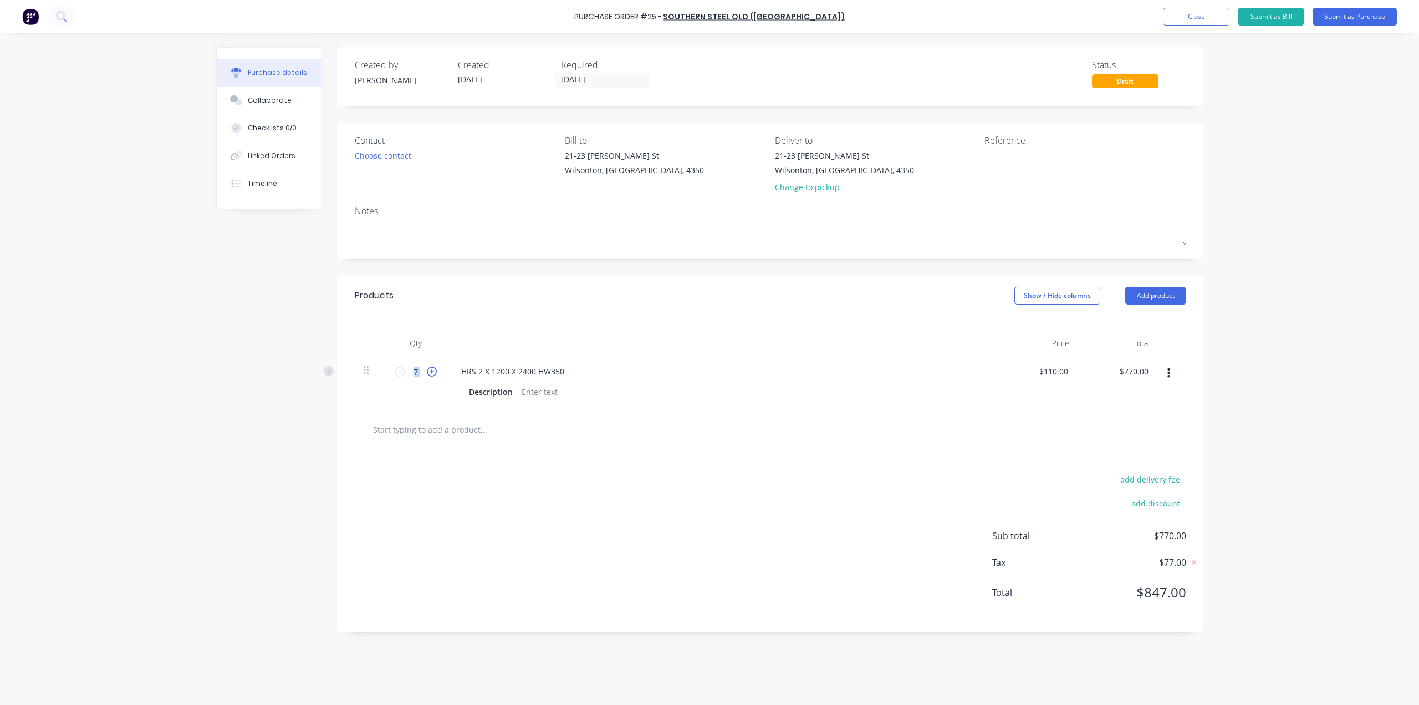
type input "$880.00"
click at [433, 375] on icon at bounding box center [432, 371] width 10 height 10
type input "9"
type input "$990.00"
click at [433, 375] on icon at bounding box center [432, 371] width 10 height 10
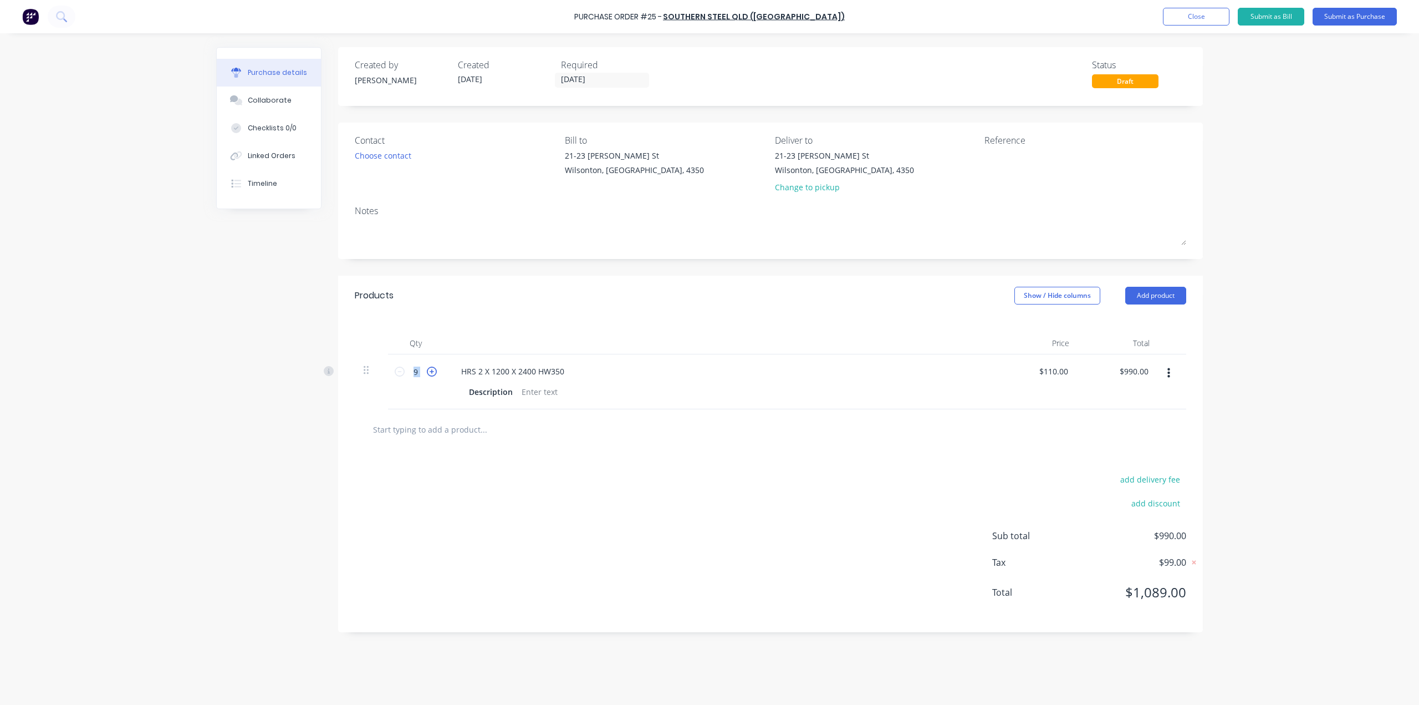
type input "10"
type input "$1,100.00"
click at [433, 375] on icon at bounding box center [432, 371] width 10 height 10
type input "11"
type input "$1,210.00"
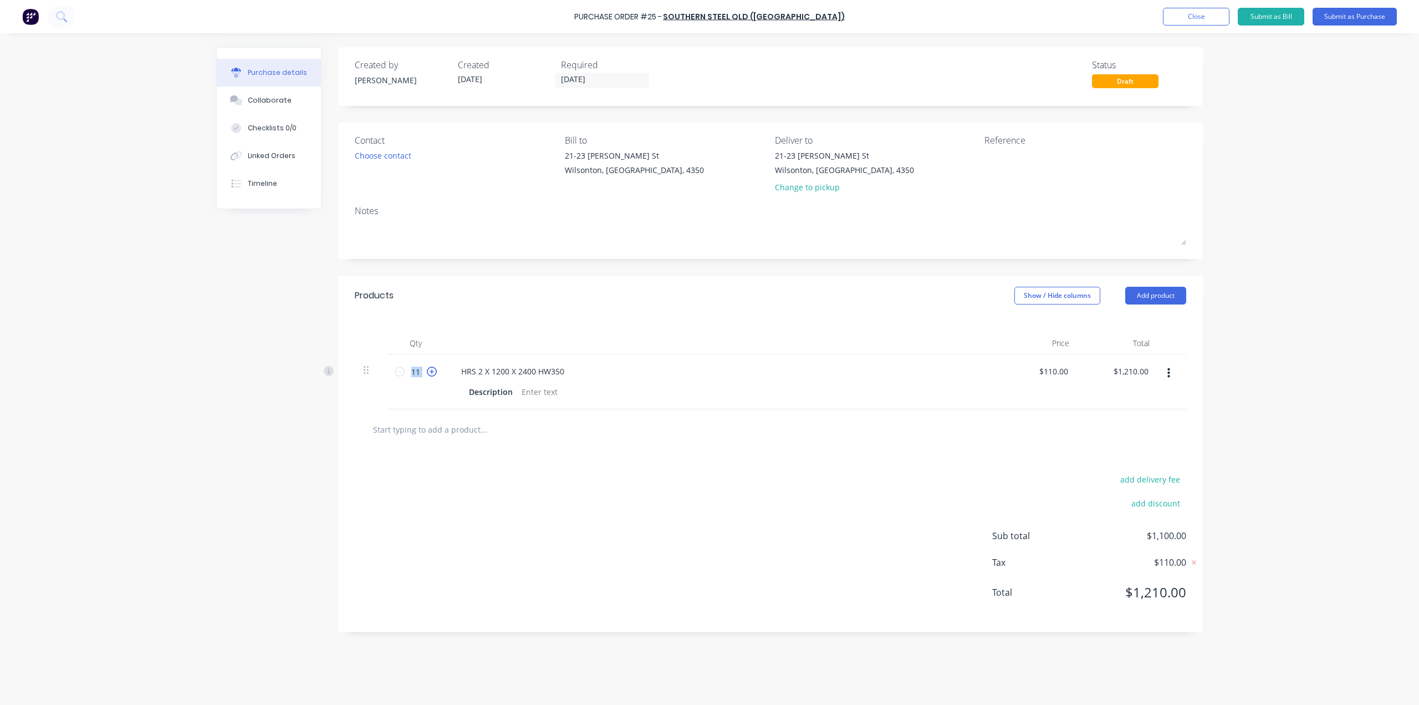
click at [433, 375] on icon at bounding box center [432, 371] width 10 height 10
type input "12"
type input "$1,320.00"
click at [433, 375] on icon at bounding box center [432, 371] width 10 height 10
type input "13"
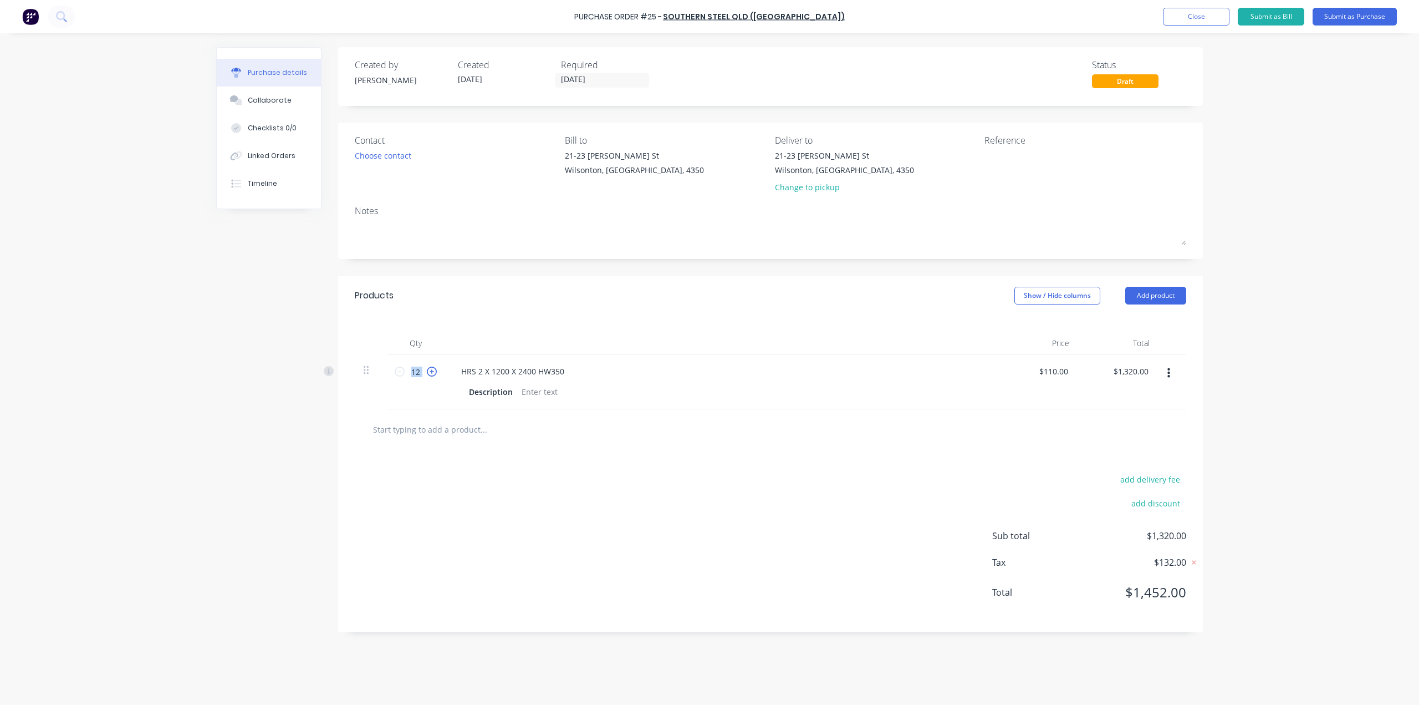
type input "$1,430.00"
click at [433, 375] on icon at bounding box center [432, 371] width 10 height 10
type input "14"
type input "$1,540.00"
click at [433, 375] on icon at bounding box center [432, 371] width 10 height 10
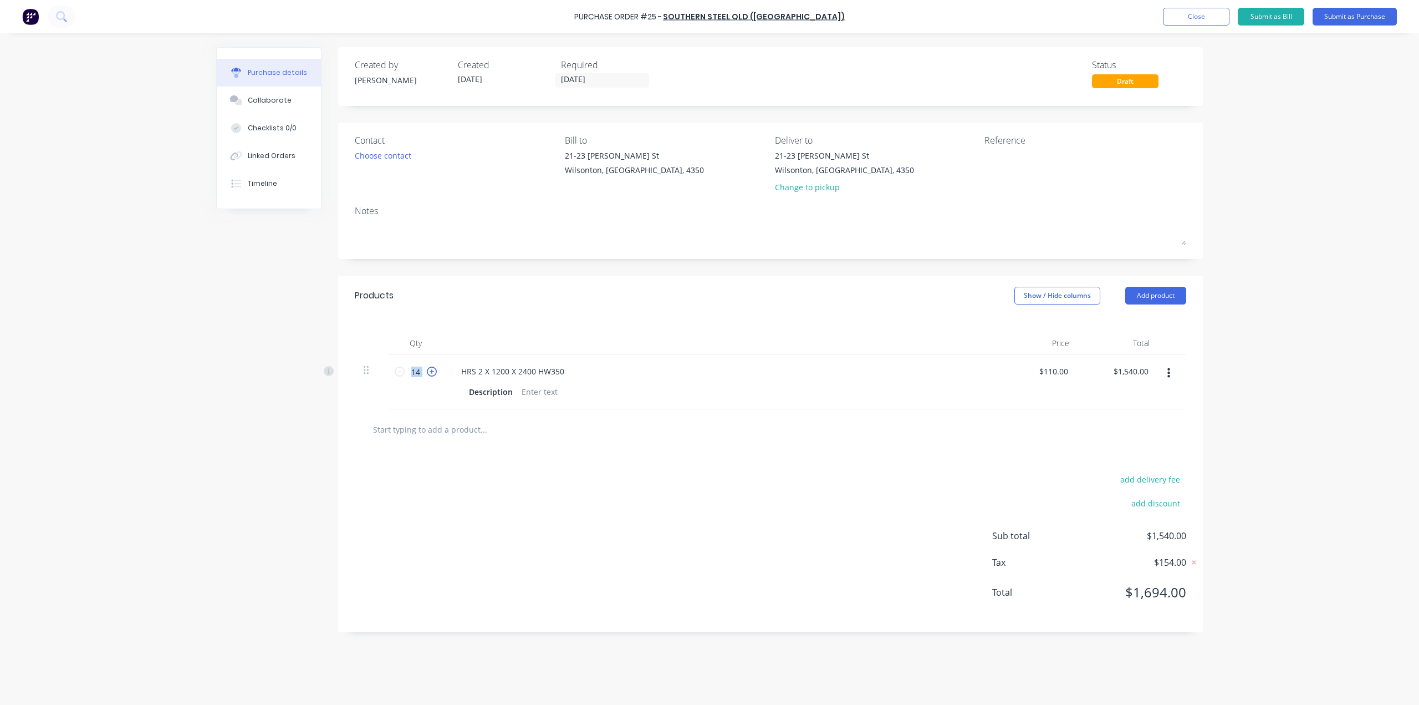
type input "15"
type input "$1,650.00"
click at [433, 375] on icon at bounding box center [432, 371] width 10 height 10
type input "16"
type input "$1,760.00"
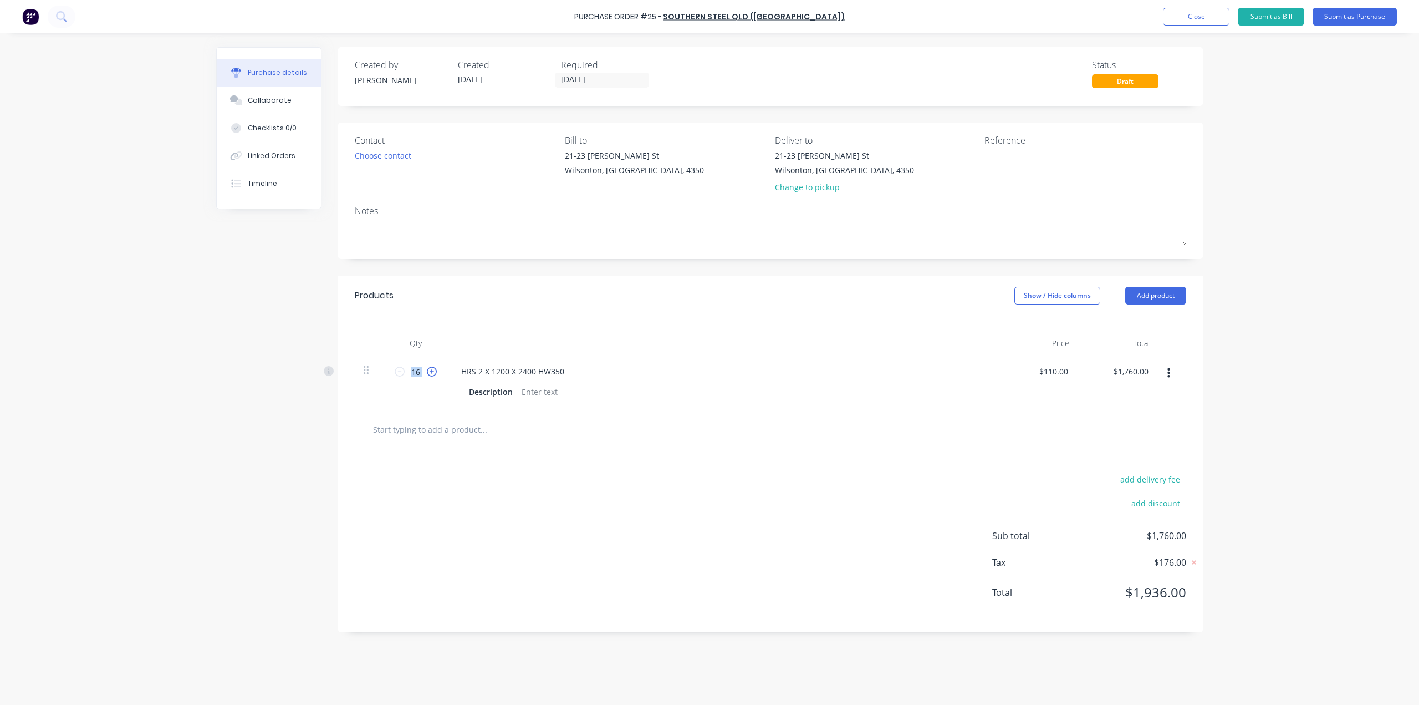
click at [433, 375] on icon at bounding box center [432, 371] width 10 height 10
type input "17"
type input "$1,870.00"
click at [433, 375] on icon at bounding box center [432, 371] width 10 height 10
type input "18"
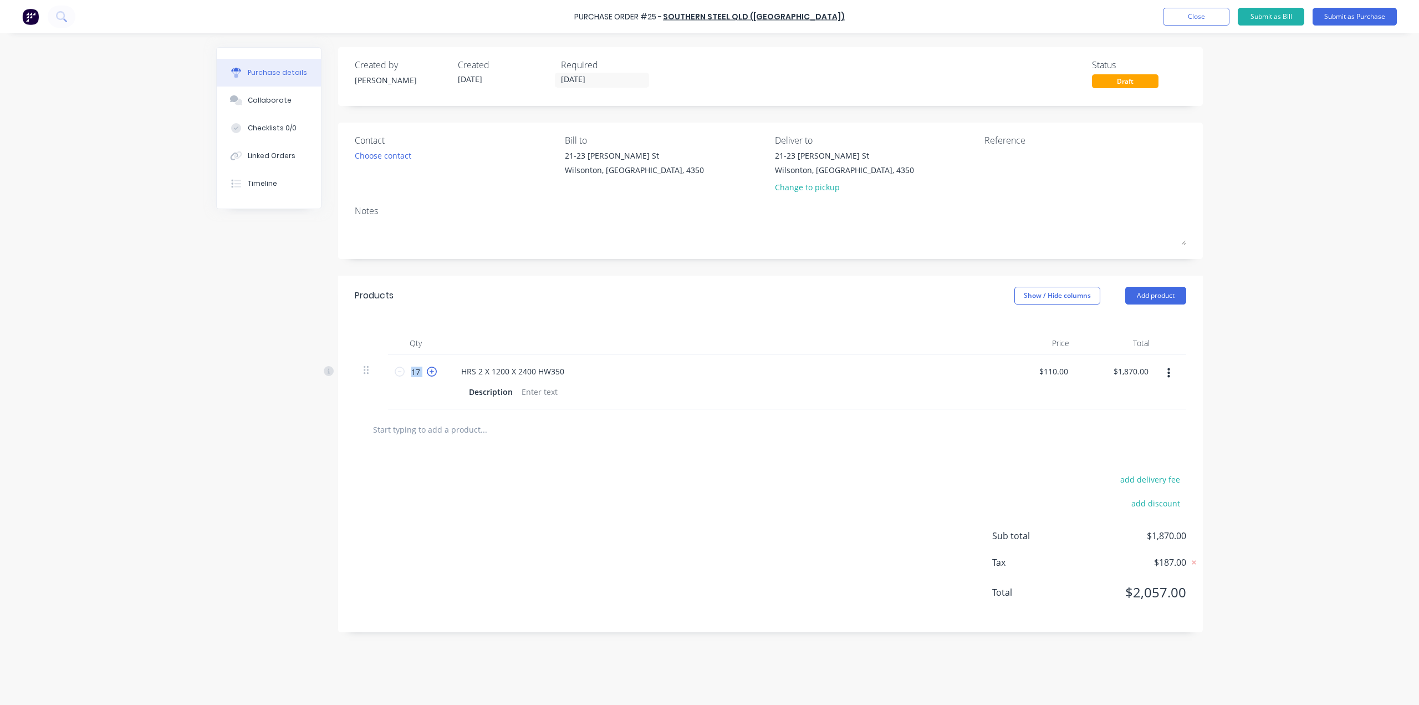
type input "$1,980.00"
click at [433, 375] on icon at bounding box center [432, 371] width 10 height 10
type input "19"
type input "$2,090.00"
click at [433, 375] on icon at bounding box center [432, 371] width 10 height 10
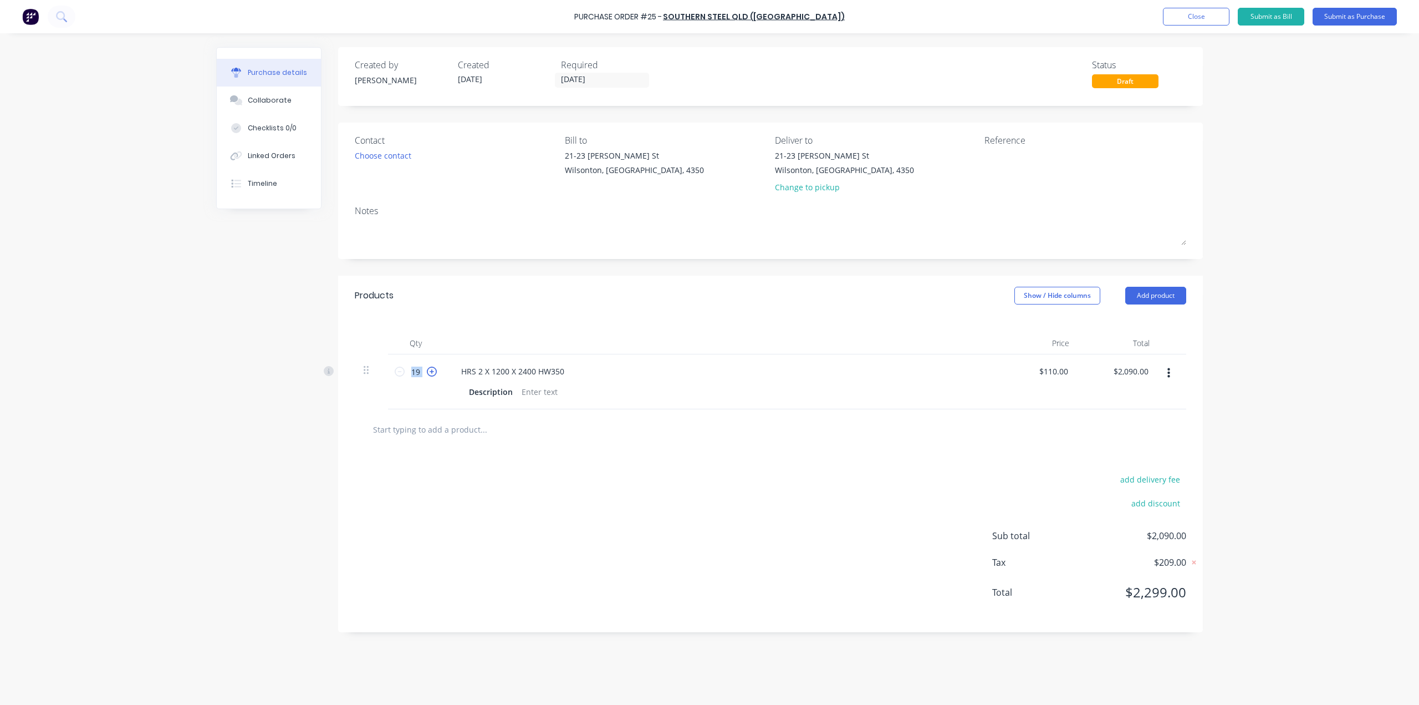
type input "20"
type input "$2,200.00"
click at [433, 375] on icon at bounding box center [432, 371] width 10 height 10
type input "21"
type input "$2,310.00"
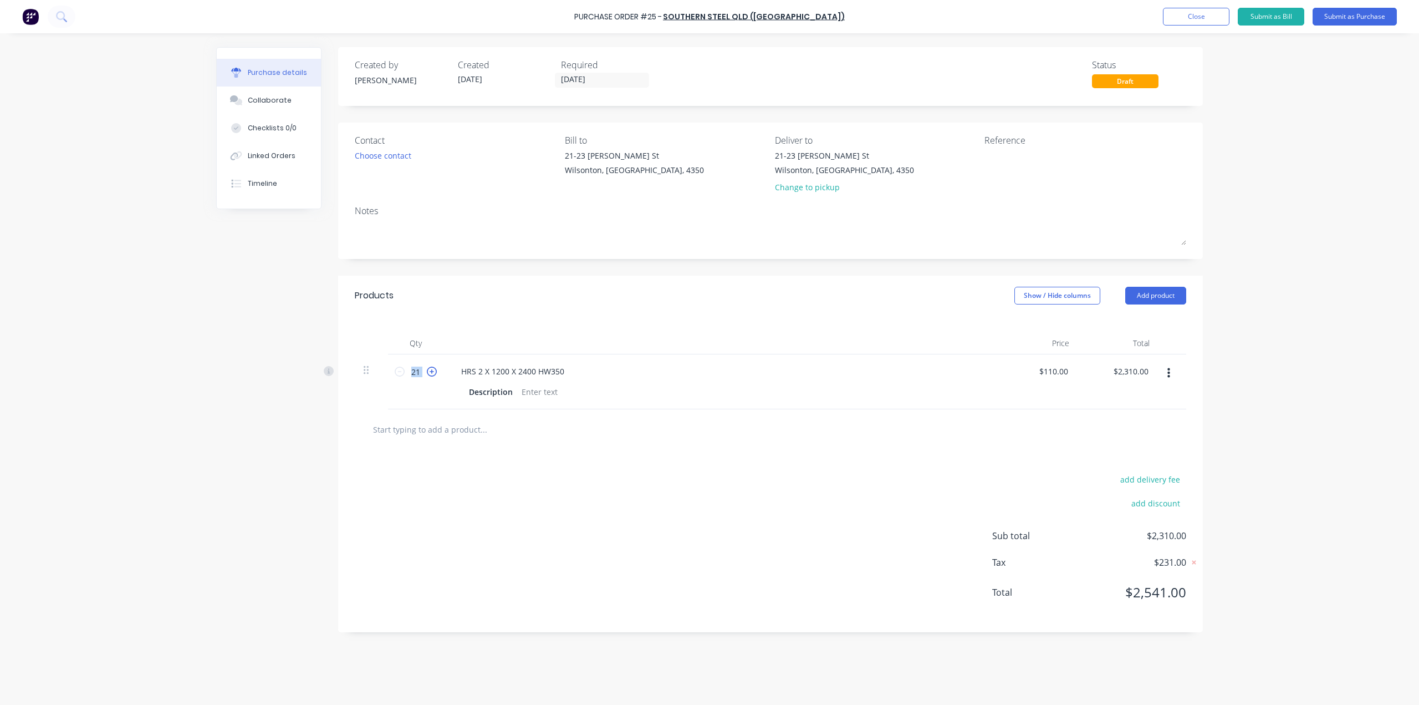
click at [433, 375] on icon at bounding box center [432, 371] width 10 height 10
type input "22"
type input "$2,420.00"
click at [892, 444] on div at bounding box center [771, 429] width 832 height 40
click at [384, 153] on div "Choose contact" at bounding box center [383, 156] width 57 height 12
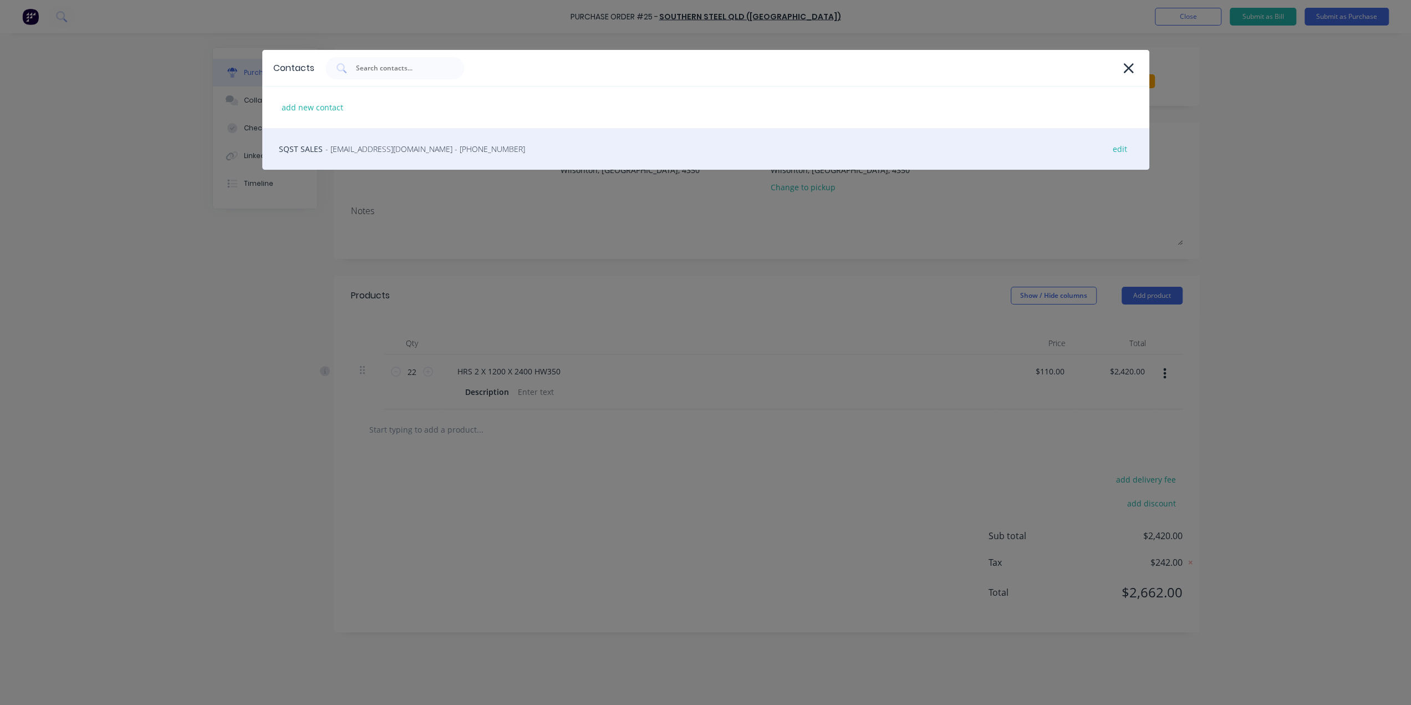
click at [367, 149] on span "- [EMAIL_ADDRESS][DOMAIN_NAME] - [PHONE_NUMBER]" at bounding box center [425, 149] width 200 height 12
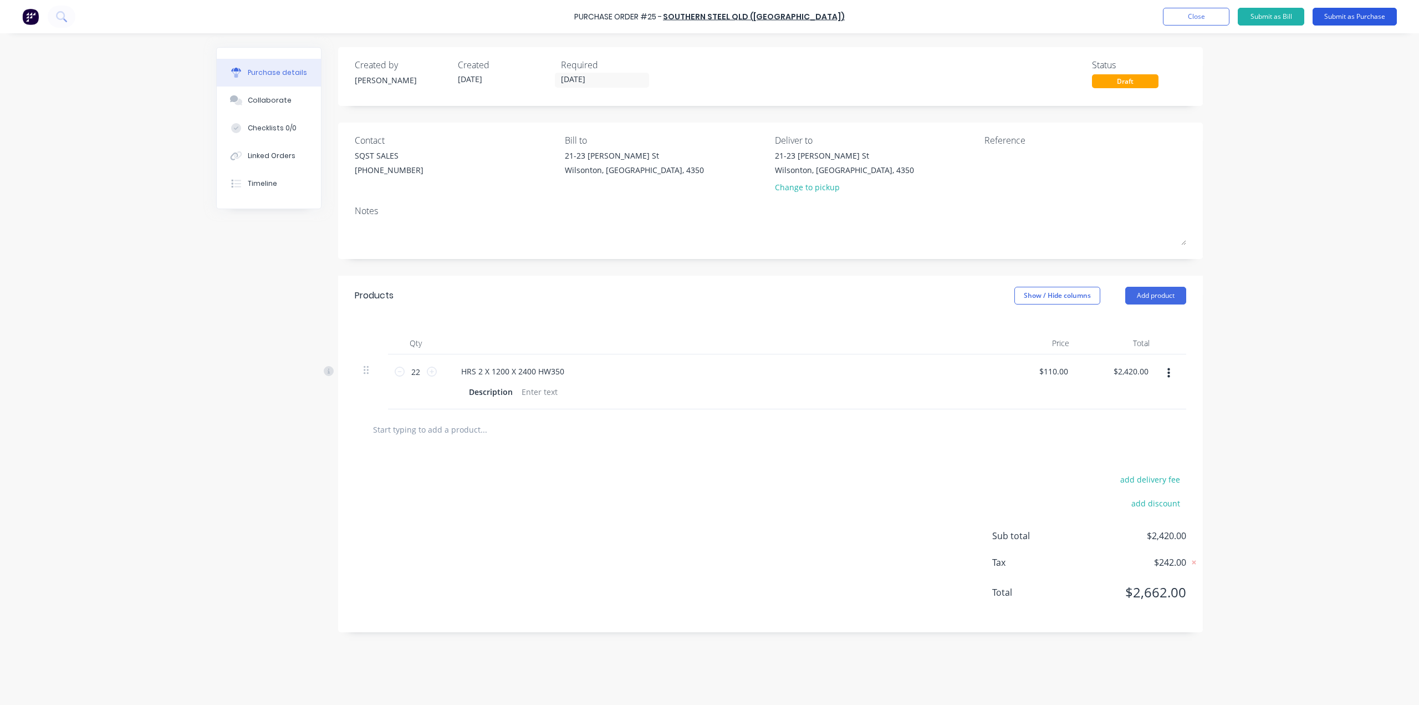
click at [1337, 13] on button "Submit as Purchase" at bounding box center [1355, 17] width 84 height 18
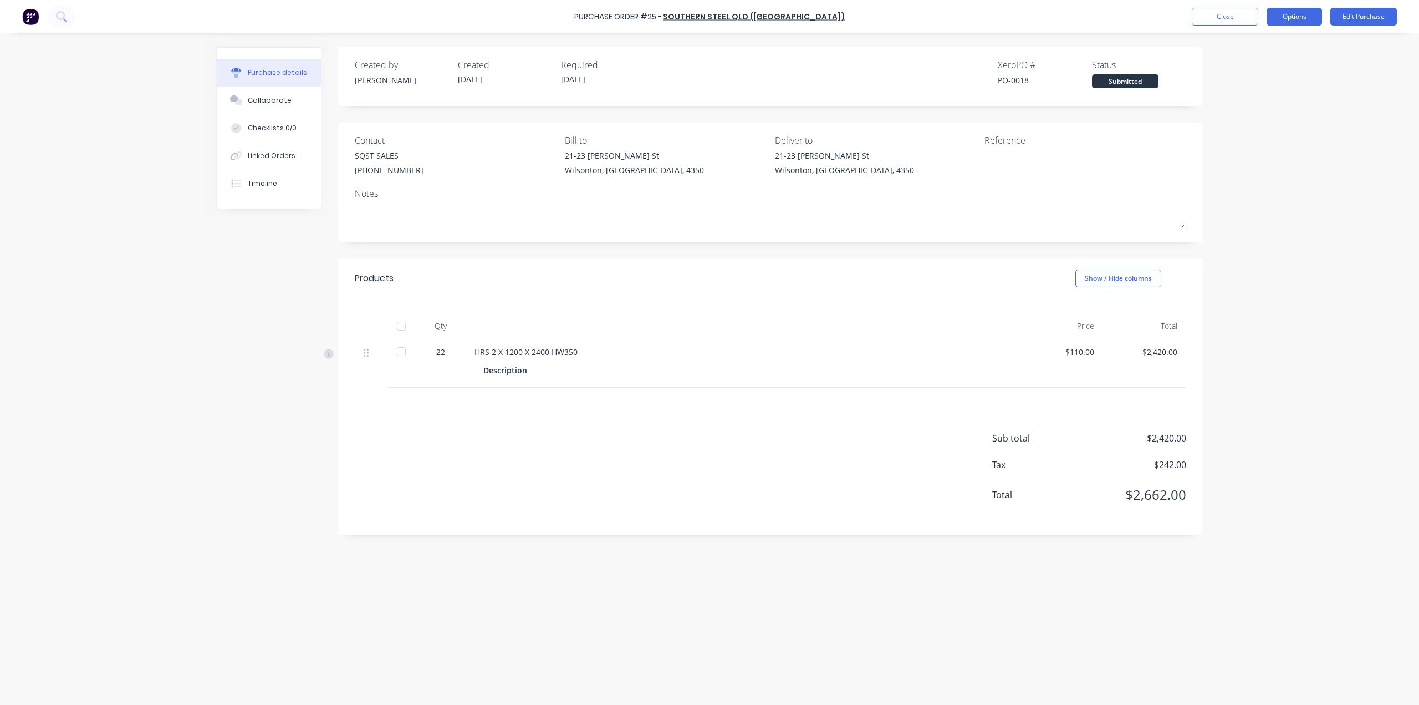
click at [1299, 22] on button "Options" at bounding box center [1294, 17] width 55 height 18
click at [1262, 45] on div "Print / Email" at bounding box center [1269, 45] width 85 height 16
click at [1287, 95] on div "Without pricing" at bounding box center [1269, 89] width 85 height 16
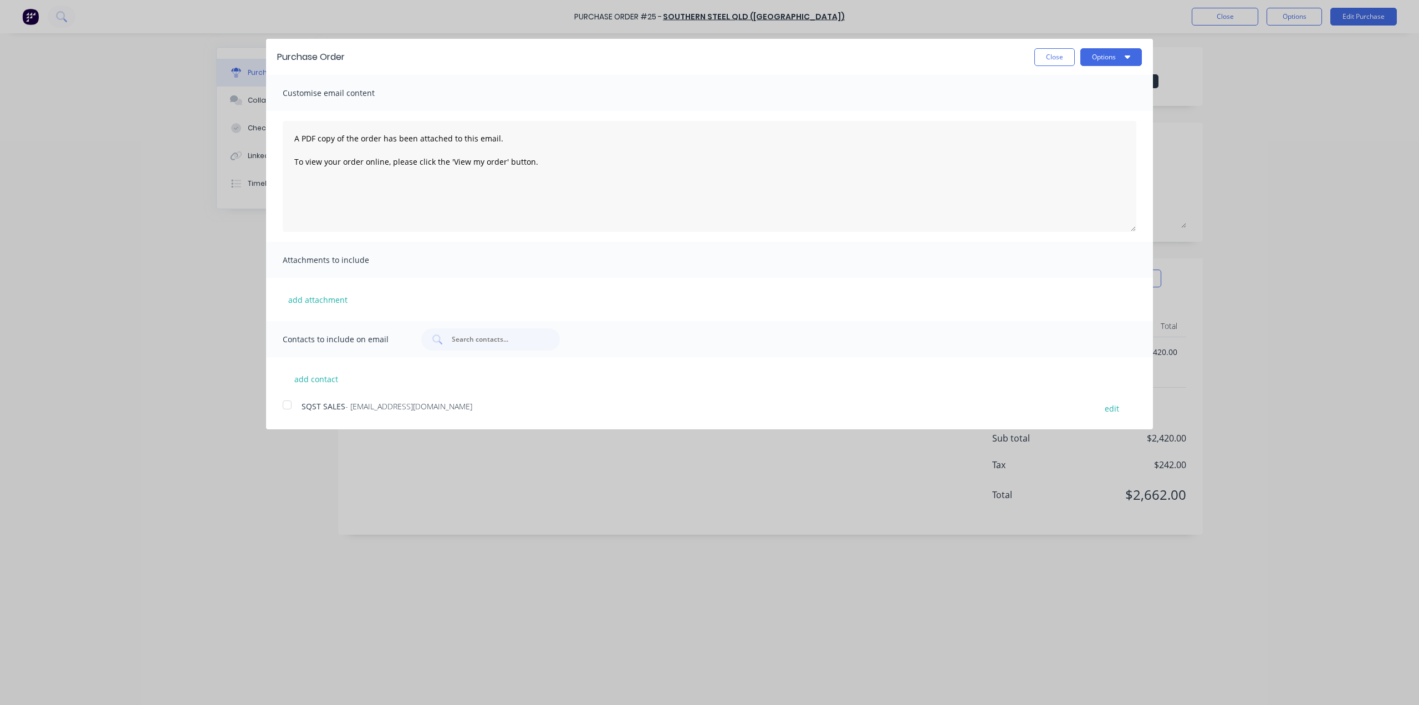
click at [293, 407] on div at bounding box center [287, 405] width 22 height 22
click at [1119, 54] on button "Options" at bounding box center [1112, 57] width 62 height 18
click at [1115, 113] on div "Email" at bounding box center [1089, 107] width 85 height 16
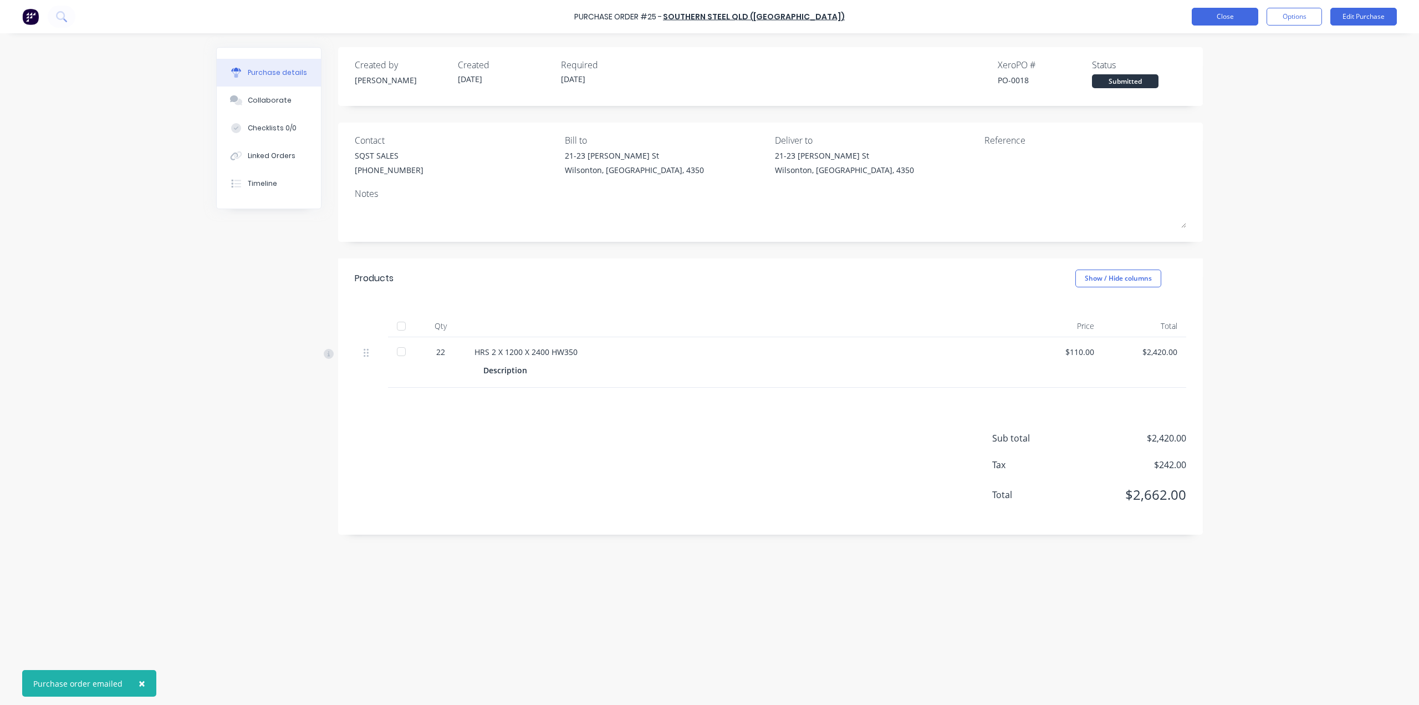
click at [1237, 17] on button "Close" at bounding box center [1225, 17] width 67 height 18
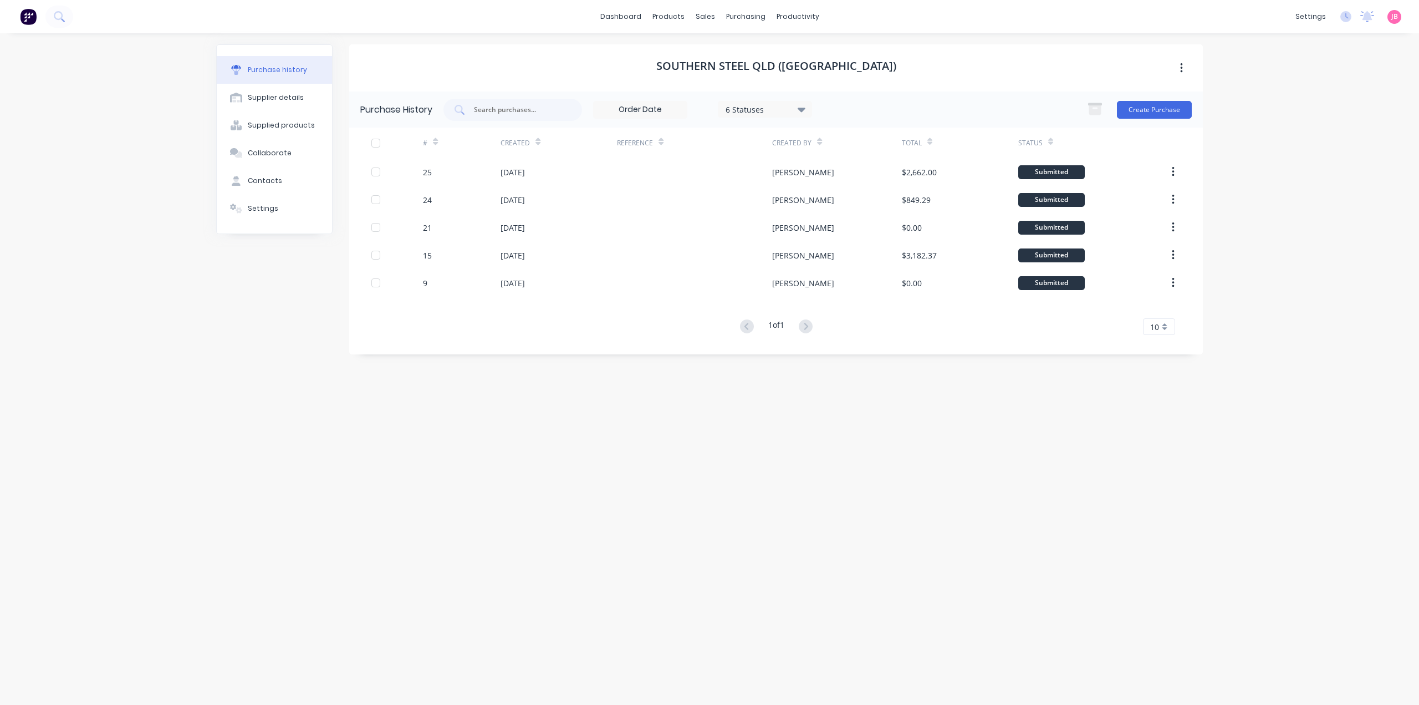
click at [30, 16] on img at bounding box center [28, 16] width 17 height 17
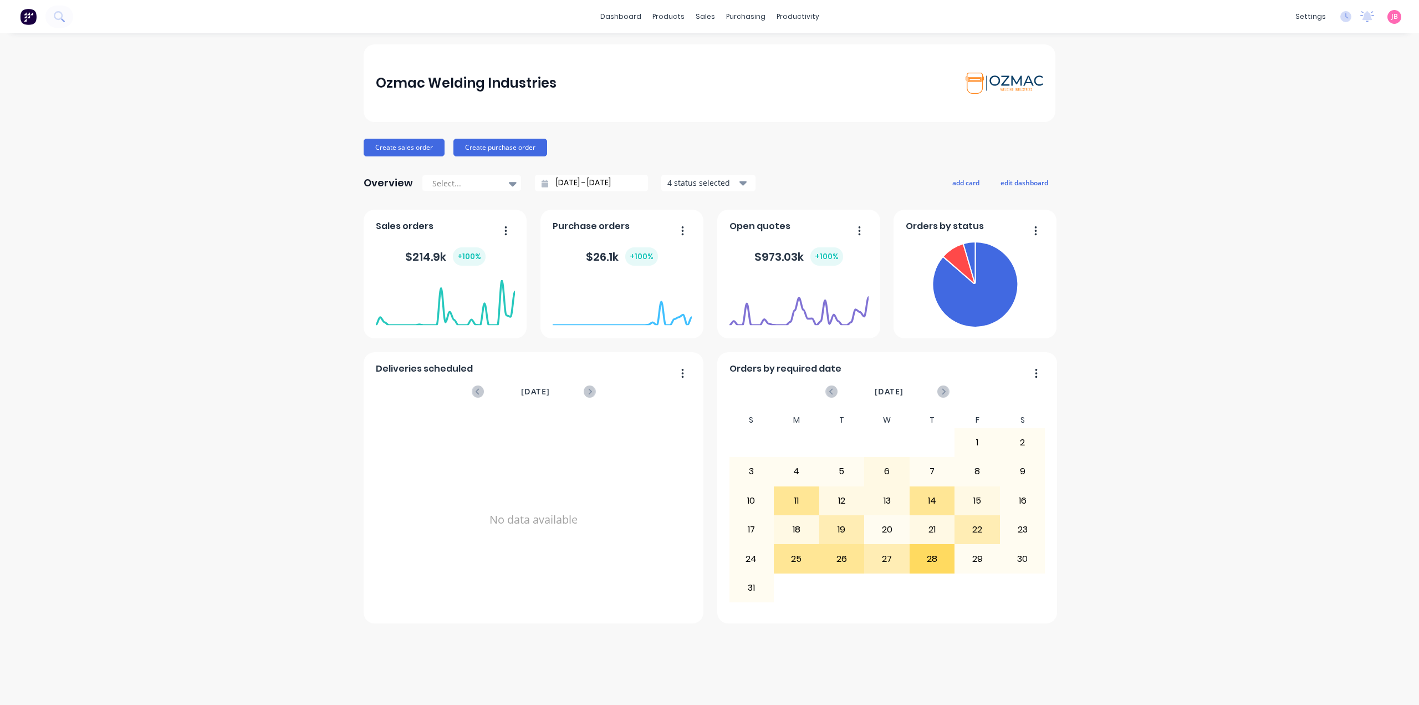
click at [241, 290] on div "Ozmac Welding Industries Create sales order Create purchase order Overview Sele…" at bounding box center [709, 368] width 1419 height 649
